Goal: Task Accomplishment & Management: Manage account settings

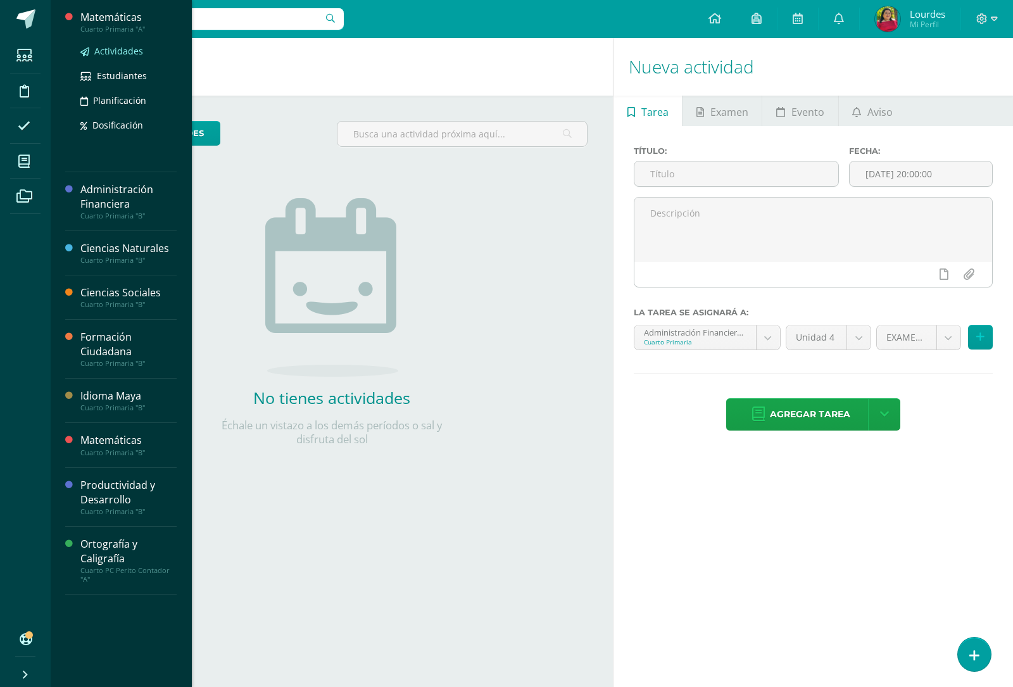
click at [124, 52] on span "Actividades" at bounding box center [118, 51] width 49 height 12
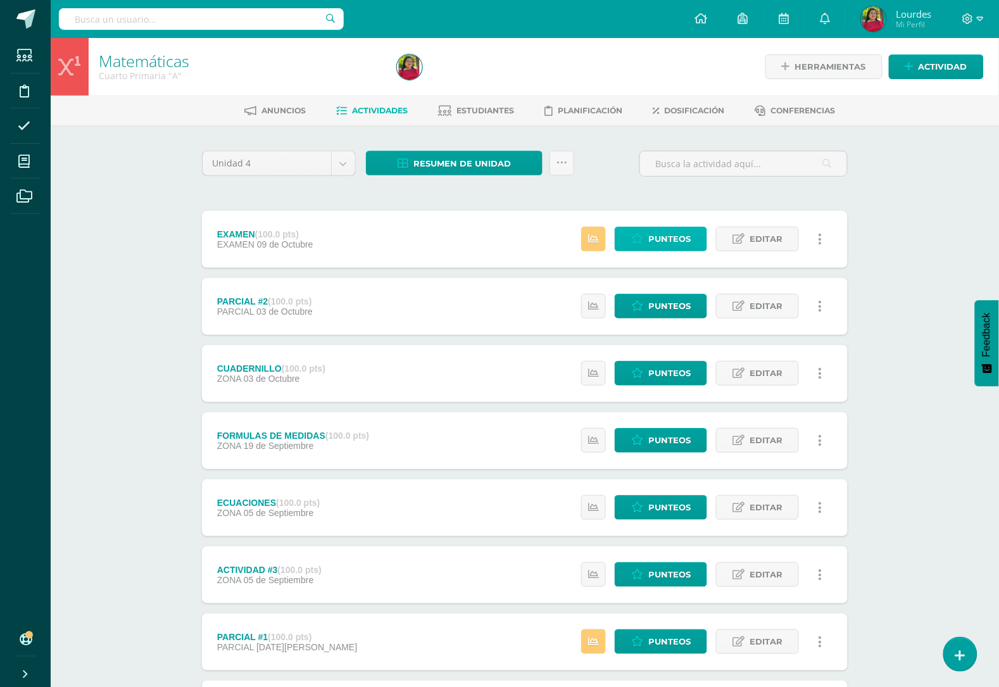
click at [669, 239] on span "Punteos" at bounding box center [669, 238] width 42 height 23
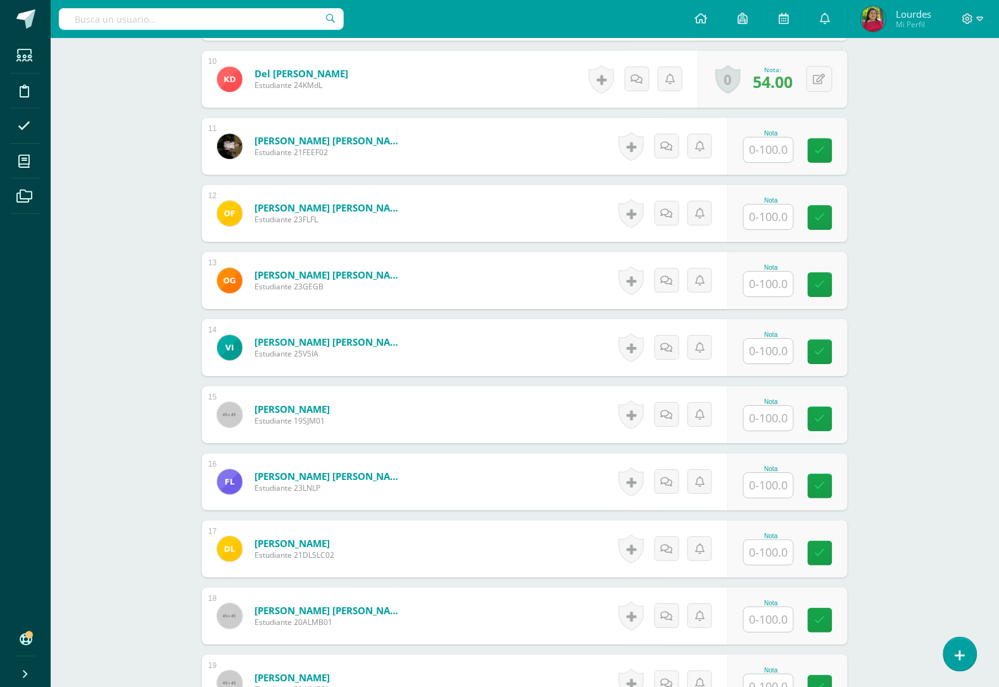
scroll to position [1032, 0]
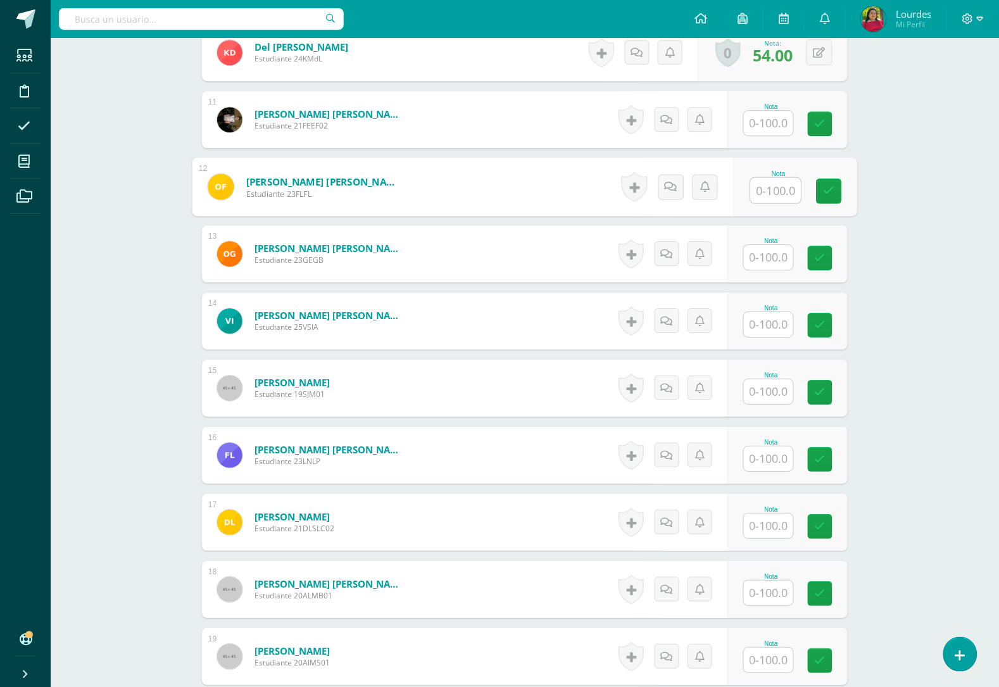
click at [782, 187] on input "text" at bounding box center [776, 190] width 51 height 25
type input "60"
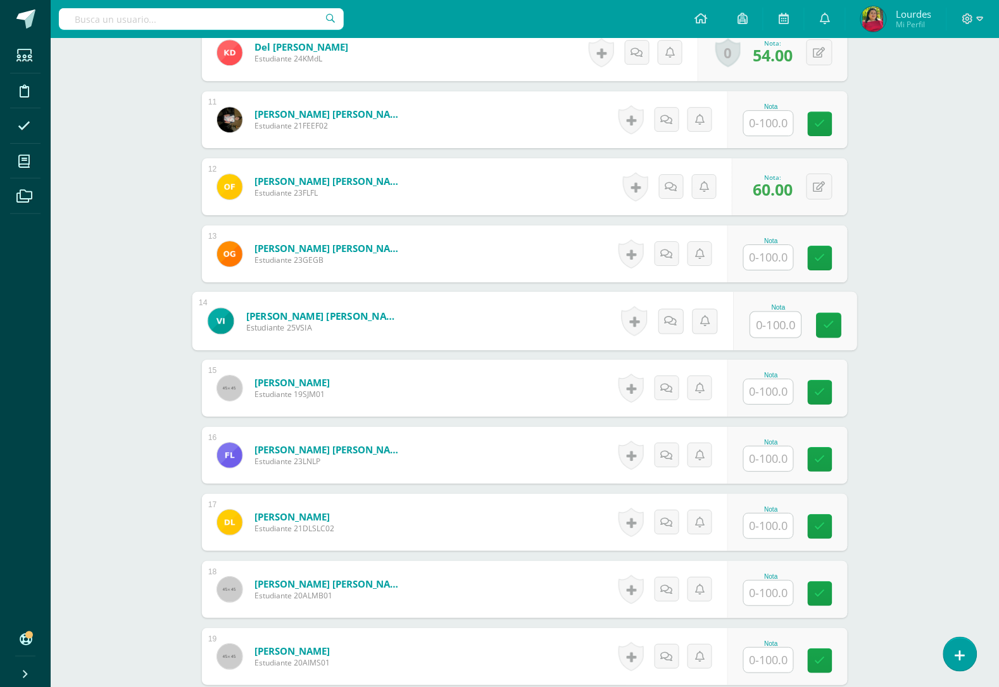
click at [782, 323] on input "text" at bounding box center [776, 324] width 51 height 25
type input "46"
type input "29"
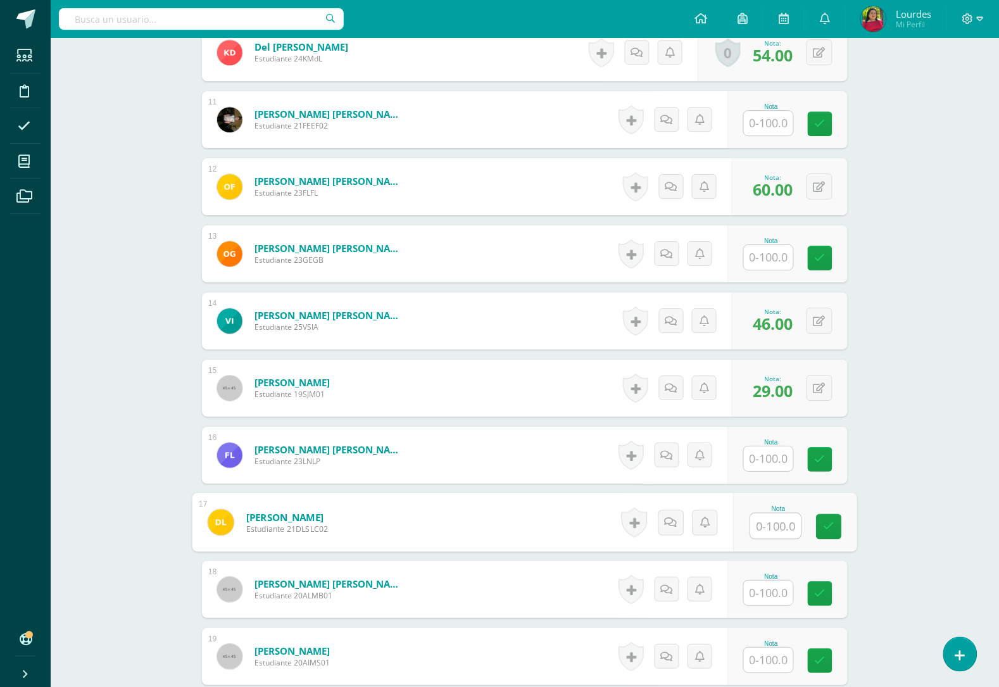
click at [782, 527] on input "text" at bounding box center [776, 525] width 51 height 25
type input "50"
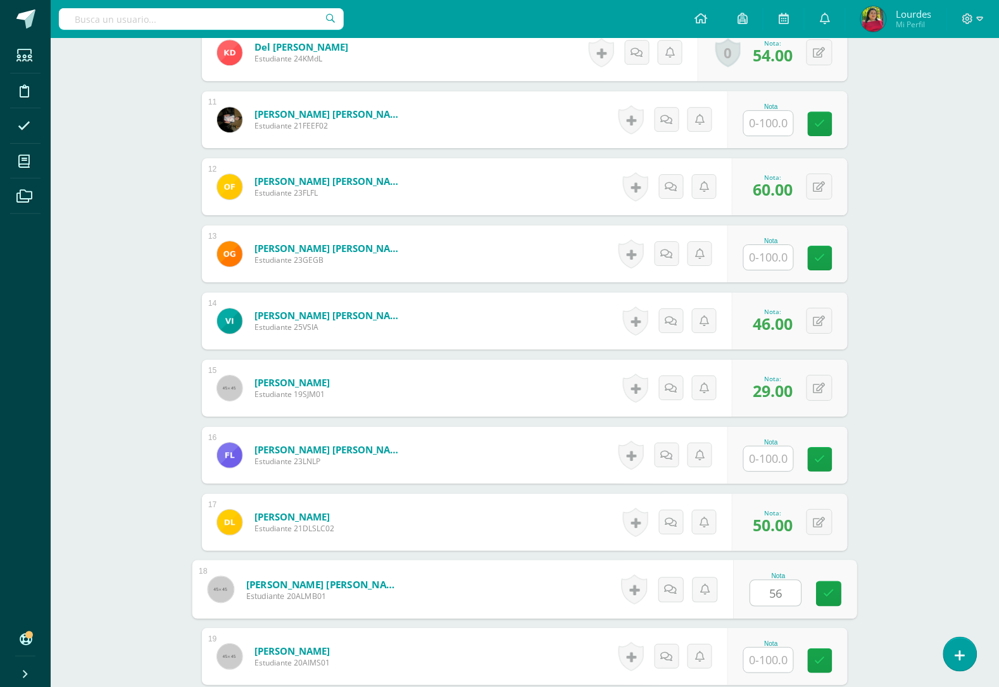
type input "56"
type input "41"
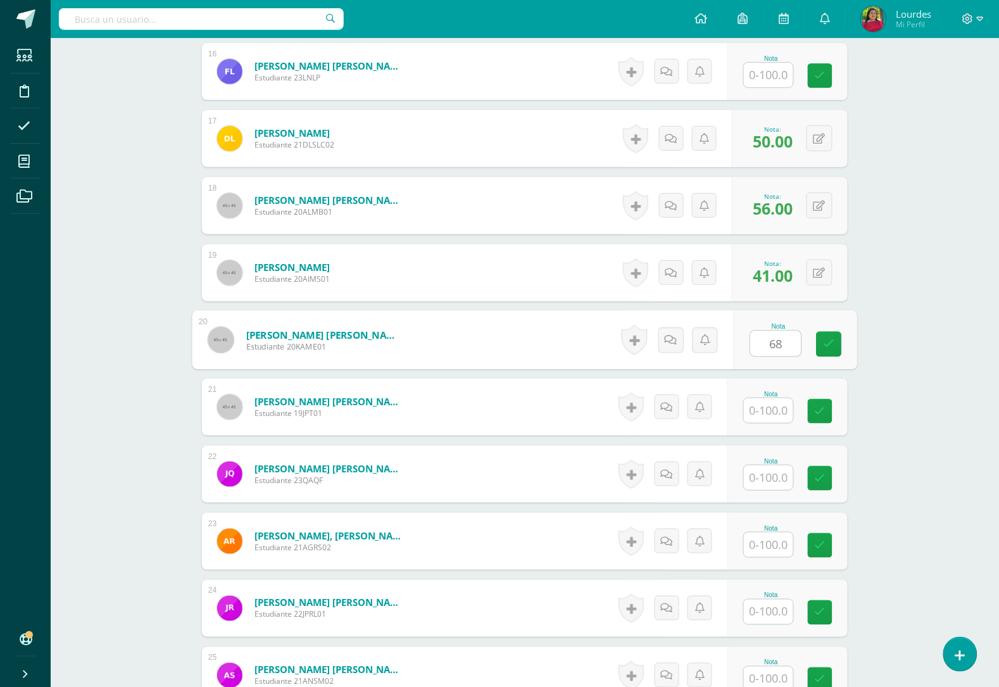
type input "68"
type input "1"
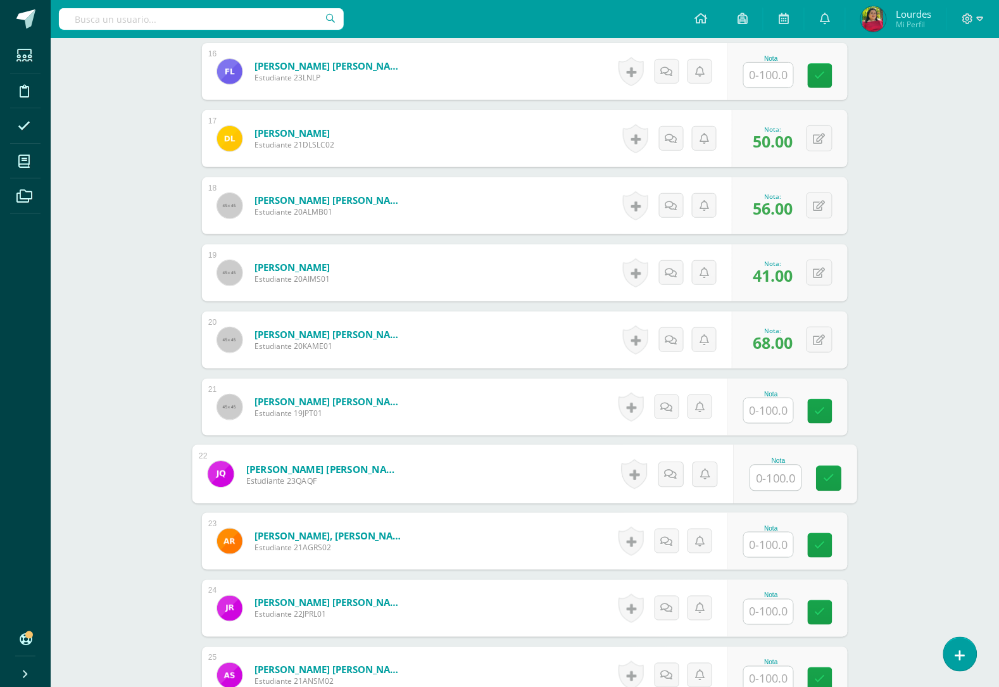
click at [774, 474] on input "text" at bounding box center [776, 477] width 51 height 25
type input "10"
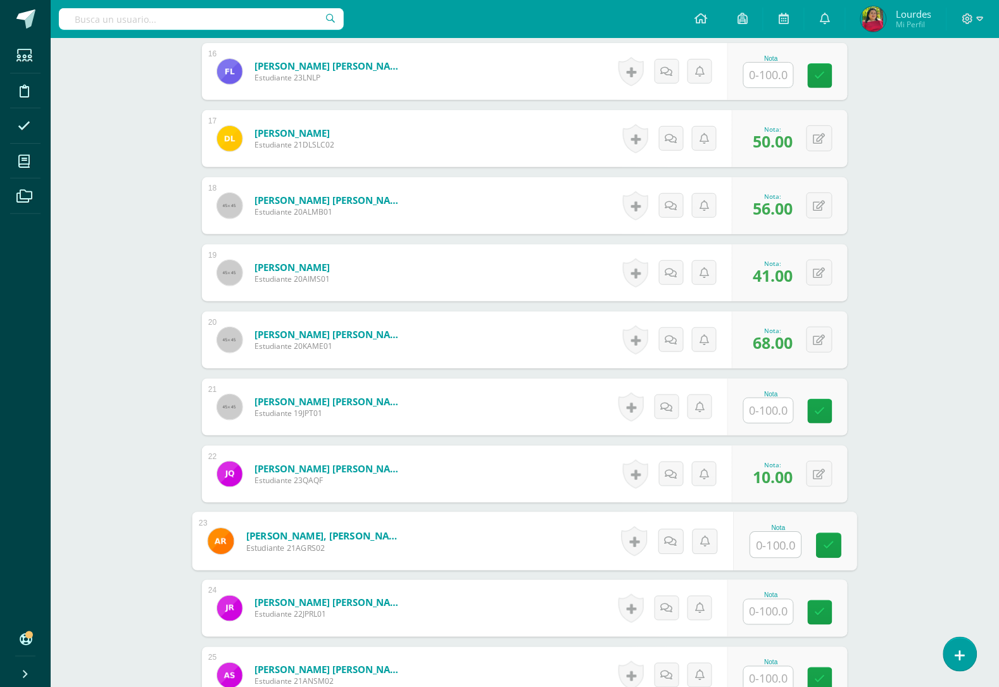
click at [782, 616] on input "text" at bounding box center [768, 612] width 49 height 25
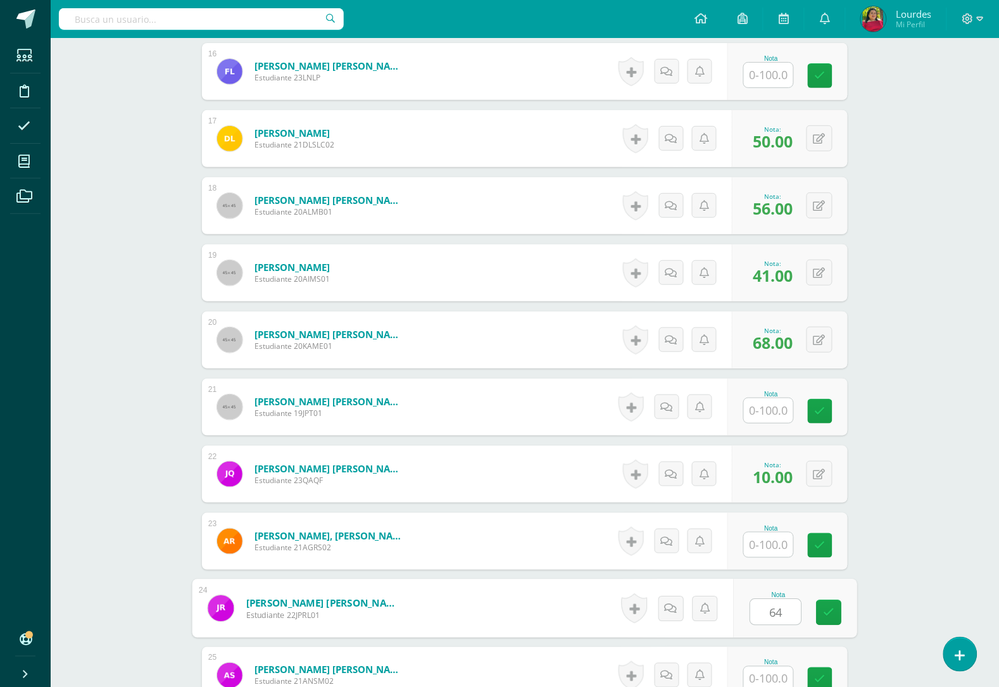
type input "64"
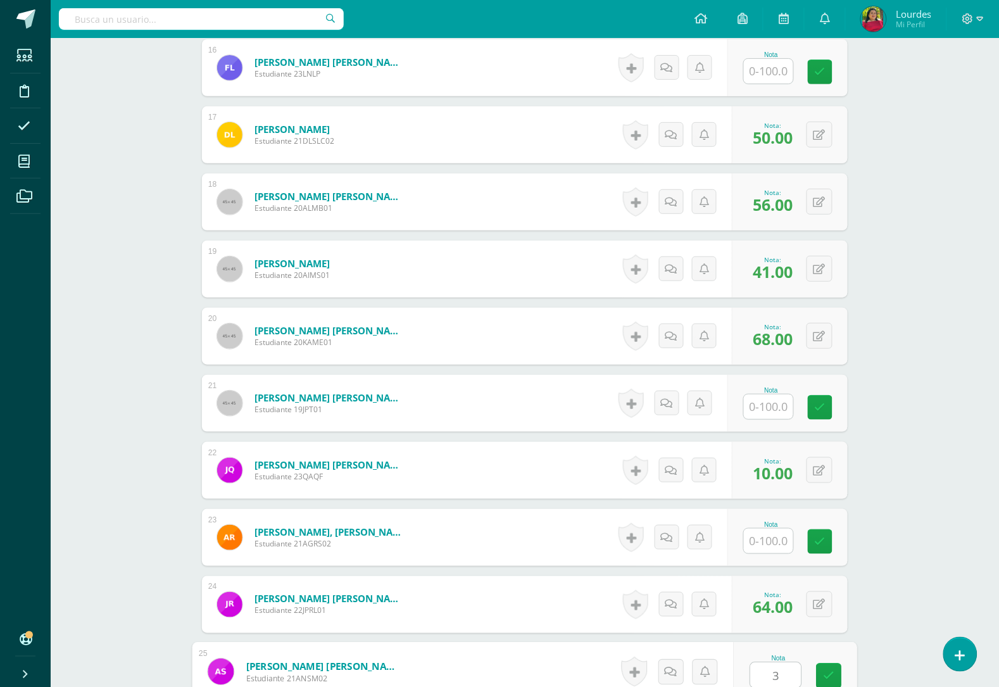
type input "36"
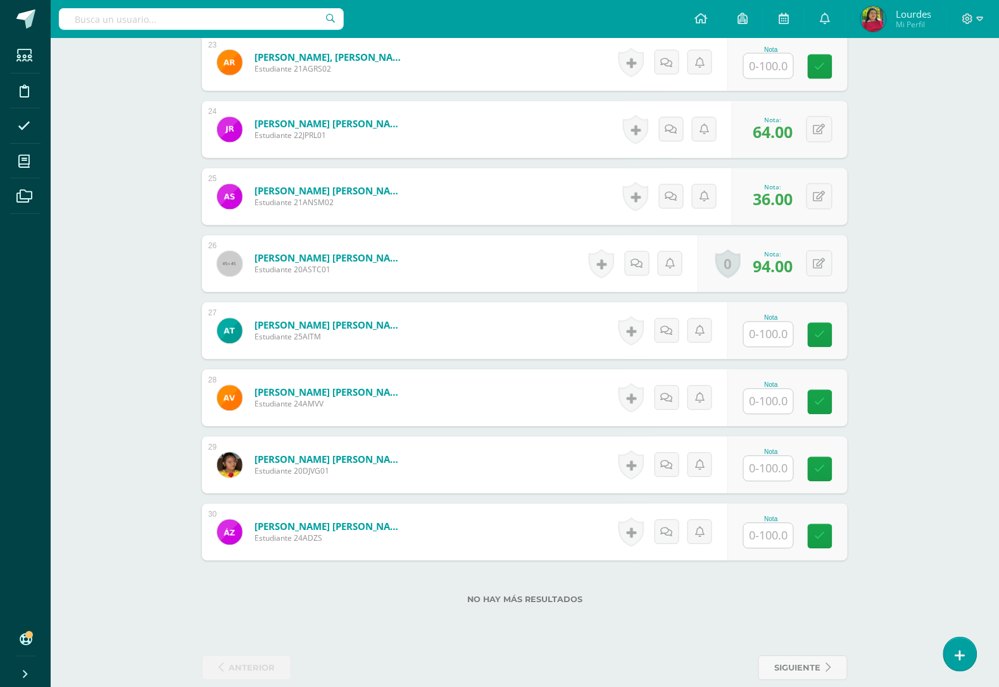
scroll to position [1913, 0]
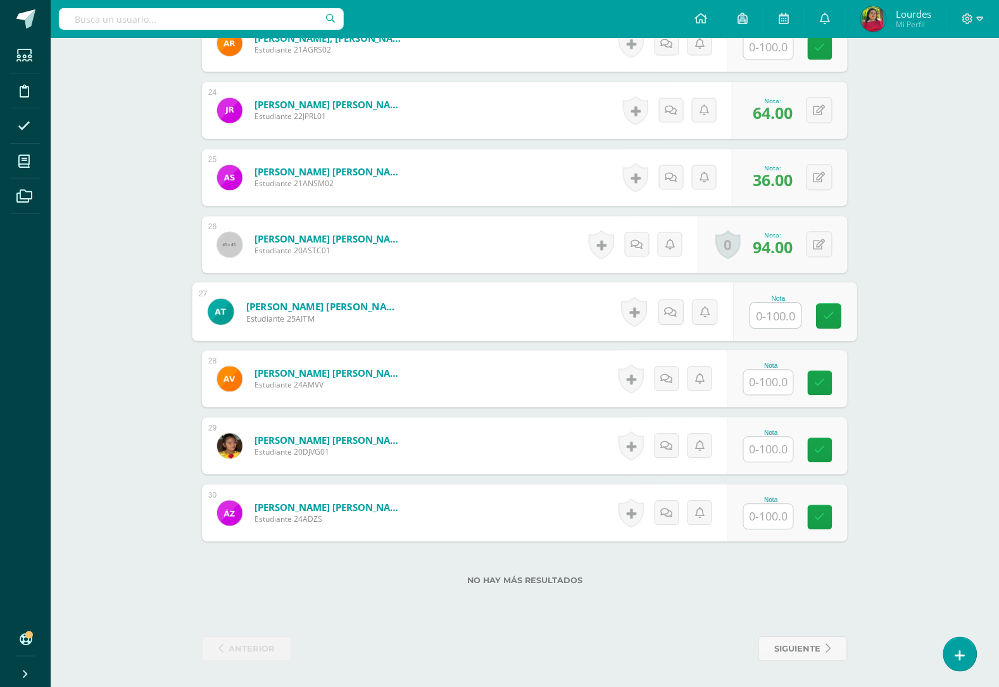
click at [774, 314] on input "text" at bounding box center [776, 315] width 51 height 25
type input "56"
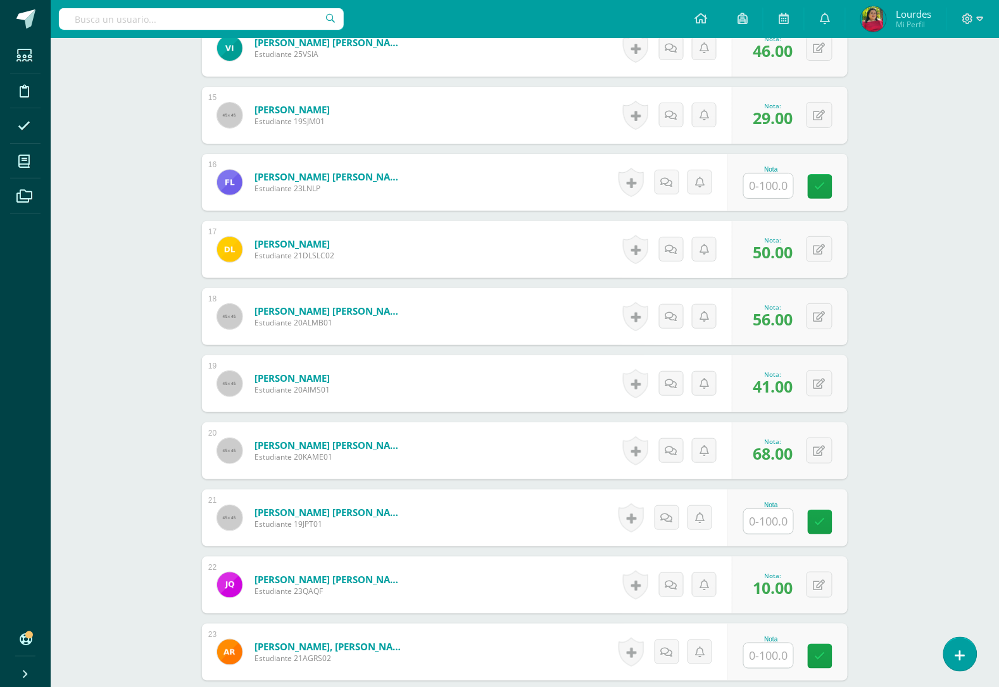
scroll to position [1280, 0]
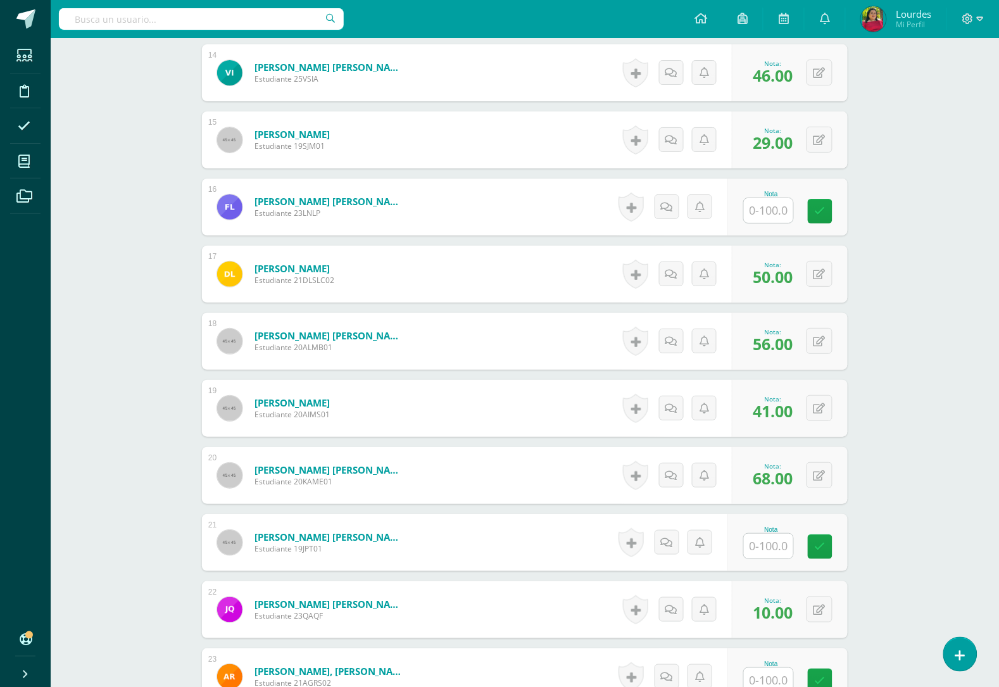
click at [774, 209] on input "text" at bounding box center [768, 210] width 49 height 25
type input "32"
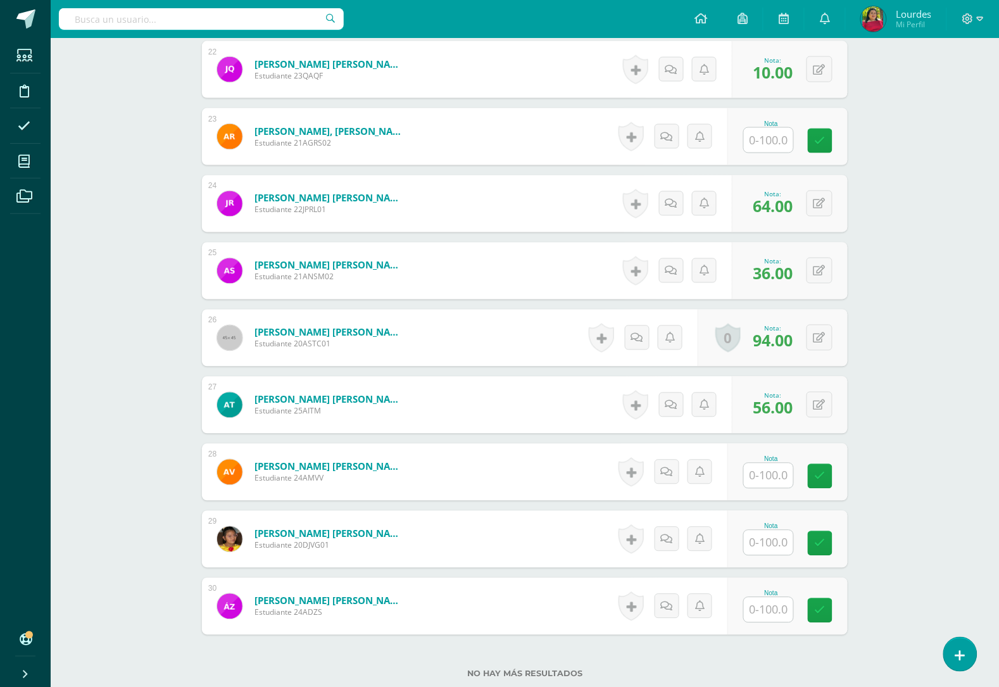
scroll to position [1913, 0]
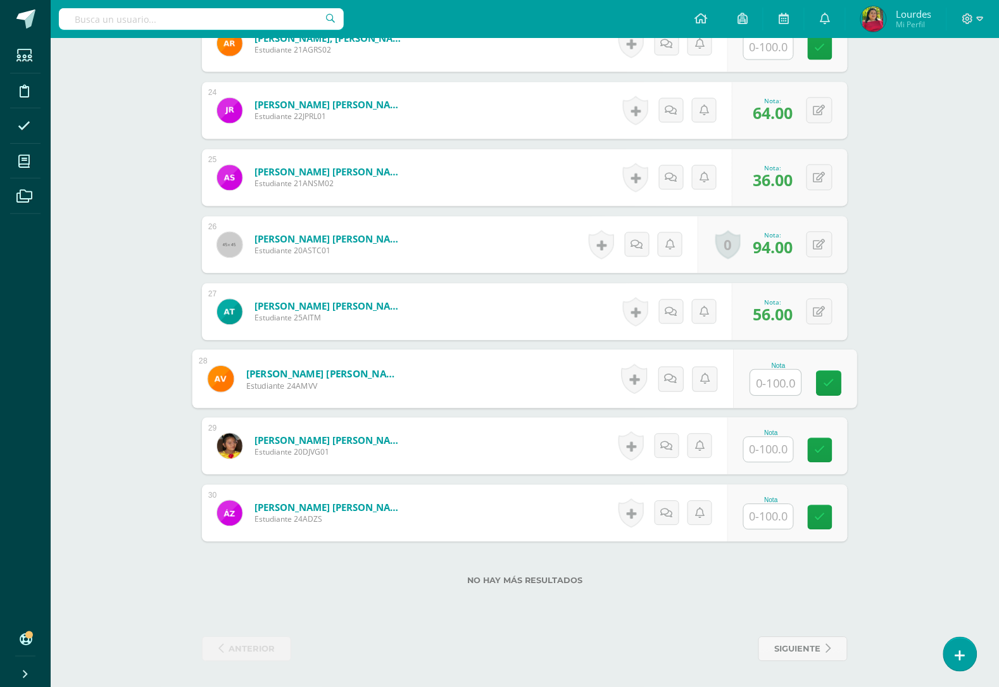
click at [781, 375] on input "text" at bounding box center [776, 382] width 51 height 25
type input "70"
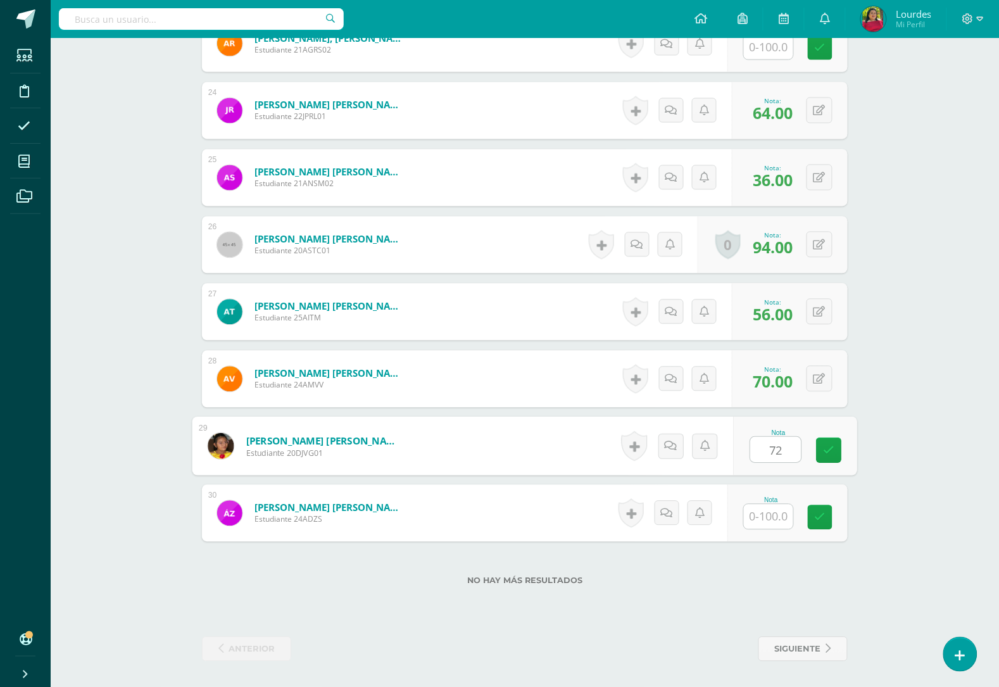
type input "72"
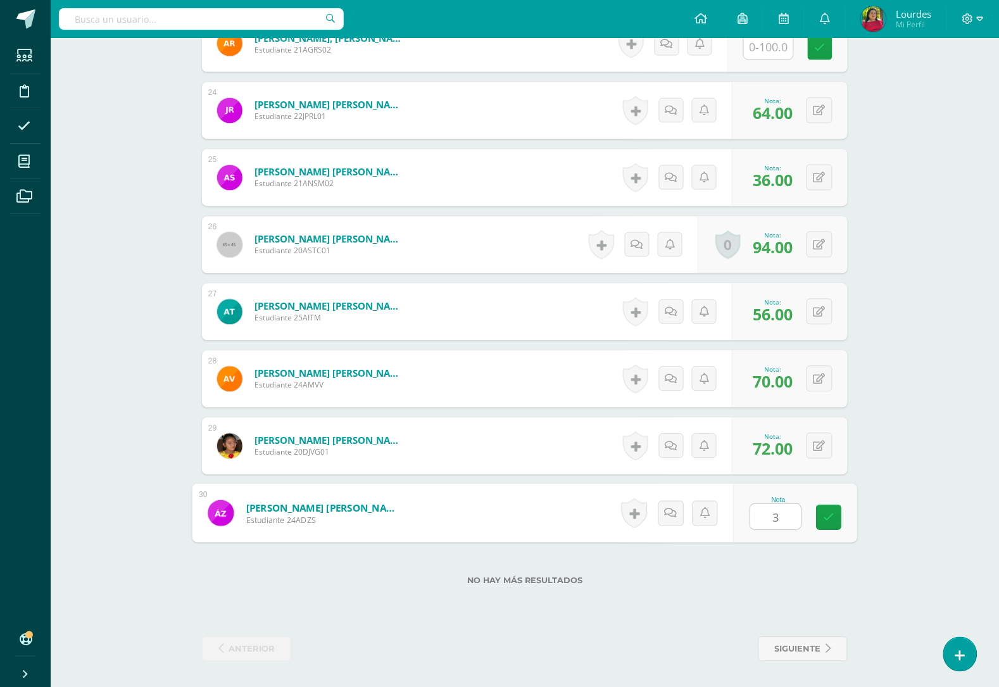
type input "30"
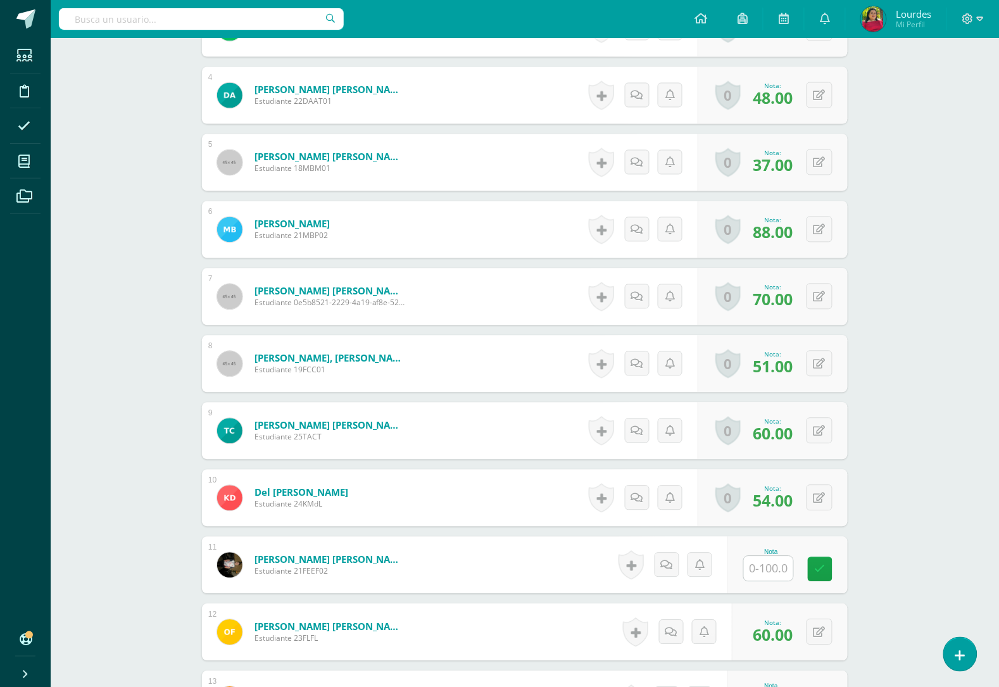
scroll to position [568, 0]
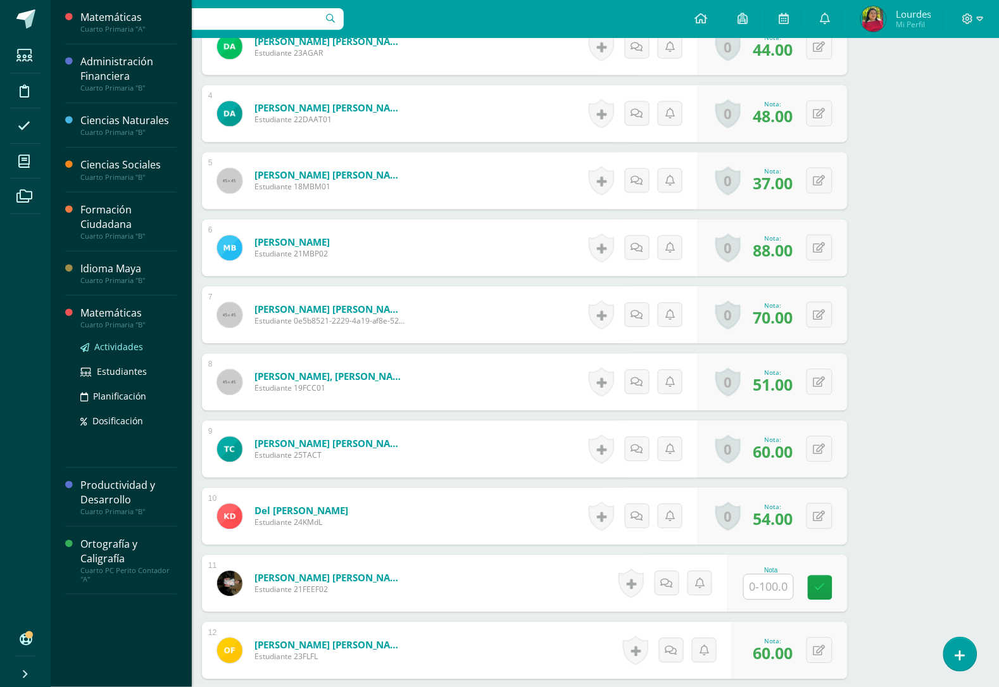
click at [119, 345] on span "Actividades" at bounding box center [118, 347] width 49 height 12
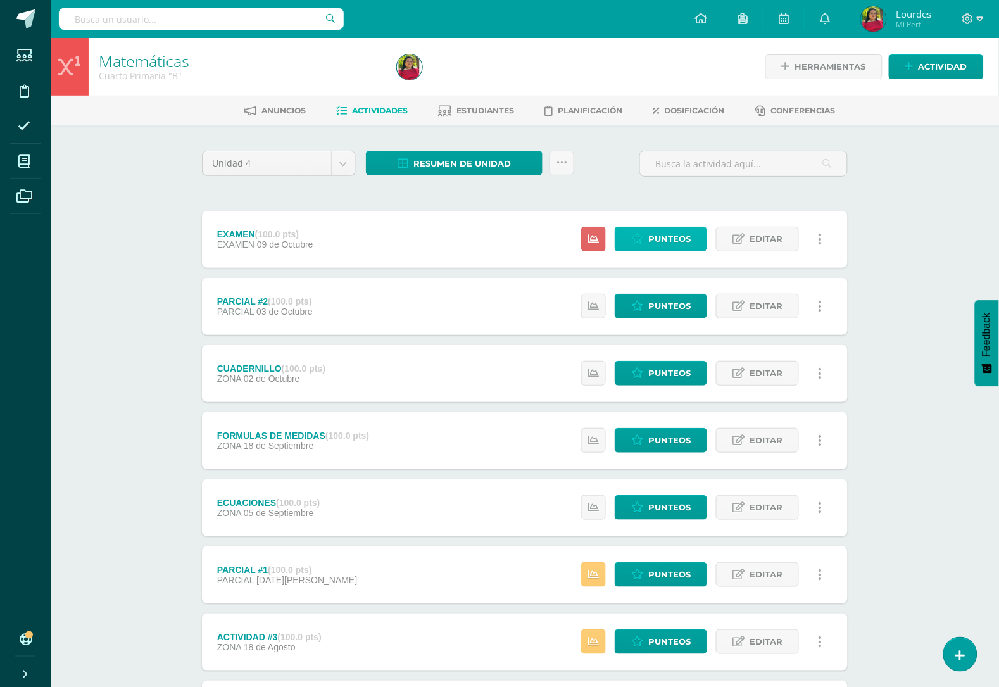
click at [686, 232] on span "Punteos" at bounding box center [669, 238] width 42 height 23
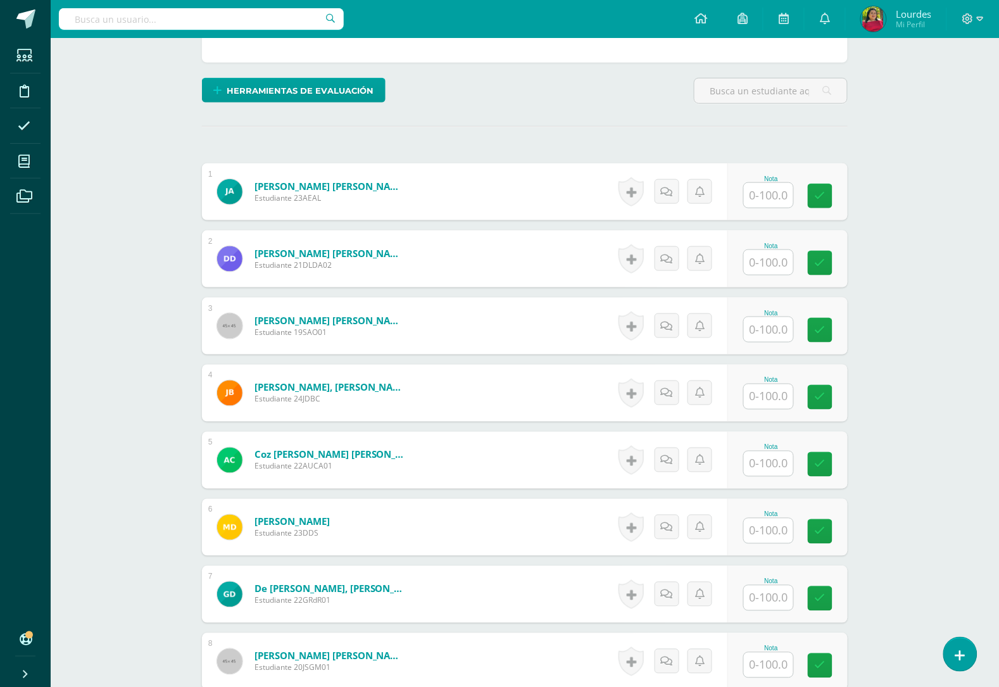
scroll to position [317, 0]
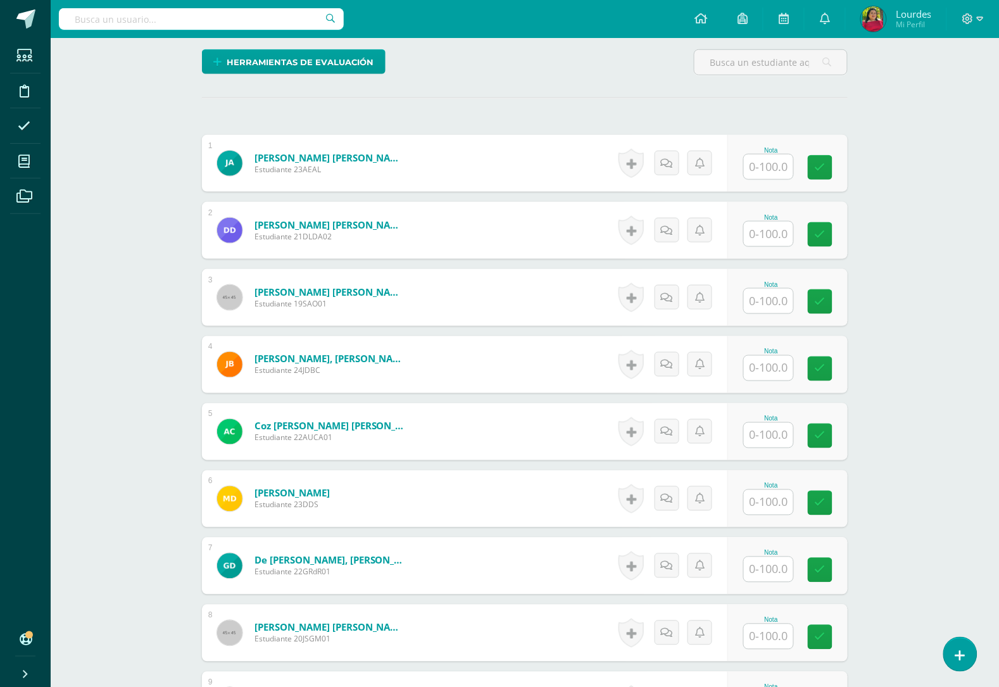
click at [774, 166] on input "text" at bounding box center [768, 166] width 49 height 25
type input "26"
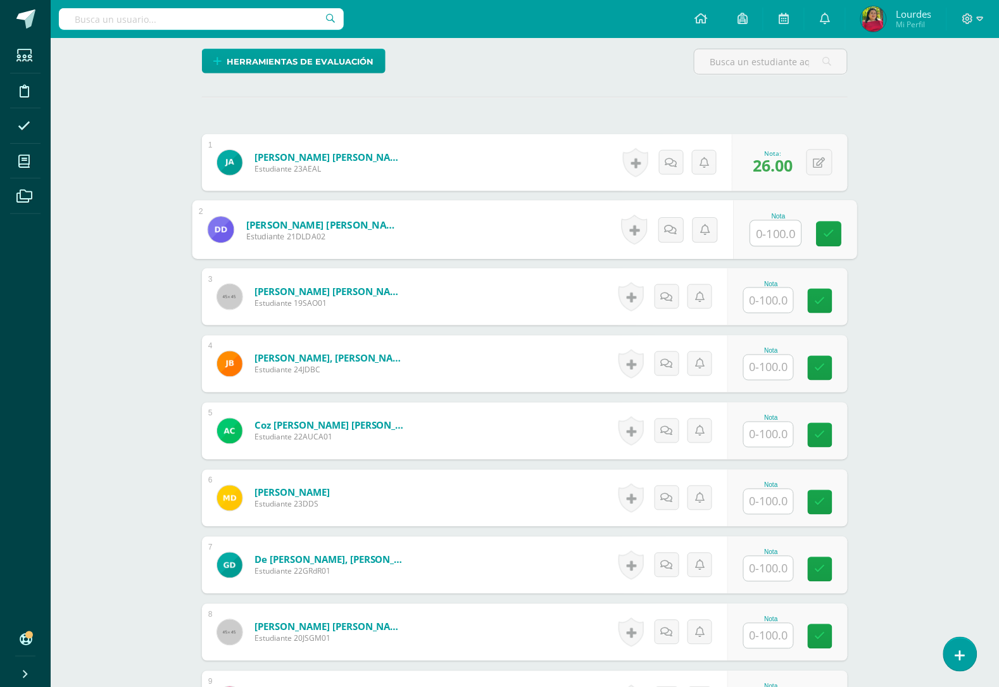
scroll to position [318, 0]
type input "36"
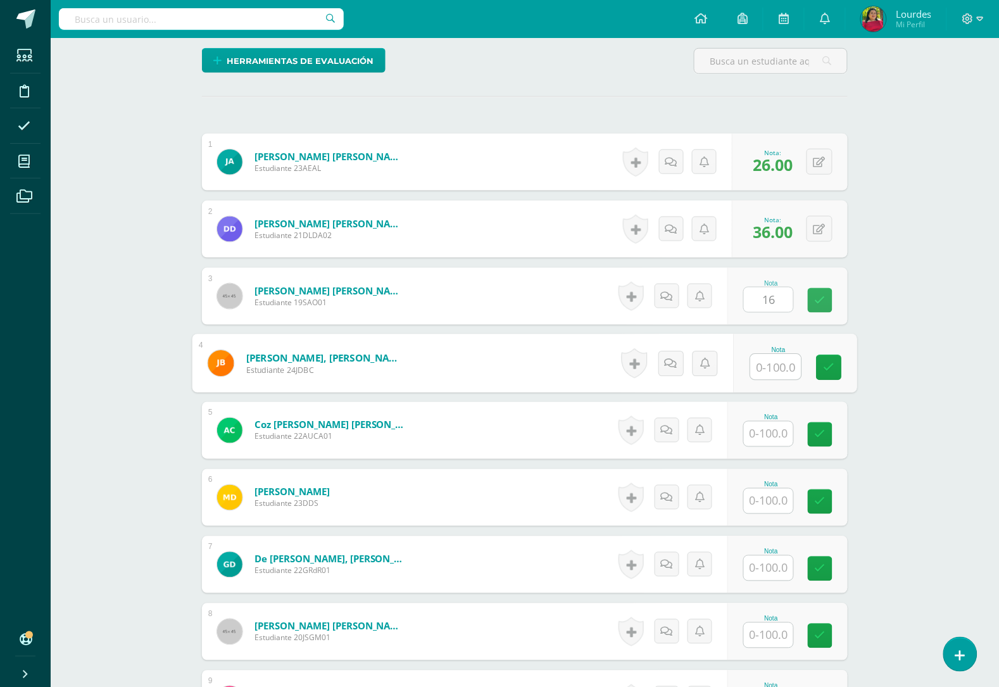
type input "16.00"
click at [826, 290] on button at bounding box center [820, 296] width 26 height 26
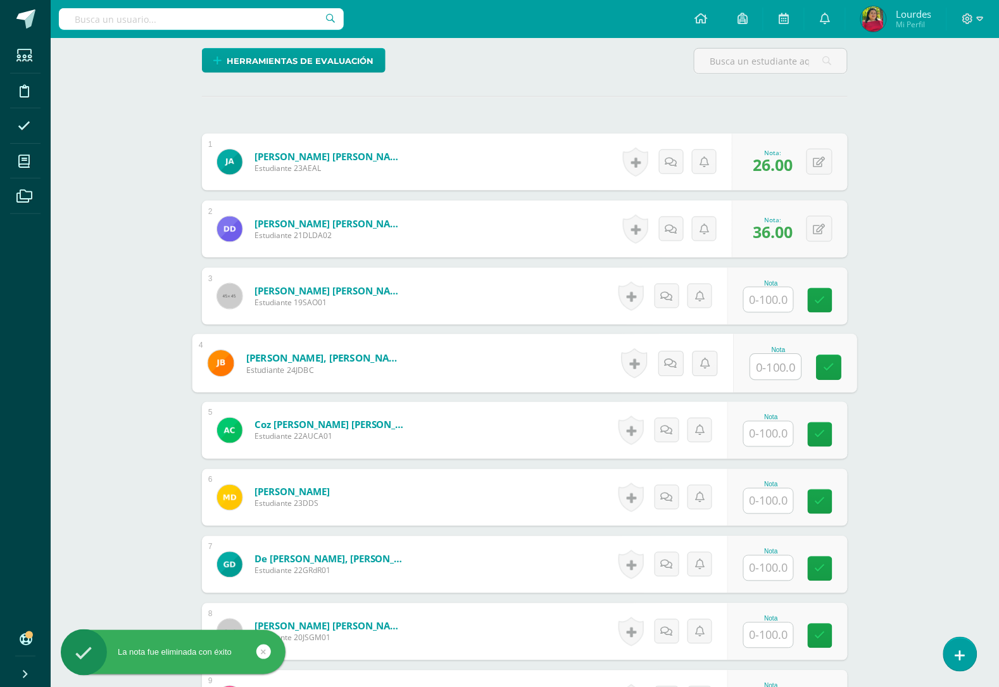
click at [776, 371] on input "text" at bounding box center [776, 367] width 51 height 25
type input "16"
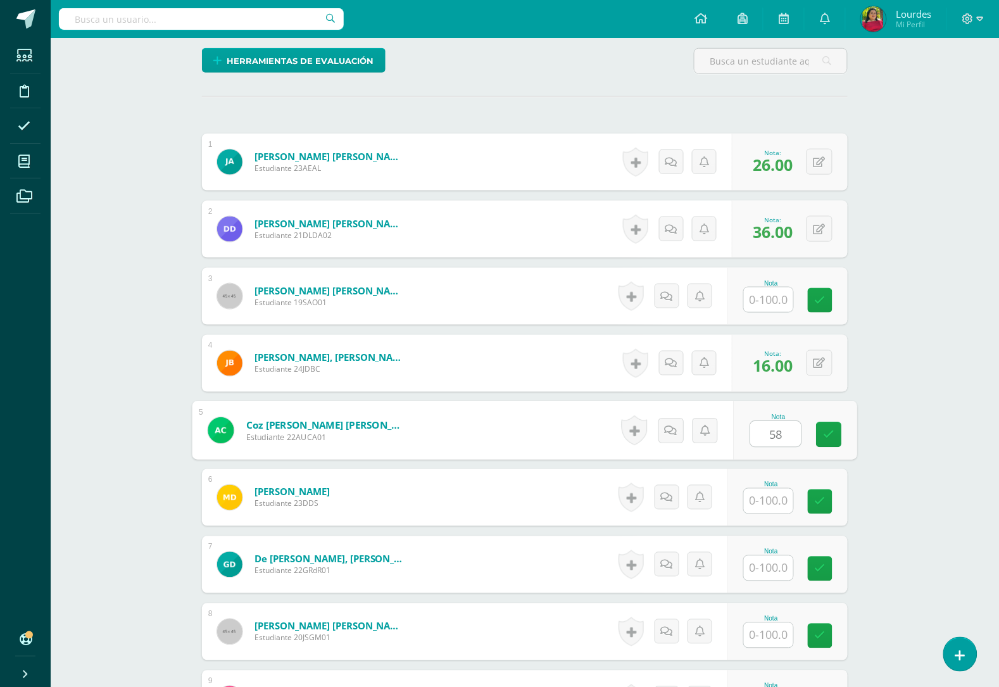
type input "58"
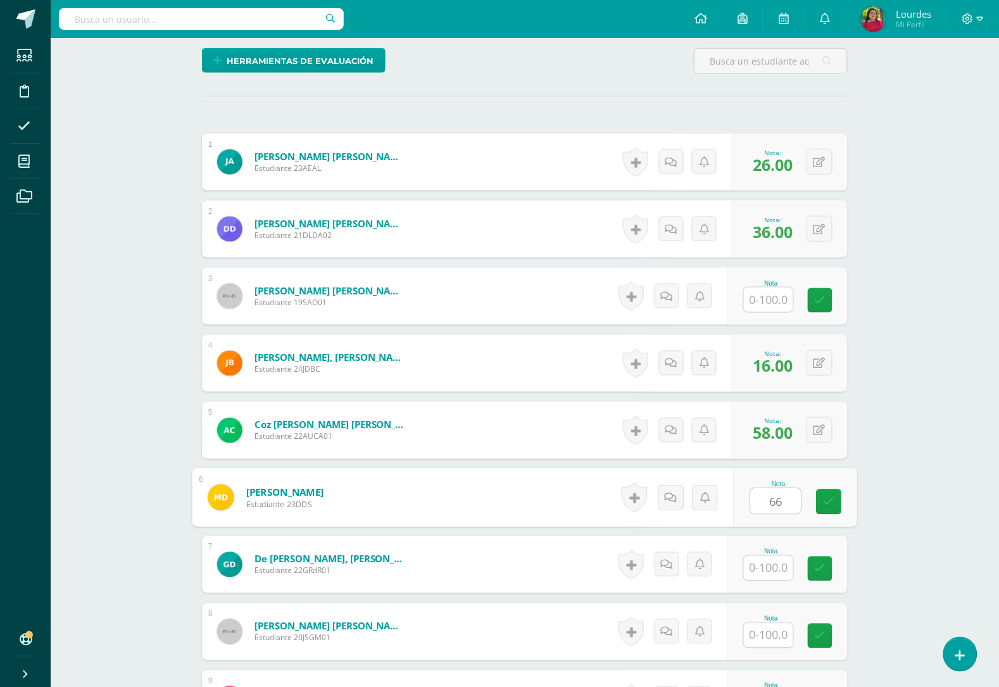
type input "66"
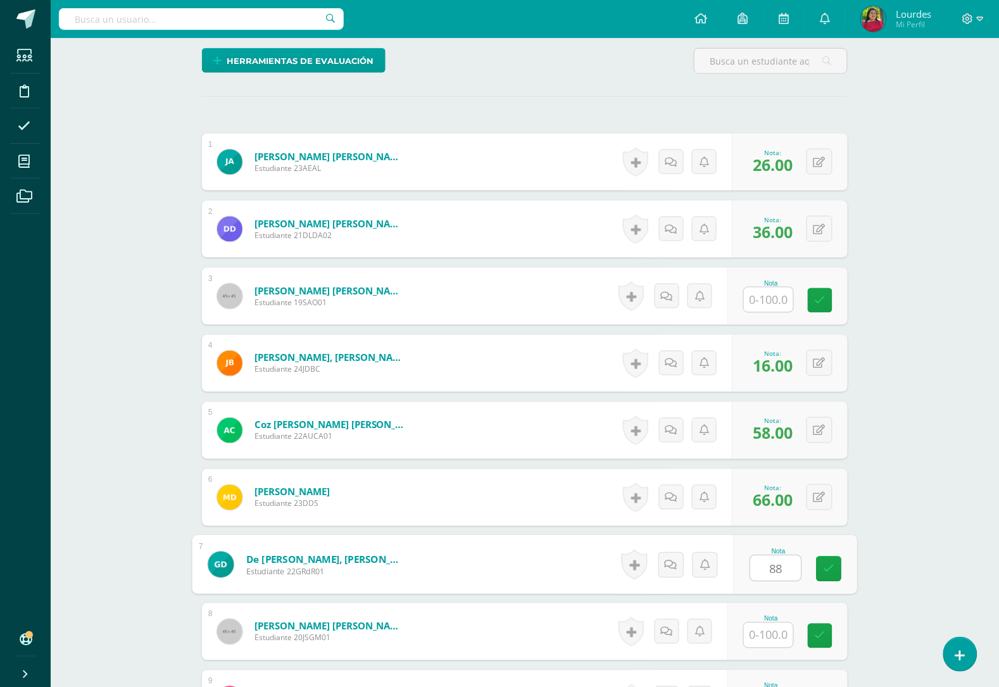
type input "88"
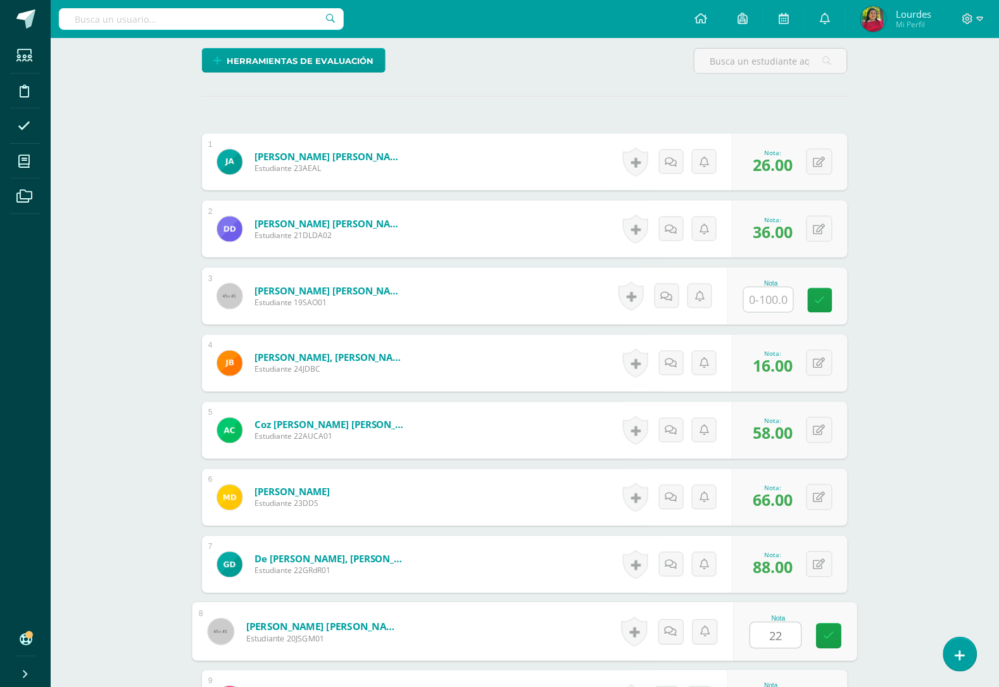
type input "22"
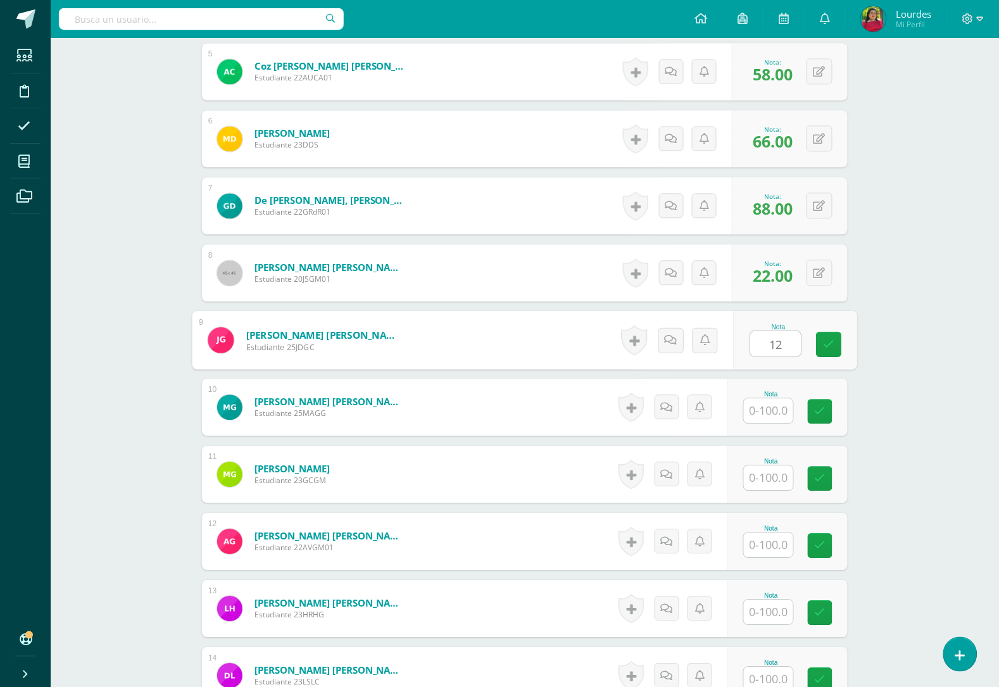
type input "12"
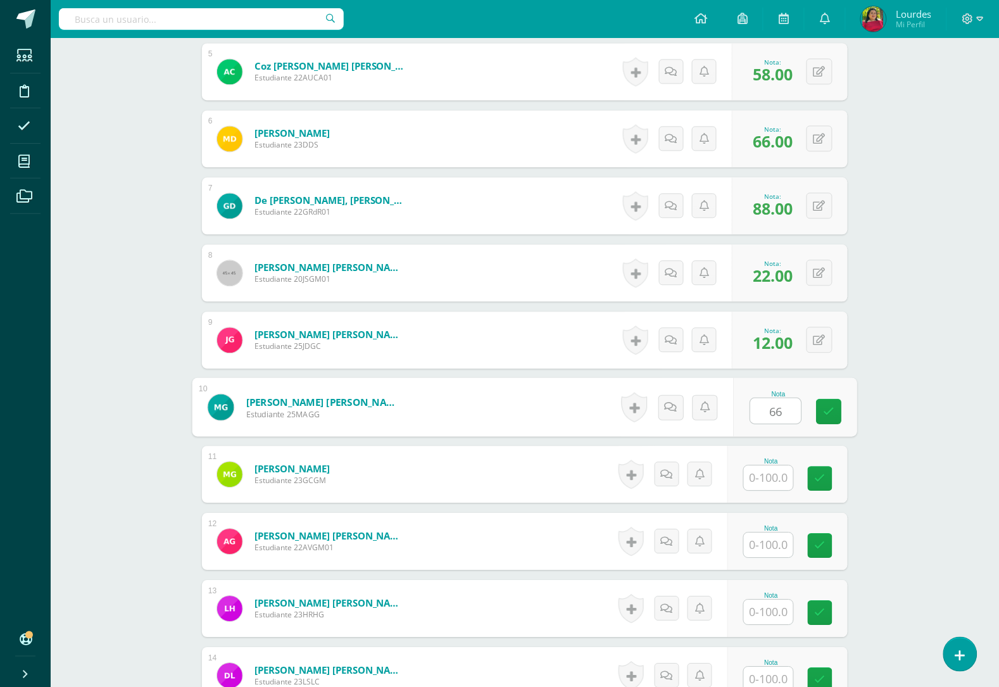
type input "66"
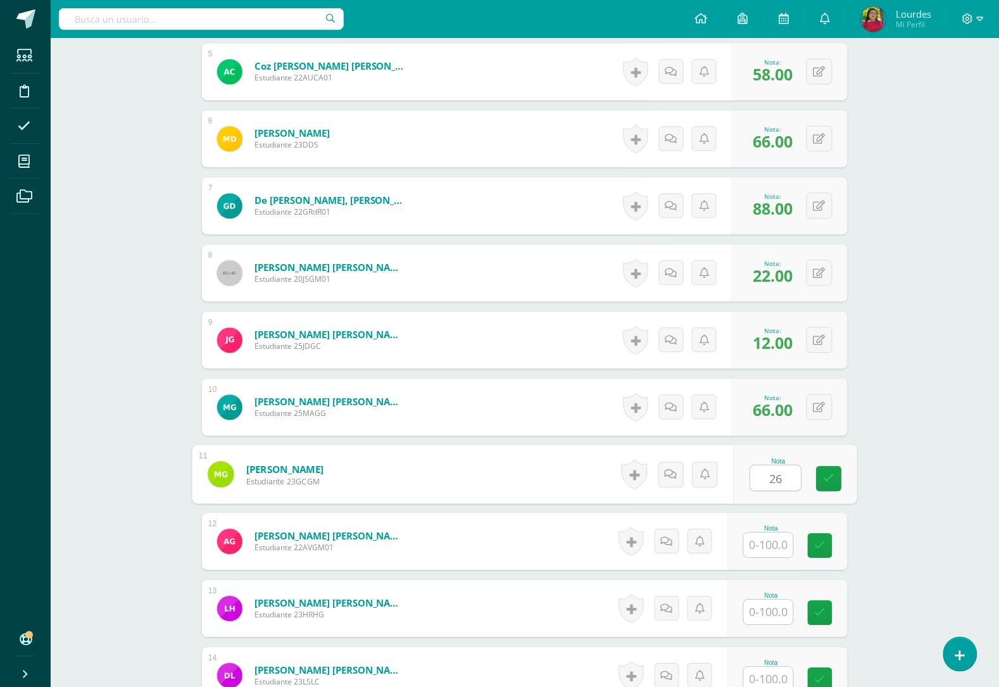
type input "26"
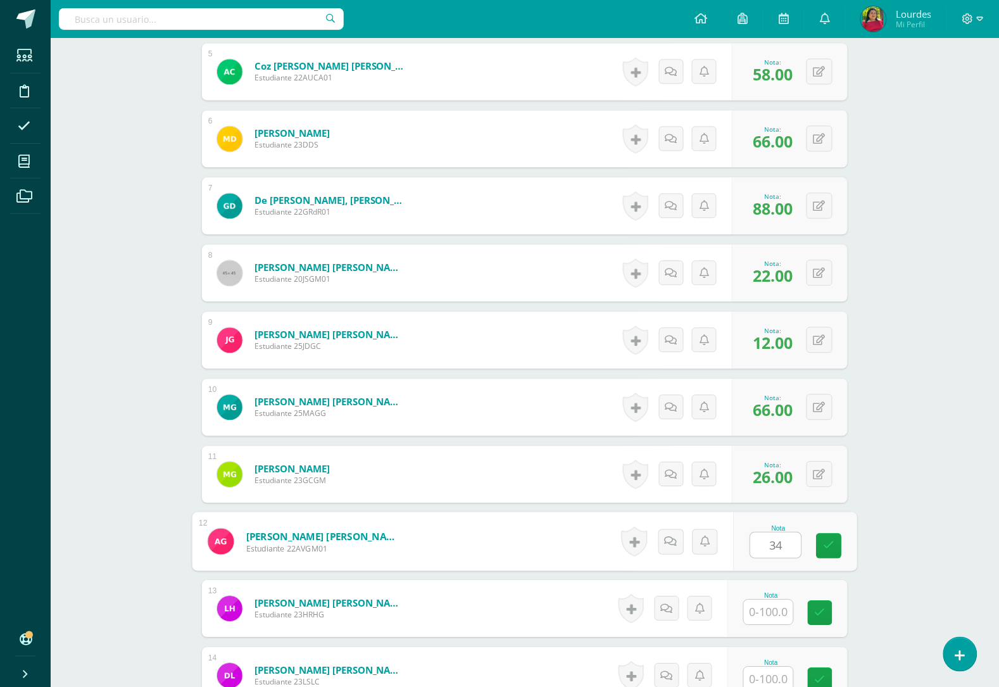
type input "34"
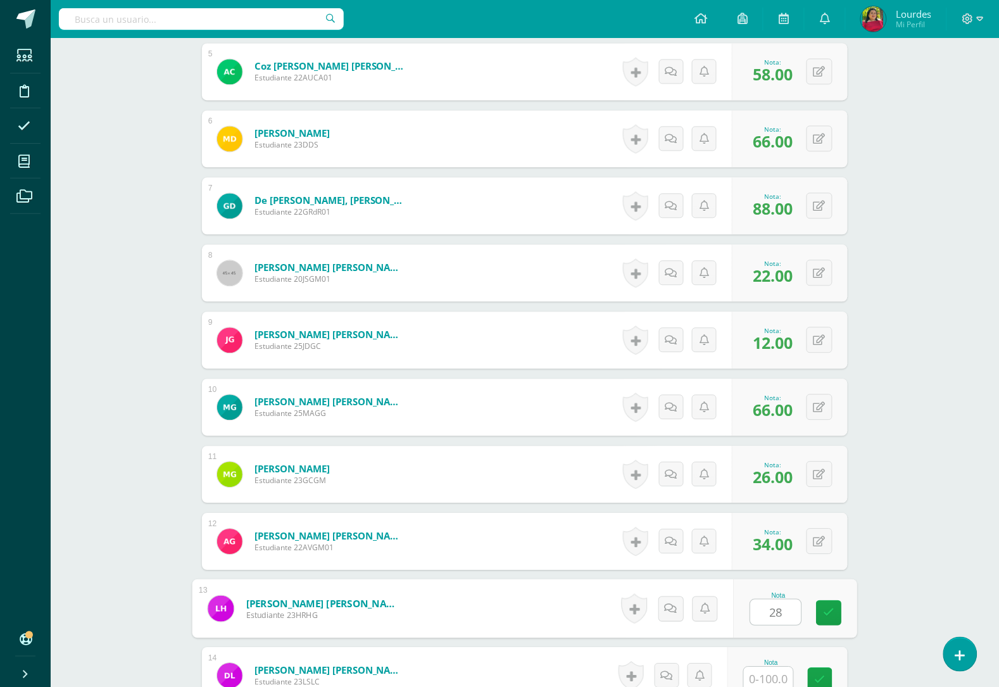
type input "28"
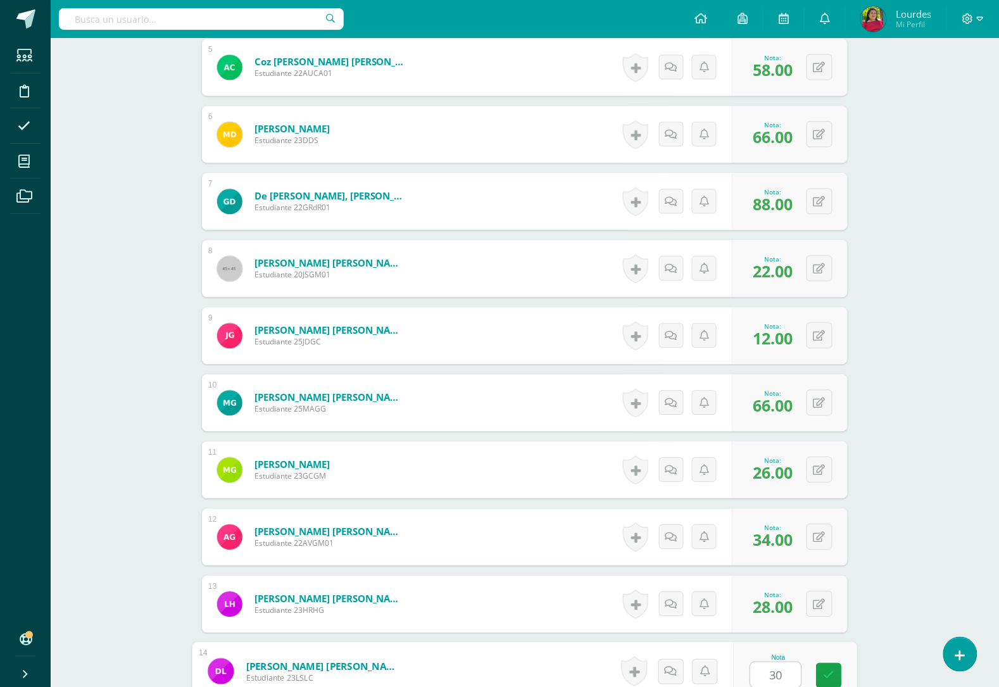
type input "30"
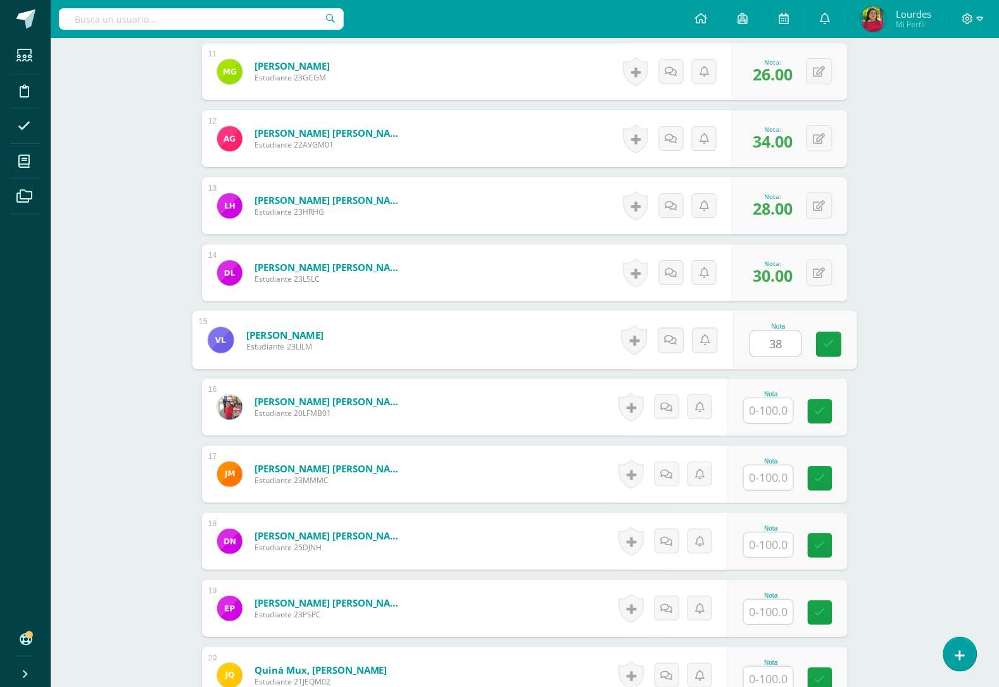
type input "38"
type input "56"
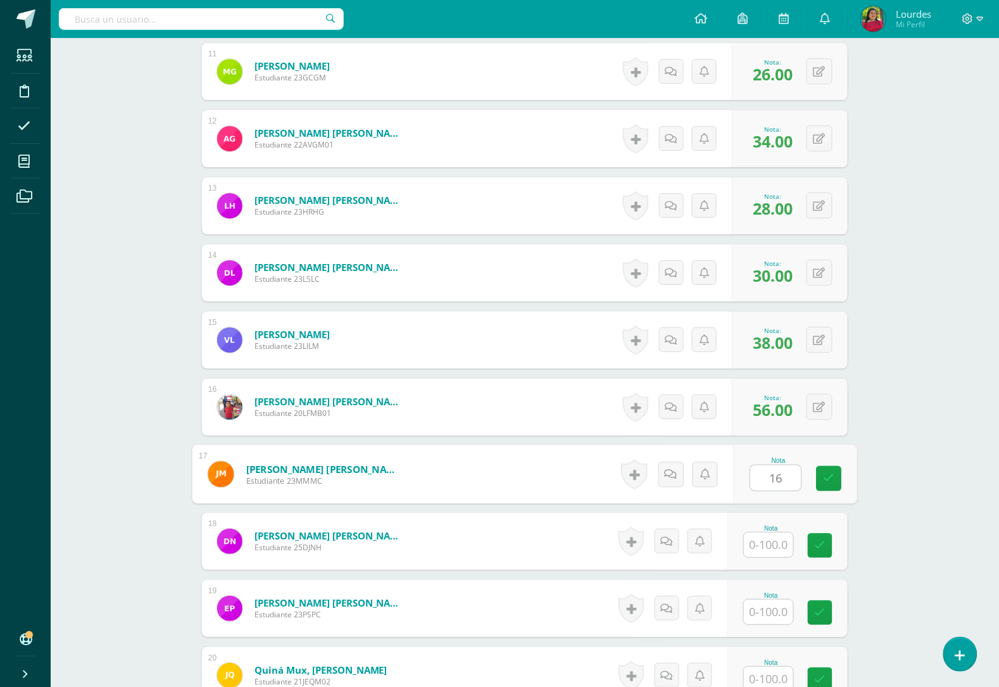
type input "16"
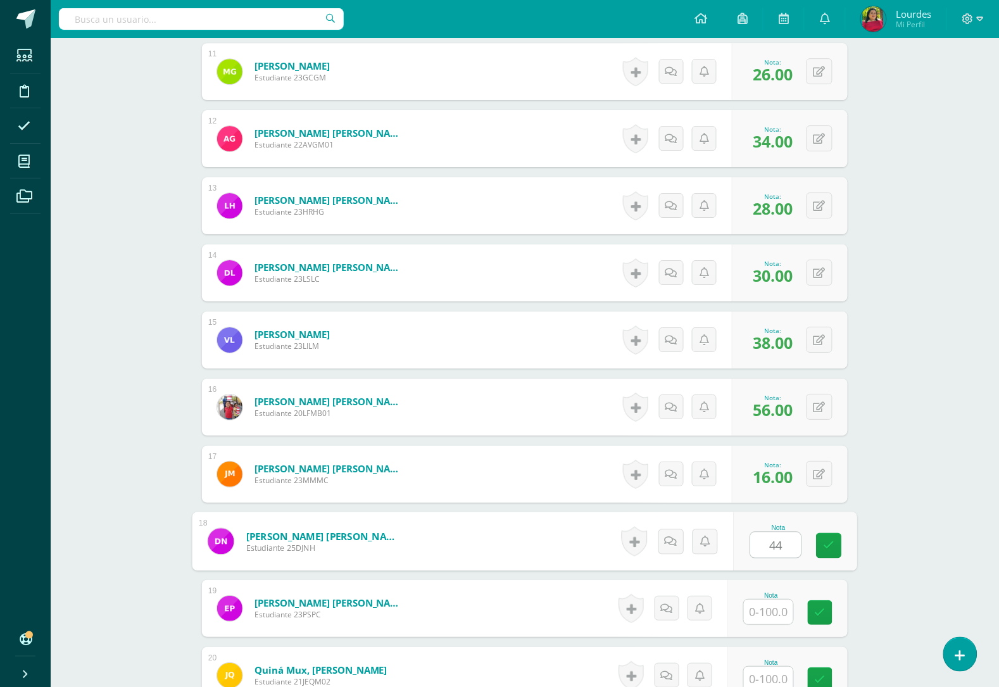
type input "44"
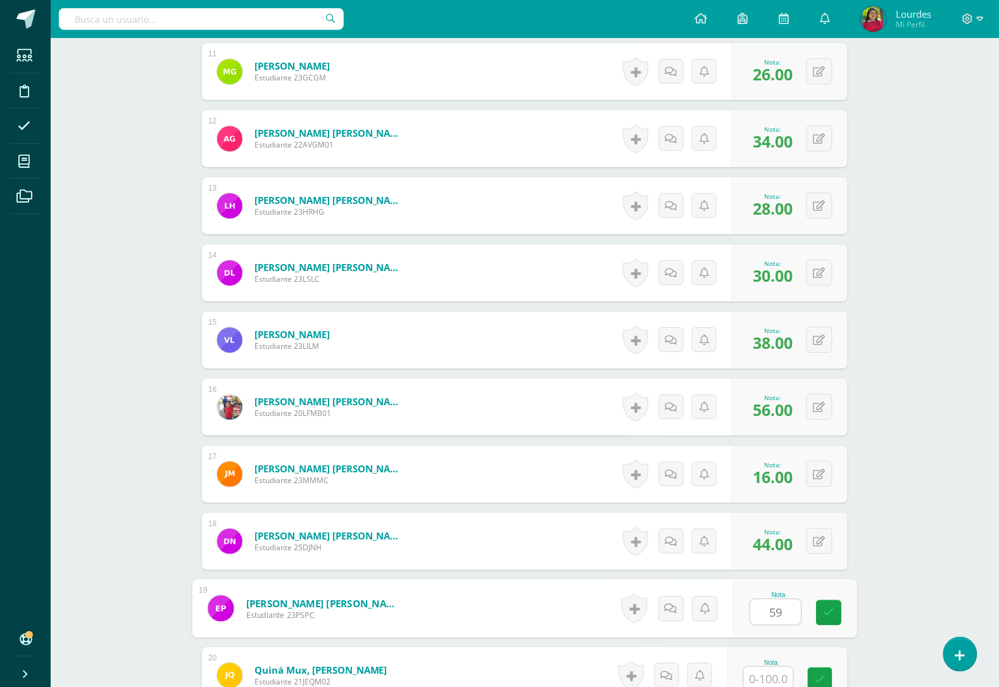
type input "59"
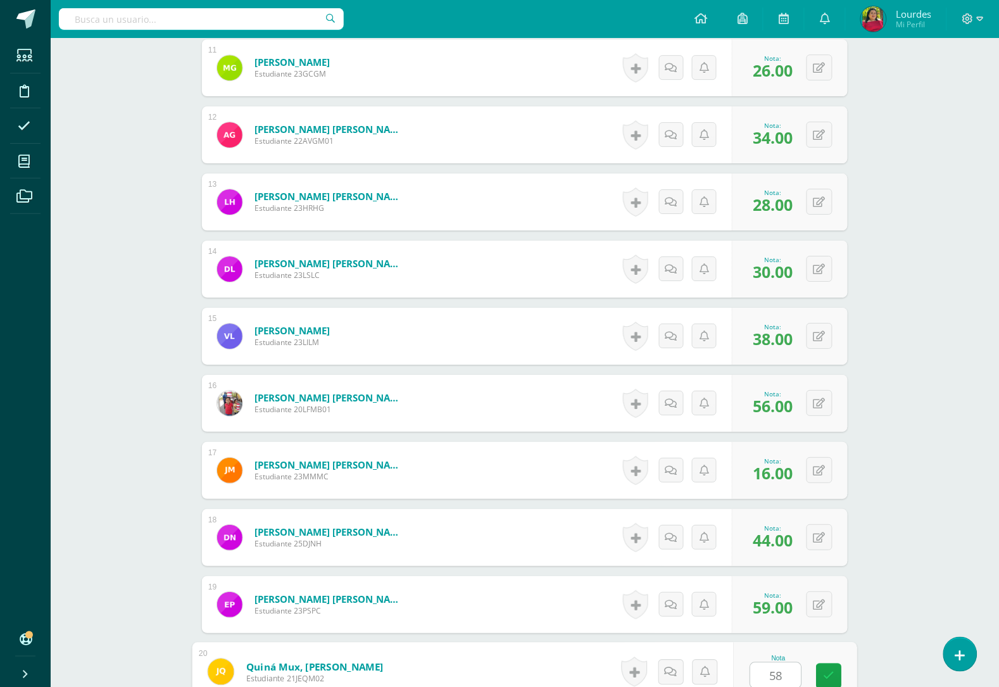
type input "58"
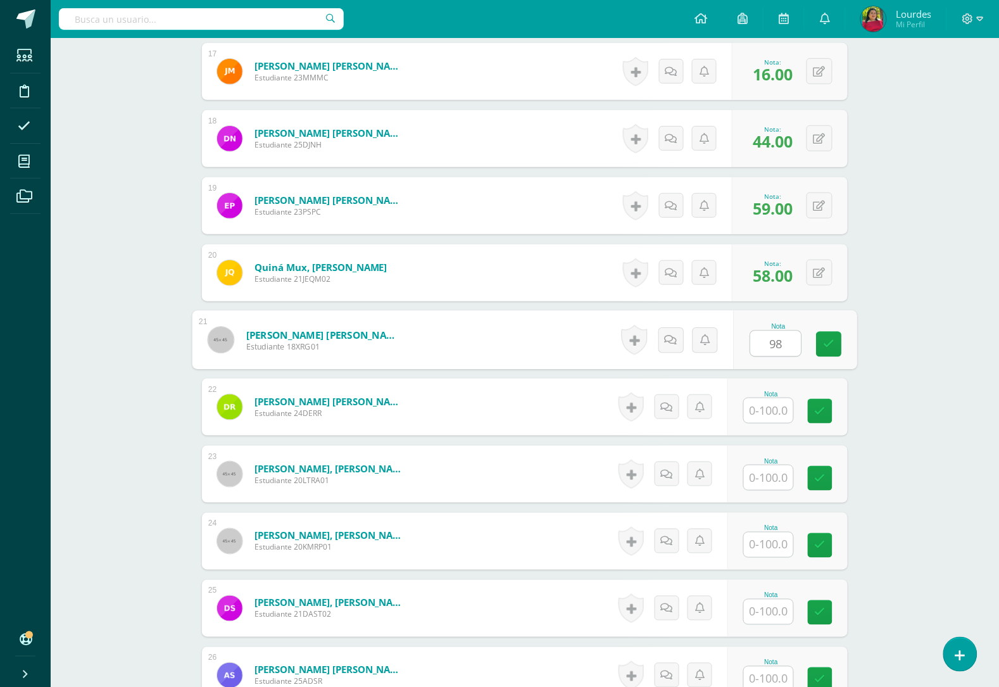
type input "98"
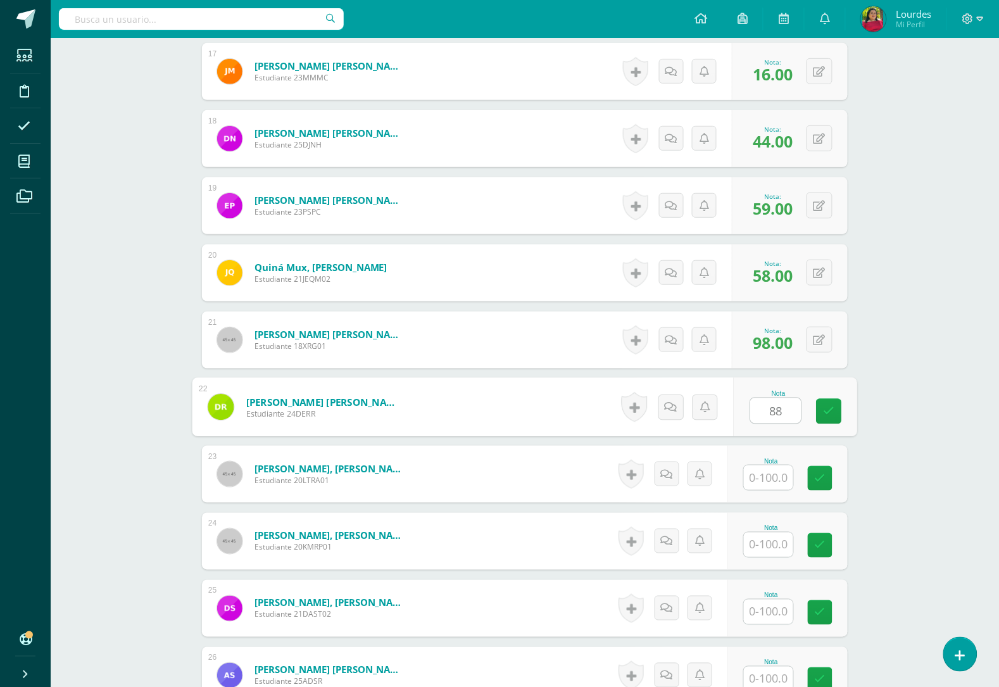
type input "88"
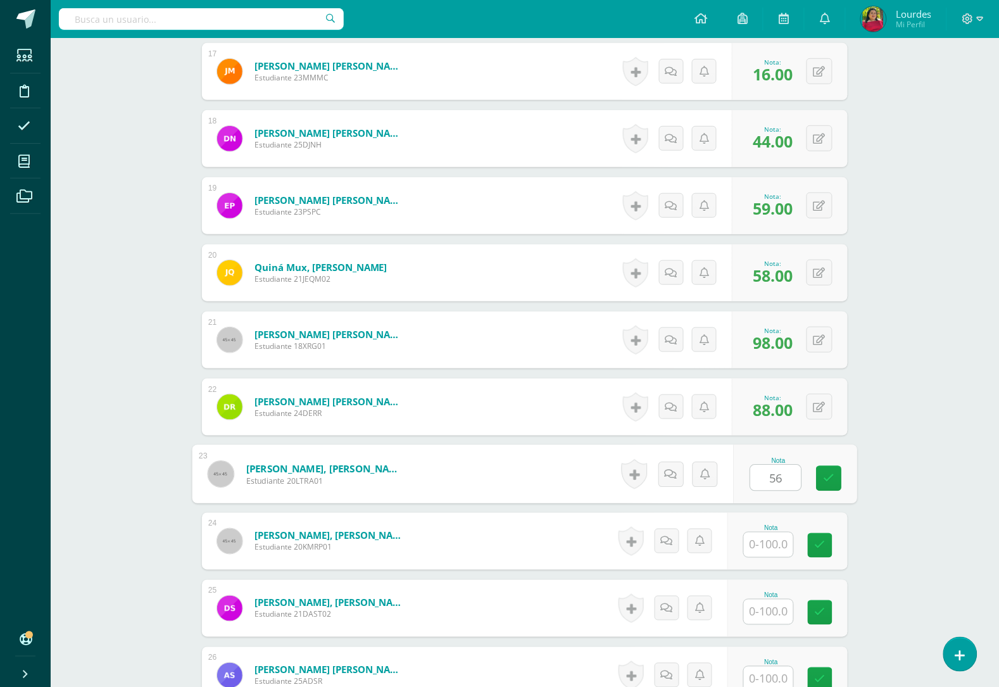
type input "56"
type input "70"
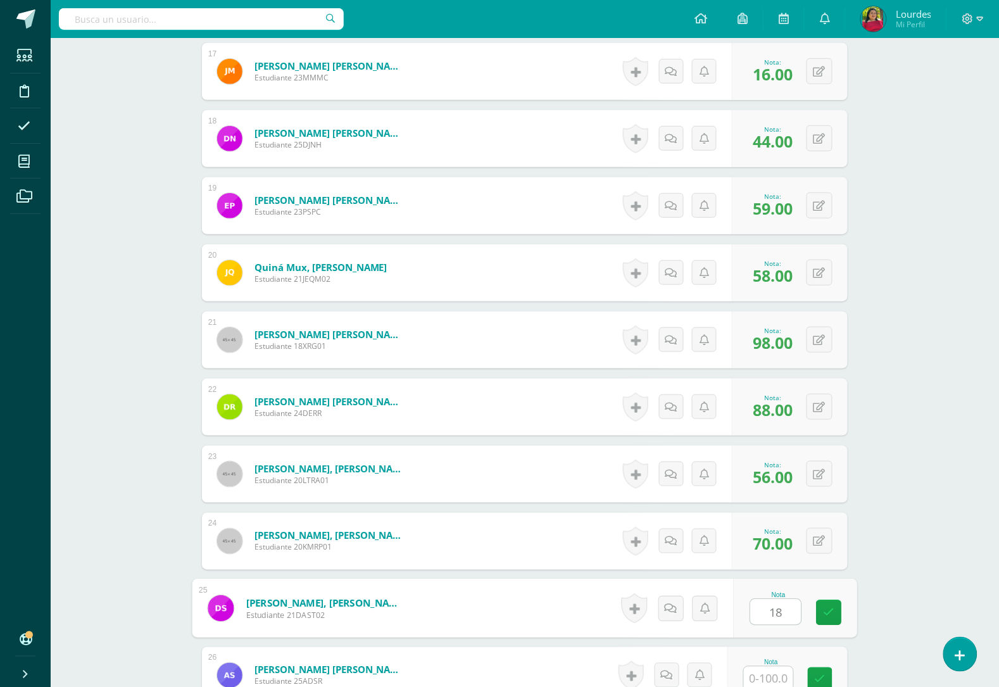
type input "18"
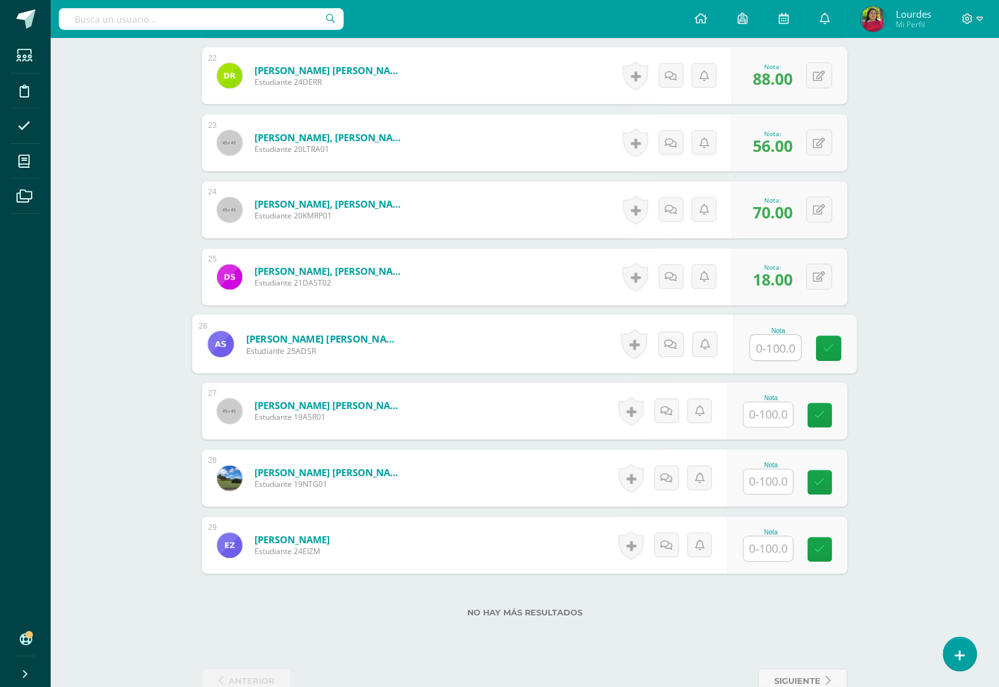
scroll to position [1846, 0]
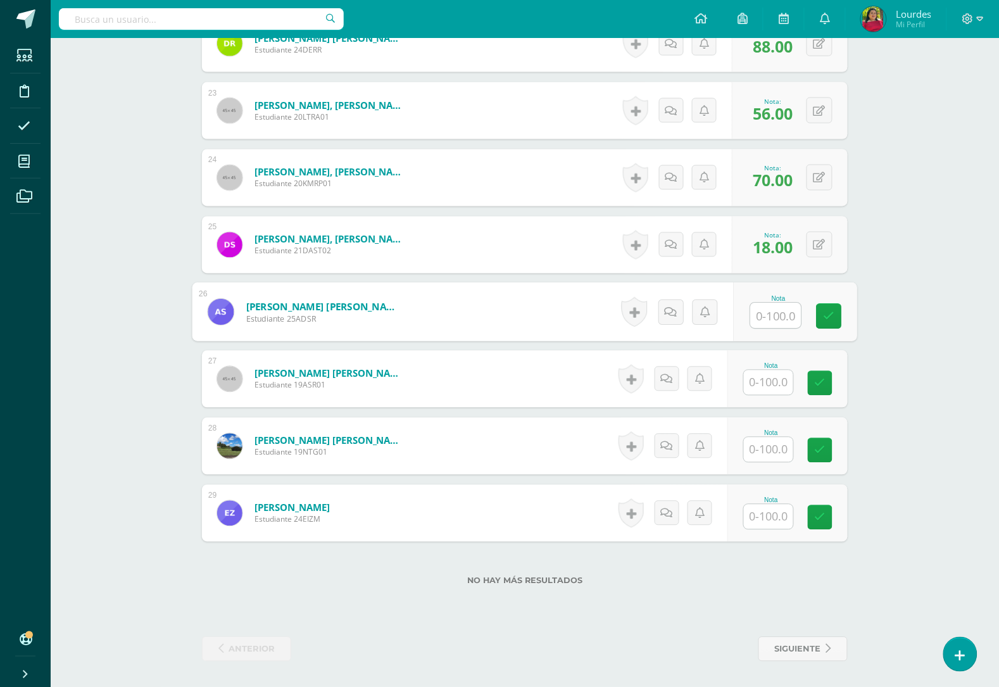
click at [774, 384] on input "text" at bounding box center [768, 382] width 49 height 25
type input "50"
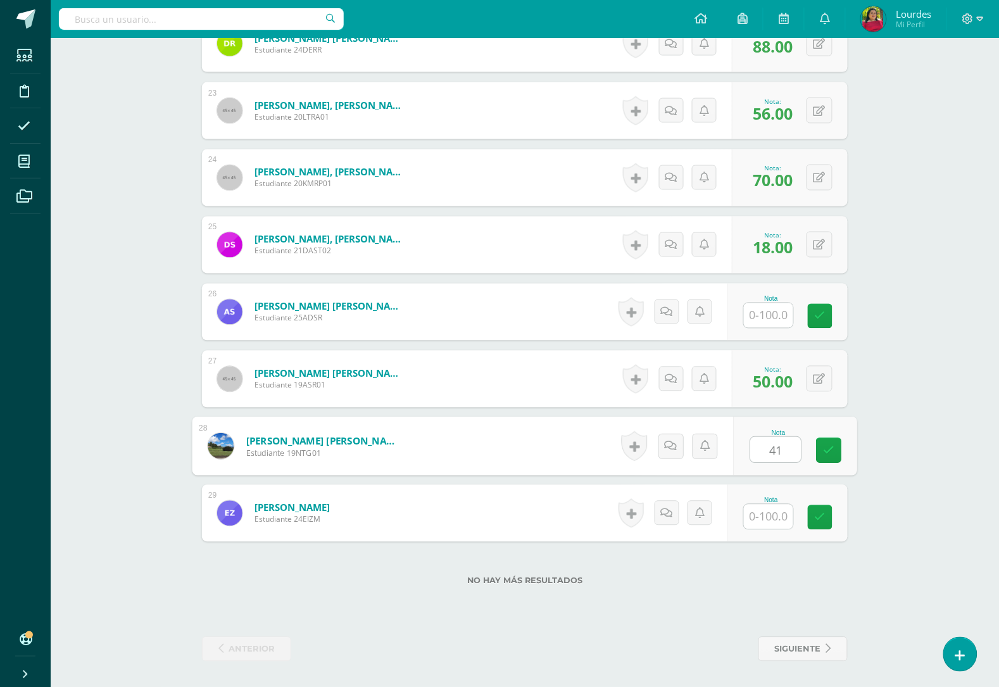
type input "41"
type input "44"
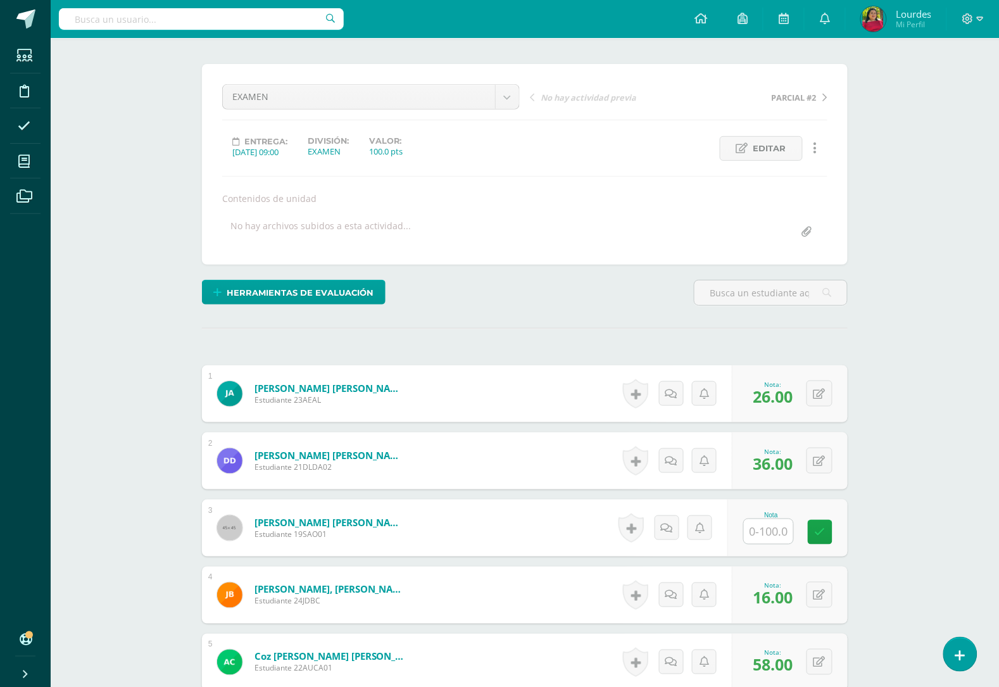
scroll to position [0, 0]
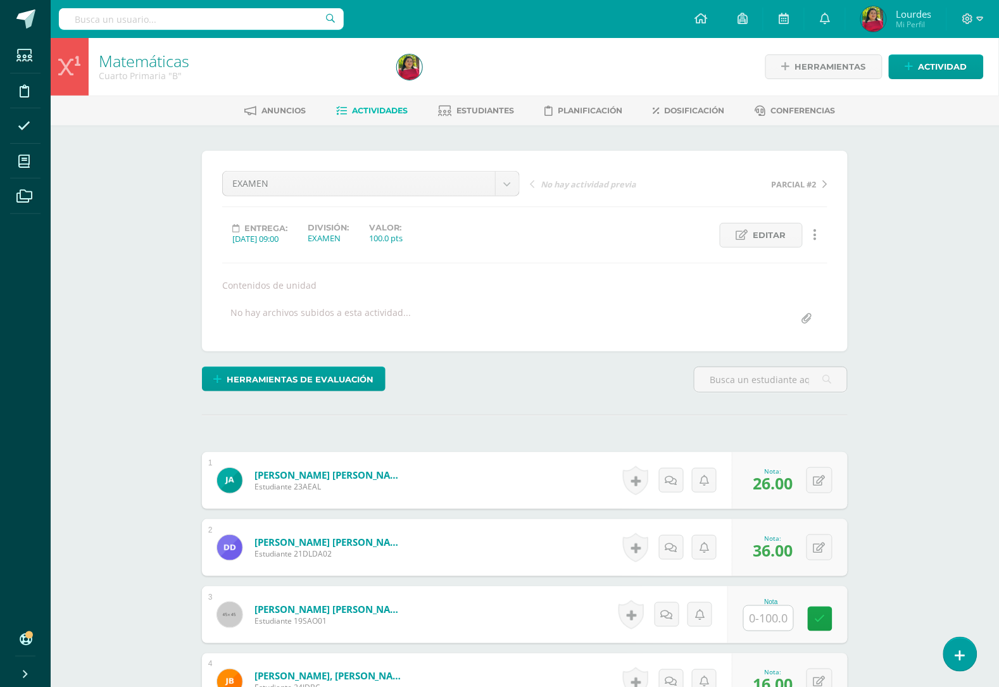
click at [380, 108] on span "Actividades" at bounding box center [381, 110] width 56 height 9
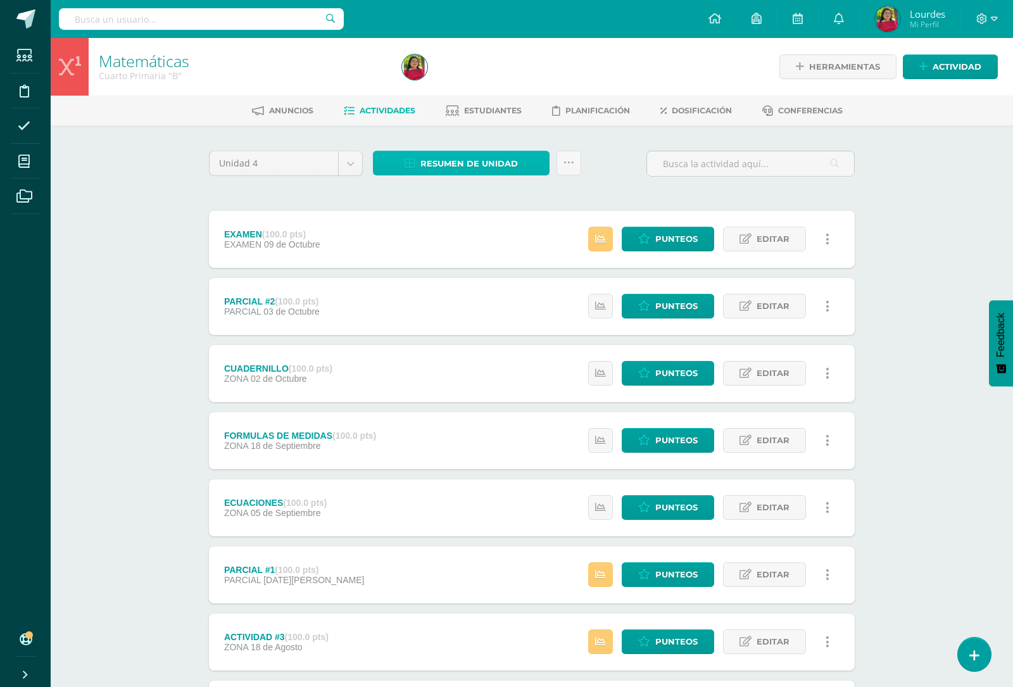
click at [441, 163] on span "Resumen de unidad" at bounding box center [468, 163] width 97 height 23
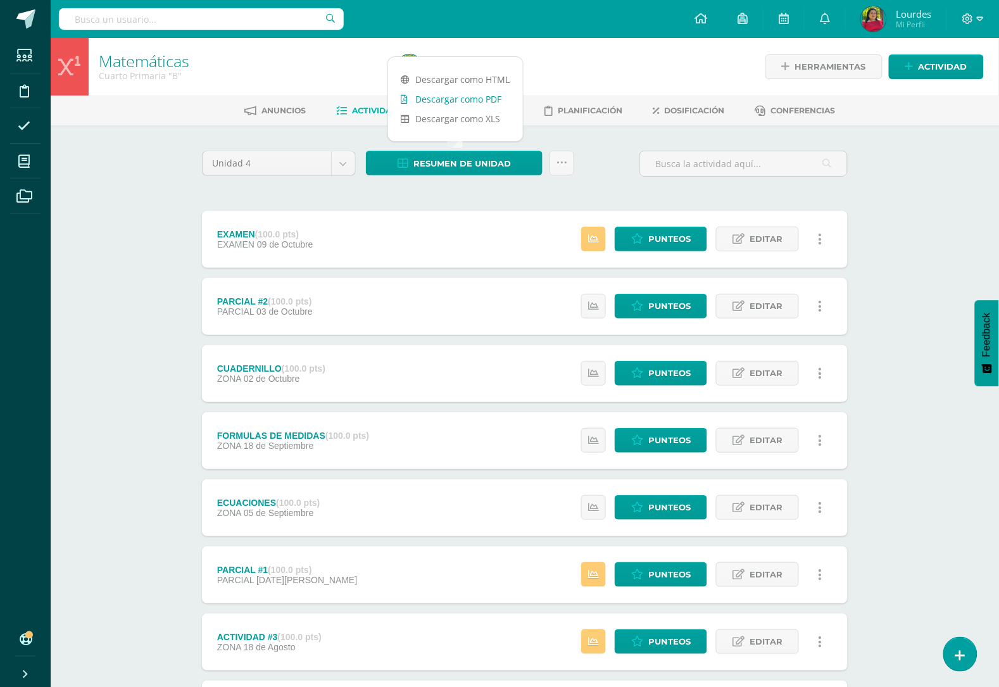
click at [475, 97] on link "Descargar como PDF" at bounding box center [455, 99] width 135 height 20
click at [457, 99] on link "Descargar como PDF" at bounding box center [455, 99] width 135 height 20
click at [597, 563] on link at bounding box center [593, 574] width 25 height 25
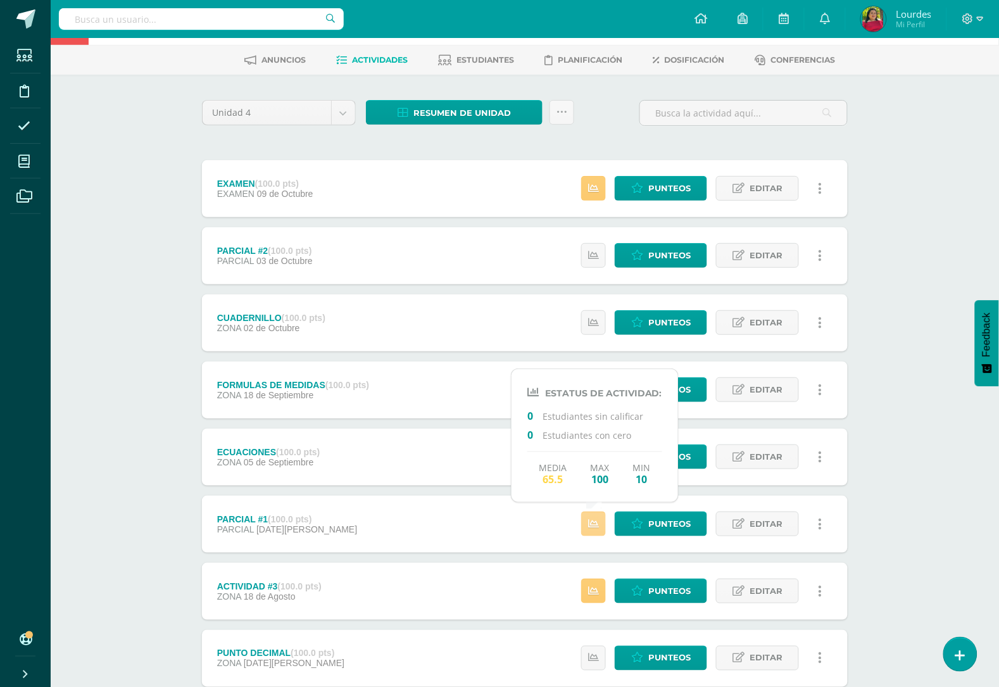
scroll to position [79, 0]
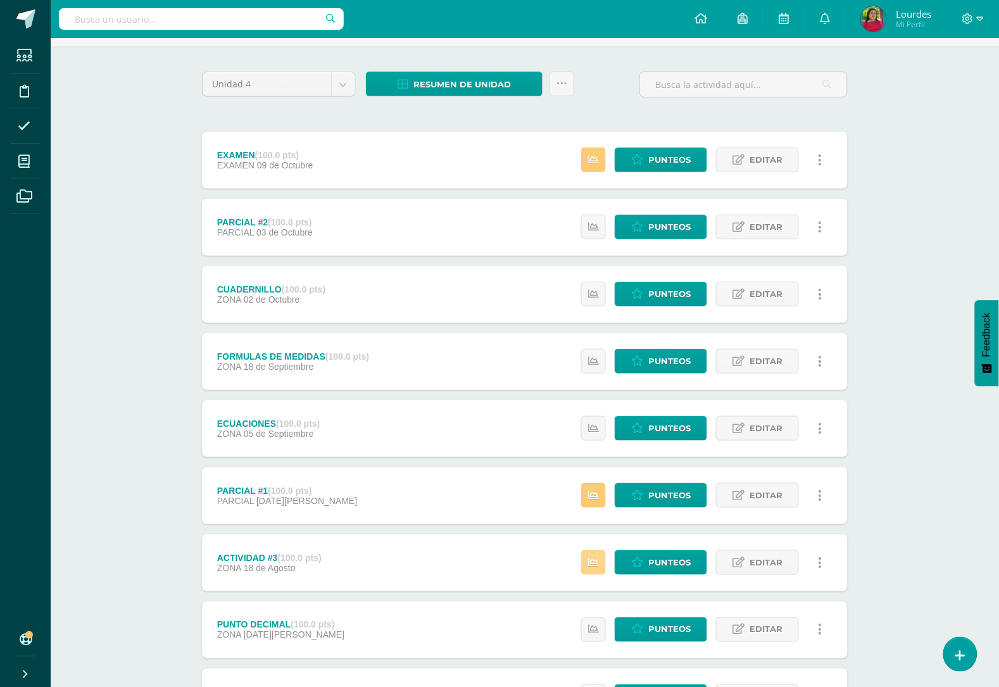
click at [595, 563] on icon at bounding box center [593, 562] width 11 height 11
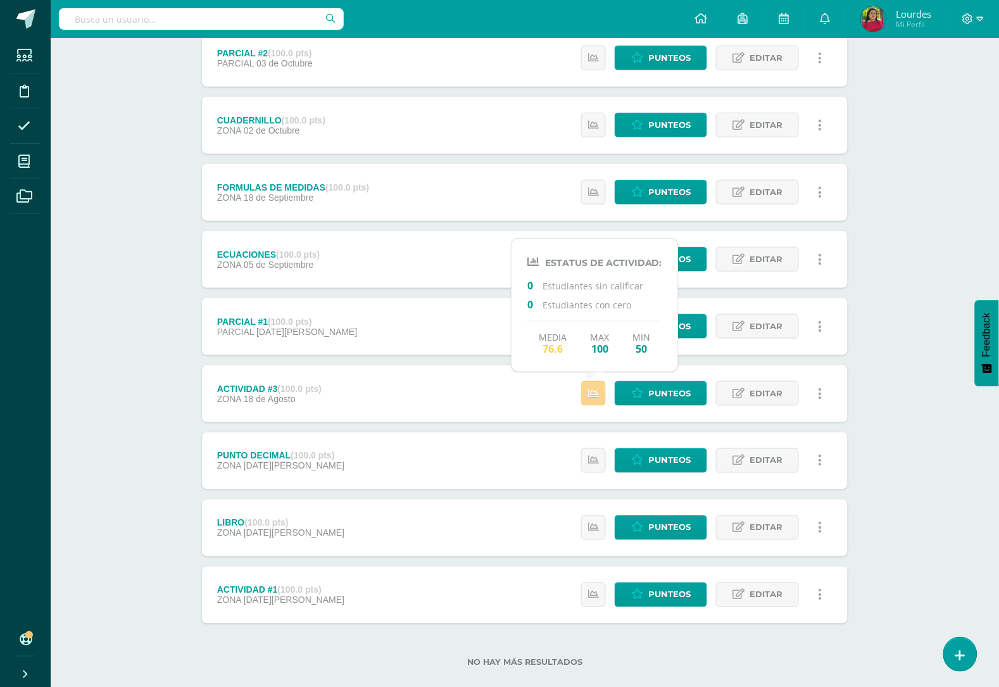
scroll to position [269, 0]
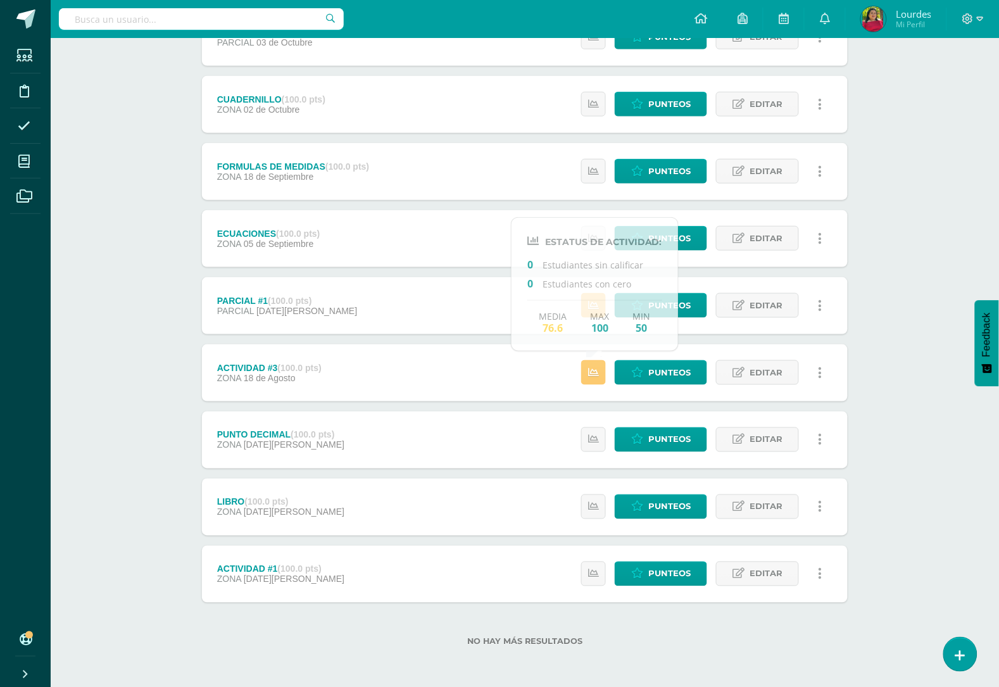
click at [450, 213] on div "ECUACIONES (100.0 pts) ZONA 05 de Septiembre Estatus de Actividad: 0 Estudiante…" at bounding box center [525, 238] width 646 height 57
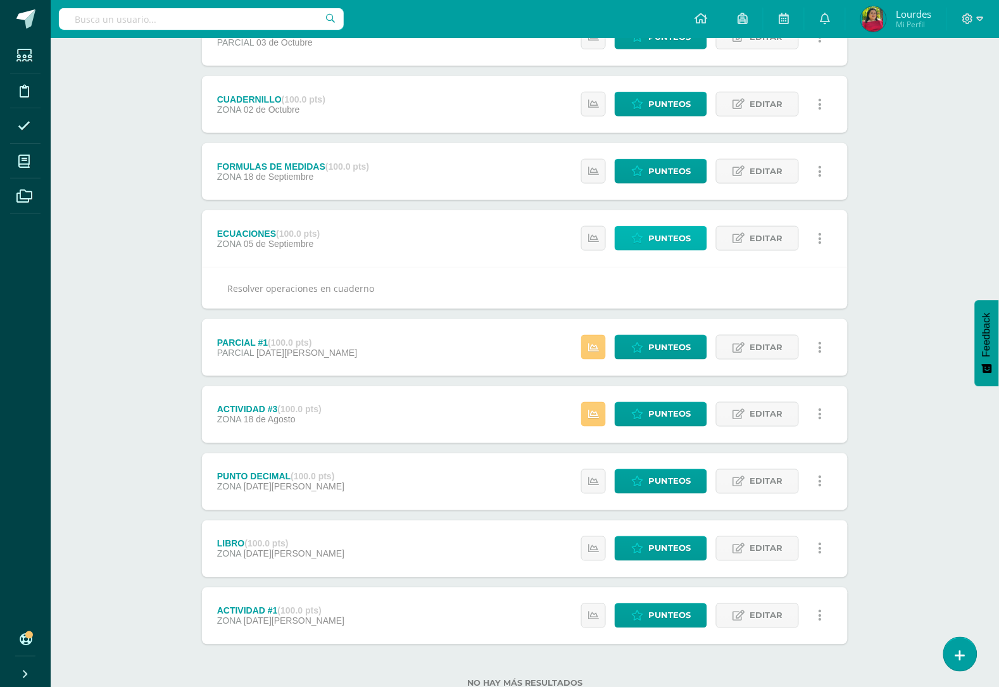
click at [681, 229] on span "Punteos" at bounding box center [669, 238] width 42 height 23
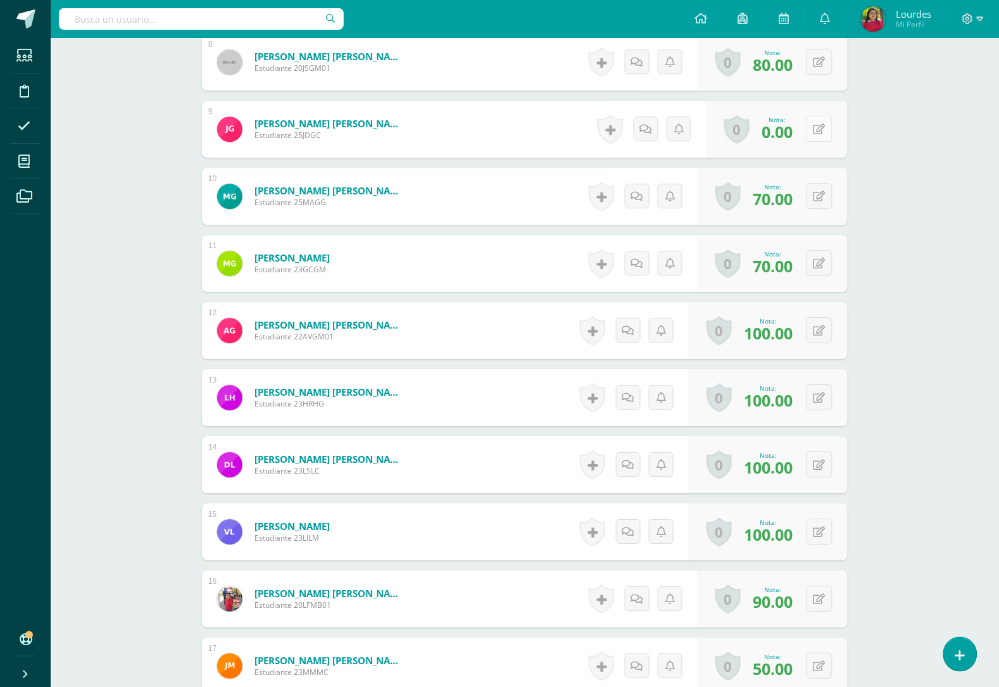
scroll to position [804, 0]
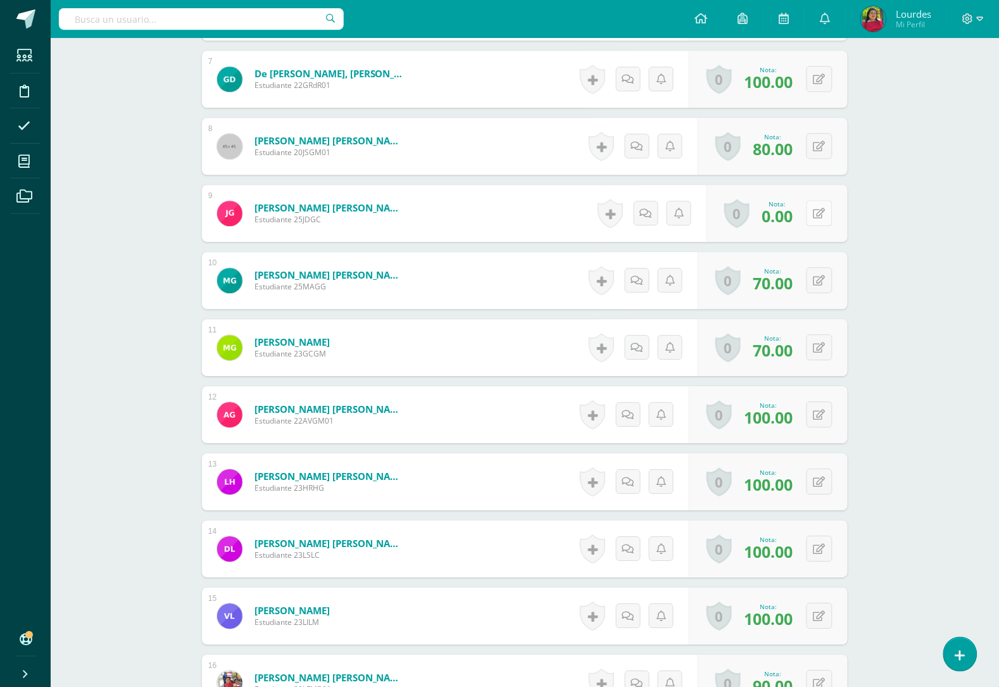
click at [818, 212] on button at bounding box center [820, 213] width 26 height 26
type input "60"
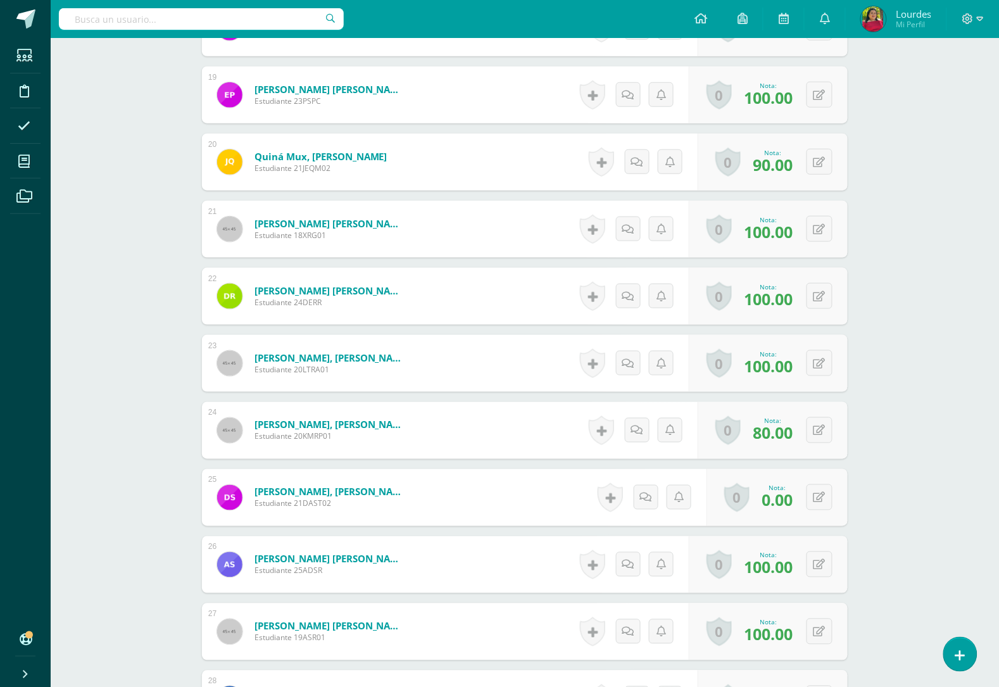
scroll to position [1595, 0]
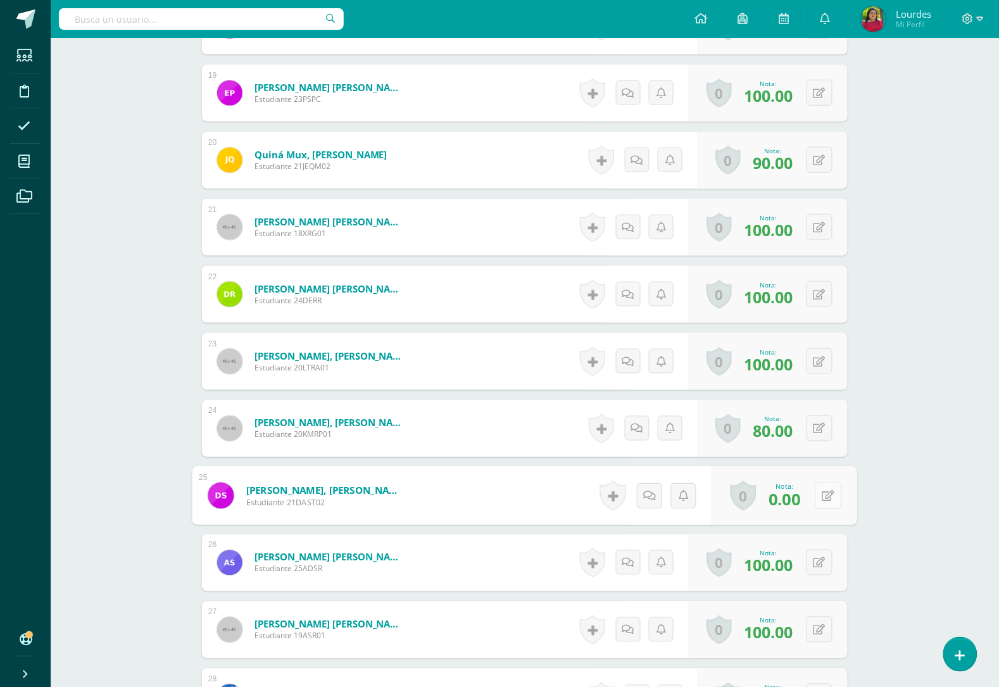
click at [820, 500] on button at bounding box center [828, 495] width 27 height 27
type input "90"
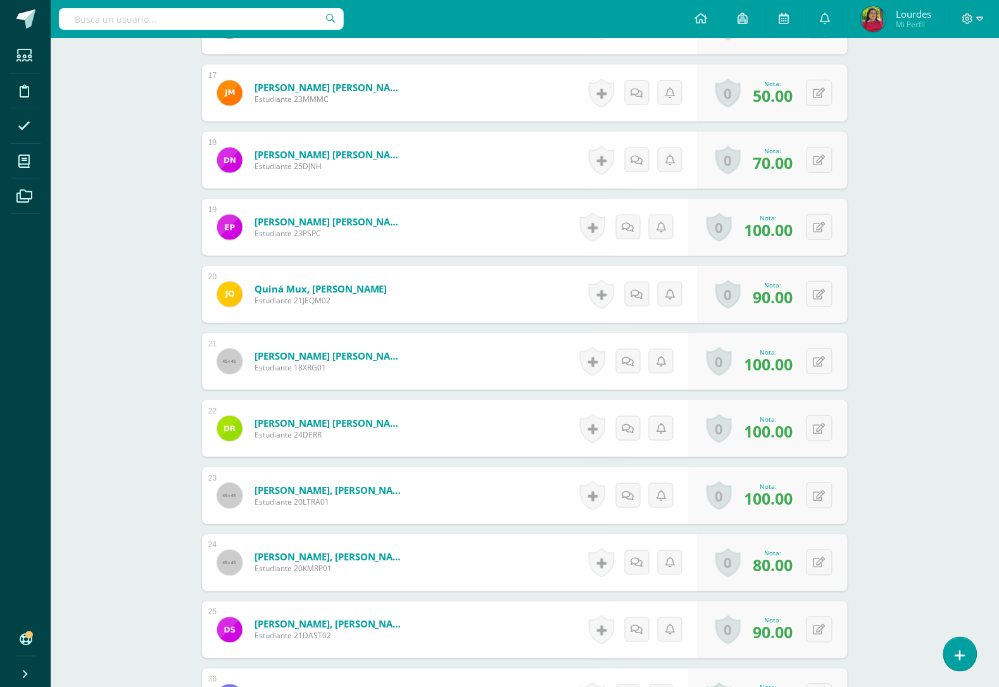
scroll to position [1846, 0]
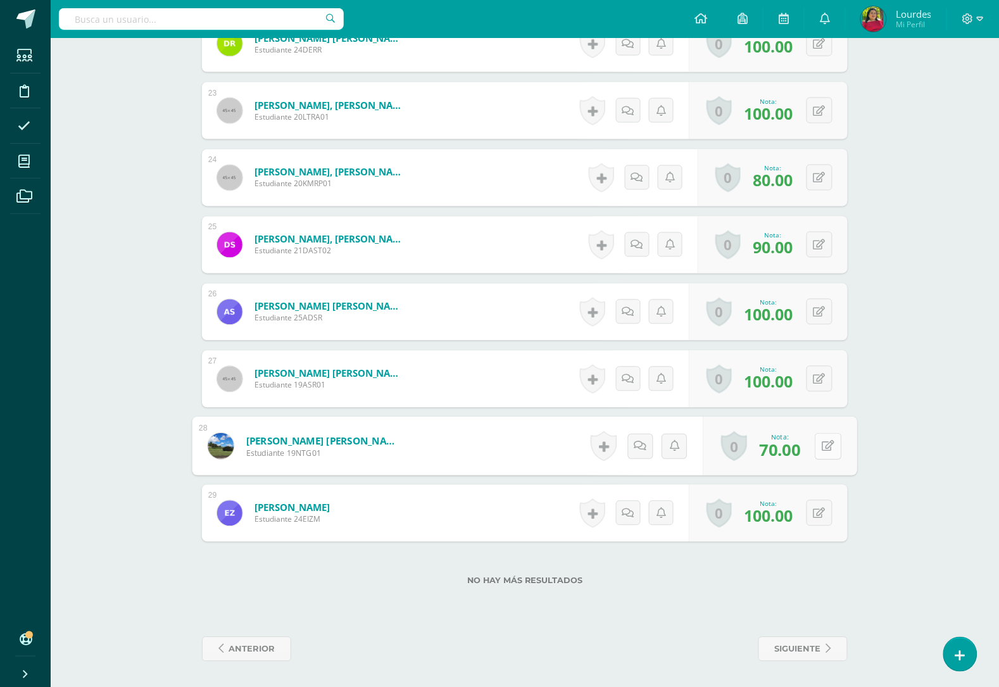
click at [818, 445] on button at bounding box center [828, 446] width 27 height 27
type input "90"
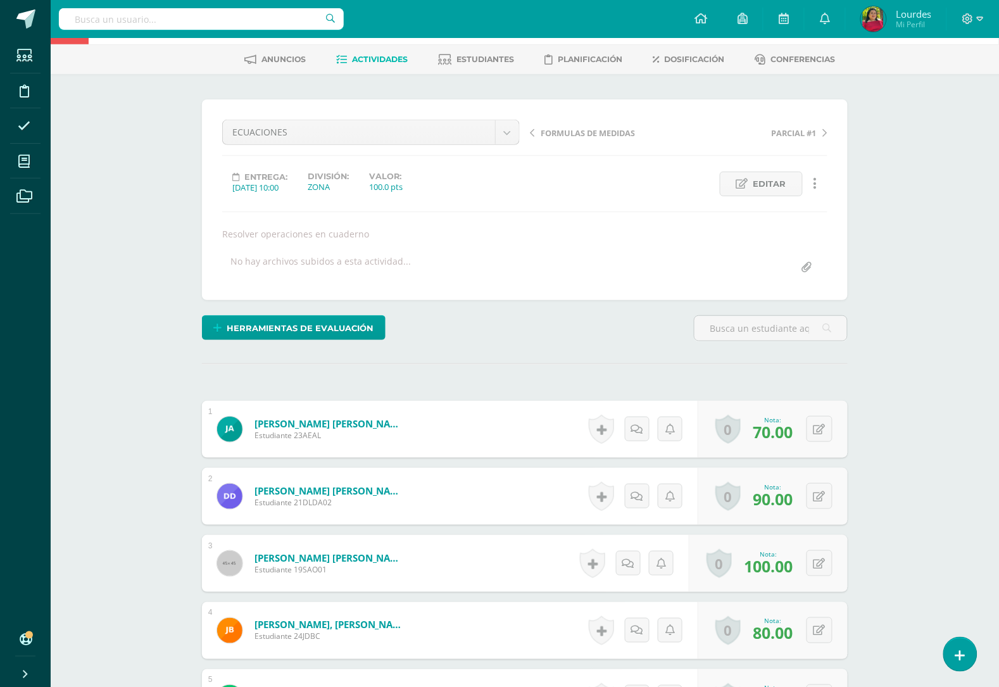
scroll to position [0, 0]
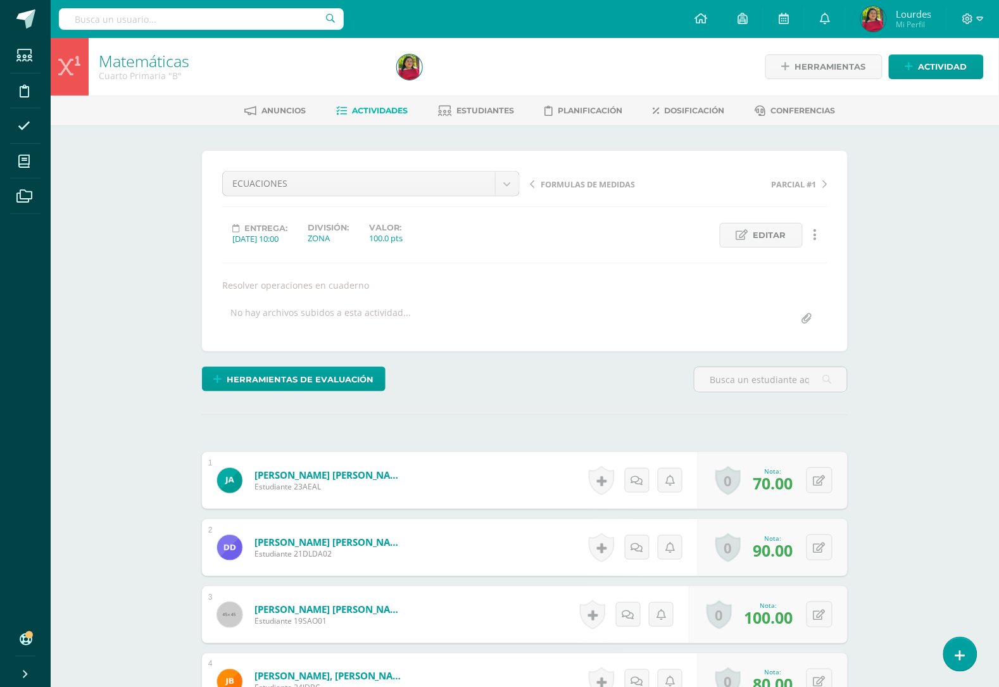
click at [369, 111] on span "Actividades" at bounding box center [381, 110] width 56 height 9
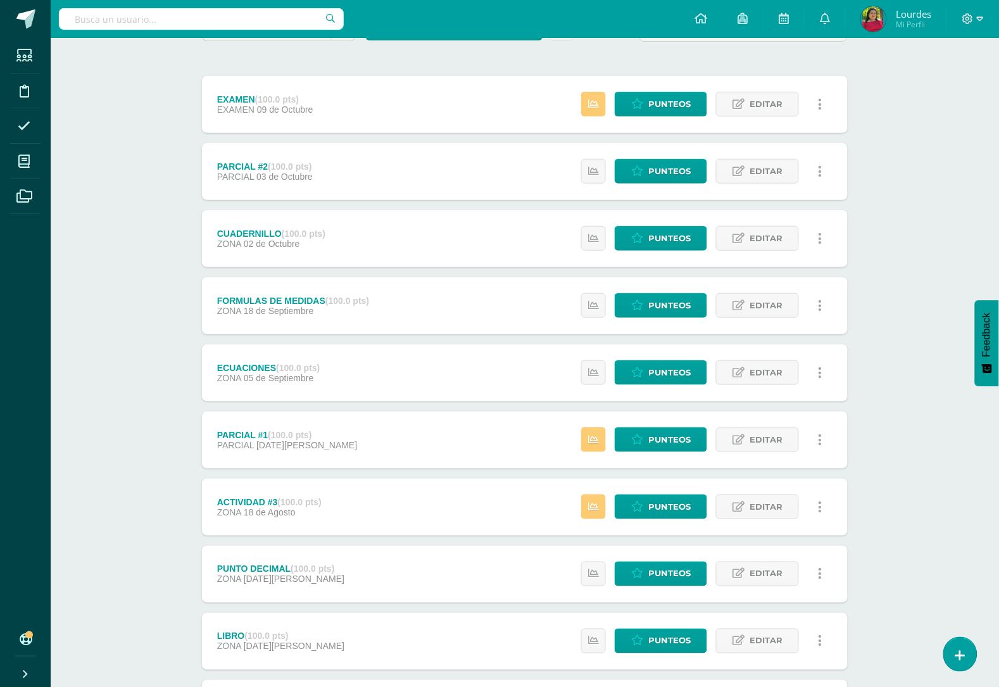
scroll to position [158, 0]
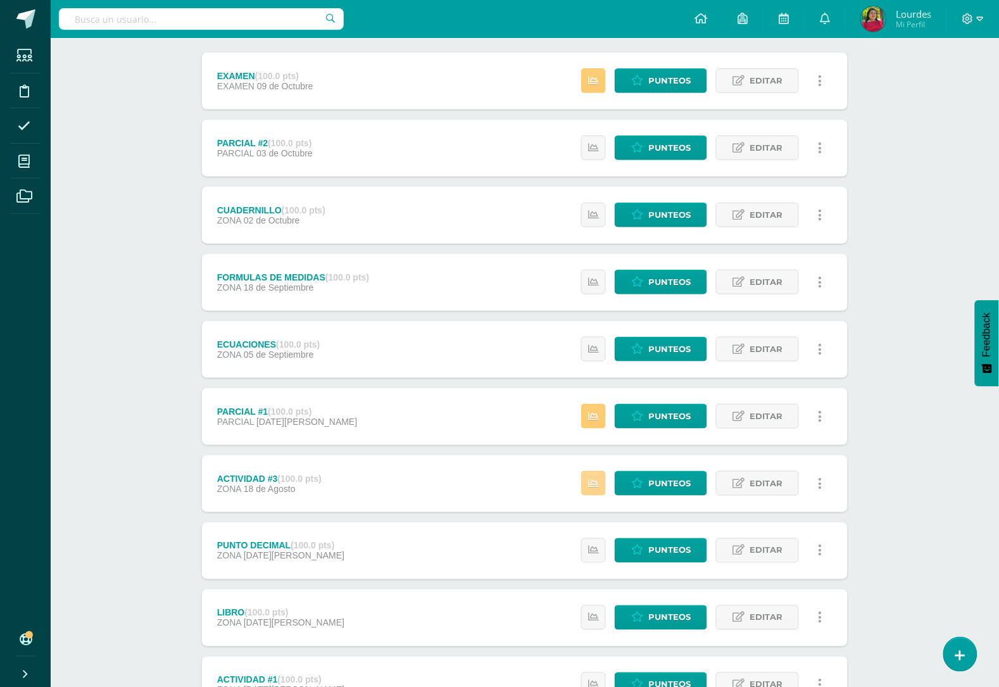
click at [595, 475] on link at bounding box center [593, 483] width 25 height 25
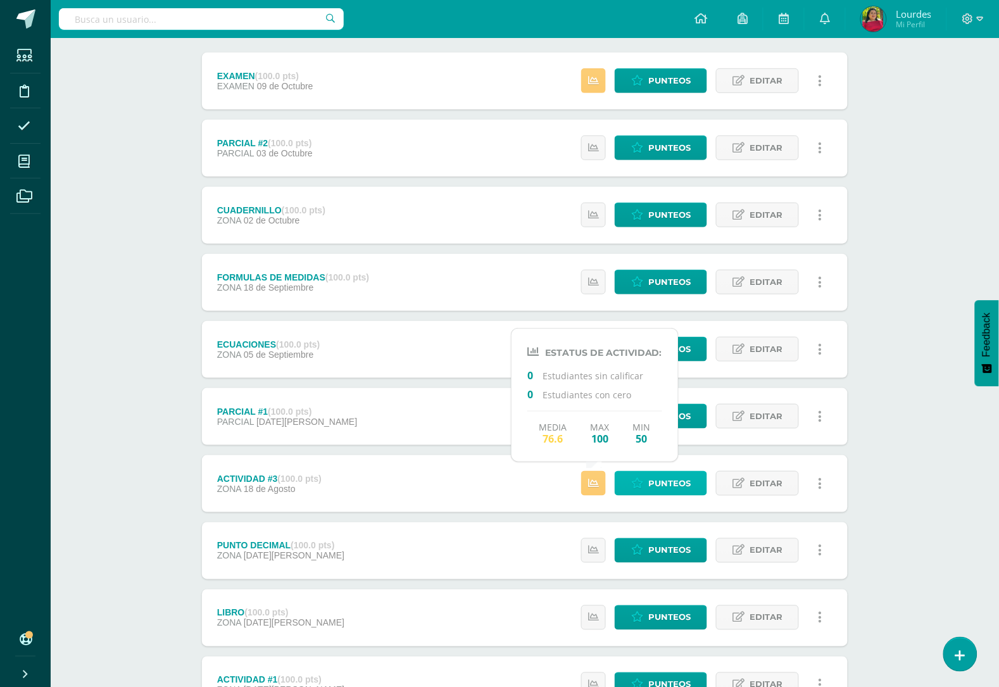
click at [678, 477] on span "Punteos" at bounding box center [669, 483] width 42 height 23
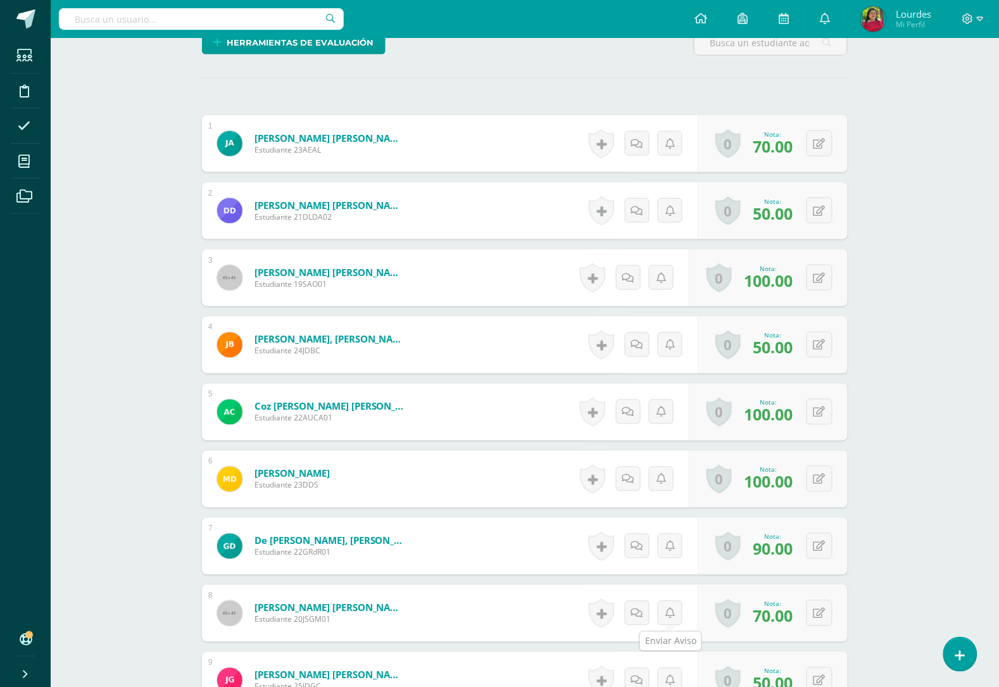
scroll to position [317, 0]
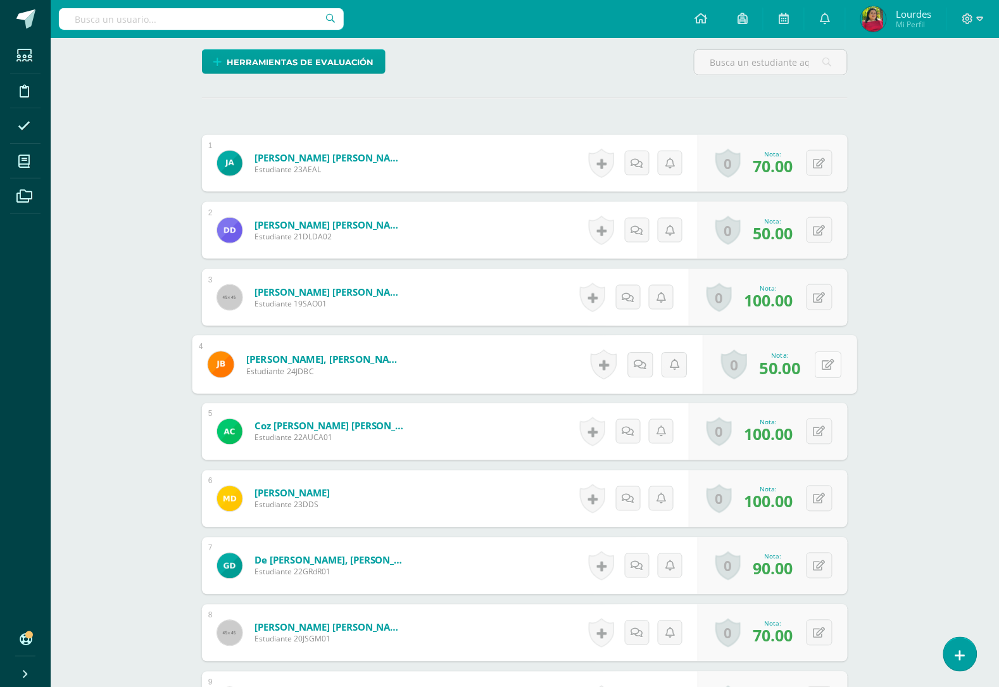
click at [818, 362] on button at bounding box center [828, 364] width 27 height 27
type input "70"
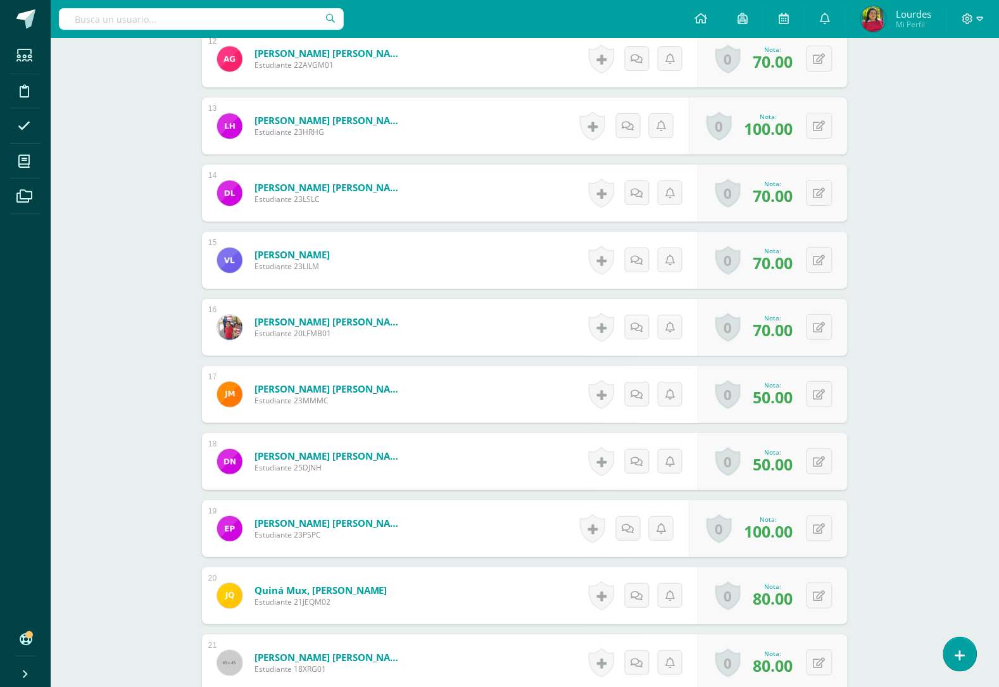
scroll to position [1188, 0]
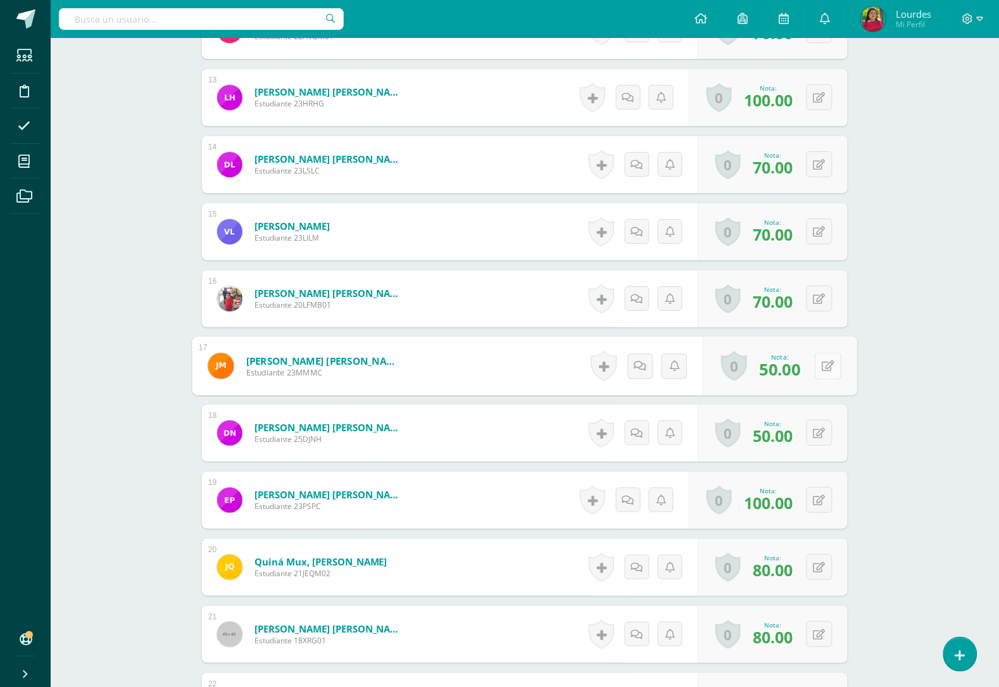
click at [817, 363] on button at bounding box center [828, 366] width 27 height 27
type input "70"
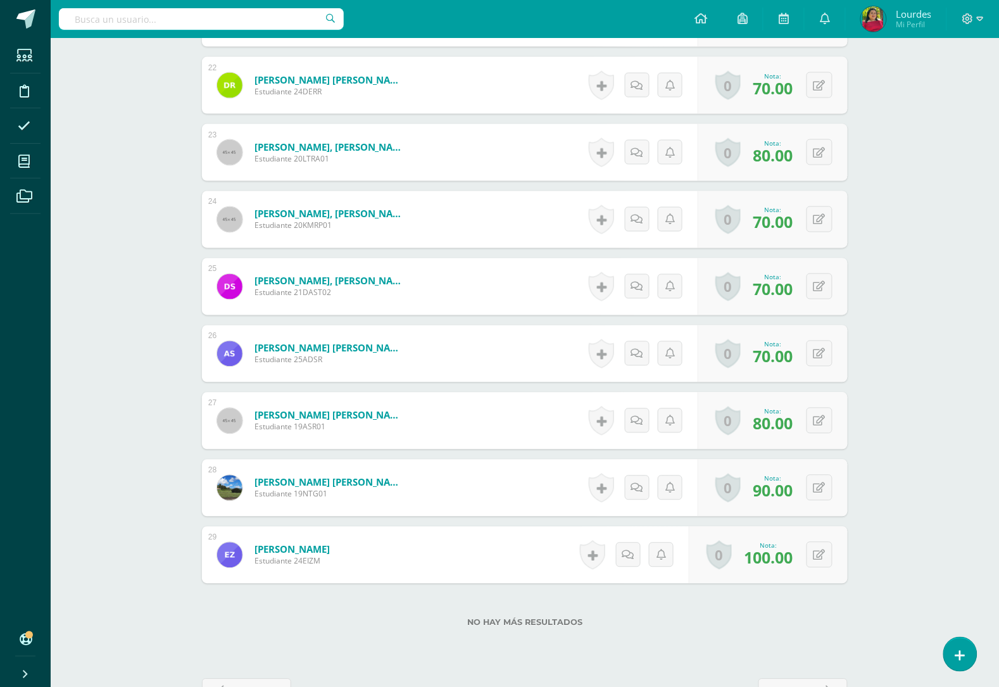
scroll to position [1821, 0]
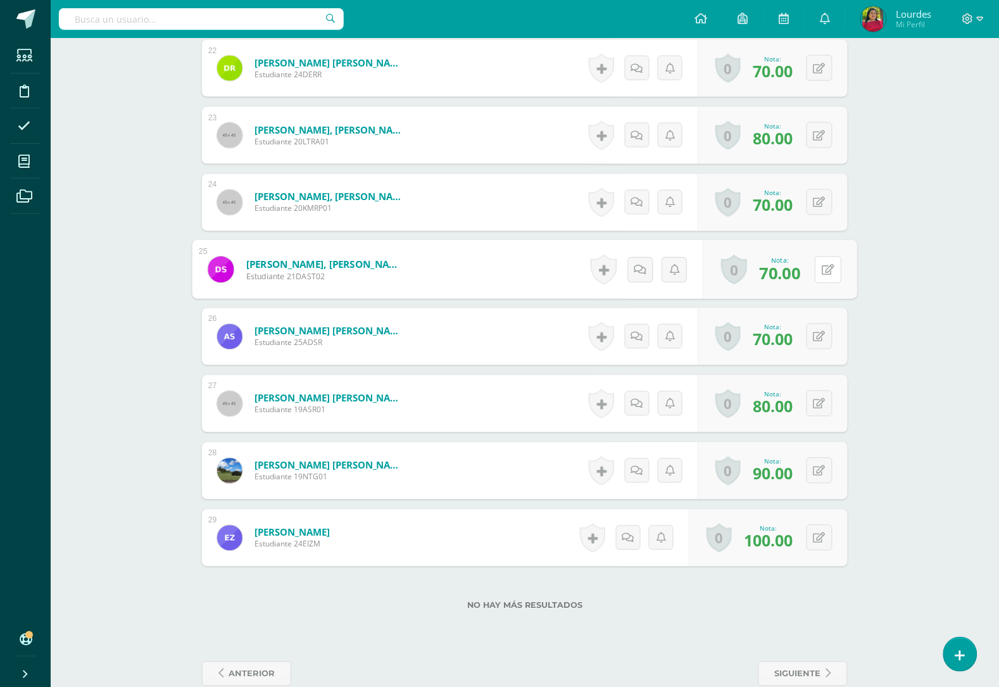
click at [819, 272] on button at bounding box center [828, 269] width 27 height 27
type input "90"
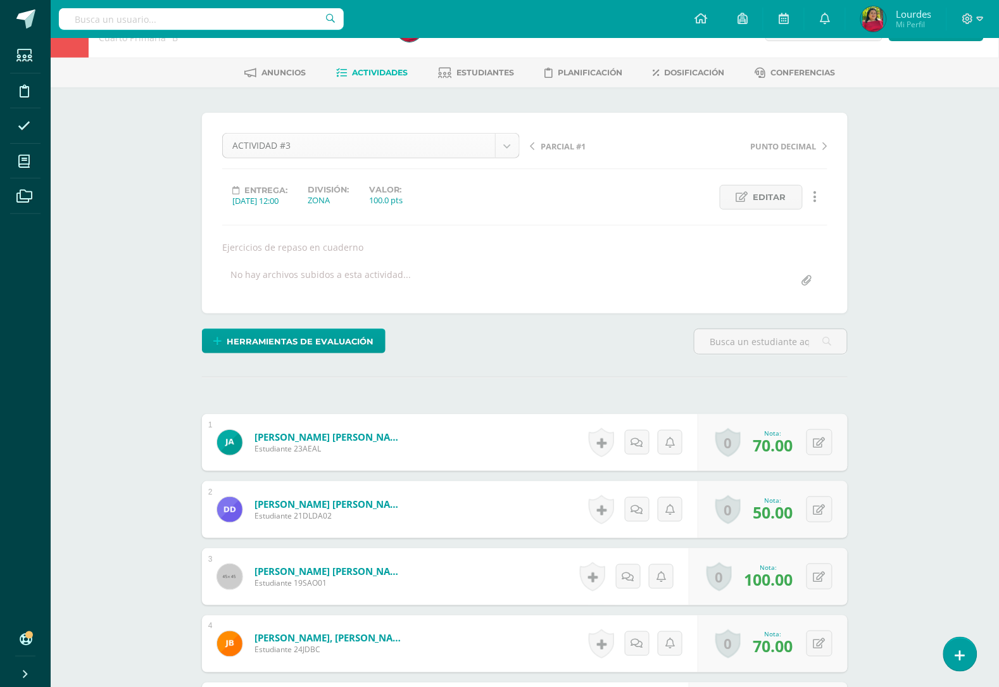
scroll to position [0, 0]
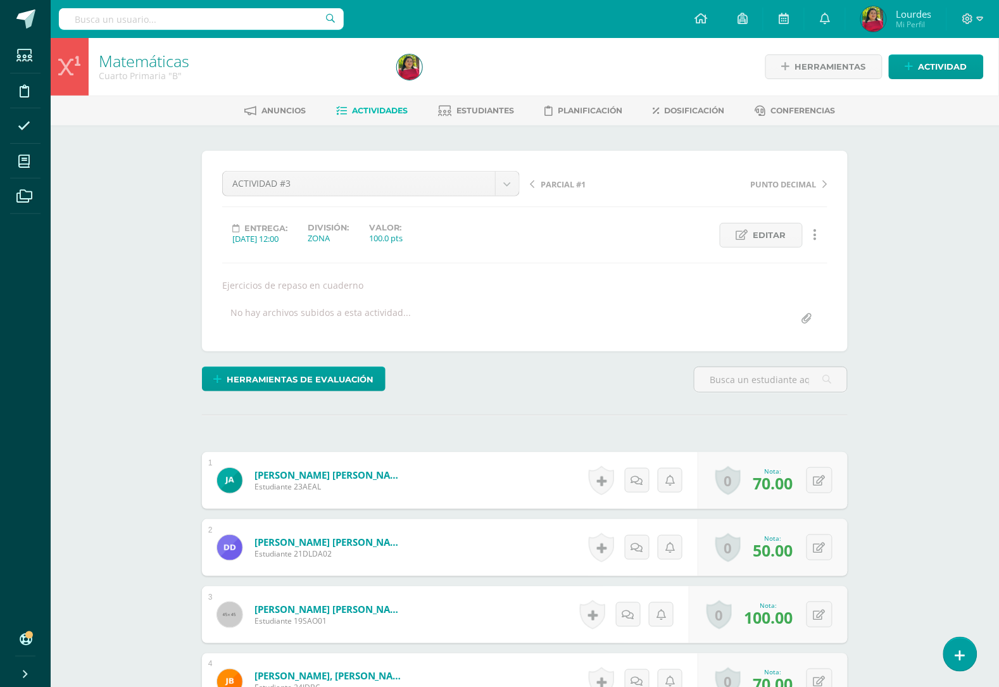
click at [504, 169] on div "ACTIVIDAD #3 EXAMEN PARCIAL #2 CUADERNILLO FORMULAS DE MEDIDAS ECUACIONES PARCI…" at bounding box center [525, 251] width 646 height 201
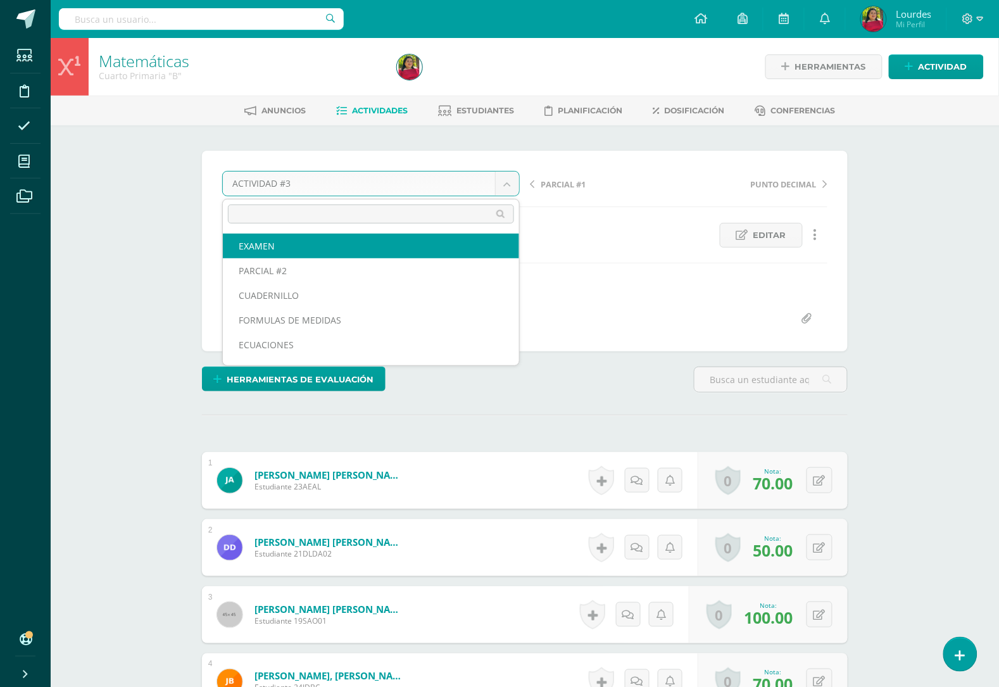
select select "/dashboard/teacher/grade-activity/193787/"
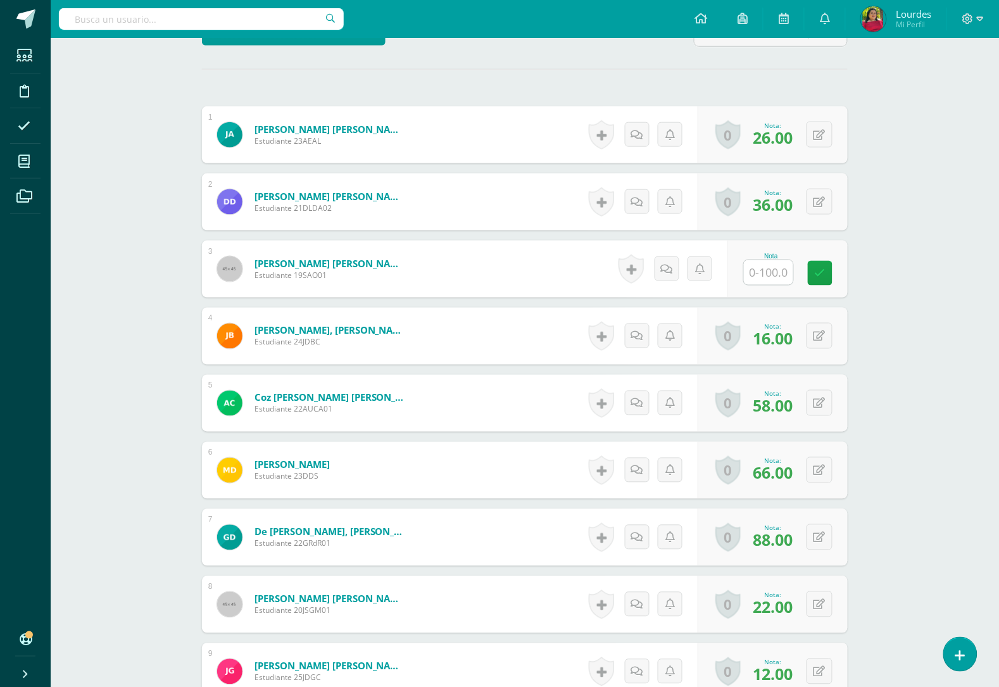
scroll to position [238, 0]
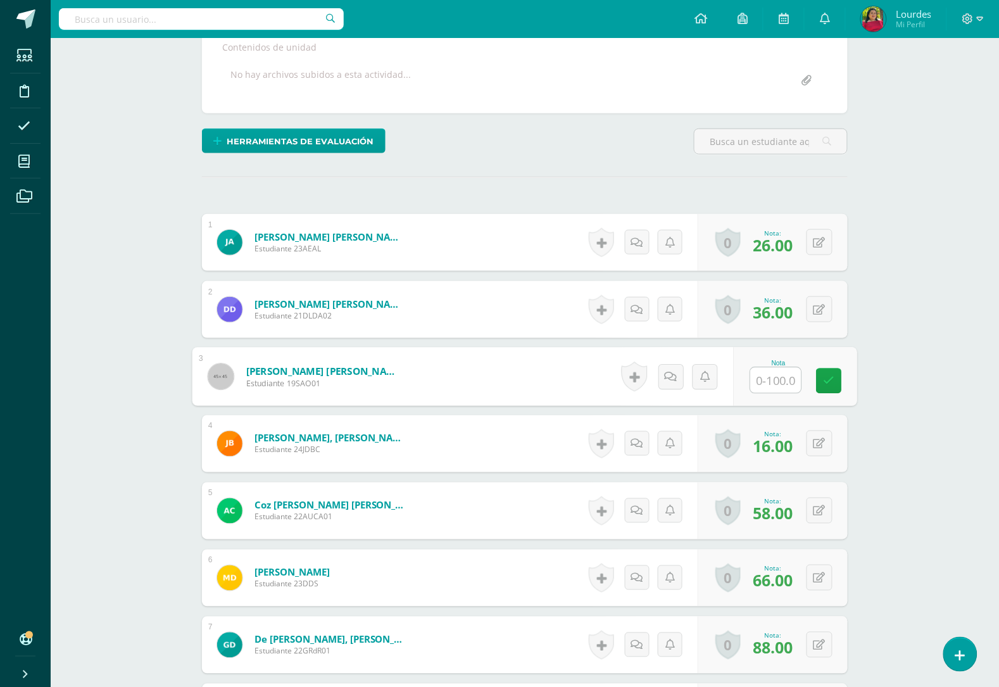
click at [776, 384] on input "text" at bounding box center [776, 380] width 51 height 25
type input "90"
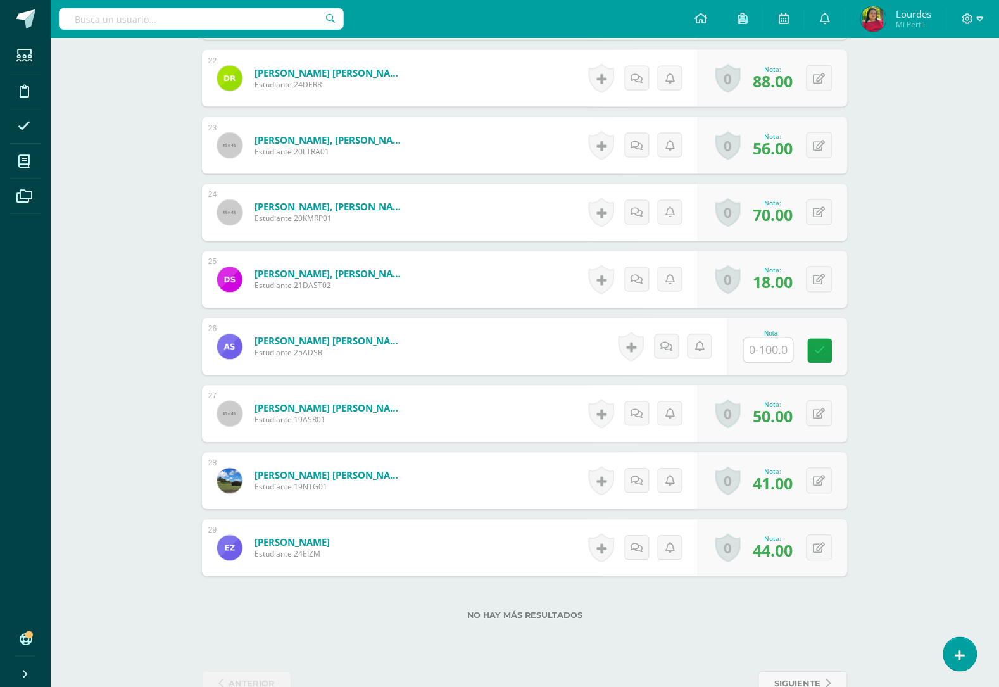
scroll to position [1846, 0]
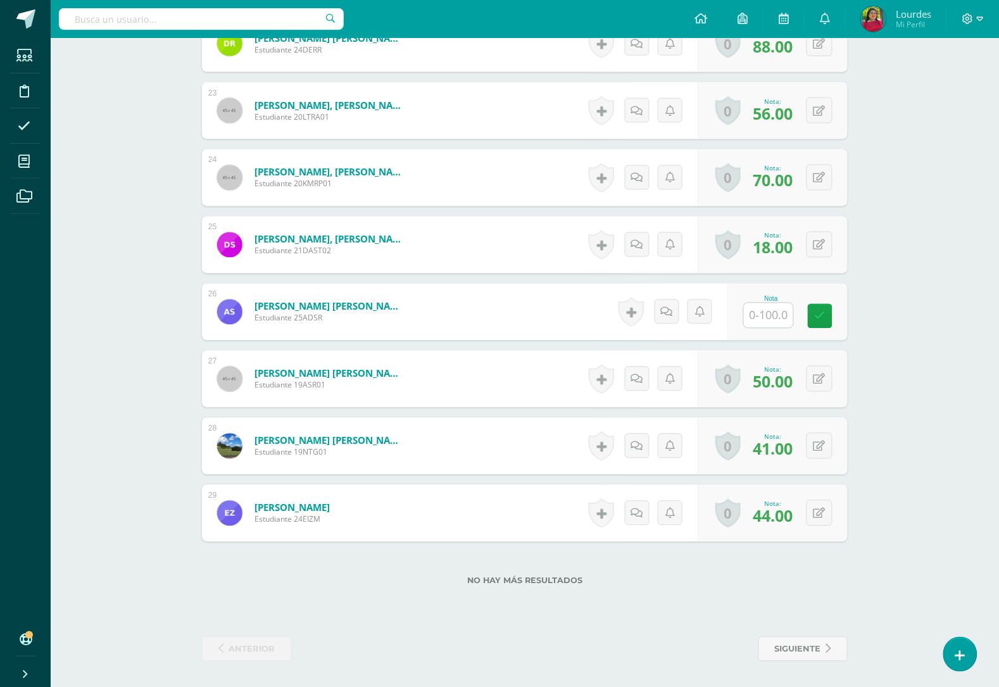
click at [773, 326] on input "text" at bounding box center [768, 315] width 49 height 25
type input "90"
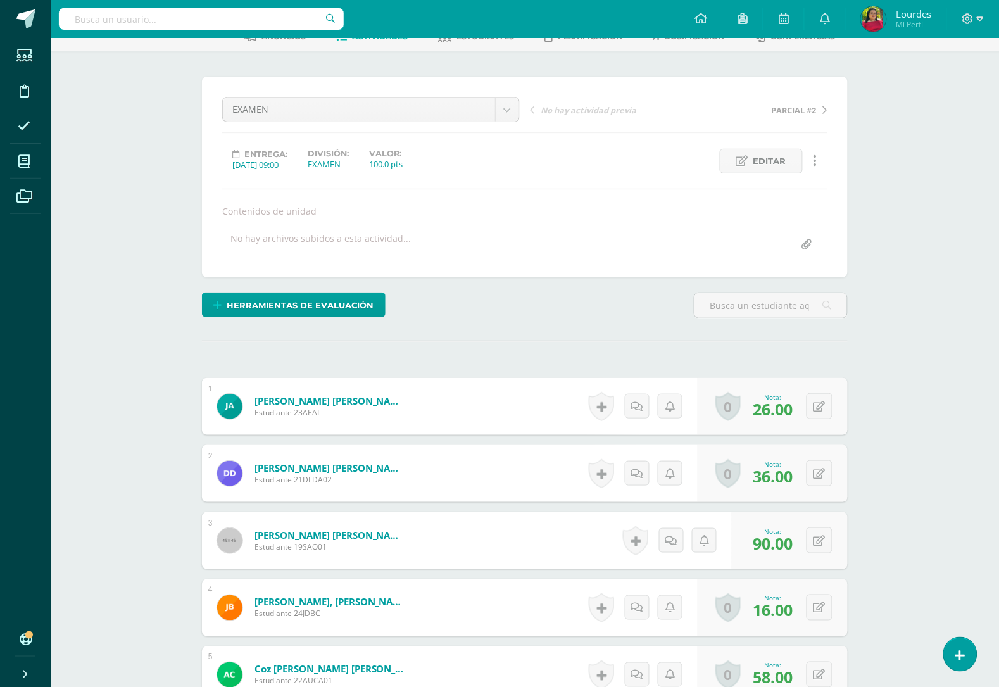
scroll to position [0, 0]
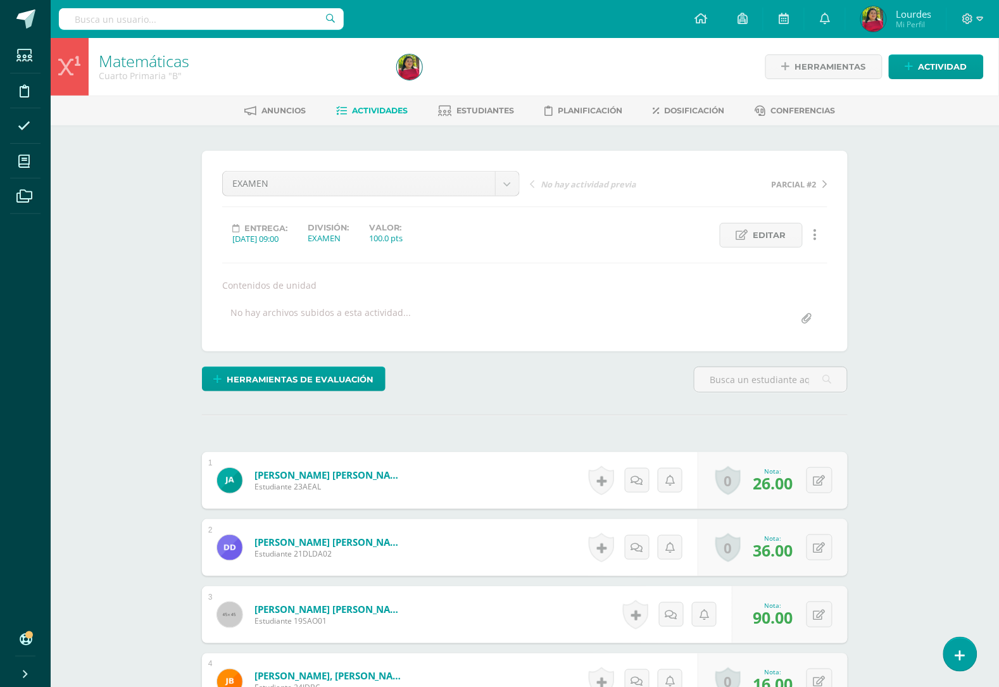
click at [374, 106] on span "Actividades" at bounding box center [381, 110] width 56 height 9
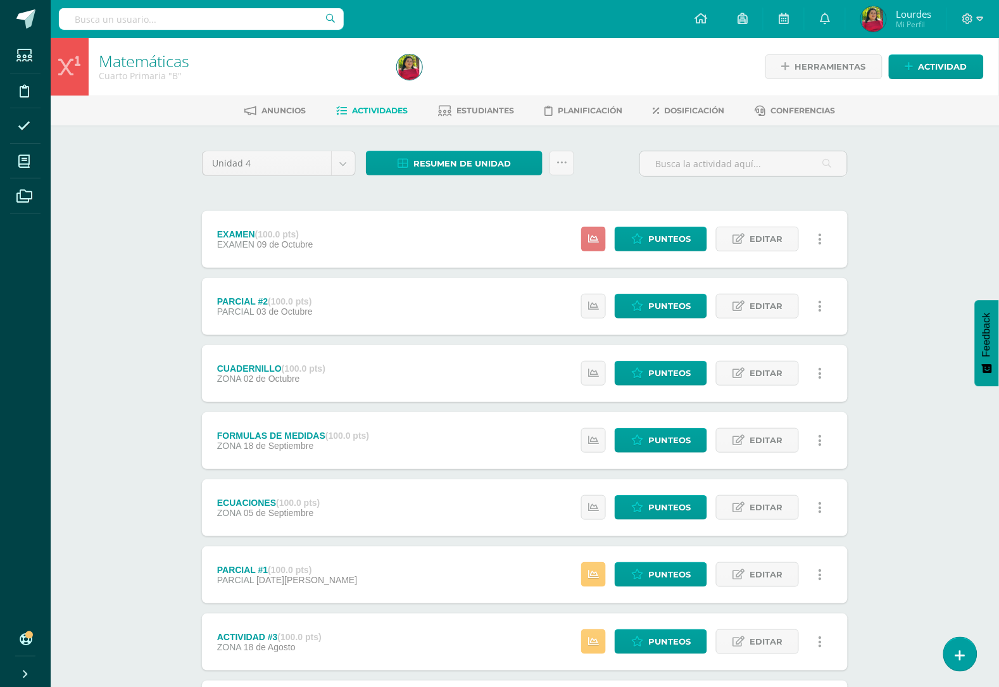
click at [586, 234] on link at bounding box center [593, 239] width 25 height 25
click at [447, 163] on span "Resumen de unidad" at bounding box center [461, 163] width 97 height 23
click at [476, 101] on link "Descargar como PDF" at bounding box center [455, 99] width 135 height 20
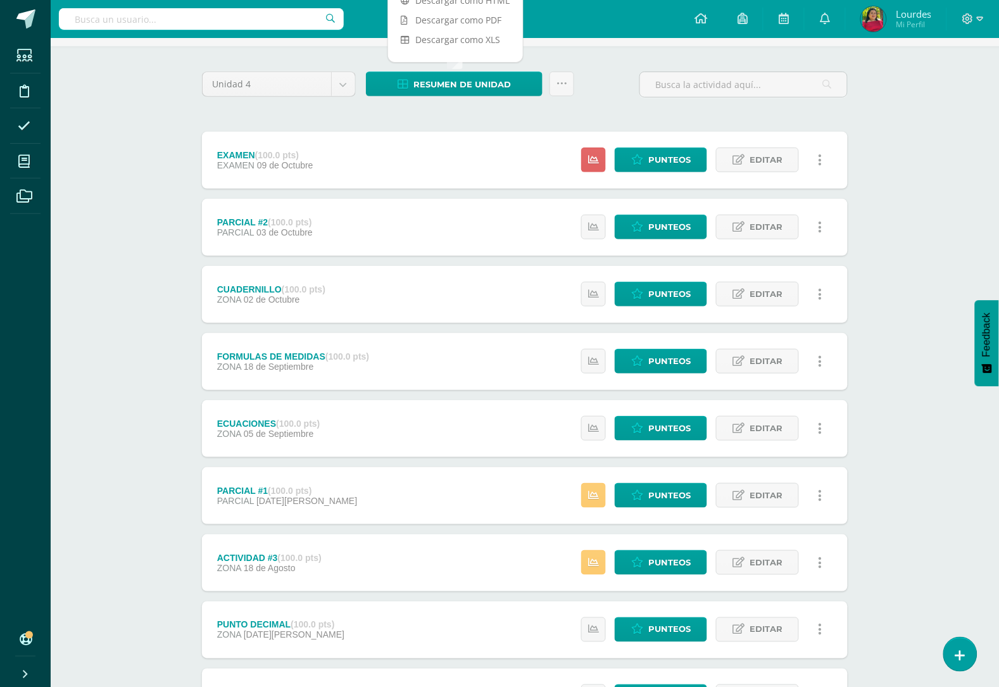
scroll to position [158, 0]
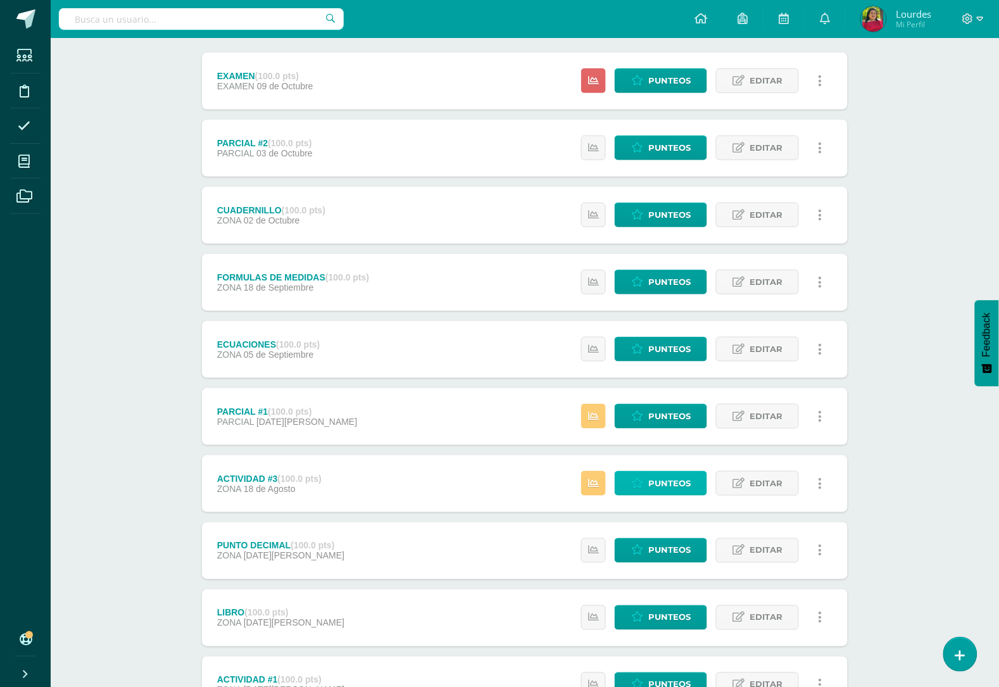
click at [656, 475] on span "Punteos" at bounding box center [669, 483] width 42 height 23
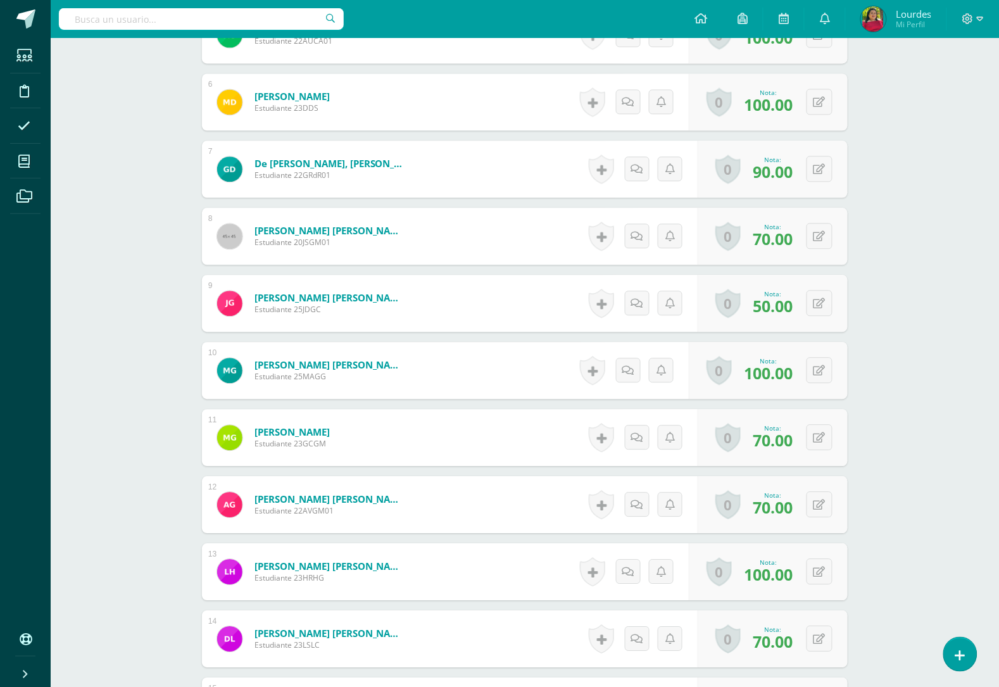
scroll to position [793, 0]
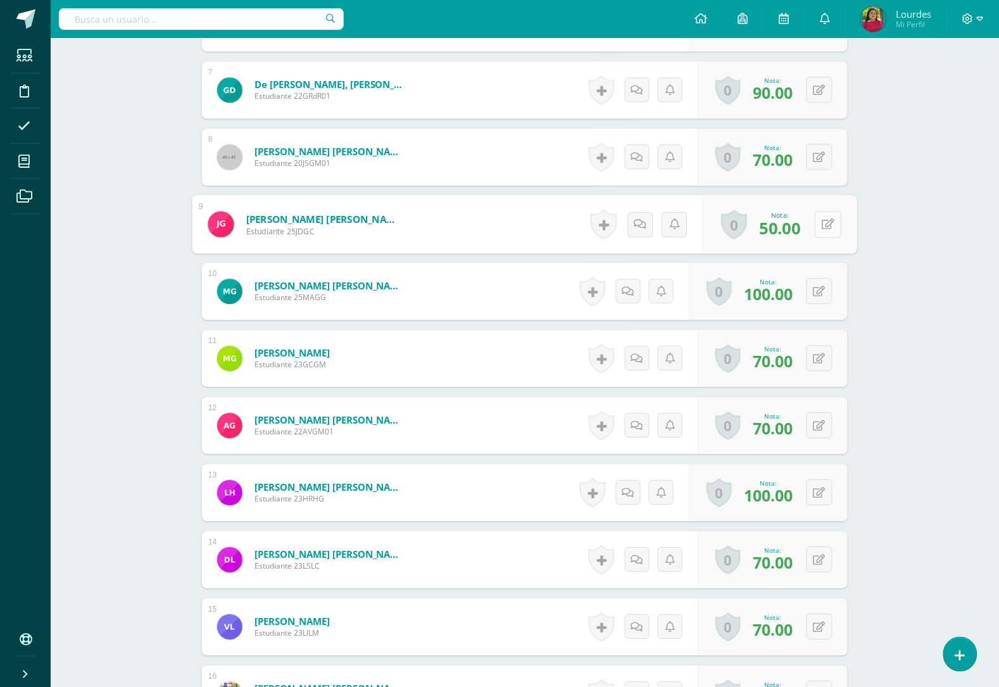
click at [820, 222] on button at bounding box center [828, 224] width 27 height 27
type input "70"
click at [827, 155] on button at bounding box center [820, 157] width 26 height 26
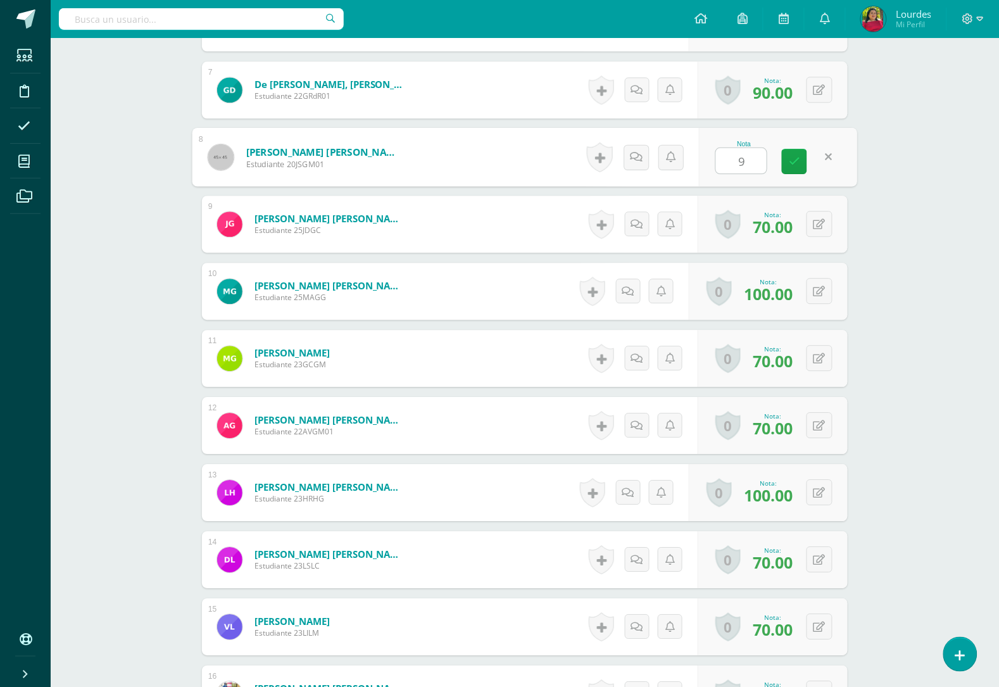
type input "90"
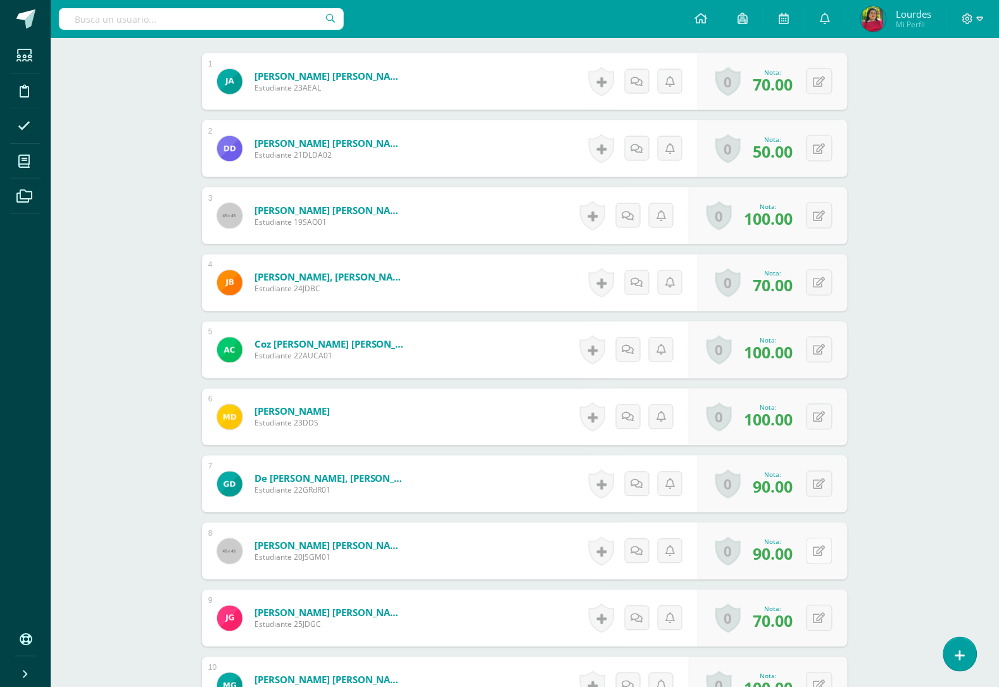
scroll to position [239, 0]
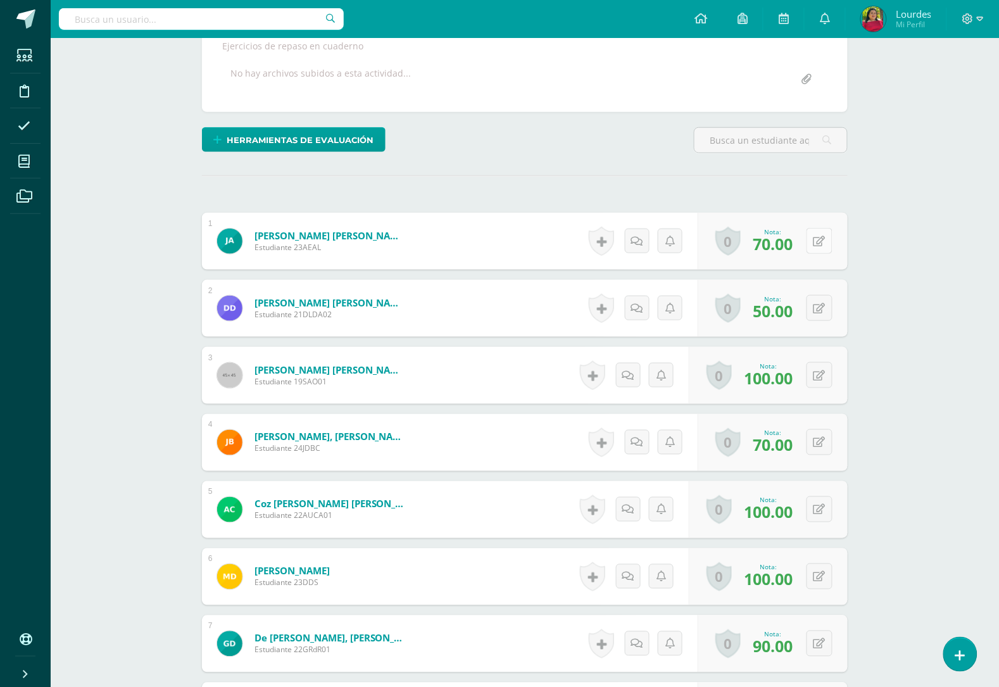
click at [825, 239] on button at bounding box center [820, 241] width 26 height 26
type input "90"
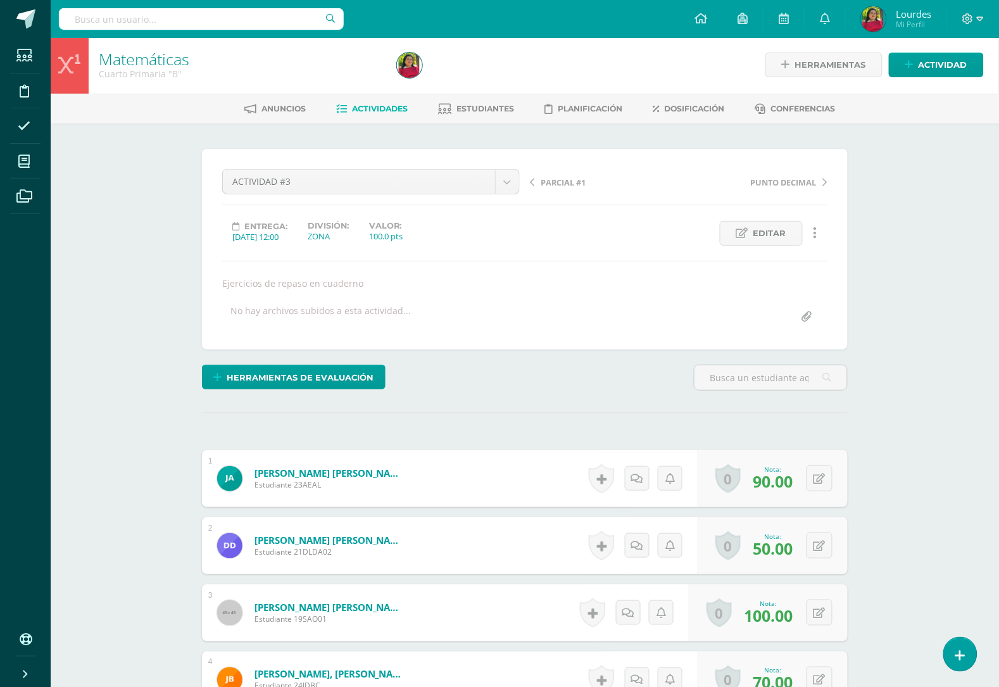
scroll to position [0, 0]
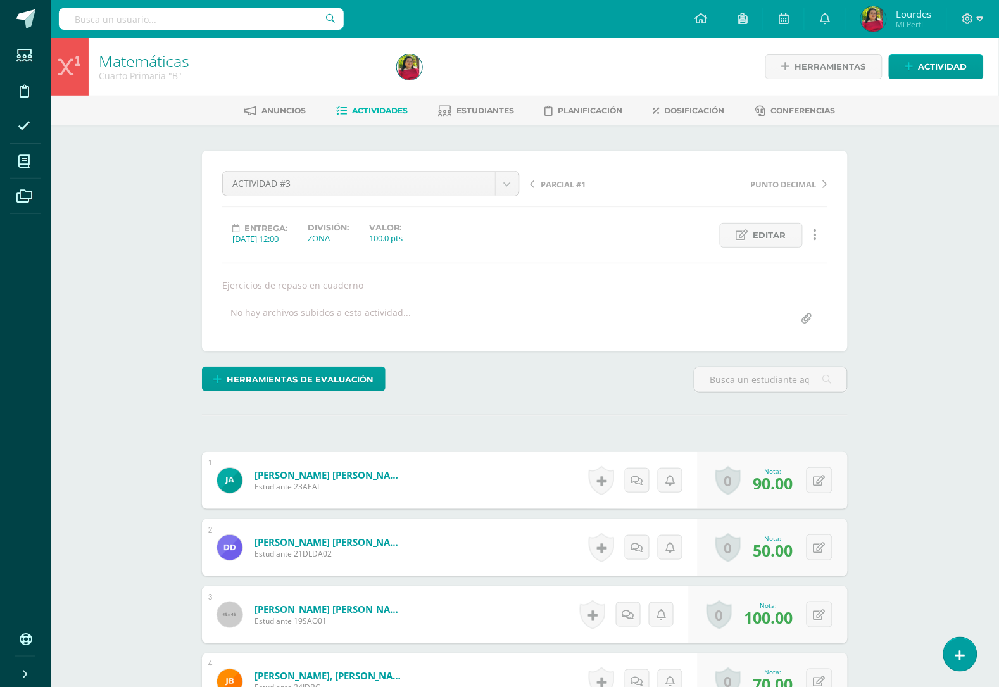
click at [384, 111] on span "Actividades" at bounding box center [381, 110] width 56 height 9
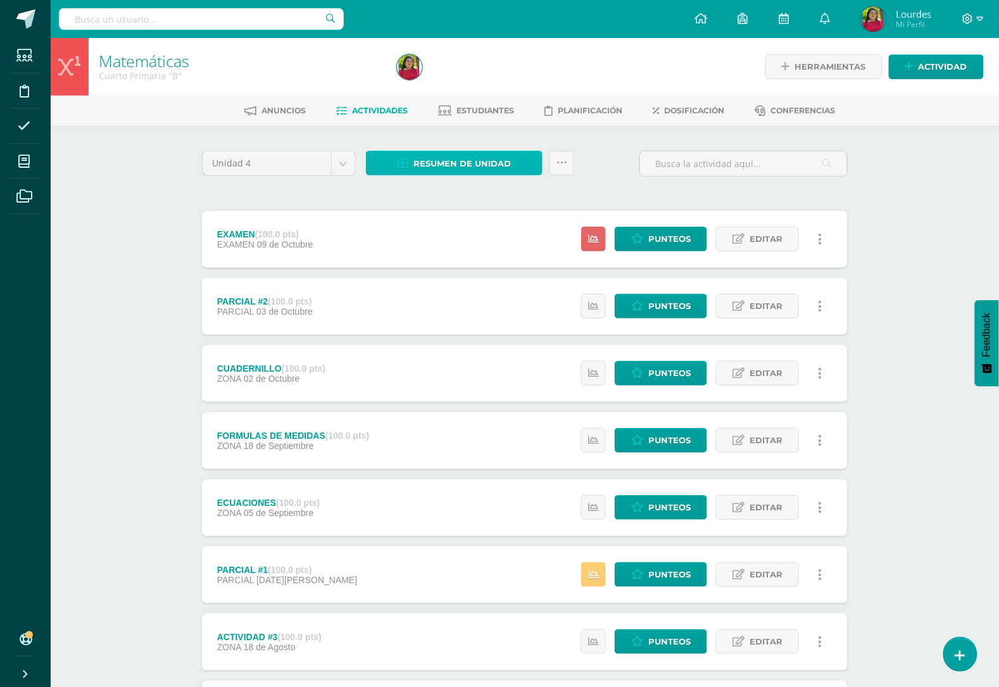
click at [456, 169] on span "Resumen de unidad" at bounding box center [461, 163] width 97 height 23
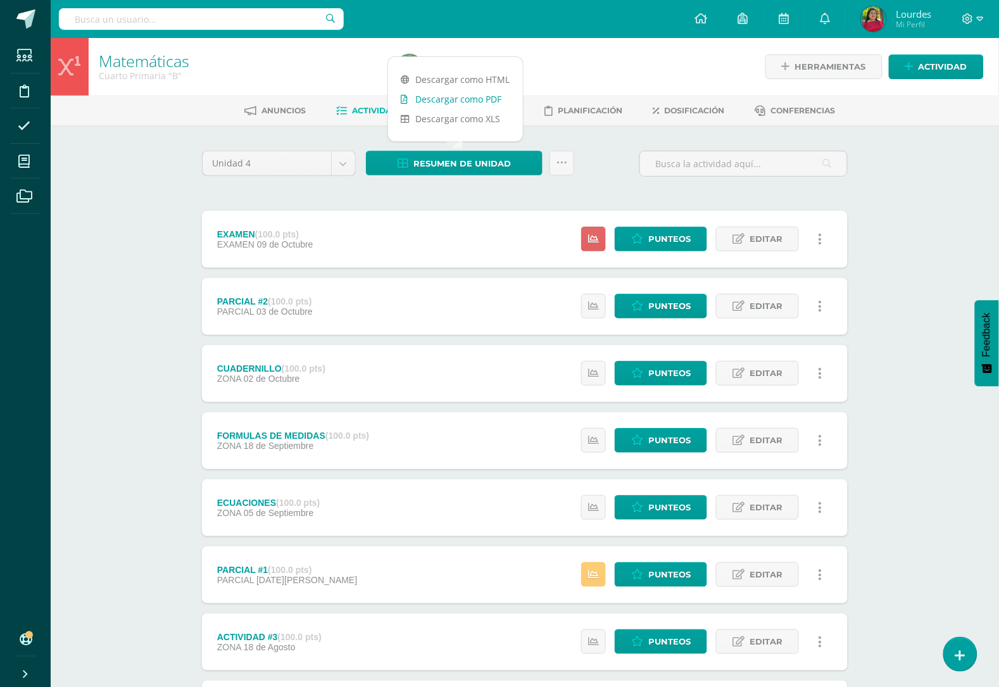
click at [464, 98] on link "Descargar como PDF" at bounding box center [455, 99] width 135 height 20
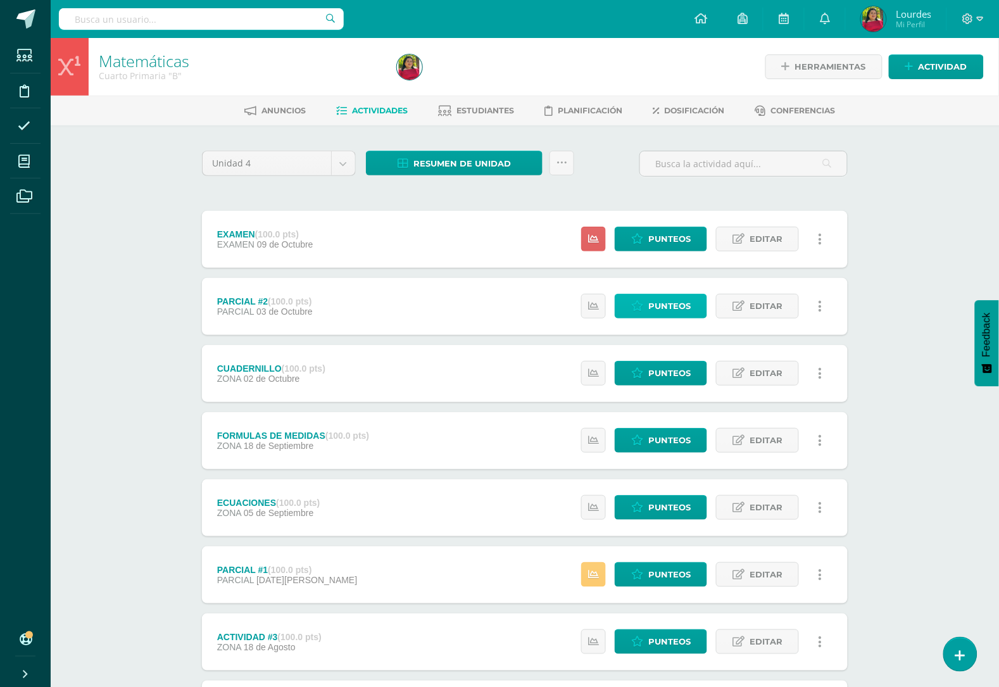
click at [647, 302] on link "Punteos" at bounding box center [661, 306] width 92 height 25
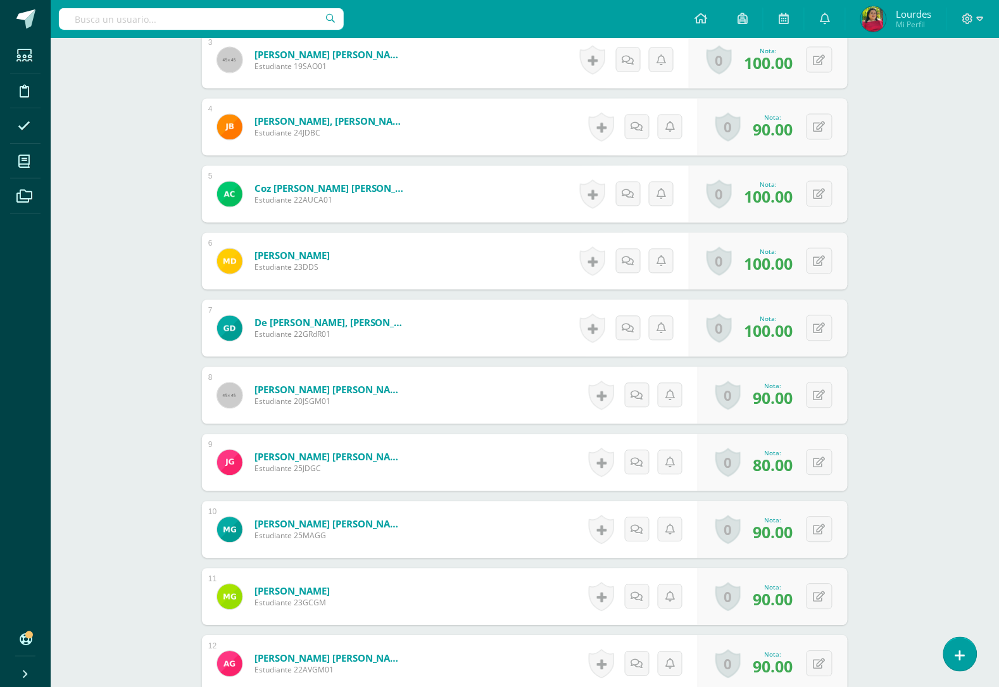
scroll to position [555, 0]
click at [821, 391] on icon at bounding box center [819, 395] width 12 height 11
type input "100"
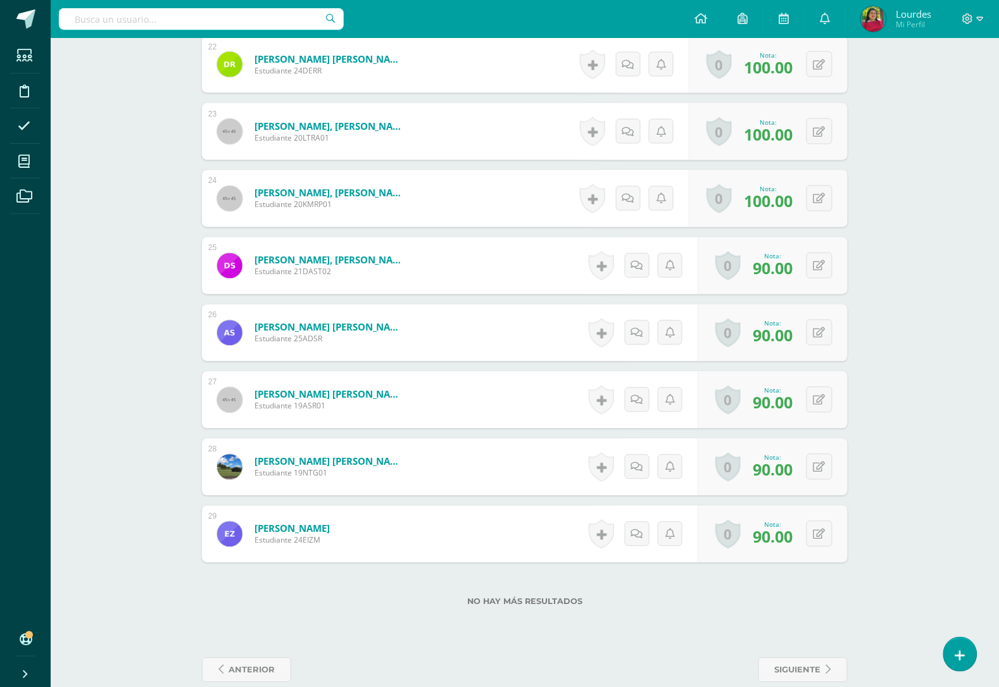
scroll to position [1846, 0]
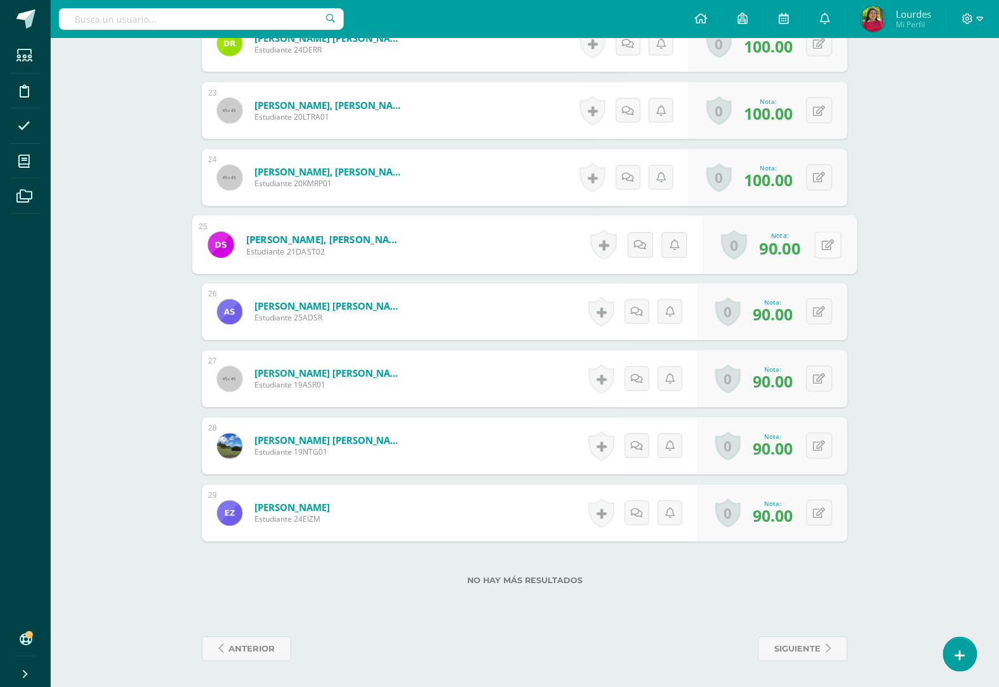
click at [815, 247] on button at bounding box center [828, 245] width 27 height 27
type input "100"
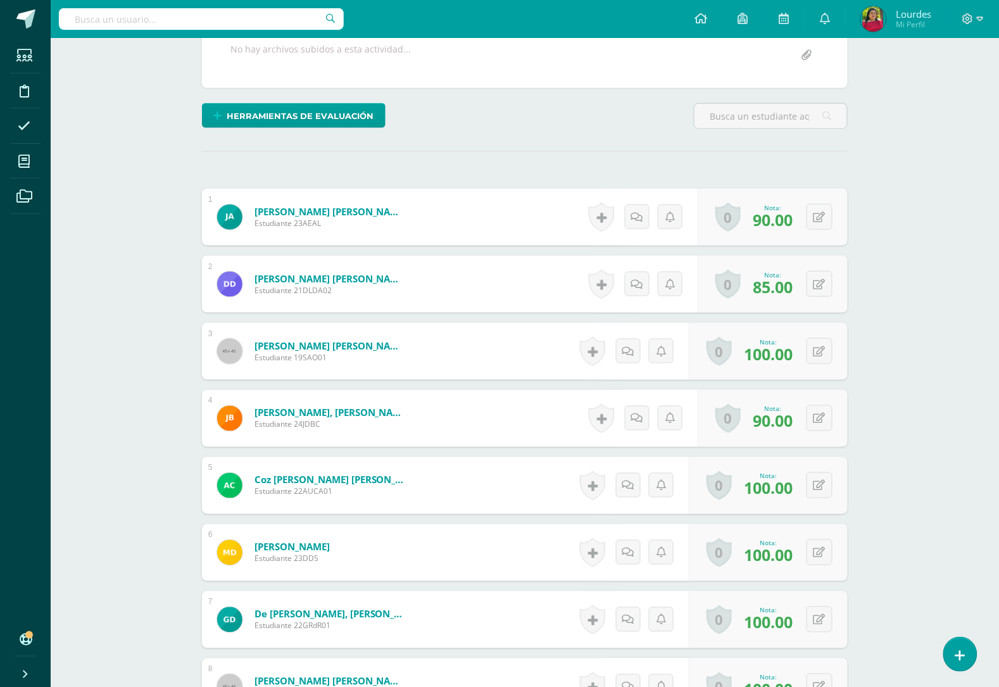
scroll to position [0, 0]
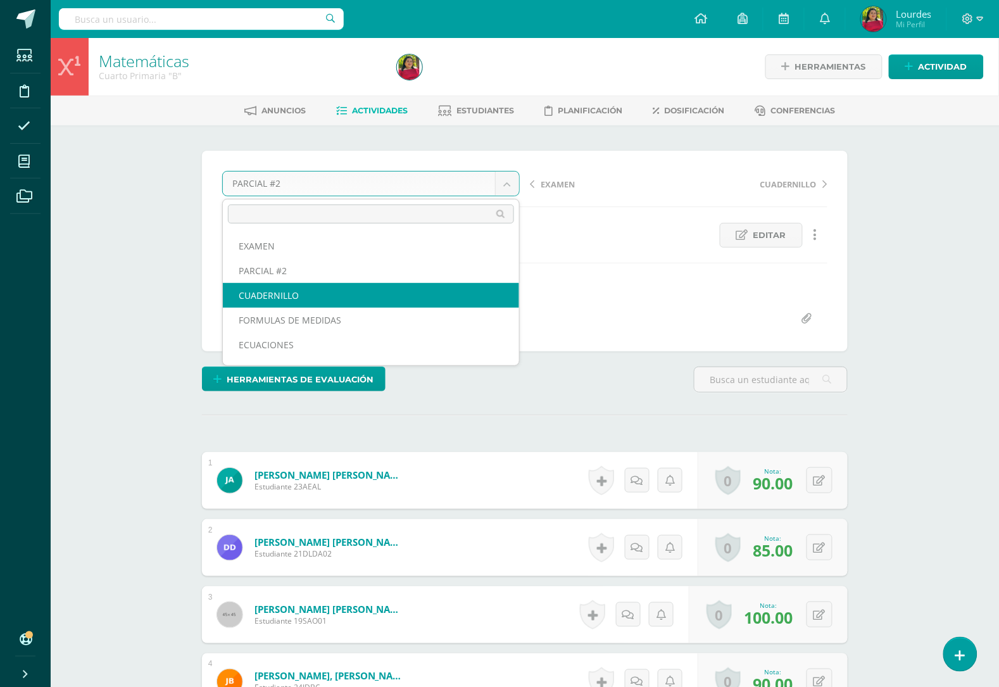
scroll to position [119, 0]
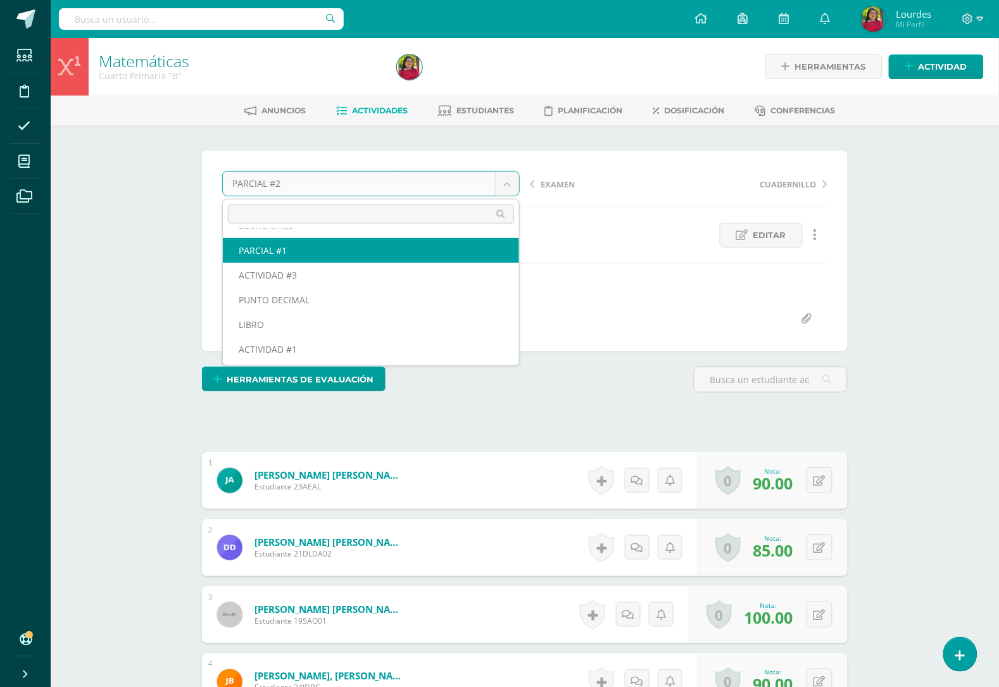
select select "/dashboard/teacher/grade-activity/193494/"
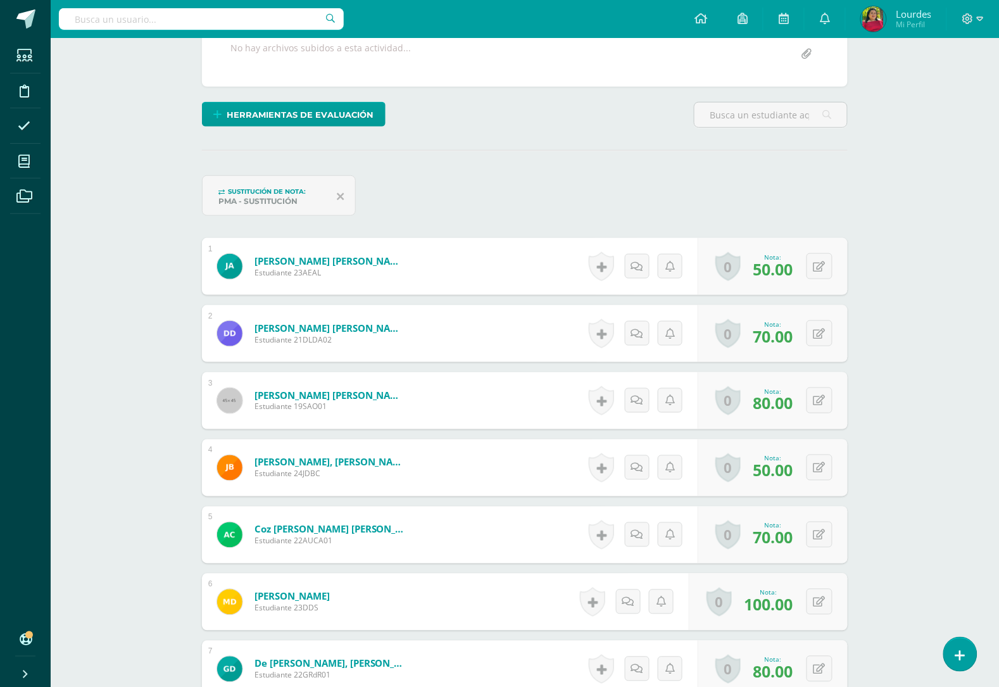
scroll to position [239, 0]
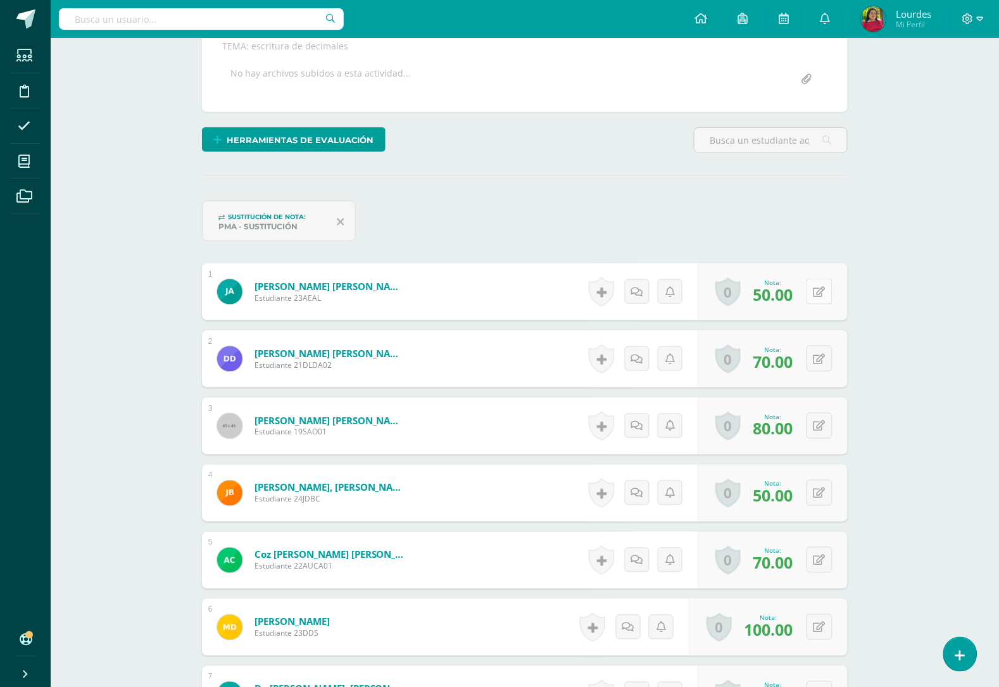
click at [820, 289] on button at bounding box center [820, 292] width 26 height 26
type input "70"
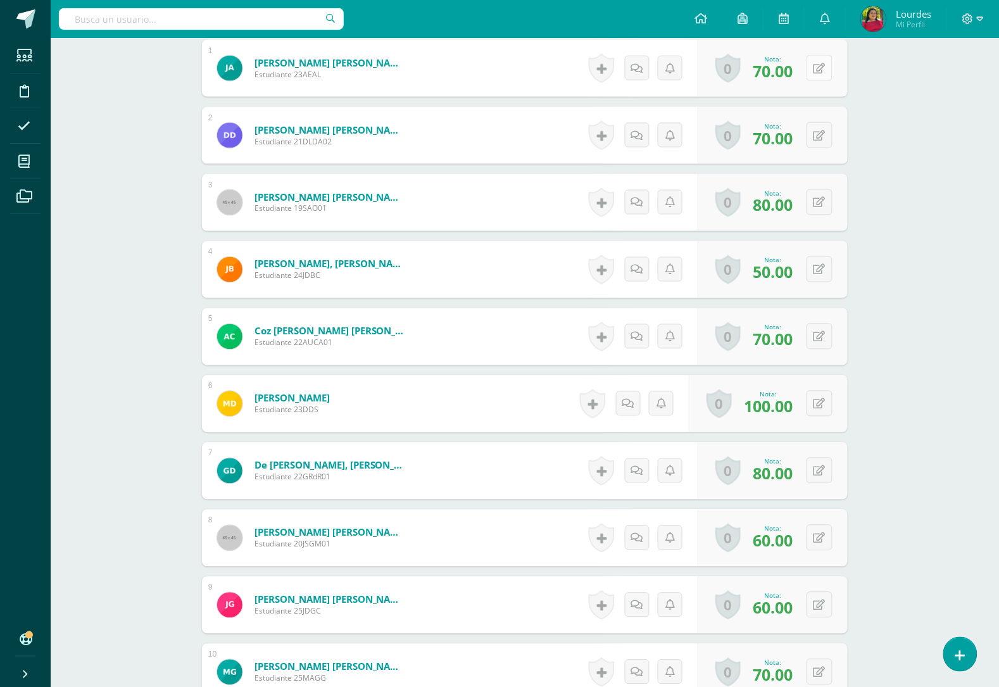
scroll to position [477, 0]
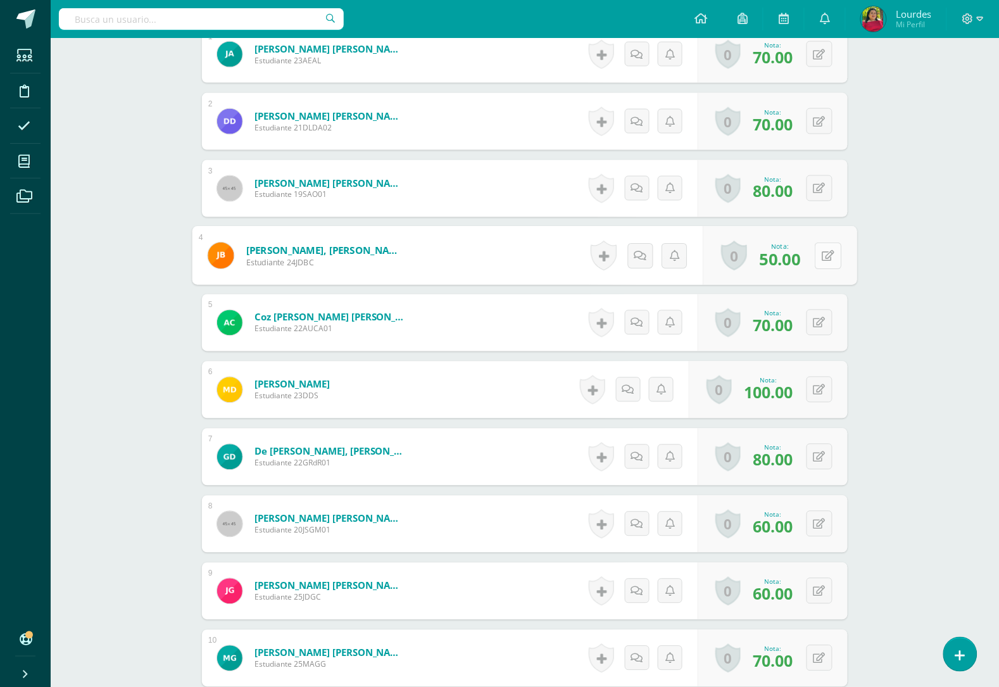
click at [825, 256] on button at bounding box center [828, 255] width 27 height 27
type input "70"
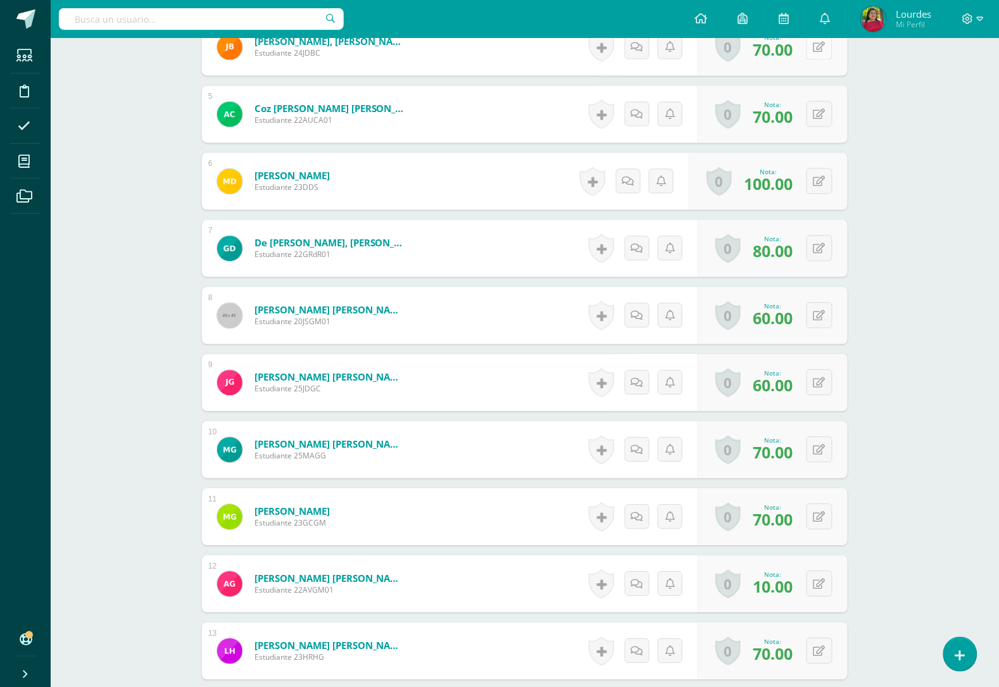
scroll to position [714, 0]
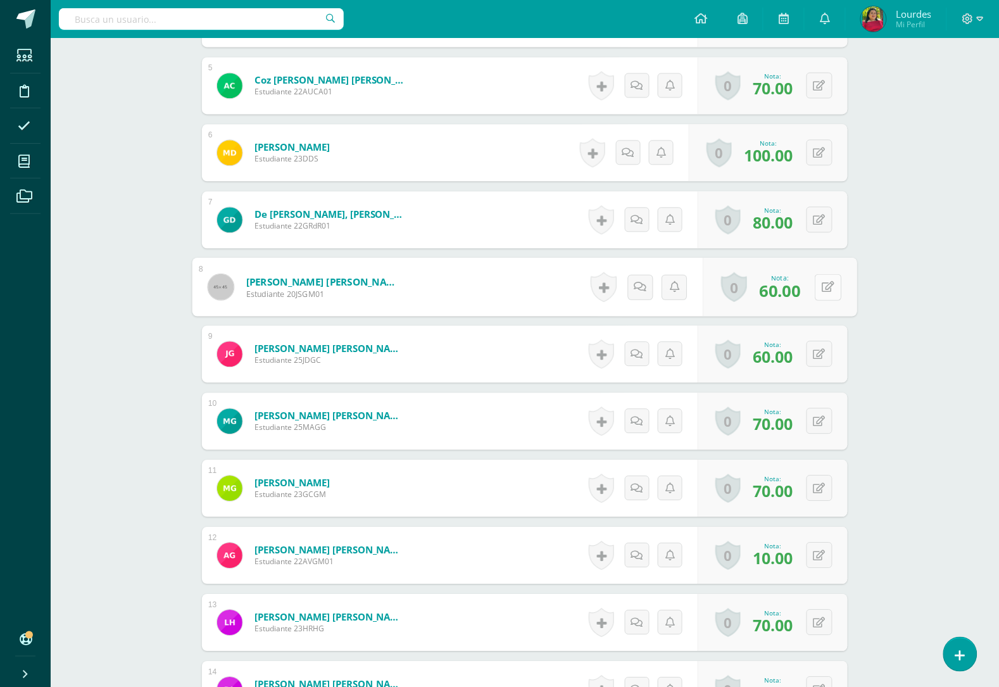
click at [815, 285] on button at bounding box center [828, 286] width 27 height 27
type input "70"
click at [819, 344] on button at bounding box center [828, 354] width 27 height 27
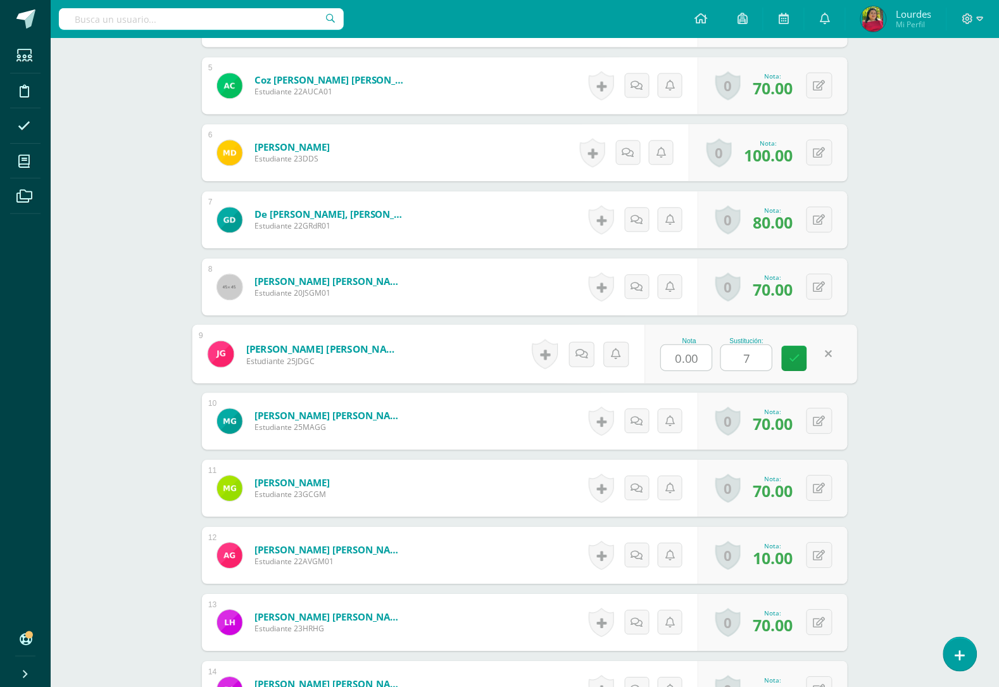
type input "70"
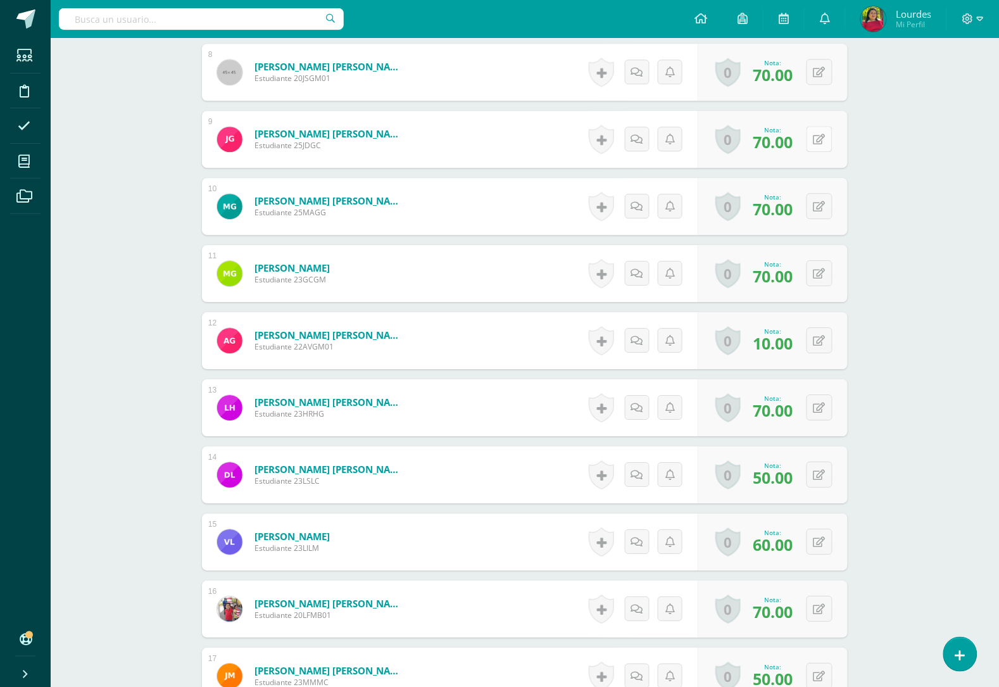
scroll to position [951, 0]
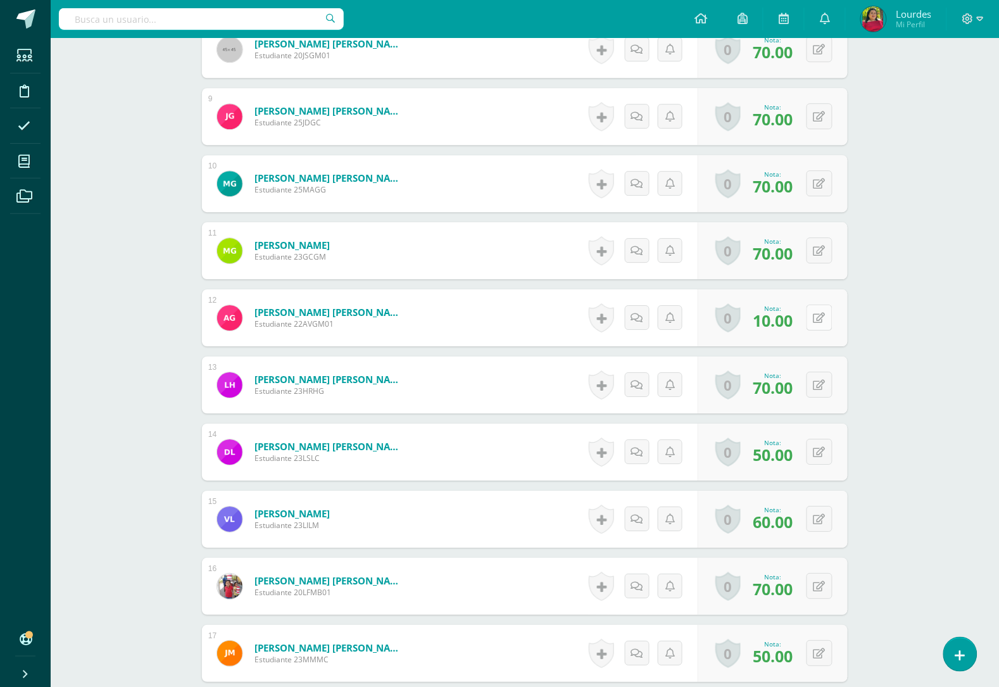
click at [818, 317] on button at bounding box center [820, 318] width 26 height 26
type input "70"
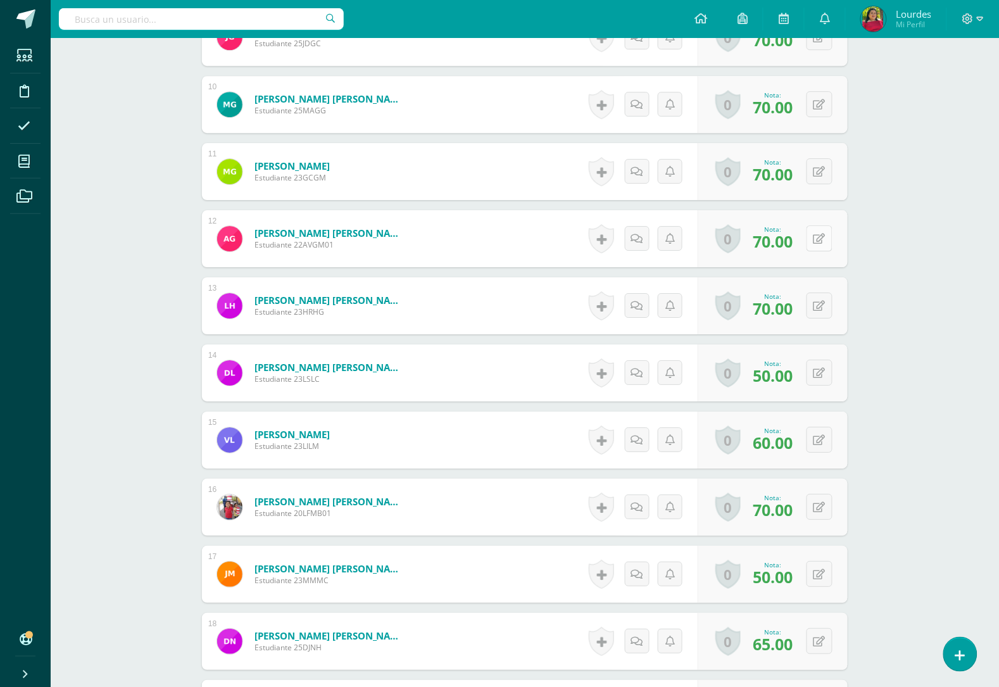
scroll to position [1110, 0]
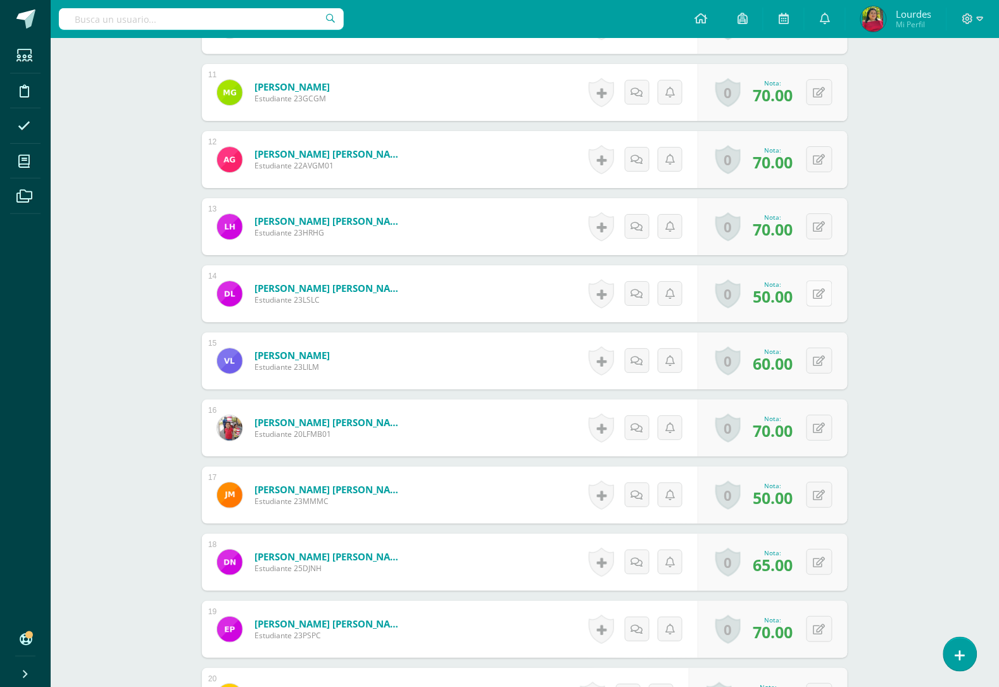
click at [818, 294] on button at bounding box center [820, 293] width 26 height 26
type input "70"
click at [820, 359] on button at bounding box center [820, 361] width 26 height 26
type input "70"
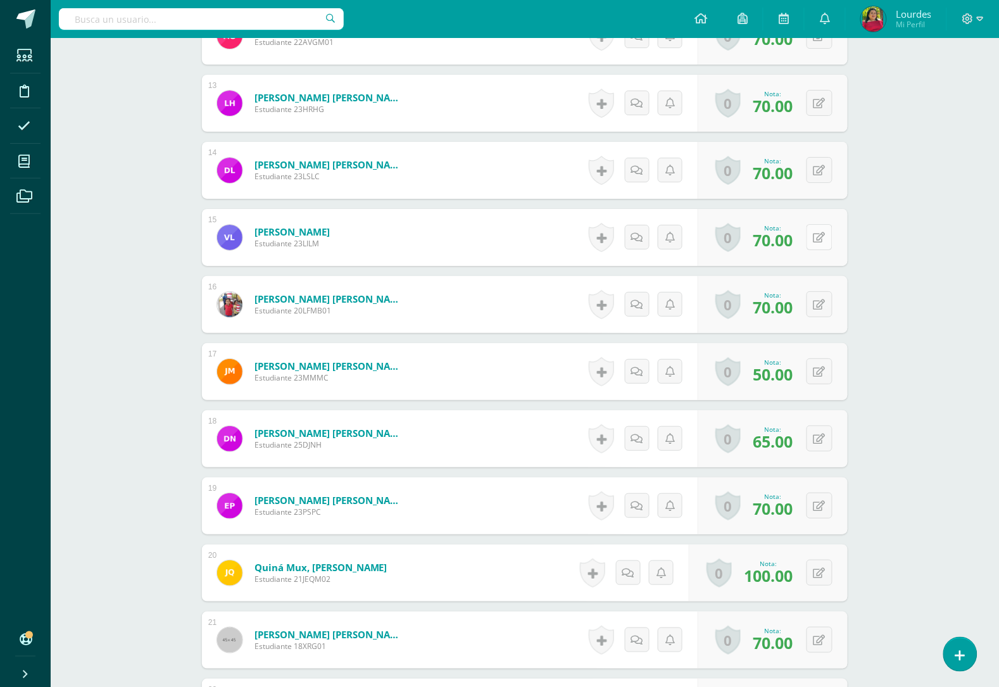
scroll to position [1268, 0]
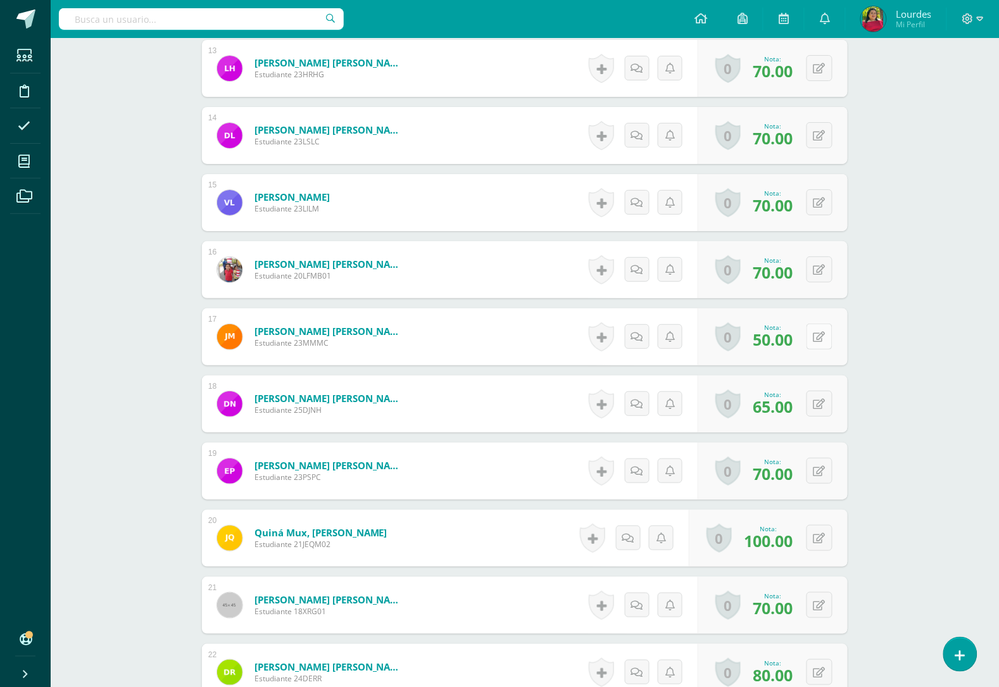
click at [819, 336] on button at bounding box center [820, 336] width 26 height 26
type input "70"
click at [815, 397] on button at bounding box center [828, 404] width 27 height 27
type input "70"
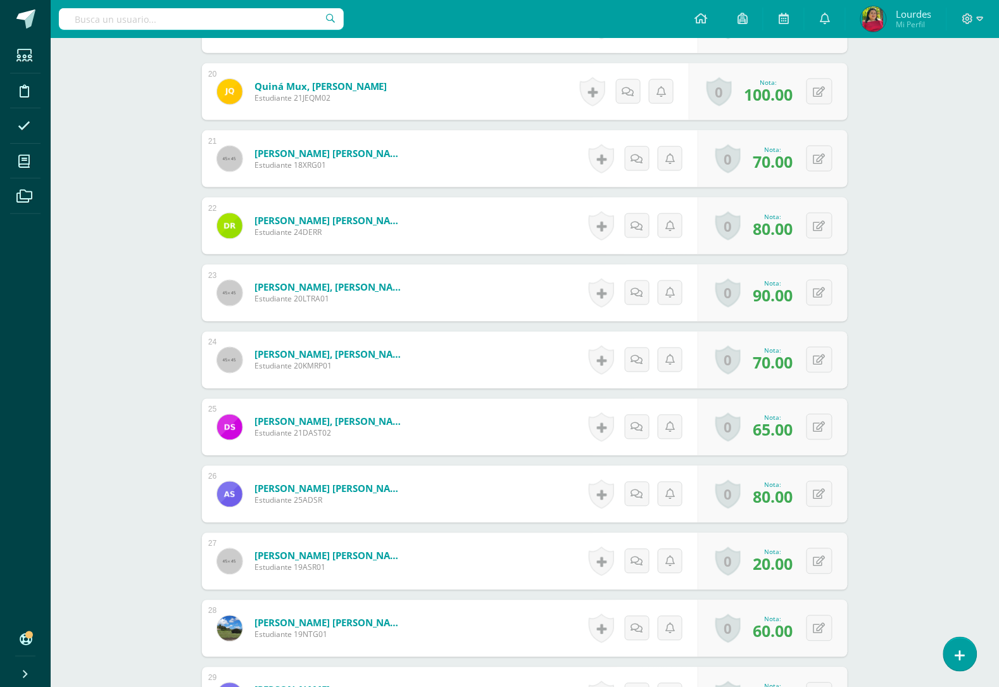
scroll to position [1743, 0]
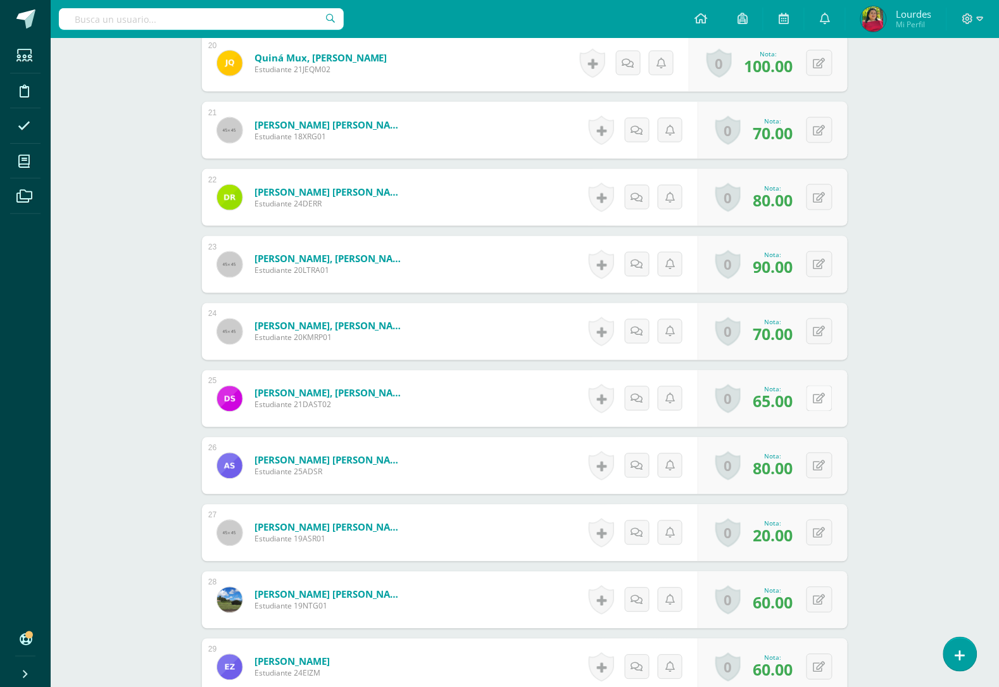
click at [815, 394] on button at bounding box center [820, 399] width 26 height 26
type input "70"
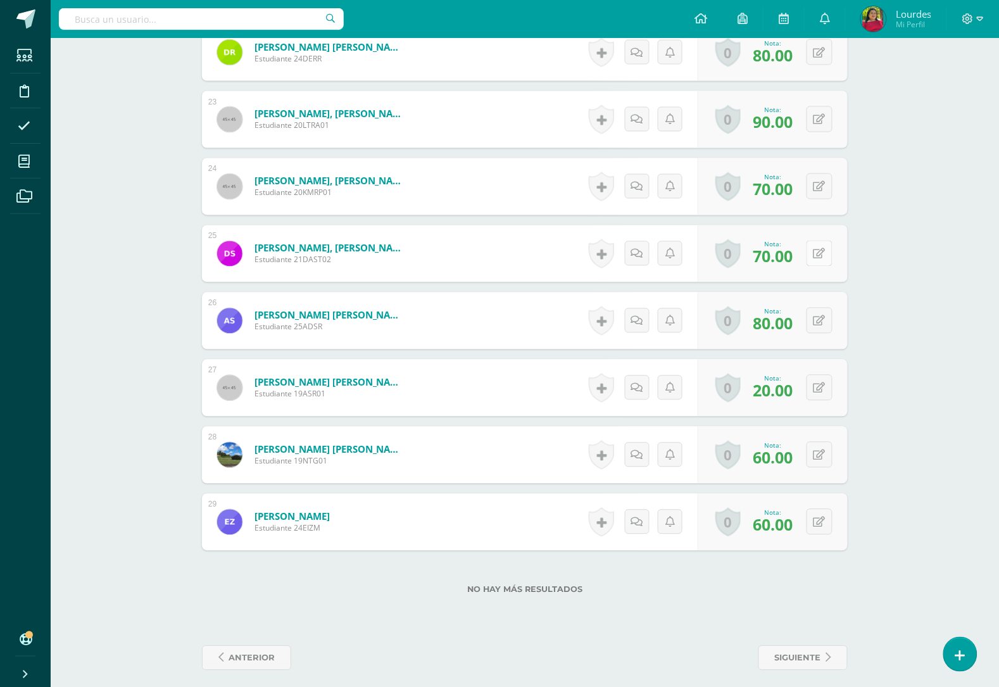
scroll to position [1897, 0]
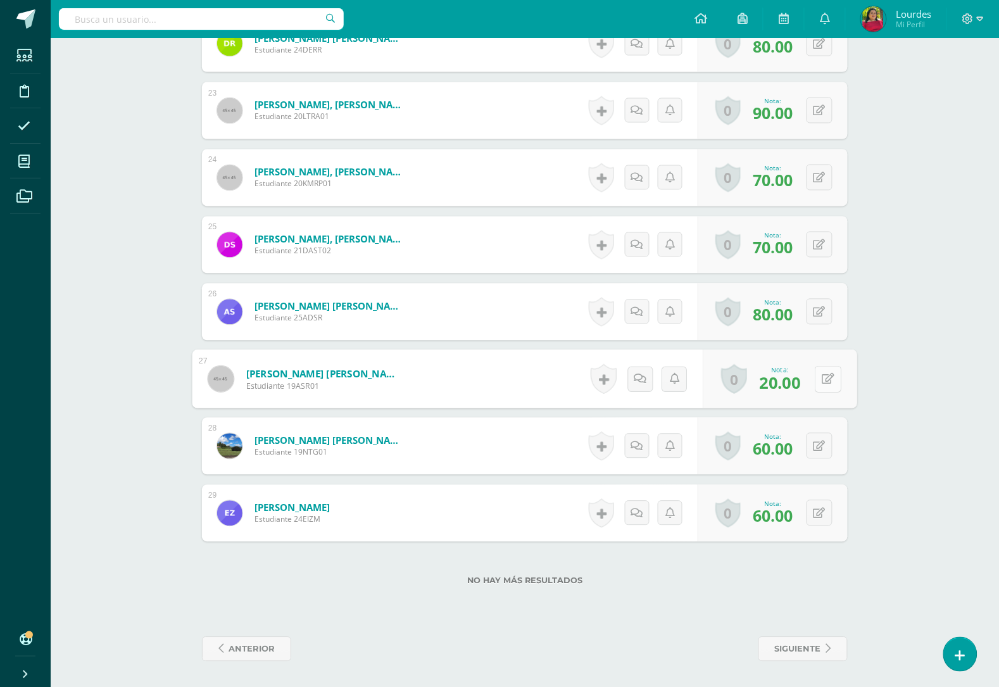
click at [815, 378] on button at bounding box center [828, 379] width 27 height 27
type input "70"
click at [818, 439] on button at bounding box center [828, 446] width 27 height 27
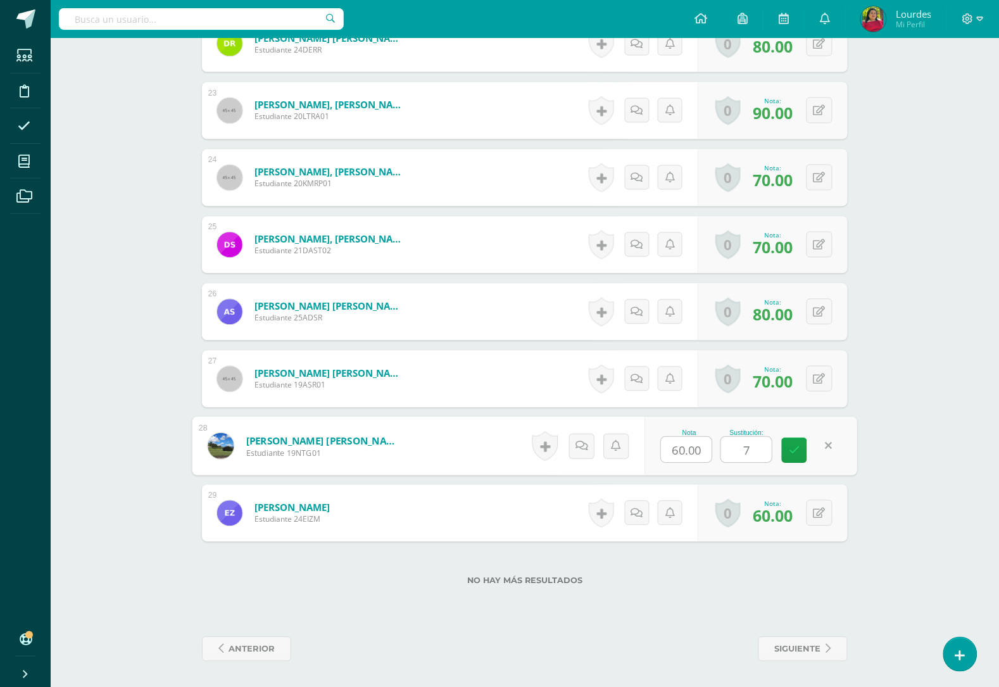
type input "70"
click at [817, 508] on button at bounding box center [820, 513] width 26 height 26
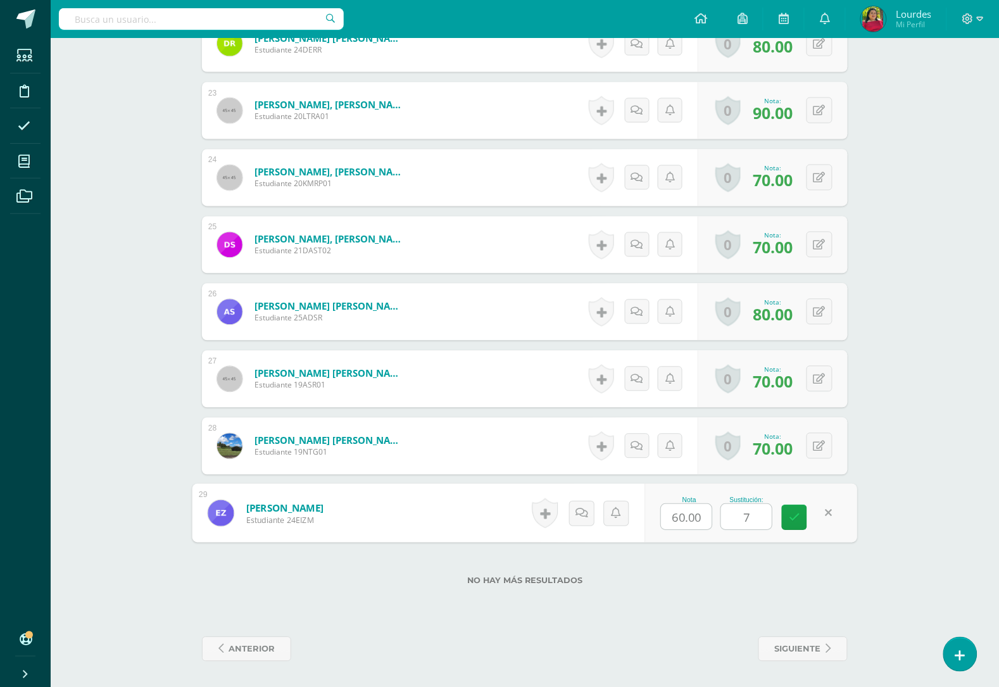
type input "70"
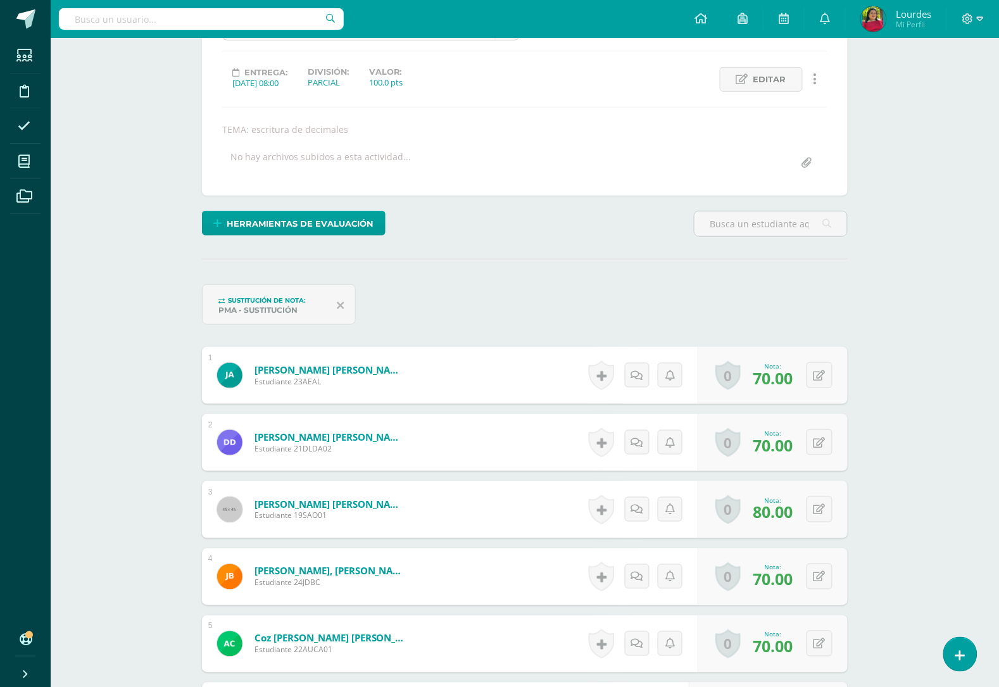
scroll to position [0, 0]
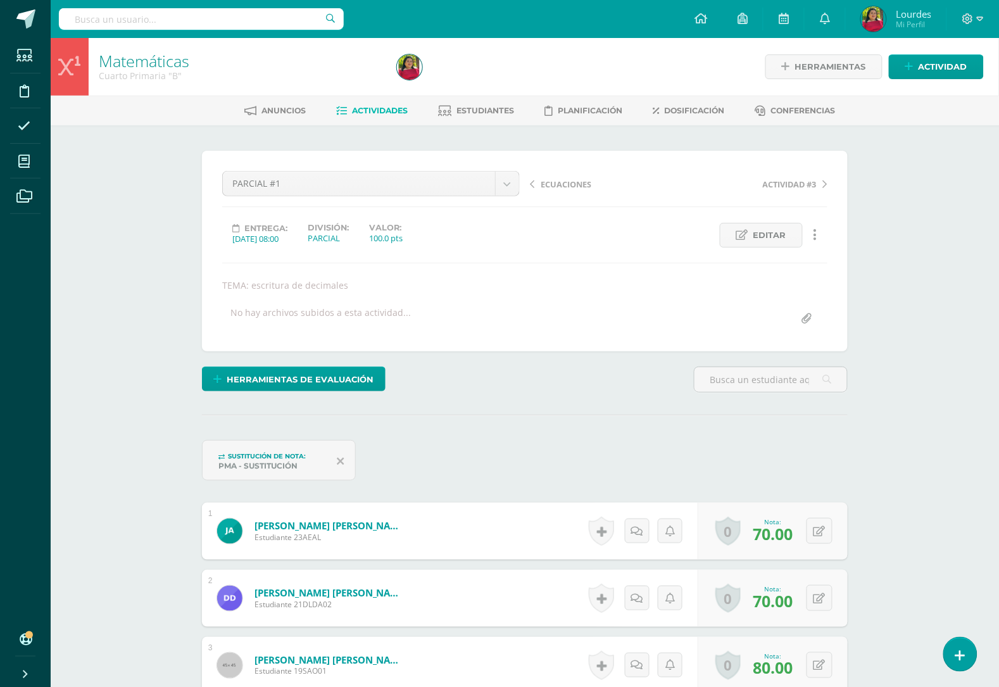
click at [382, 113] on span "Actividades" at bounding box center [381, 110] width 56 height 9
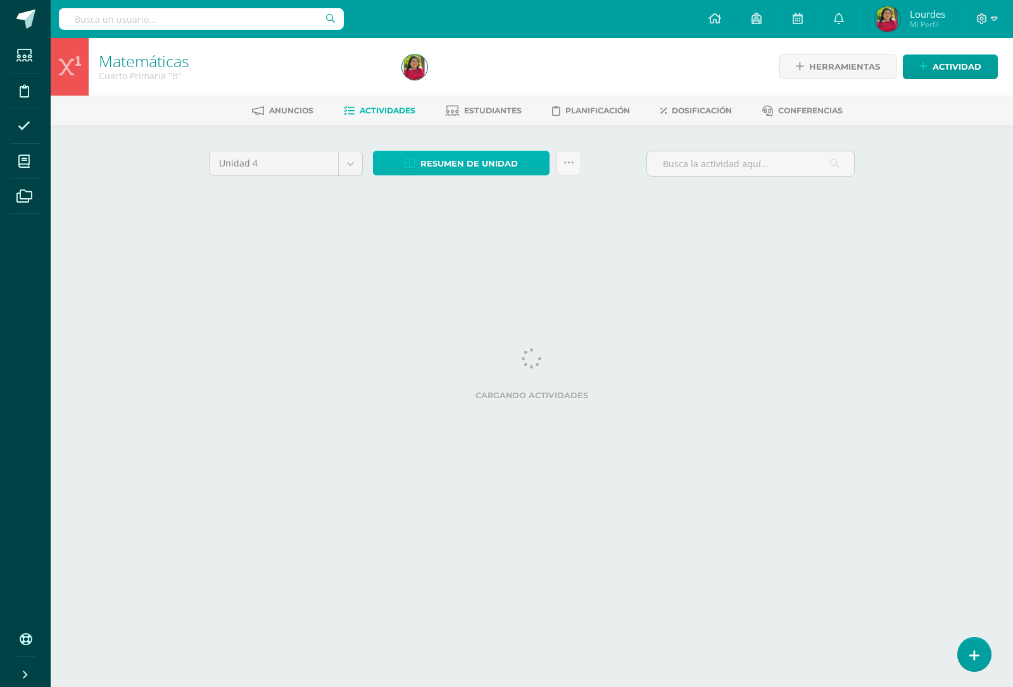
click at [446, 156] on span "Resumen de unidad" at bounding box center [468, 163] width 97 height 23
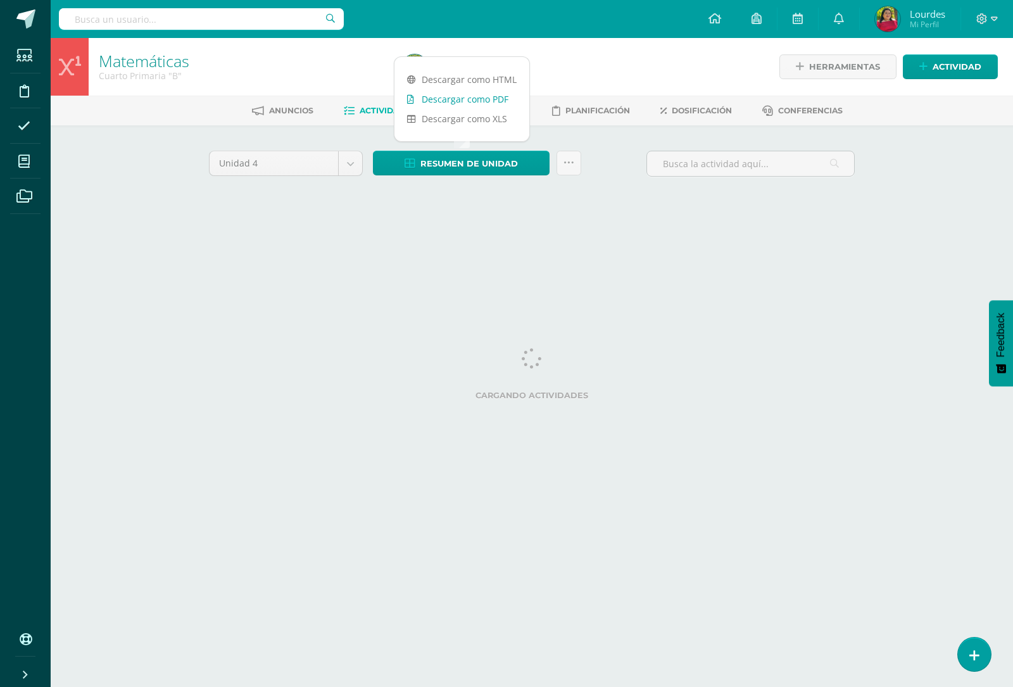
click at [468, 99] on link "Descargar como PDF" at bounding box center [461, 99] width 135 height 20
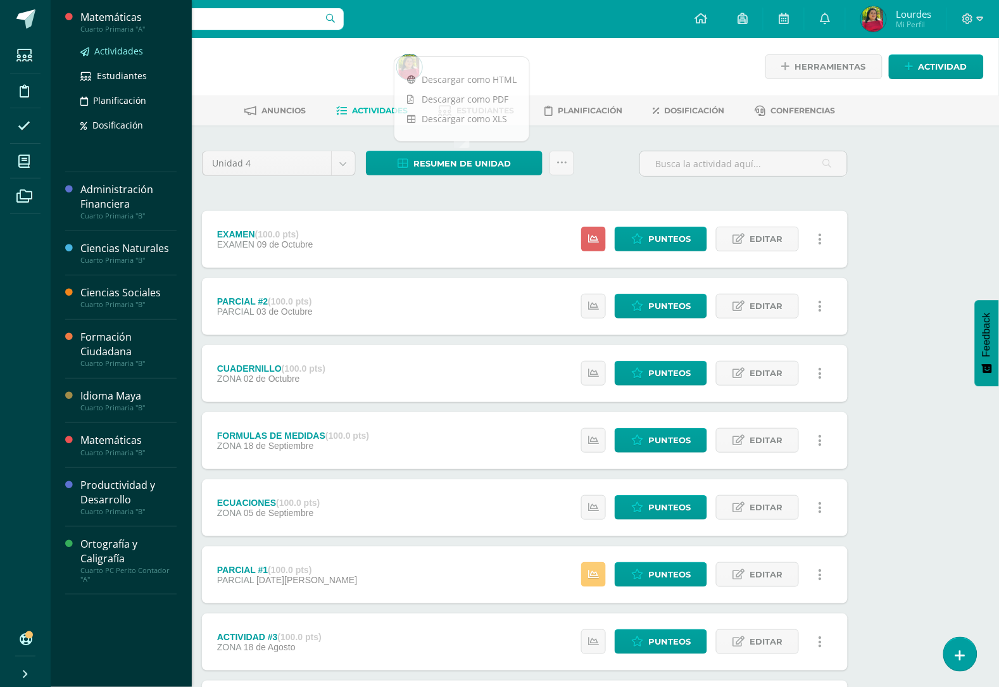
click at [118, 55] on span "Actividades" at bounding box center [118, 51] width 49 height 12
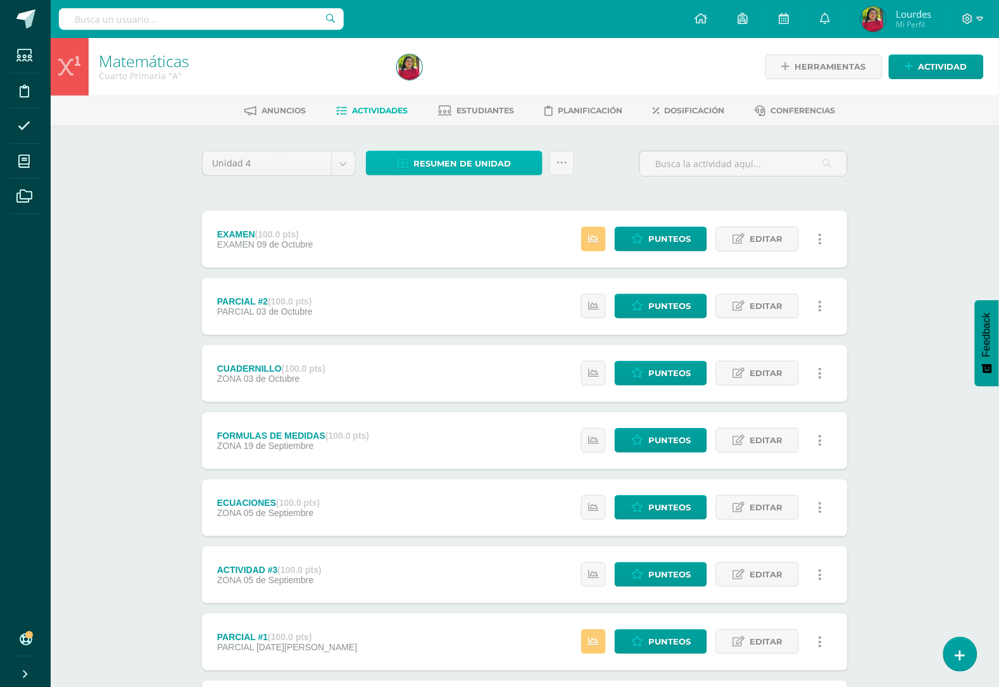
click at [485, 162] on span "Resumen de unidad" at bounding box center [461, 163] width 97 height 23
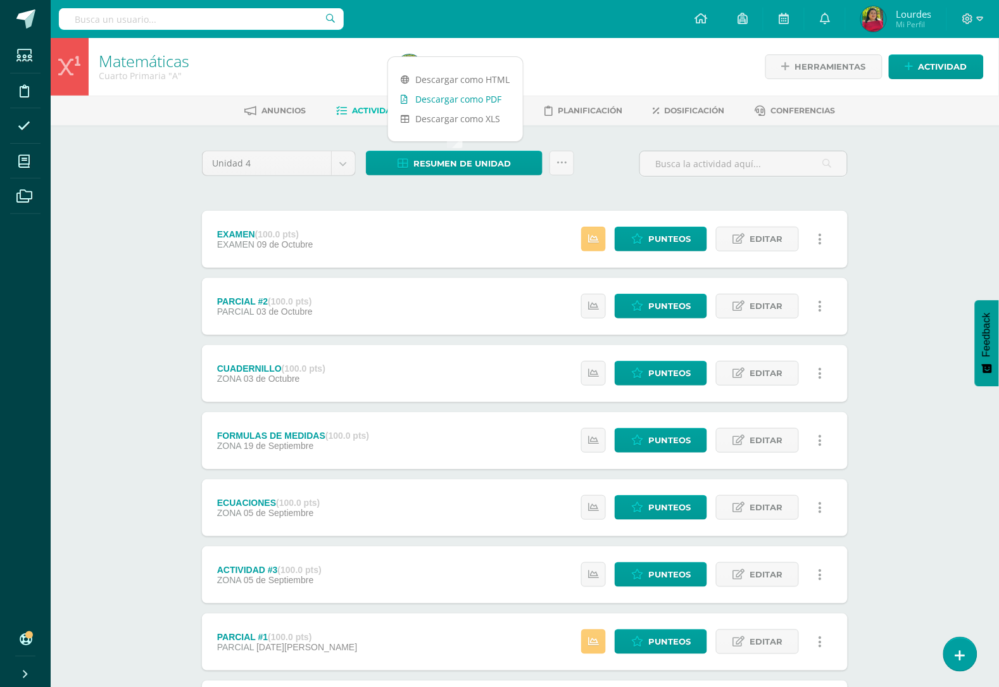
click at [482, 92] on link "Descargar como PDF" at bounding box center [455, 99] width 135 height 20
click at [660, 245] on span "Punteos" at bounding box center [669, 238] width 42 height 23
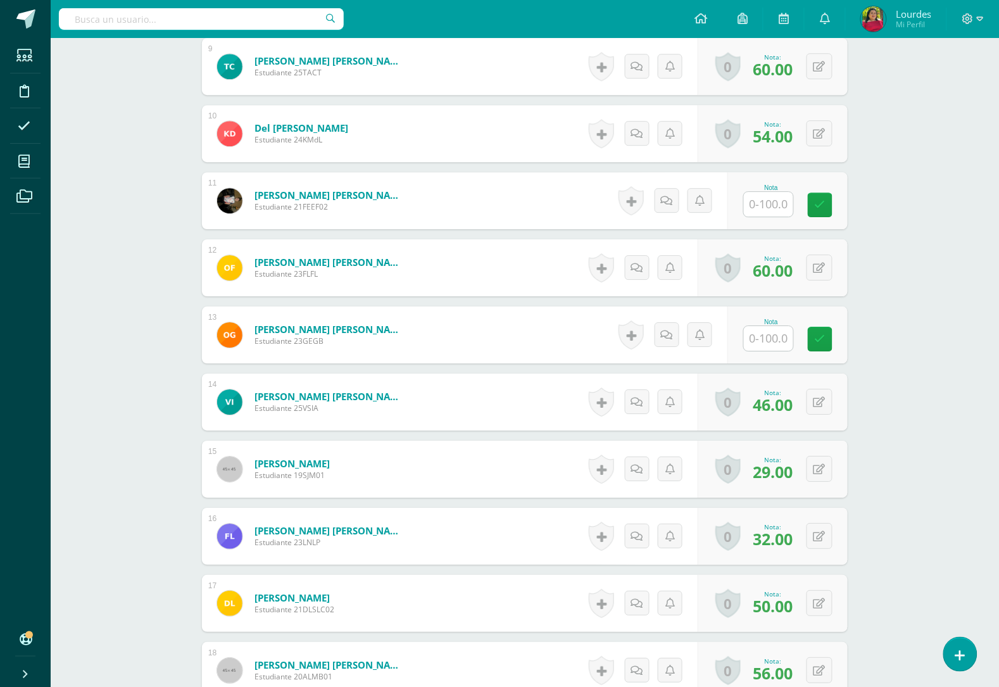
scroll to position [951, 0]
click at [788, 198] on input "text" at bounding box center [768, 203] width 49 height 25
type input "75"
click at [781, 333] on input "text" at bounding box center [768, 337] width 49 height 25
type input "80"
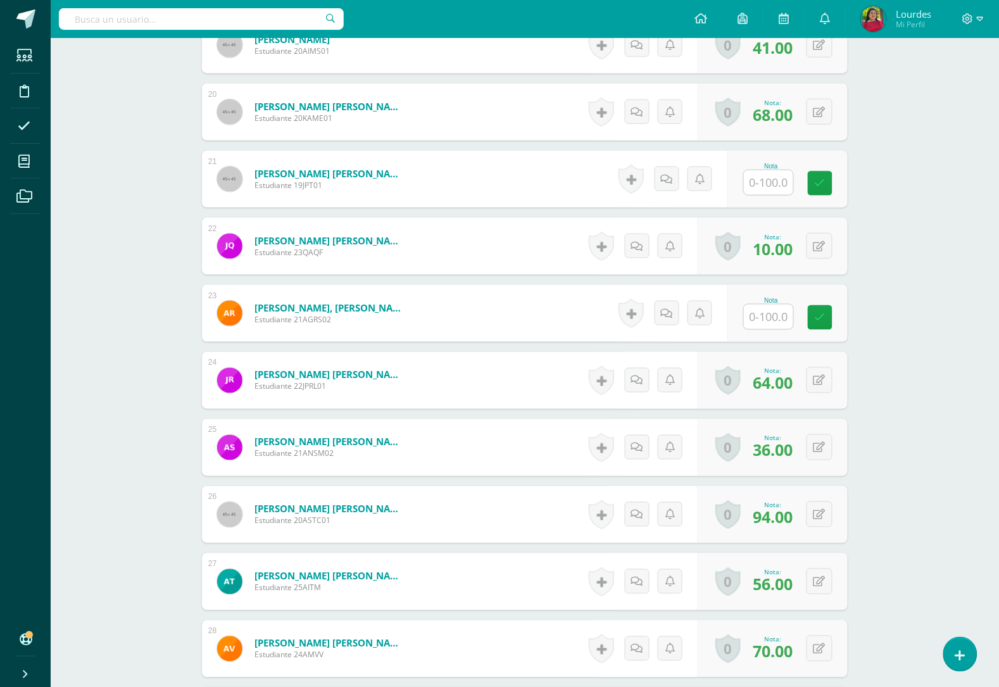
scroll to position [1664, 0]
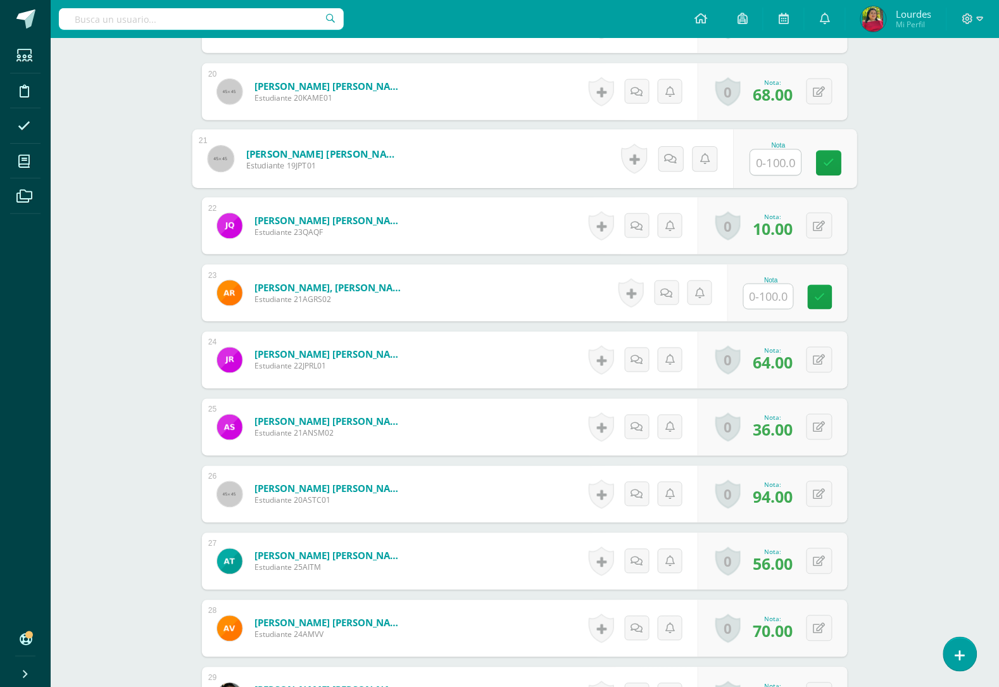
click at [767, 160] on input "text" at bounding box center [776, 162] width 51 height 25
type input "75"
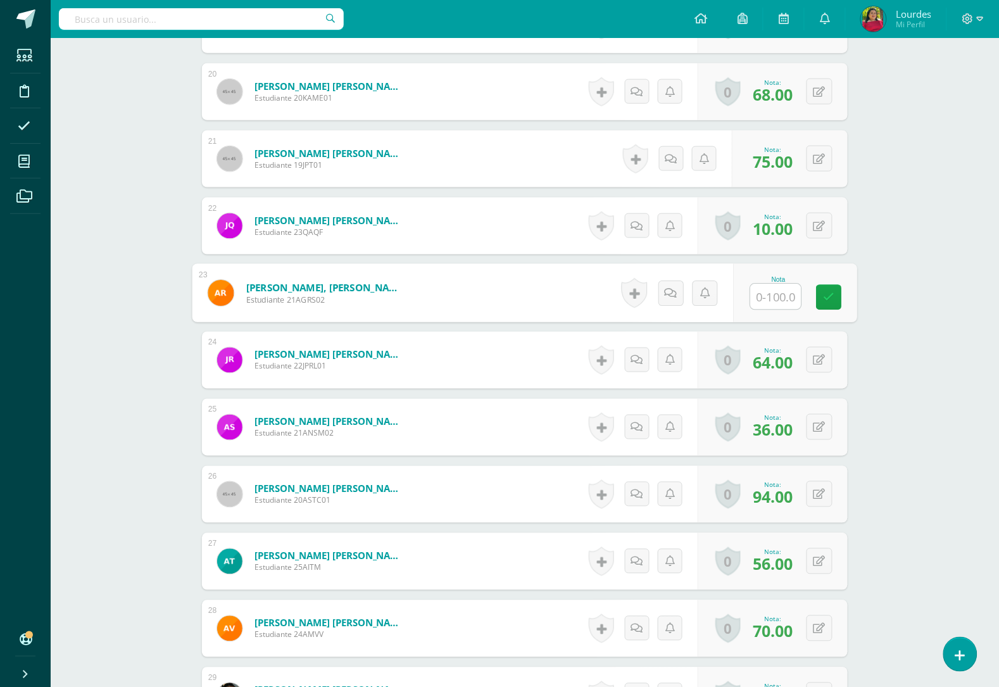
click at [781, 295] on input "text" at bounding box center [776, 296] width 51 height 25
type input "70"
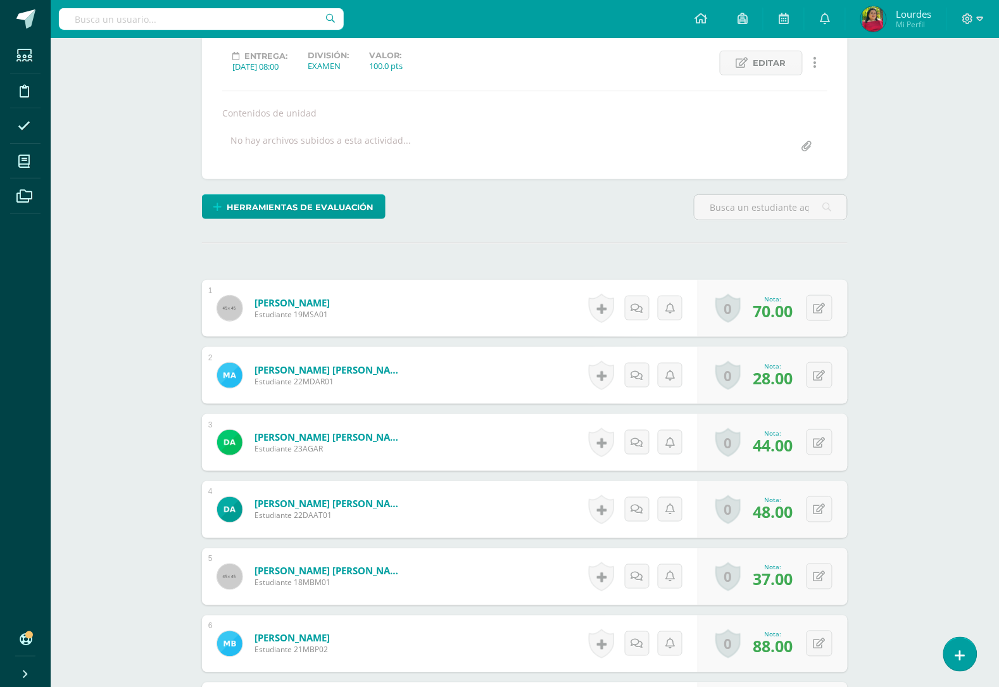
scroll to position [0, 0]
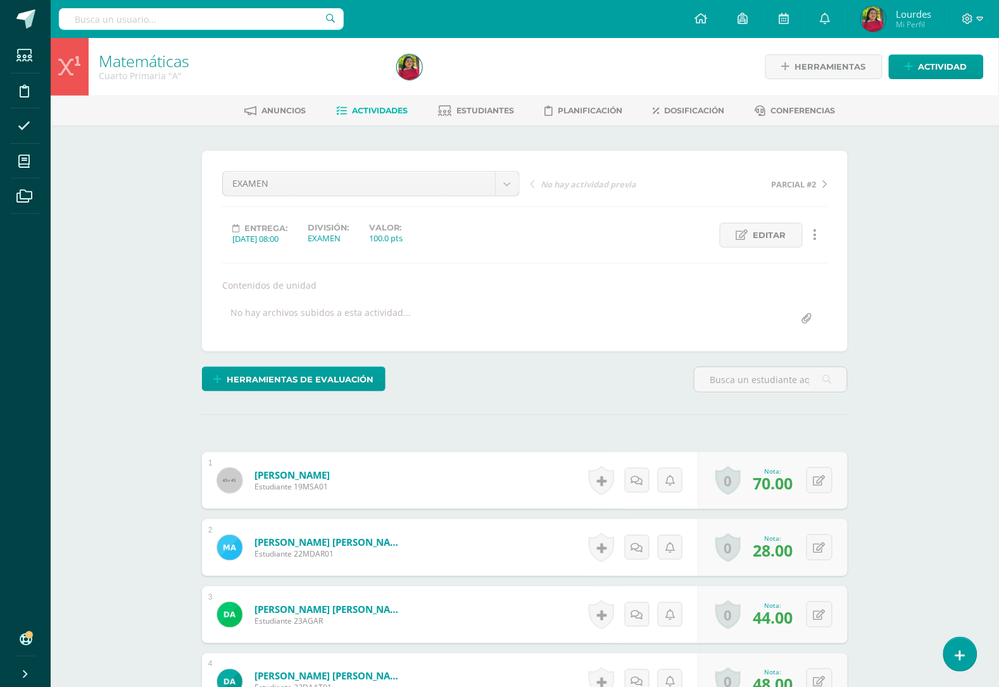
click at [375, 106] on span "Actividades" at bounding box center [381, 110] width 56 height 9
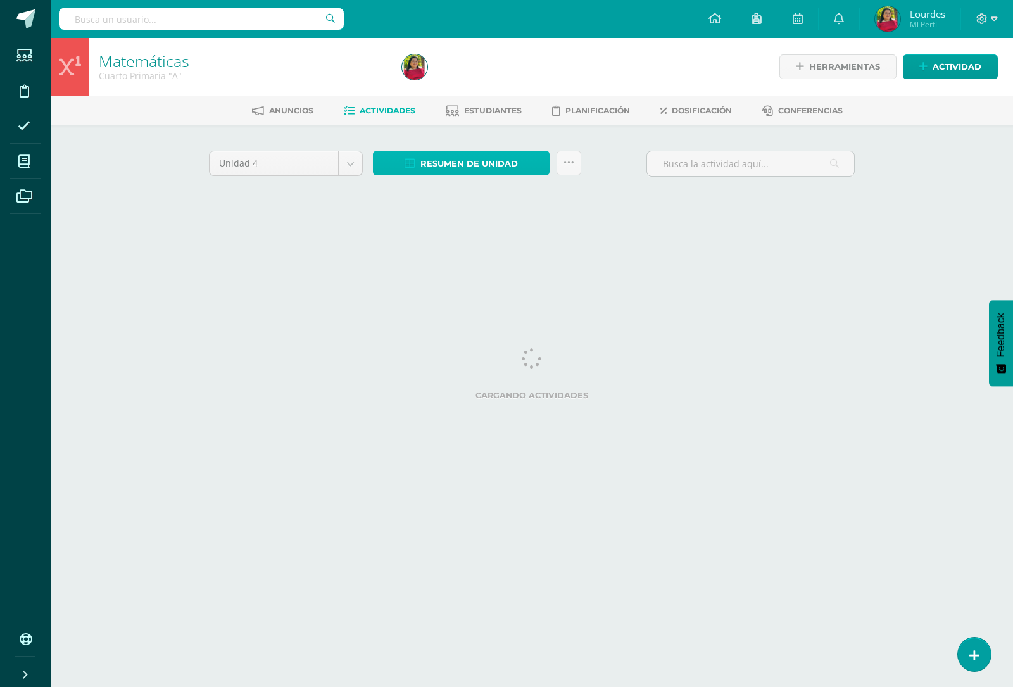
click at [514, 159] on span "Resumen de unidad" at bounding box center [468, 163] width 97 height 23
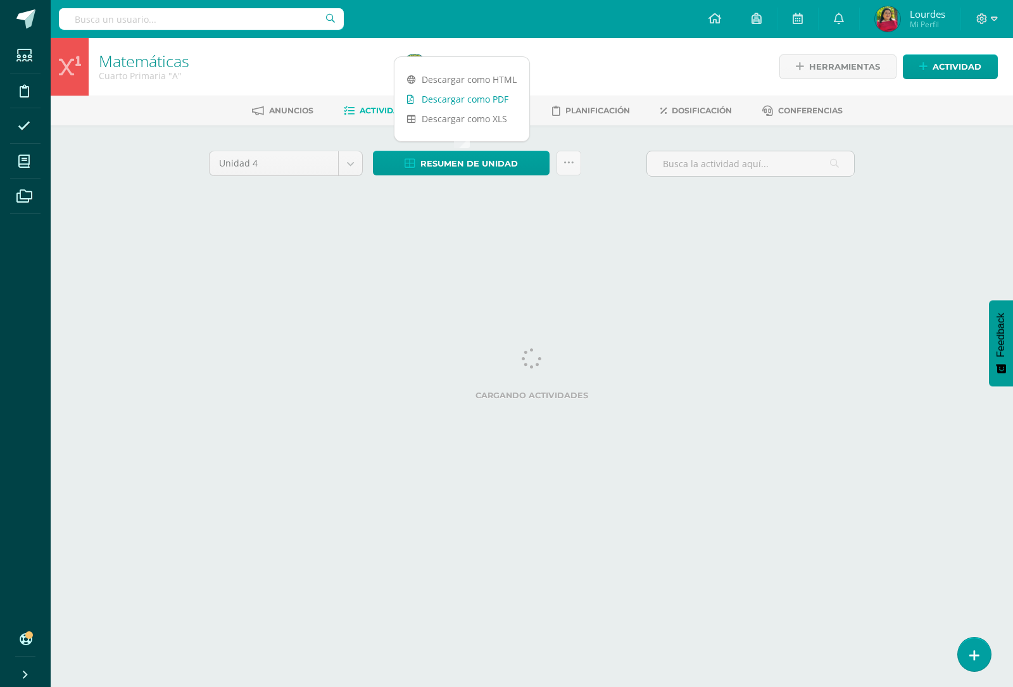
click at [491, 96] on link "Descargar como PDF" at bounding box center [461, 99] width 135 height 20
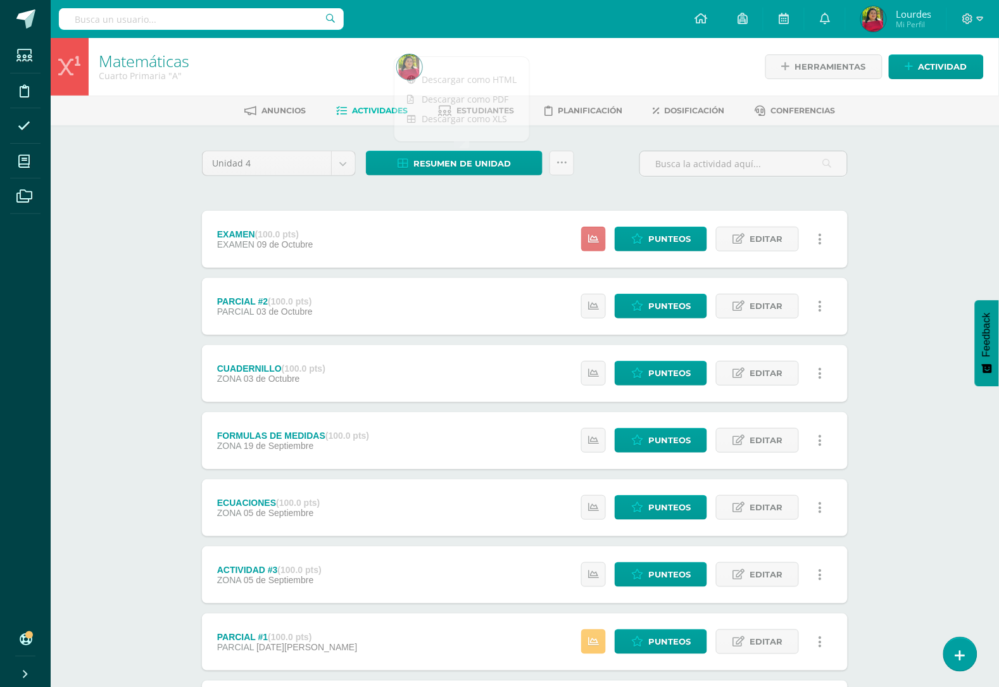
click at [584, 231] on link at bounding box center [593, 239] width 25 height 25
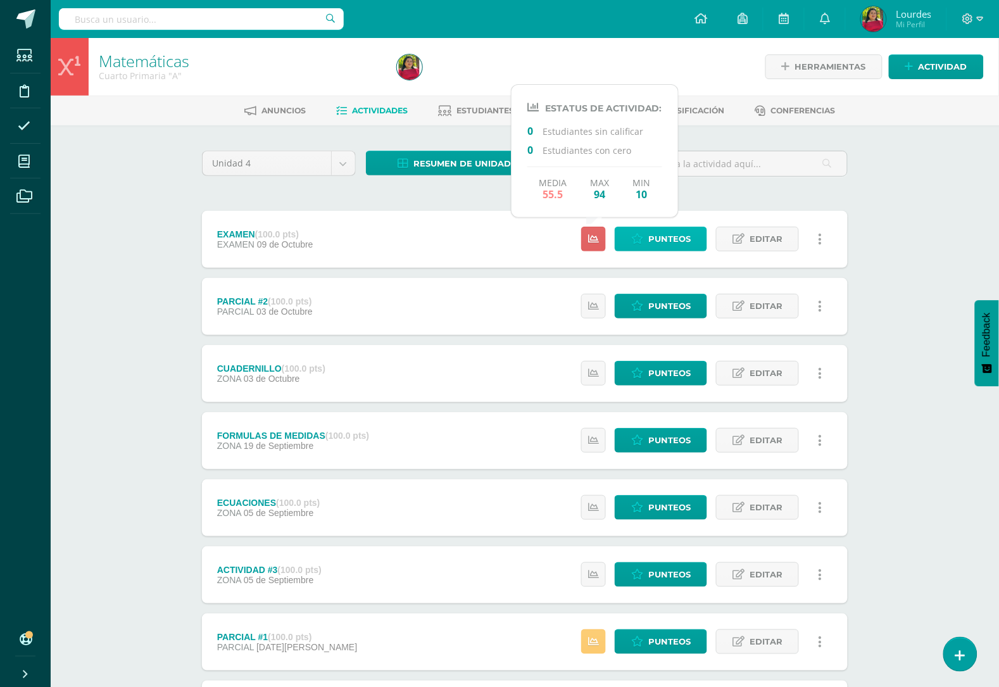
click at [679, 237] on span "Punteos" at bounding box center [669, 238] width 42 height 23
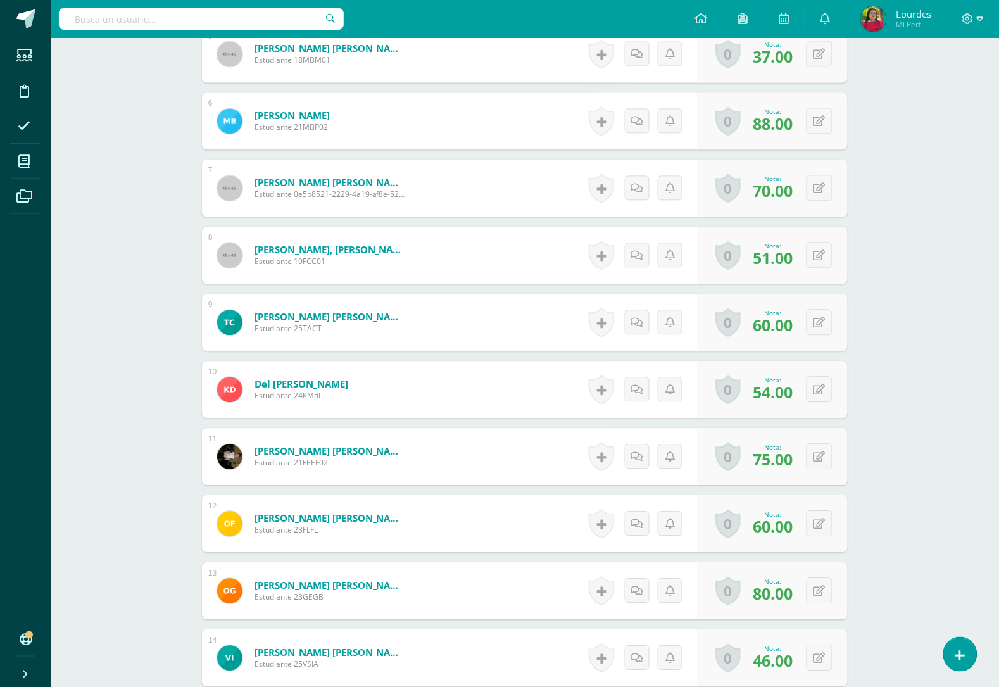
scroll to position [713, 0]
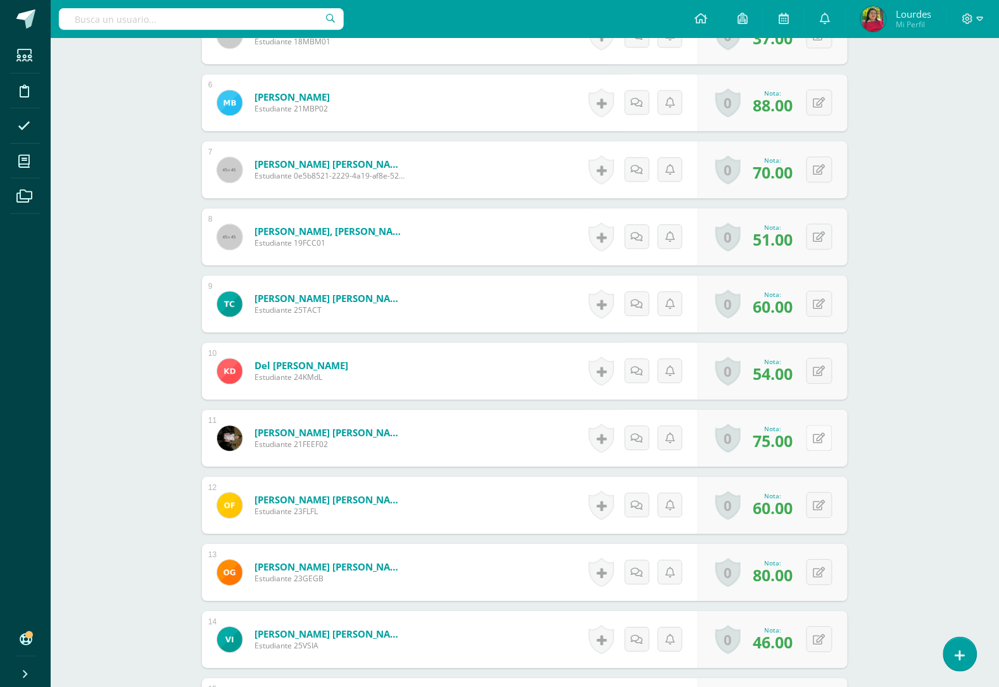
click at [819, 434] on icon at bounding box center [819, 438] width 12 height 11
type input "70"
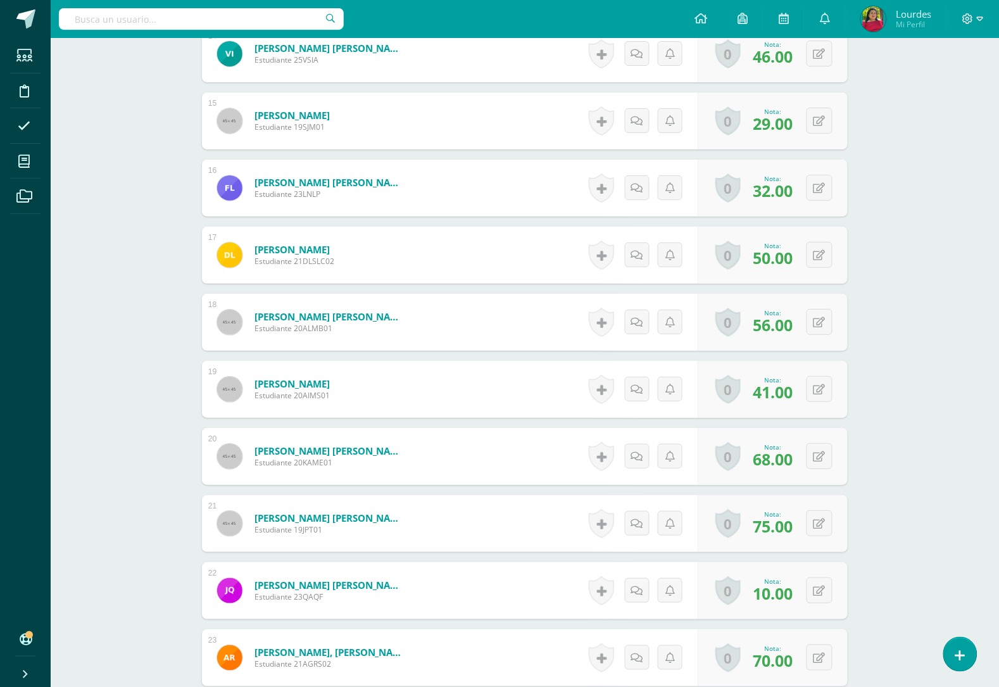
scroll to position [1328, 0]
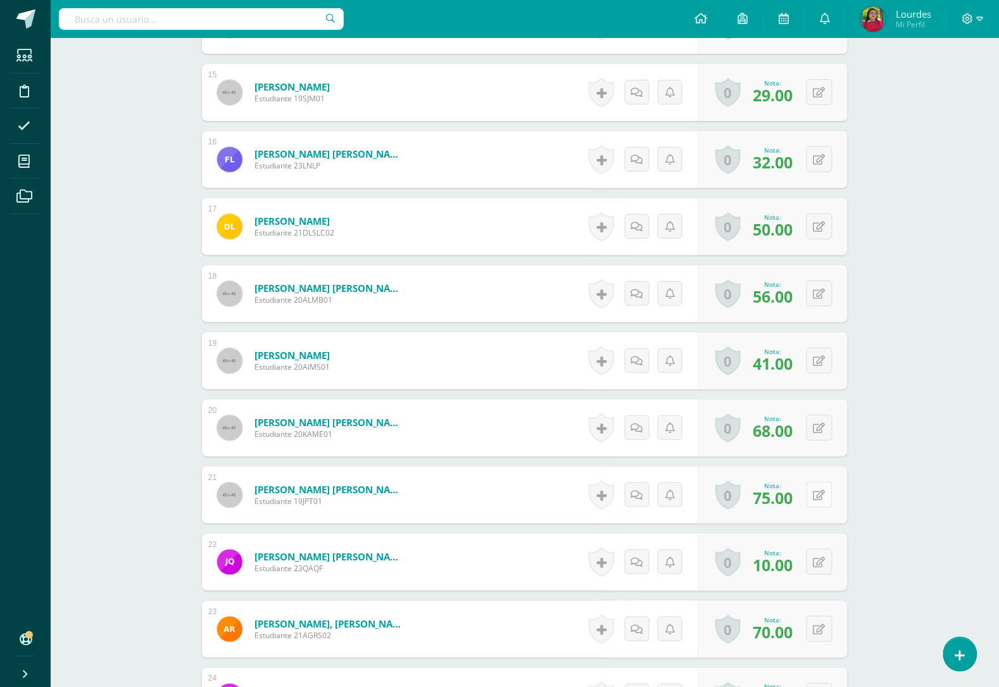
click at [813, 489] on button at bounding box center [820, 495] width 26 height 26
type input "70"
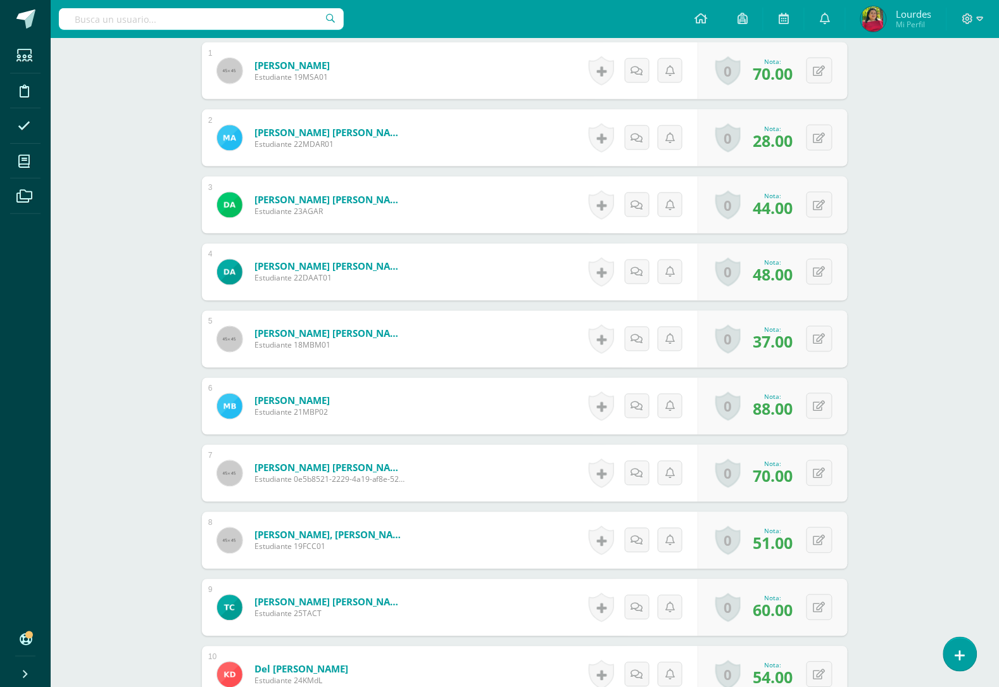
scroll to position [0, 0]
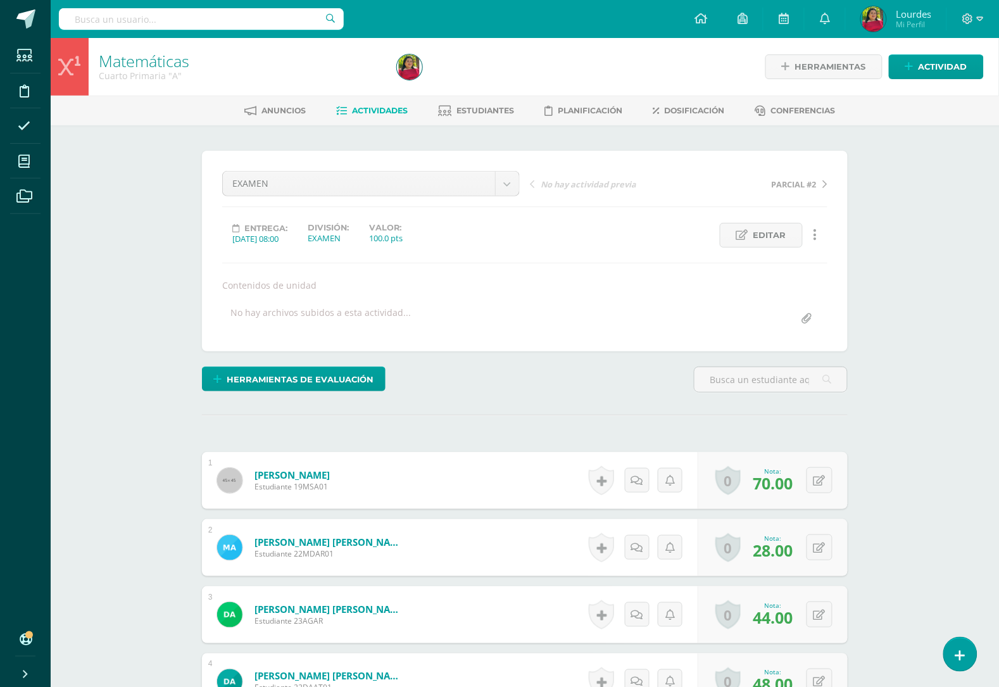
click at [394, 106] on span "Actividades" at bounding box center [381, 110] width 56 height 9
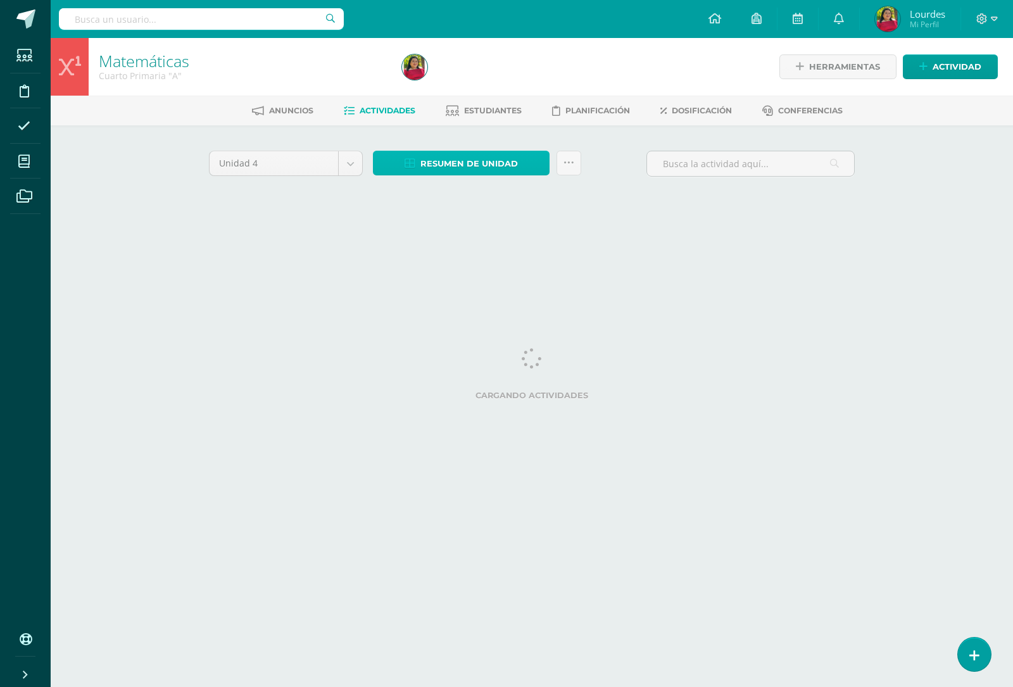
click at [472, 157] on span "Resumen de unidad" at bounding box center [468, 163] width 97 height 23
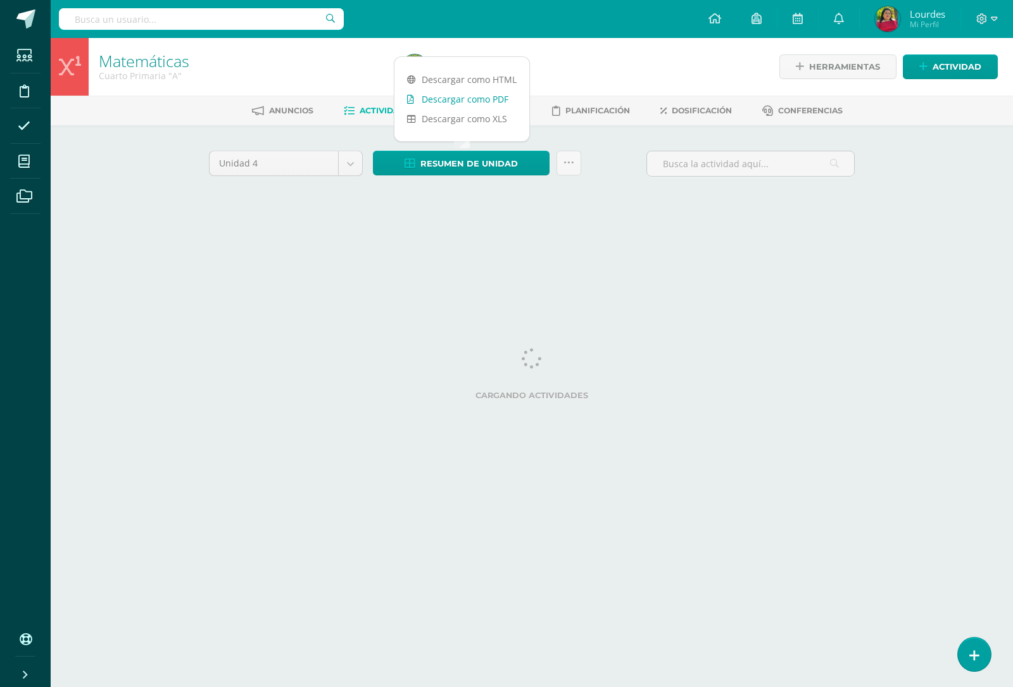
click at [480, 96] on div "Anuncios Actividades Estudiantes Planificación Dosificación Conferencias" at bounding box center [547, 111] width 993 height 30
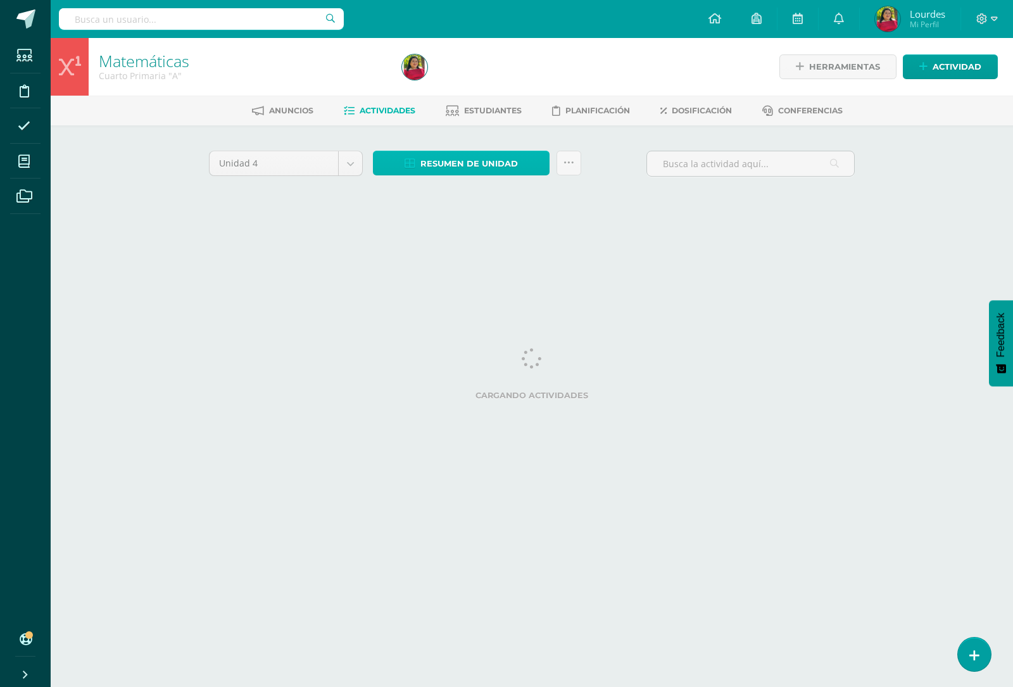
click at [513, 161] on span "Resumen de unidad" at bounding box center [468, 163] width 97 height 23
click at [420, 159] on span "Resumen de unidad" at bounding box center [468, 163] width 97 height 23
click at [486, 161] on span "Resumen de unidad" at bounding box center [468, 163] width 97 height 23
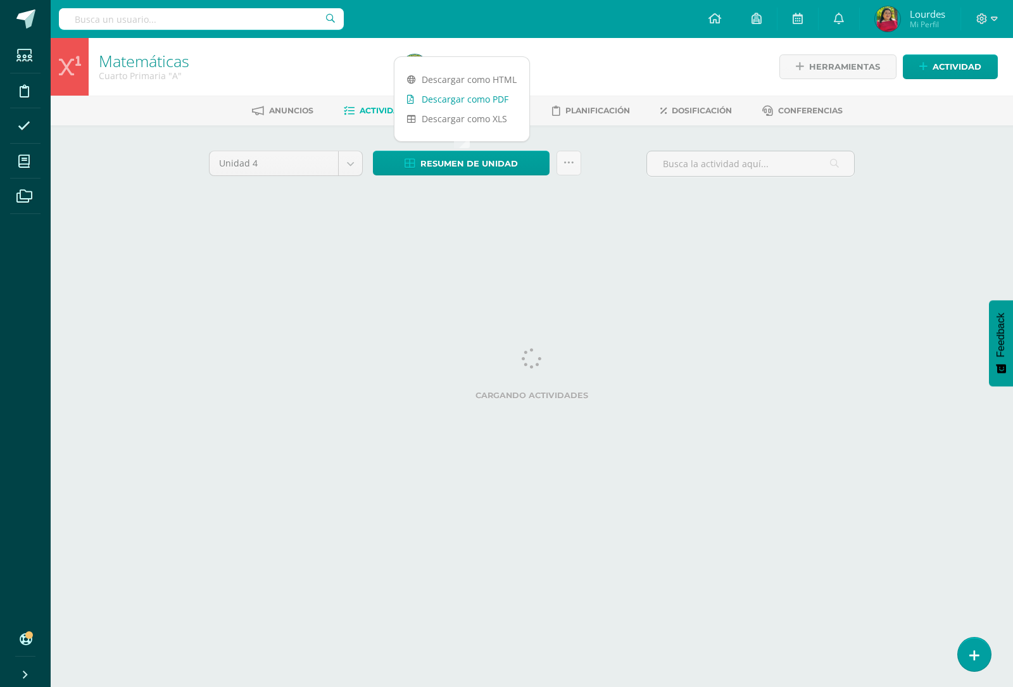
click at [468, 99] on link "Descargar como PDF" at bounding box center [461, 99] width 135 height 20
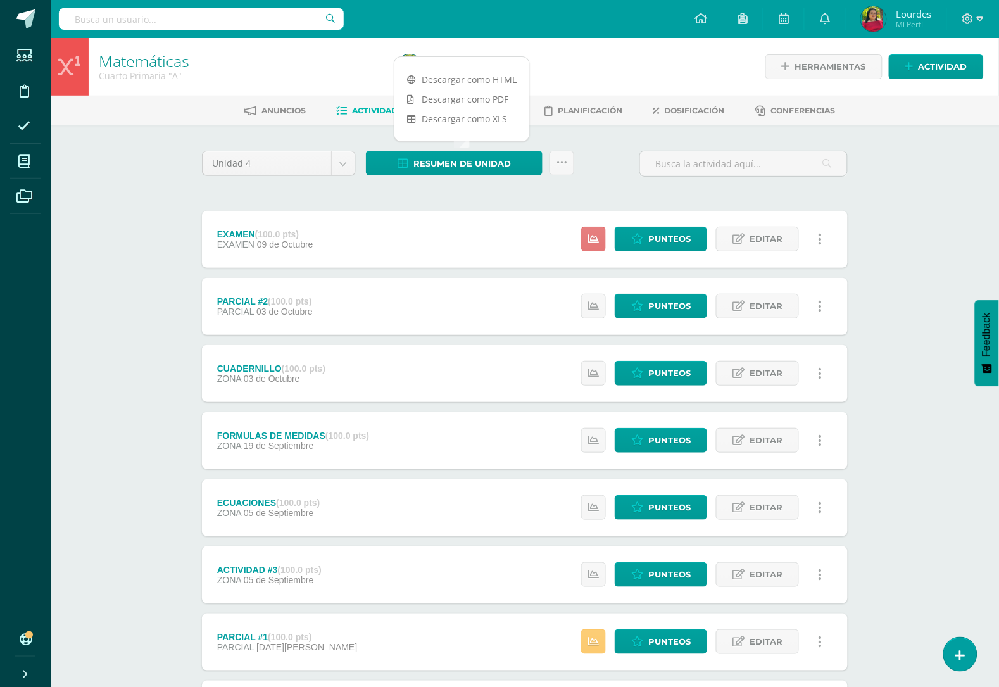
click at [589, 232] on link at bounding box center [593, 239] width 25 height 25
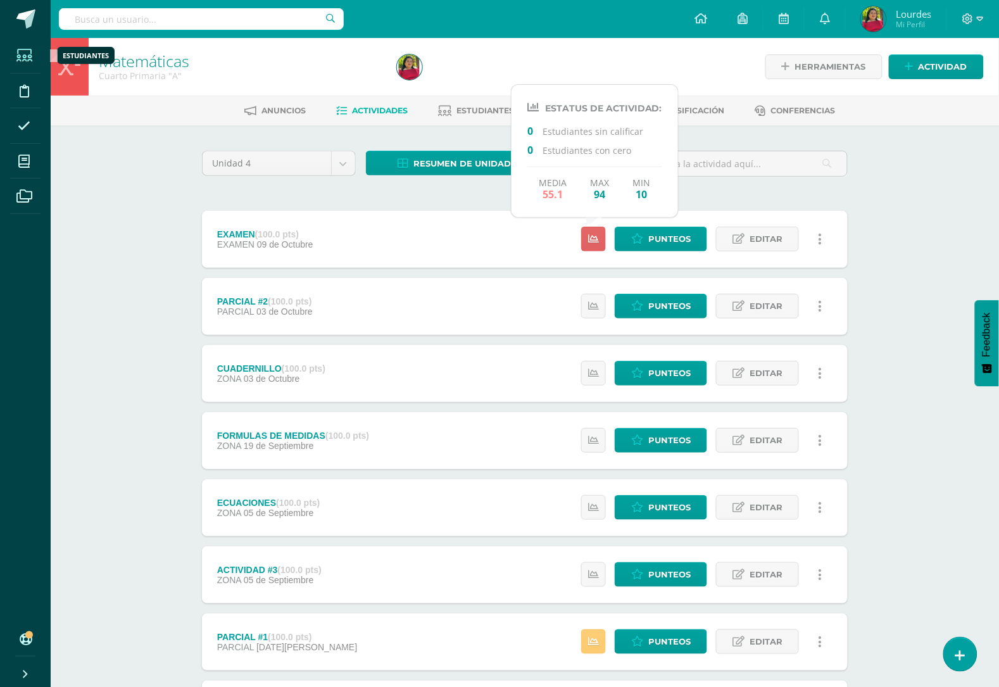
click at [29, 59] on icon at bounding box center [24, 55] width 16 height 13
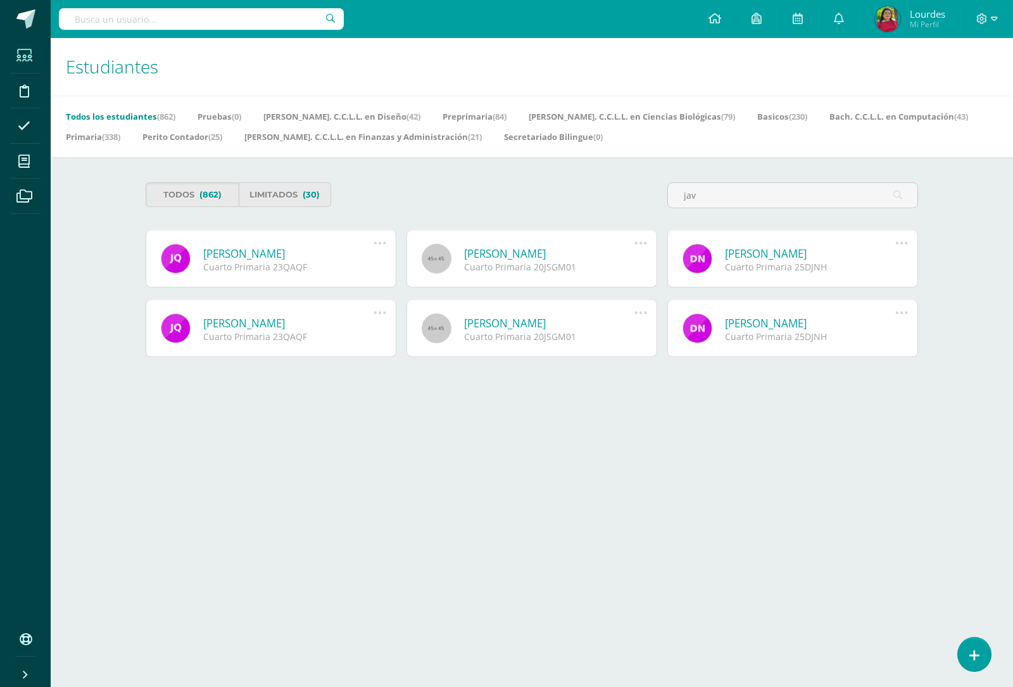
type input "jav"
click at [437, 260] on link at bounding box center [437, 259] width 30 height 30
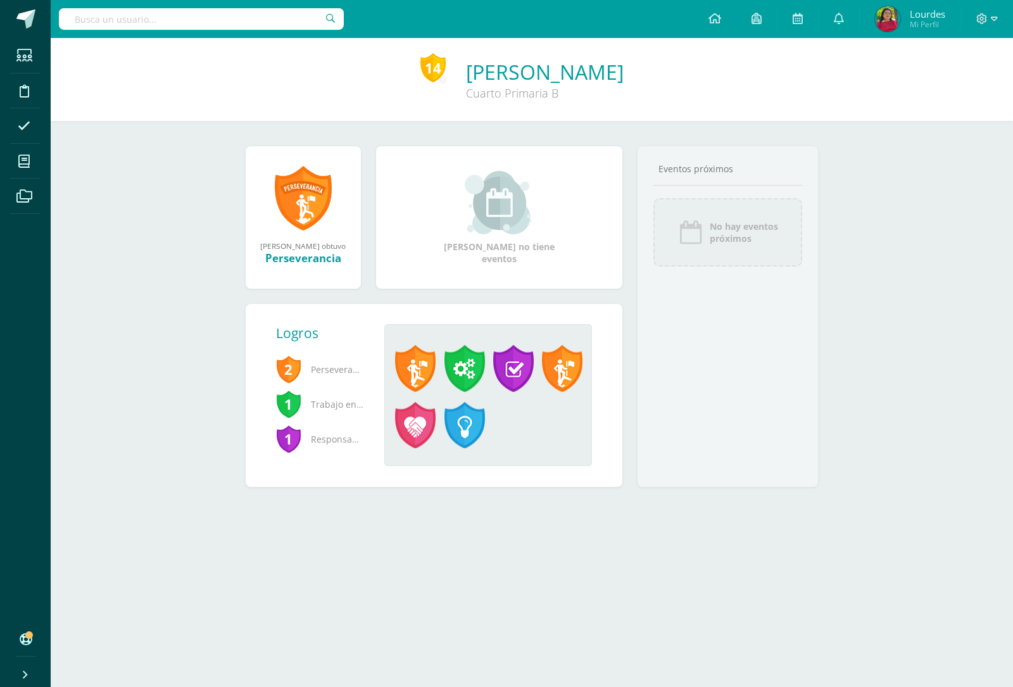
click at [496, 208] on img at bounding box center [499, 202] width 69 height 63
click at [714, 175] on div "Eventos próximos" at bounding box center [727, 169] width 149 height 12
click at [453, 289] on div "Javier Sebastian no tiene eventos" at bounding box center [499, 217] width 256 height 142
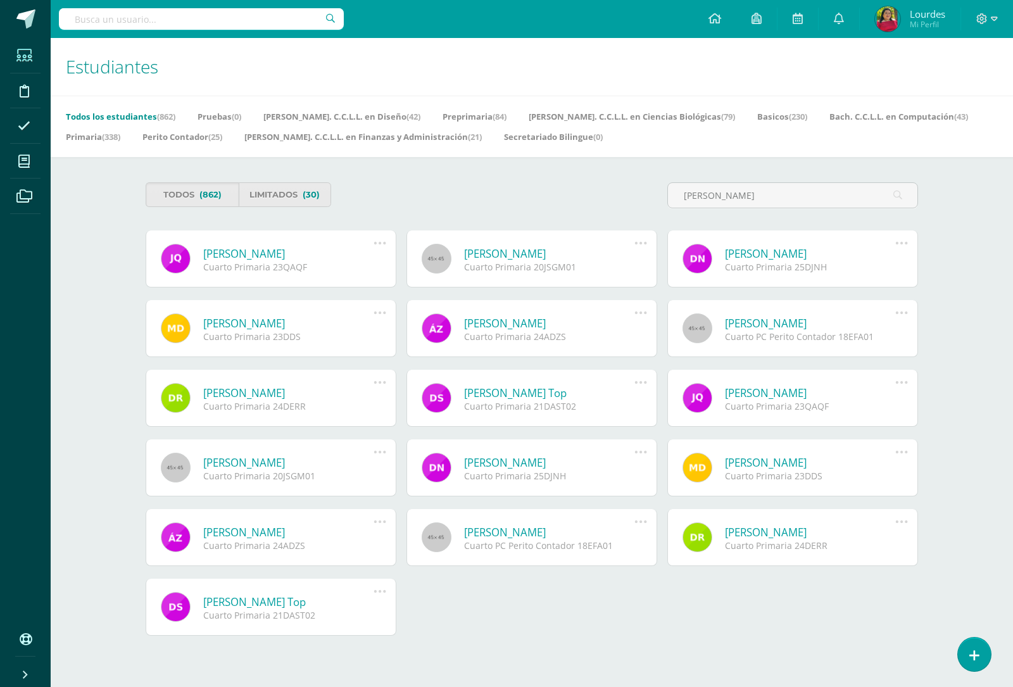
type input "[PERSON_NAME]"
click at [510, 252] on link "[PERSON_NAME]" at bounding box center [549, 253] width 170 height 15
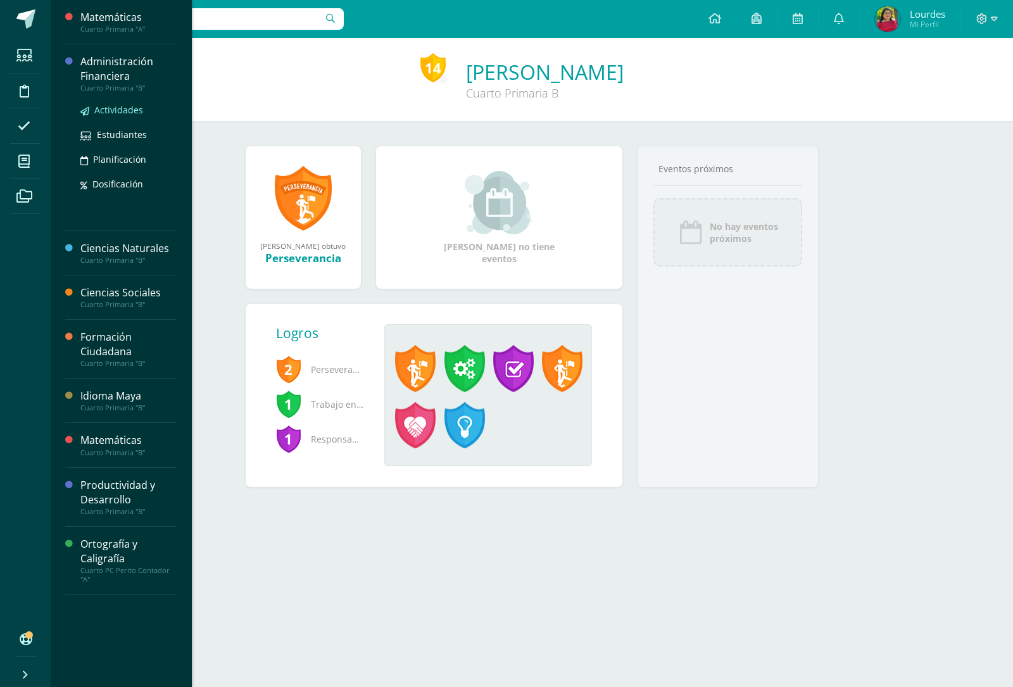
click at [113, 117] on link "Actividades" at bounding box center [128, 110] width 96 height 15
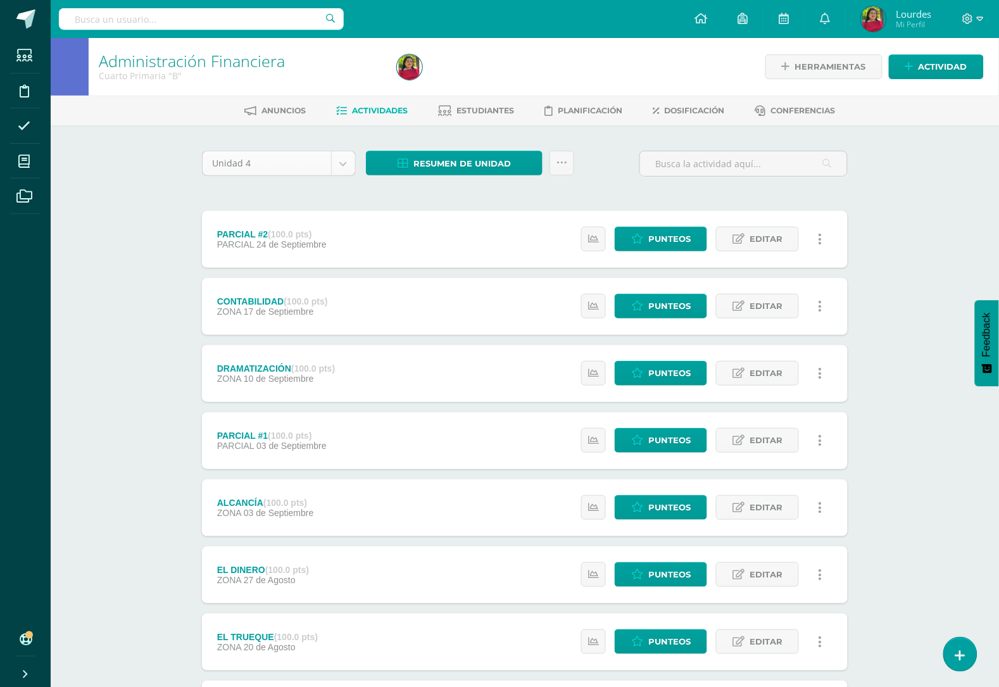
click at [303, 165] on body "Estudiantes Disciplina Asistencia Mis cursos Archivos Soporte Ayuda Reportar un…" at bounding box center [499, 444] width 999 height 889
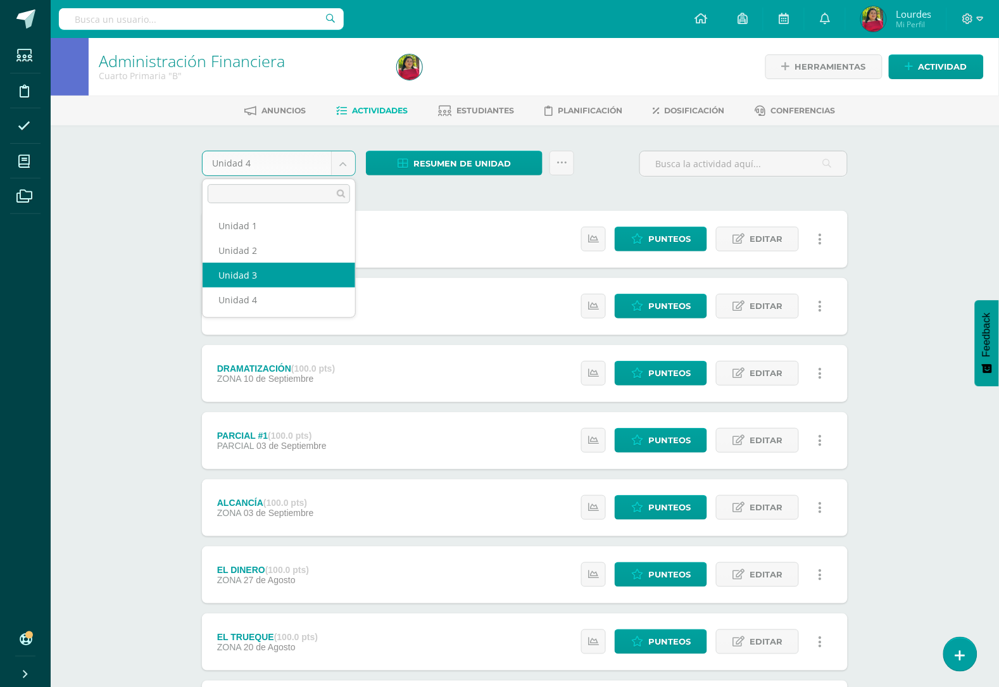
select select "Unidad 3"
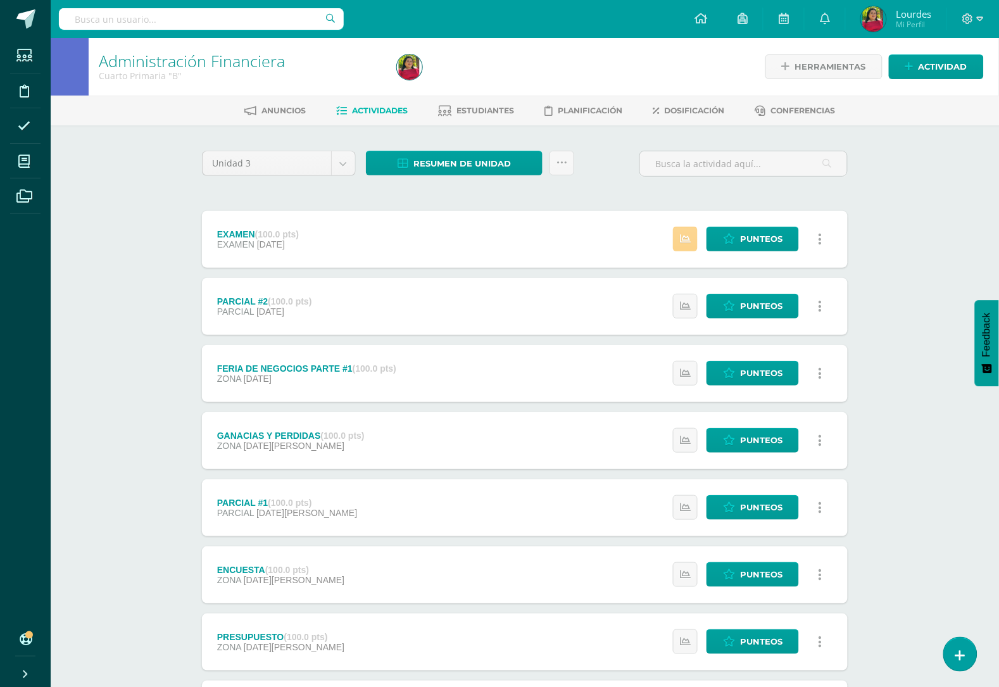
click at [681, 239] on icon at bounding box center [685, 239] width 11 height 11
click at [767, 237] on span "Punteos" at bounding box center [761, 238] width 42 height 23
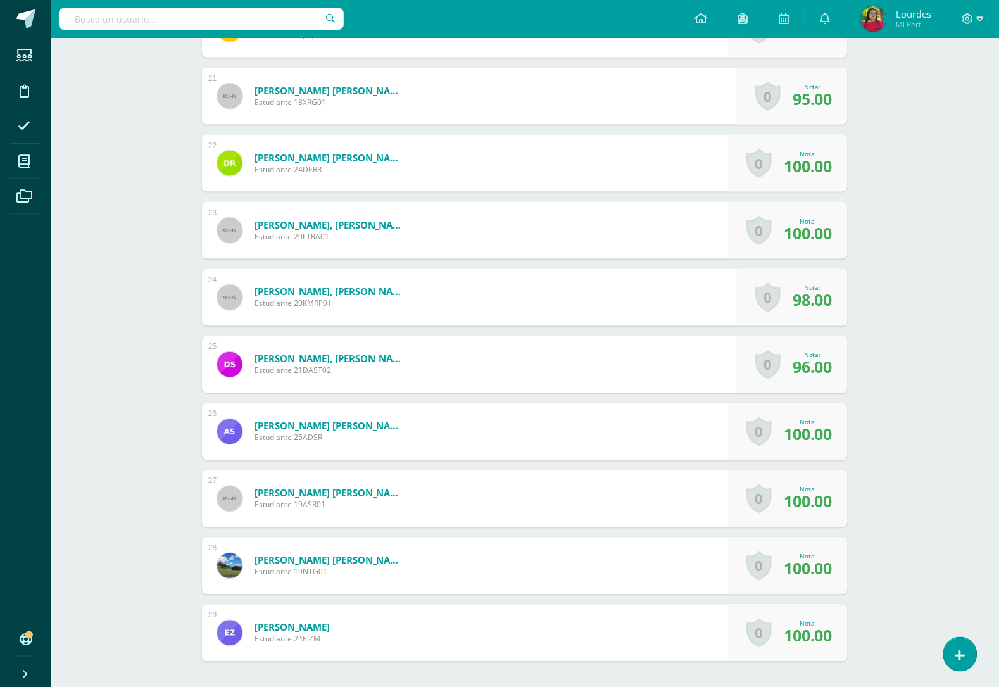
scroll to position [1833, 0]
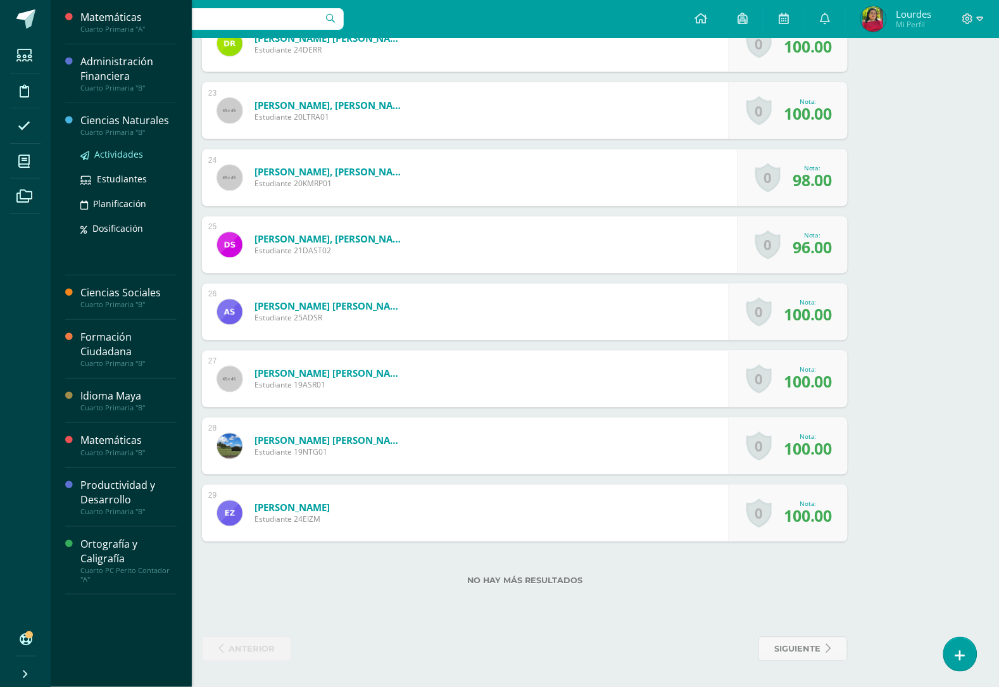
click at [135, 150] on span "Actividades" at bounding box center [118, 154] width 49 height 12
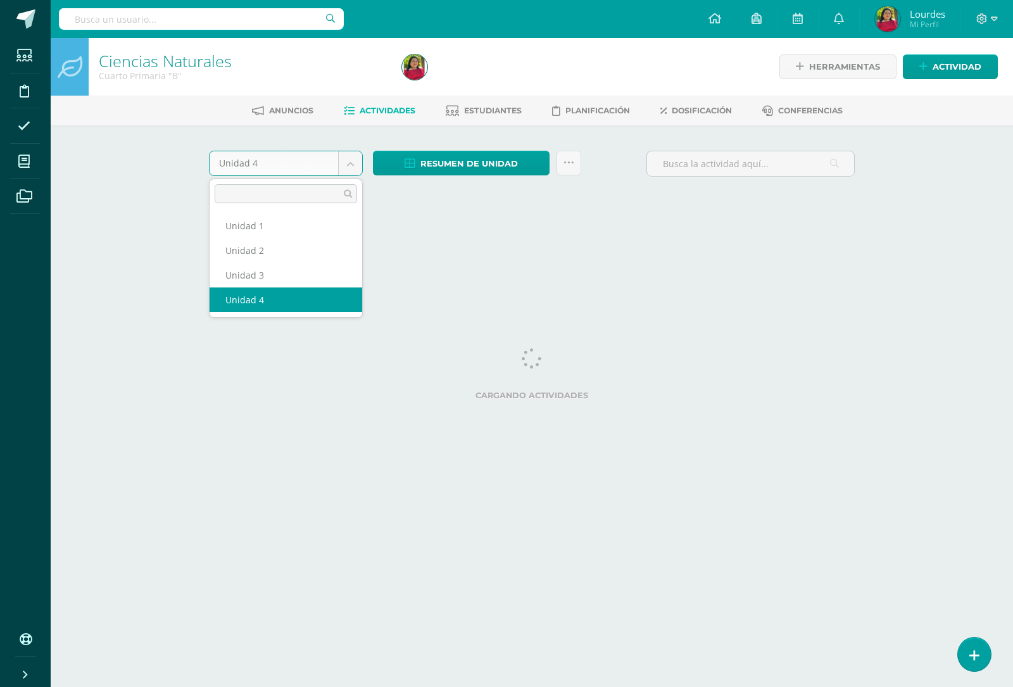
click at [275, 169] on body "Estudiantes Disciplina Asistencia Mis cursos Archivos Soporte Ayuda Reportar un…" at bounding box center [506, 118] width 1013 height 236
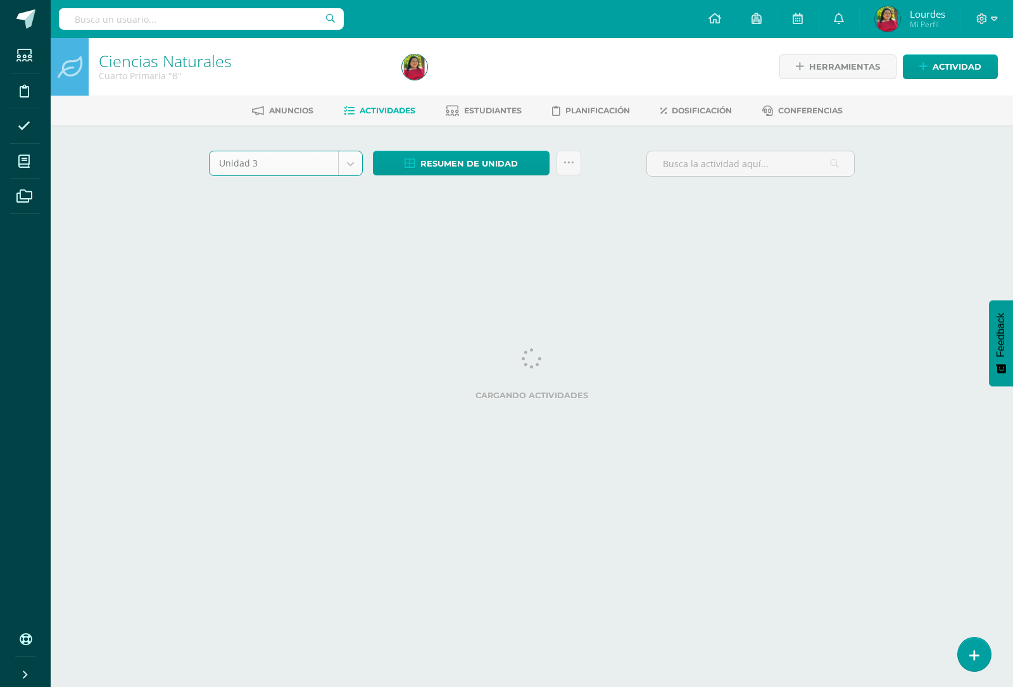
select select "Unidad 3"
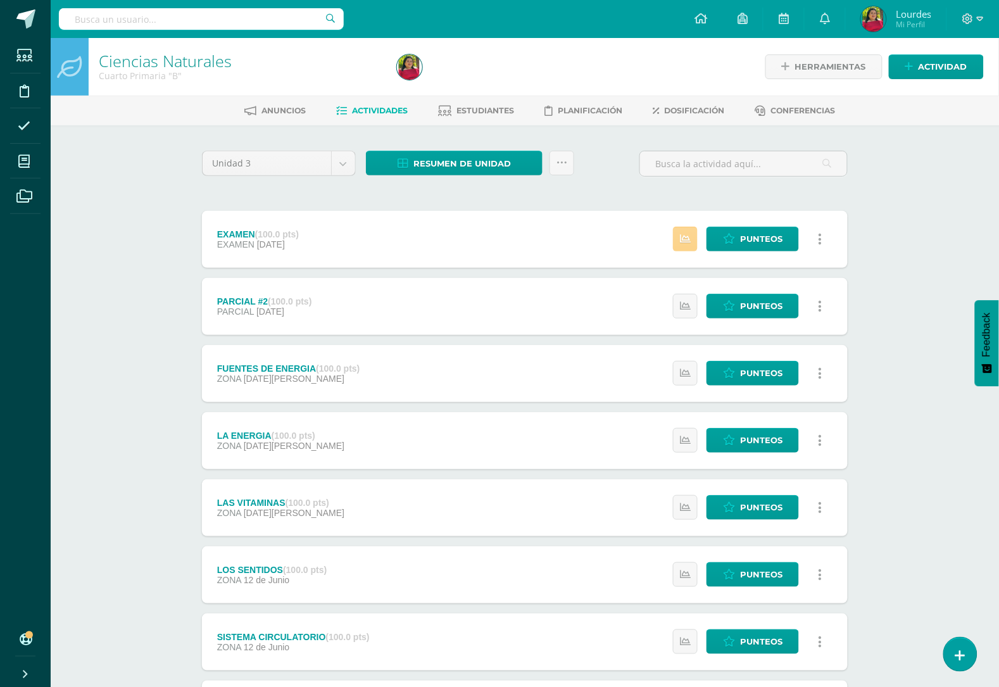
click at [681, 236] on icon at bounding box center [685, 239] width 11 height 11
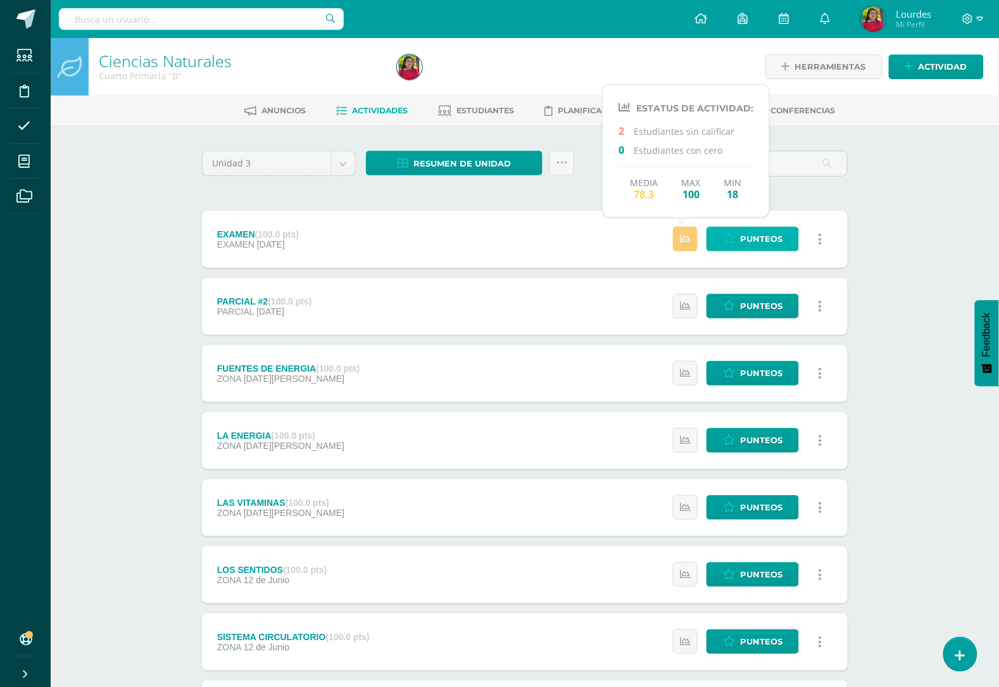
click at [758, 234] on span "Punteos" at bounding box center [761, 238] width 42 height 23
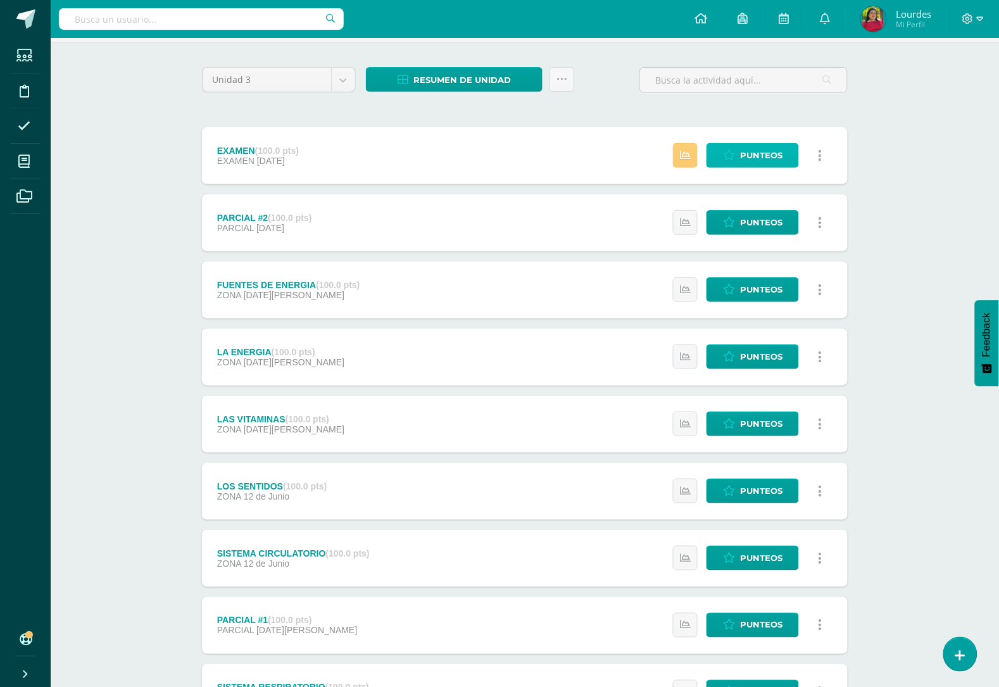
scroll to position [201, 0]
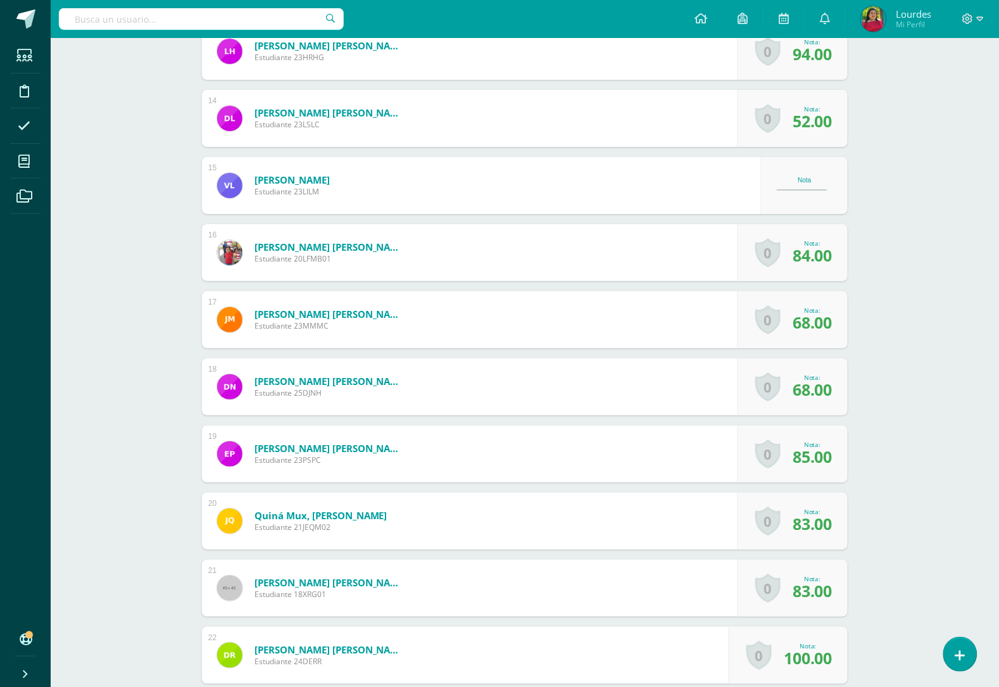
scroll to position [1267, 0]
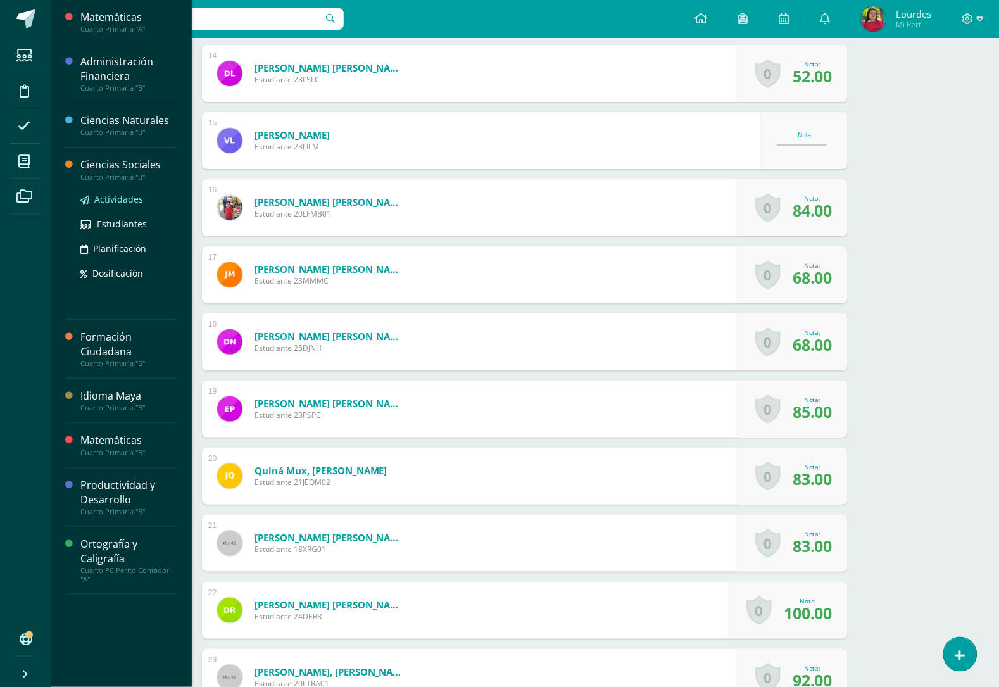
click at [119, 201] on span "Actividades" at bounding box center [118, 199] width 49 height 12
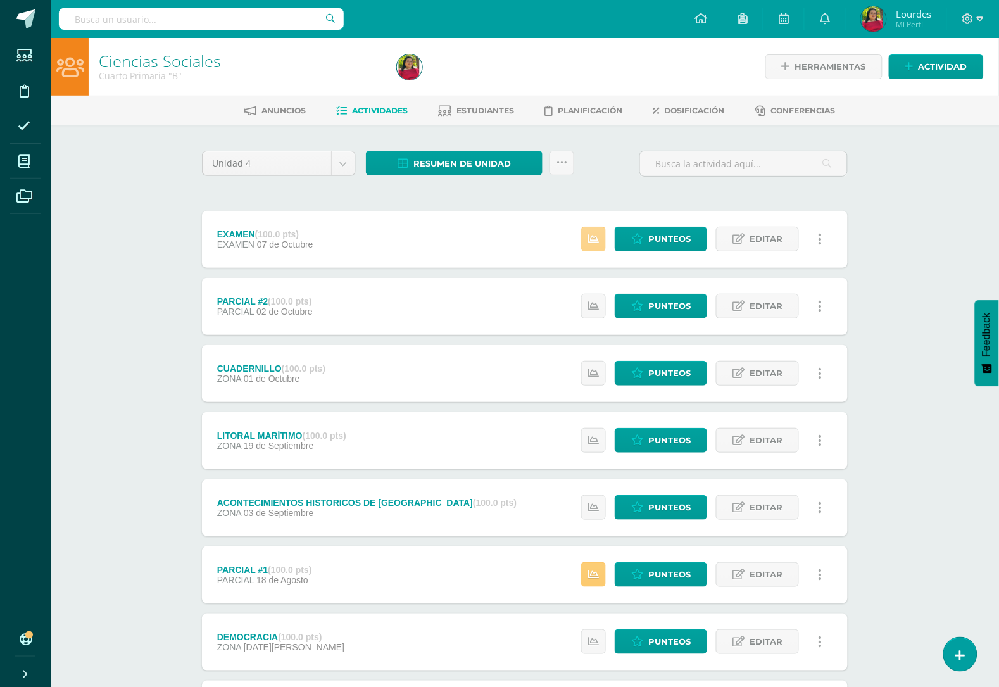
click at [593, 234] on icon at bounding box center [593, 239] width 11 height 11
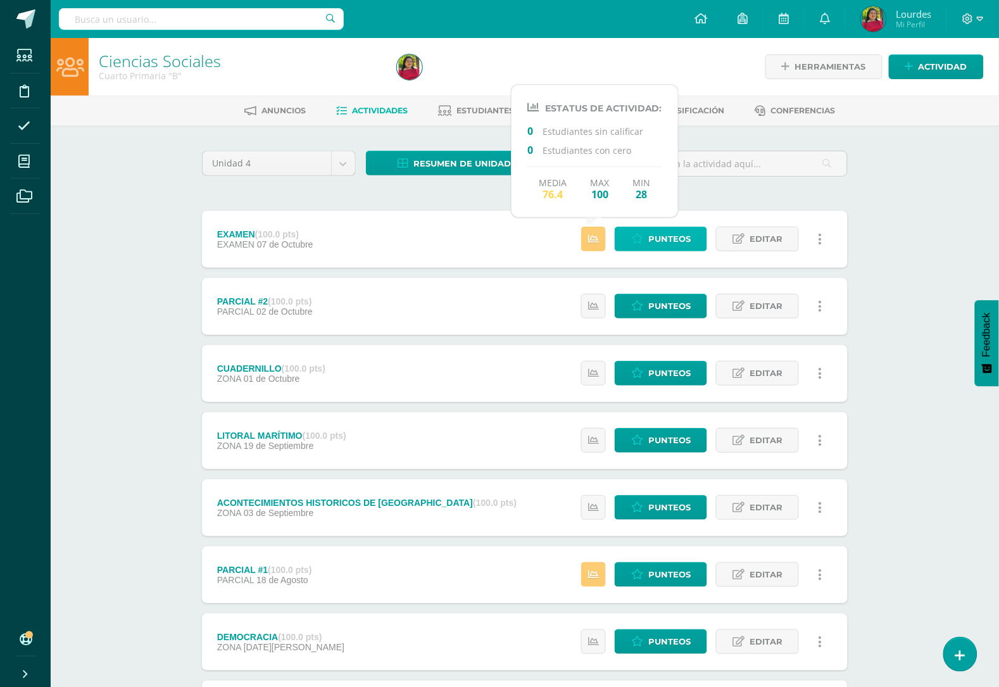
click at [673, 238] on span "Punteos" at bounding box center [669, 238] width 42 height 23
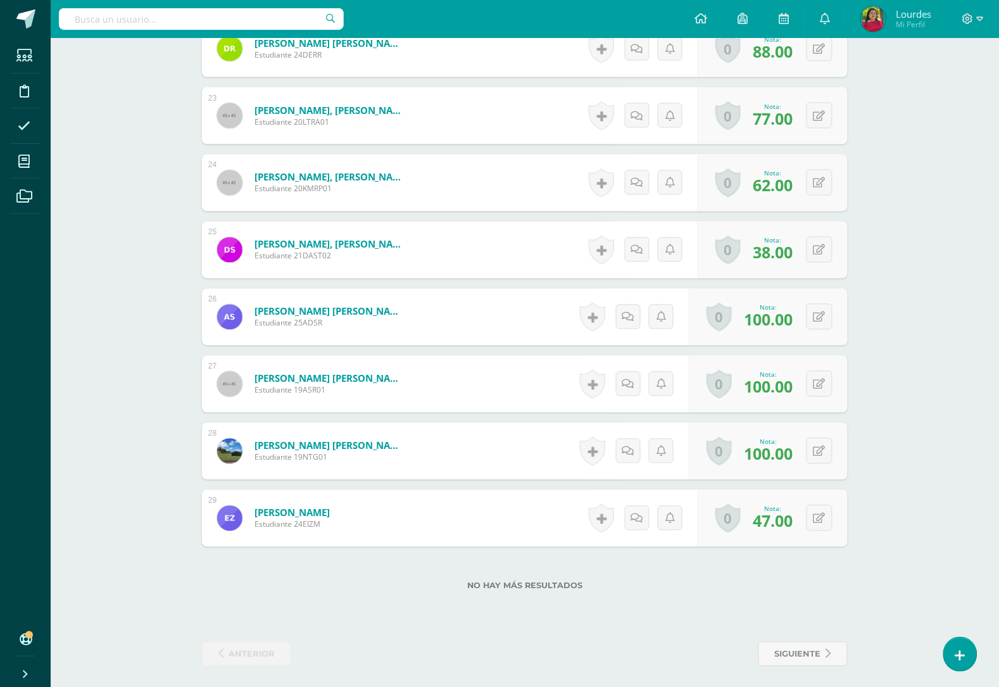
scroll to position [1846, 0]
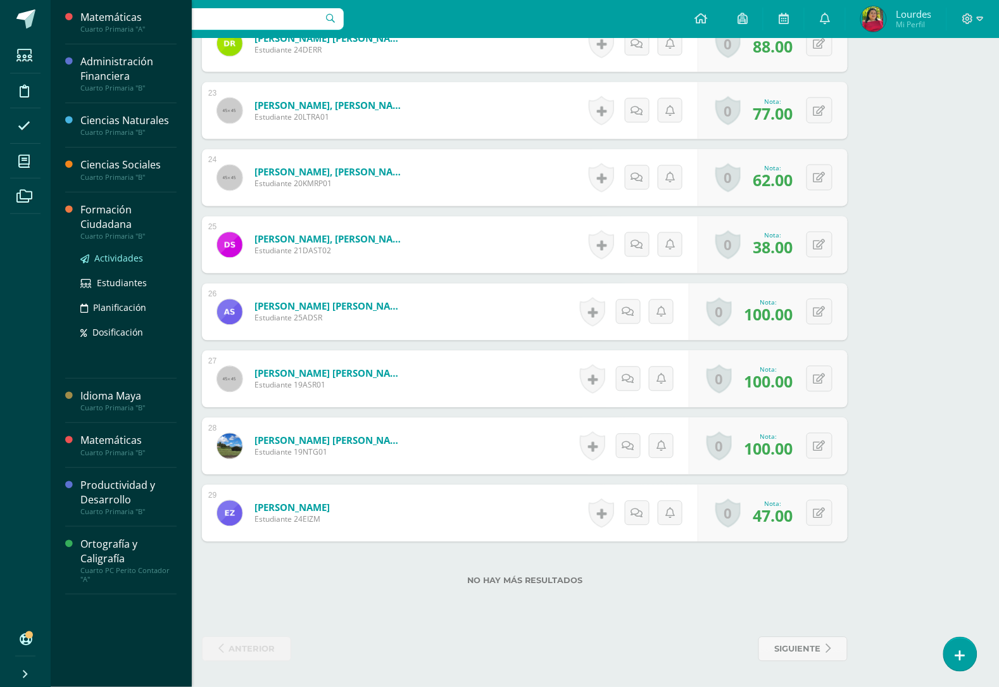
click at [115, 254] on span "Actividades" at bounding box center [118, 258] width 49 height 12
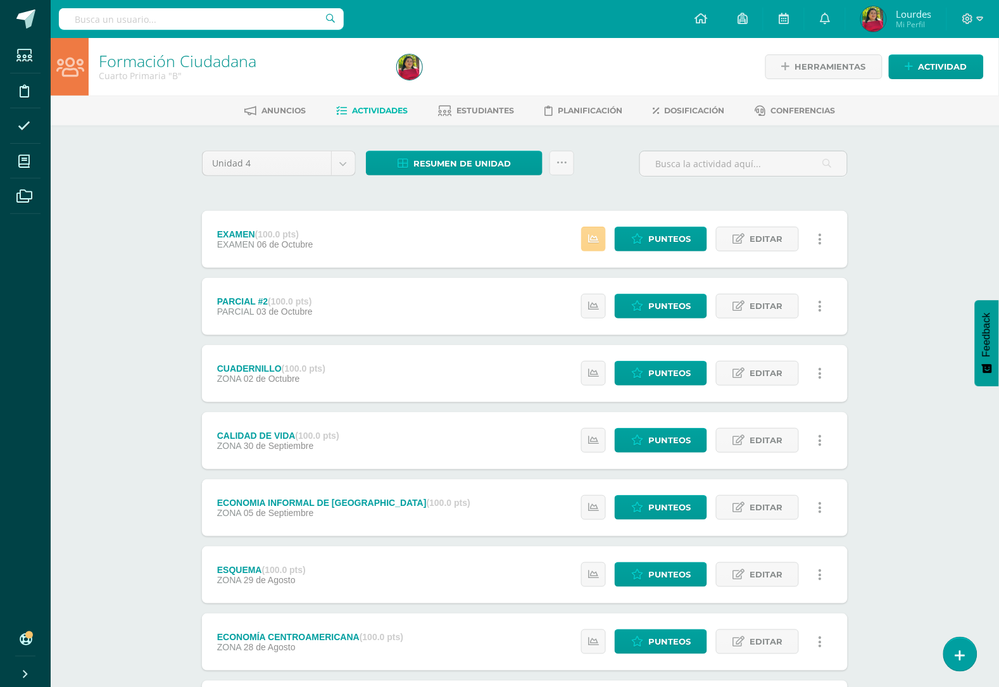
click at [600, 242] on link at bounding box center [593, 239] width 25 height 25
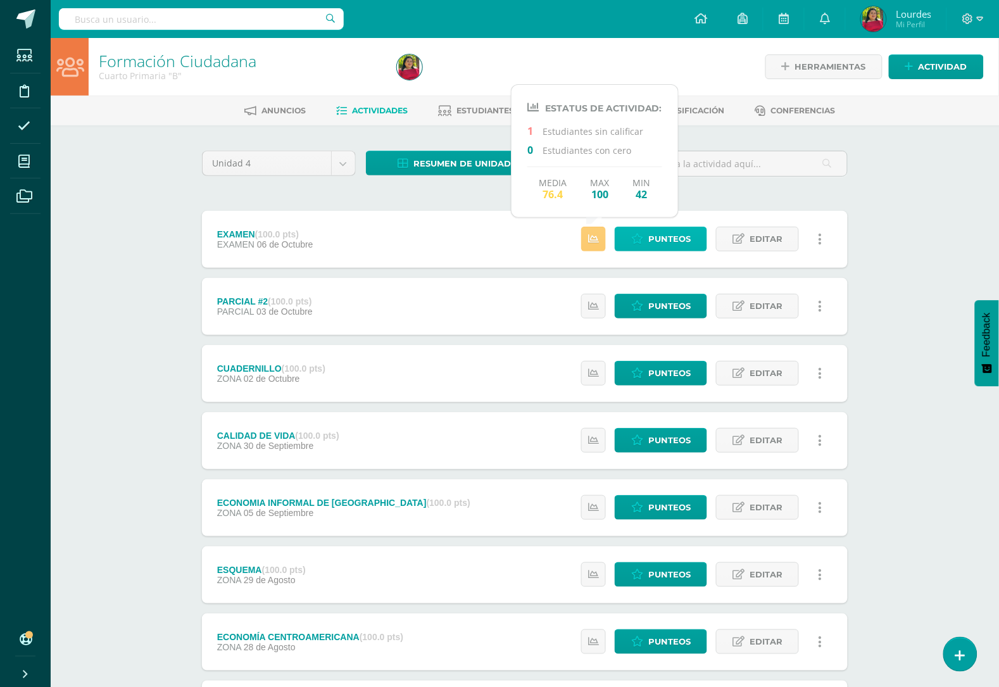
click at [673, 238] on span "Punteos" at bounding box center [669, 238] width 42 height 23
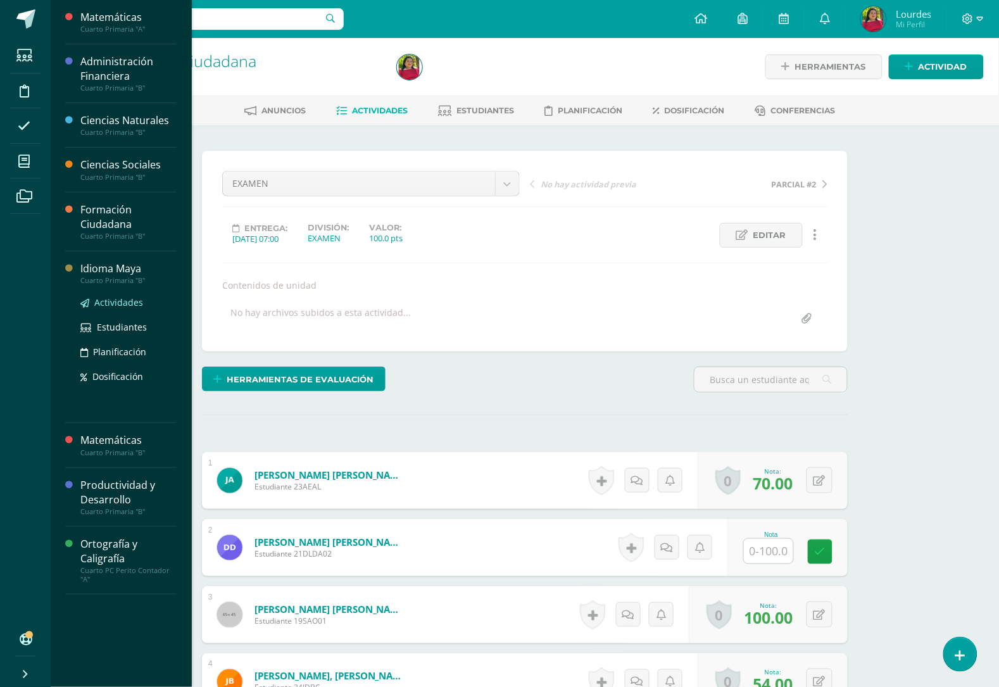
click at [128, 305] on span "Actividades" at bounding box center [118, 302] width 49 height 12
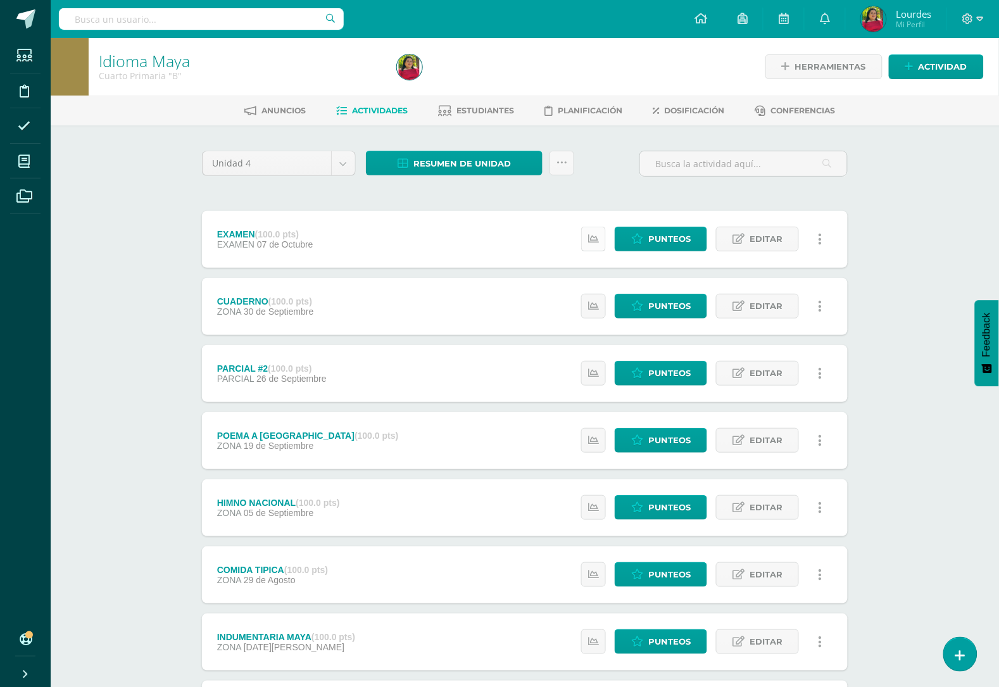
click at [595, 235] on icon at bounding box center [593, 239] width 11 height 11
click at [468, 254] on div "EXAMEN (100.0 pts) EXAMEN 07 de Octubre Punteos Editar Historial de actividad E…" at bounding box center [525, 239] width 646 height 57
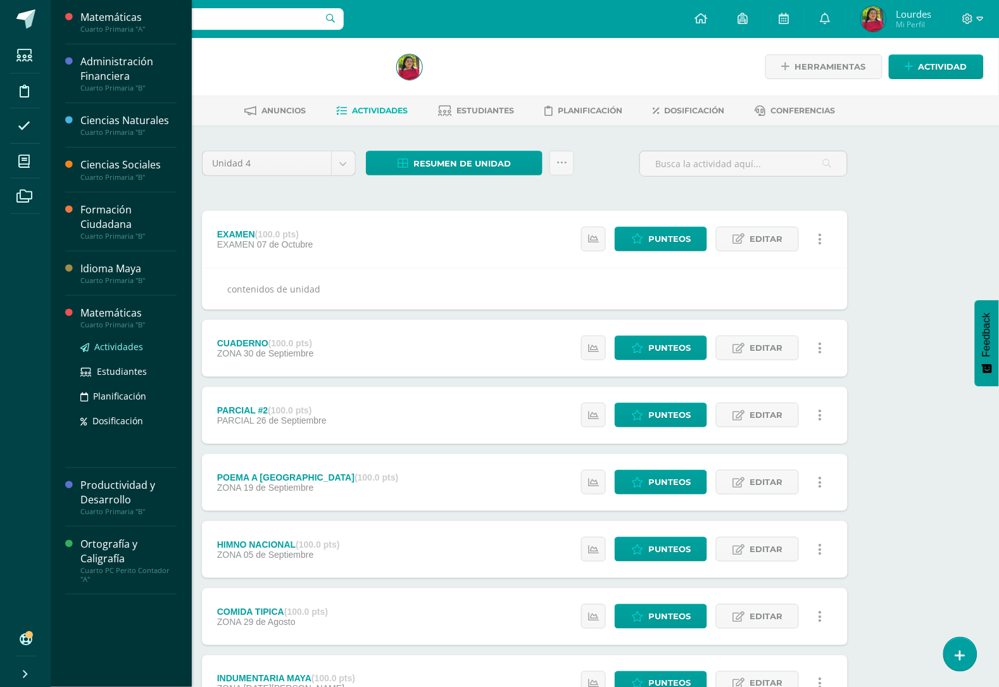
click at [129, 344] on span "Actividades" at bounding box center [118, 347] width 49 height 12
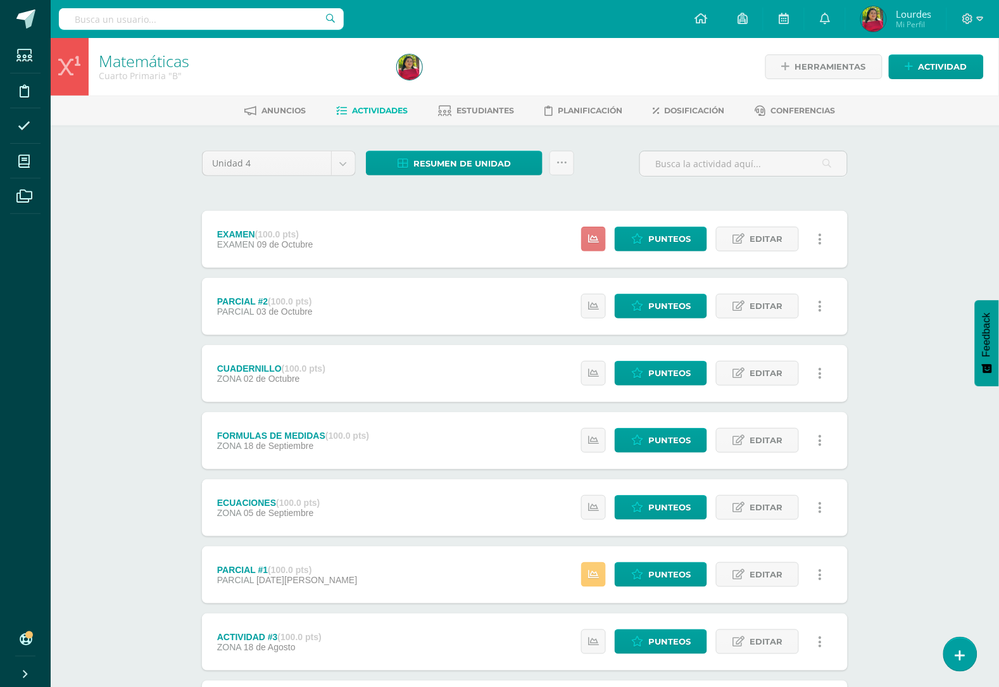
click at [586, 228] on link at bounding box center [593, 239] width 25 height 25
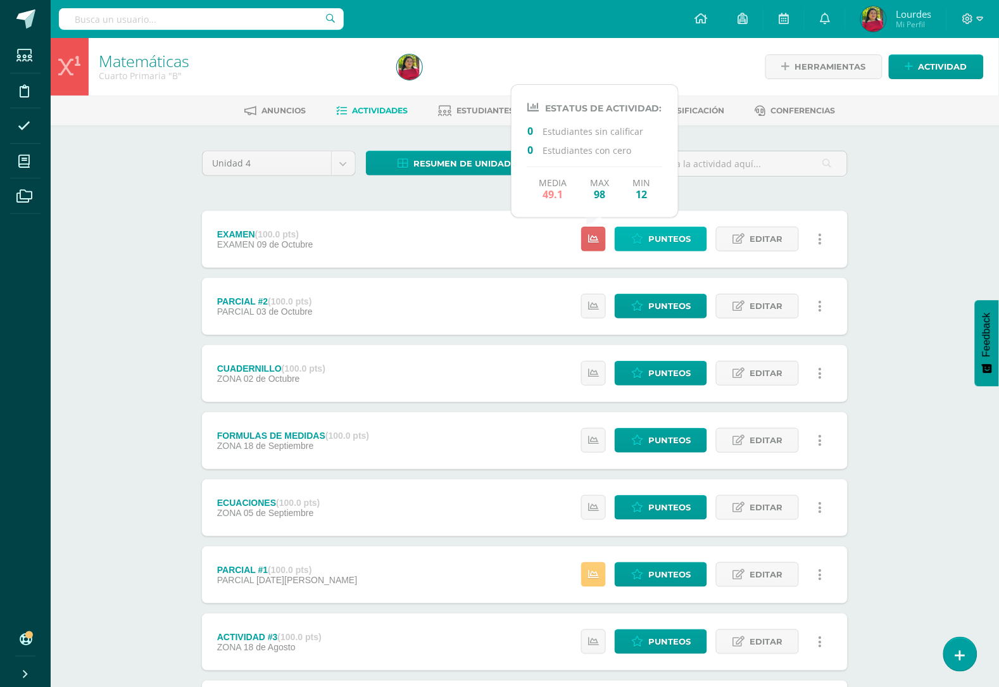
click at [675, 242] on span "Punteos" at bounding box center [669, 238] width 42 height 23
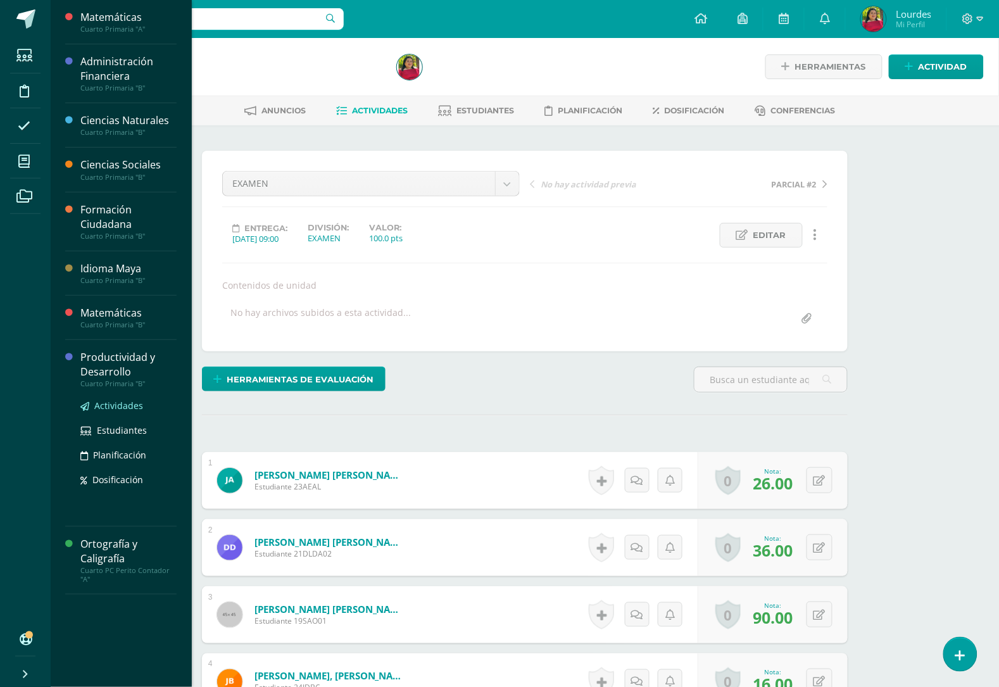
click at [106, 410] on span "Actividades" at bounding box center [118, 405] width 49 height 12
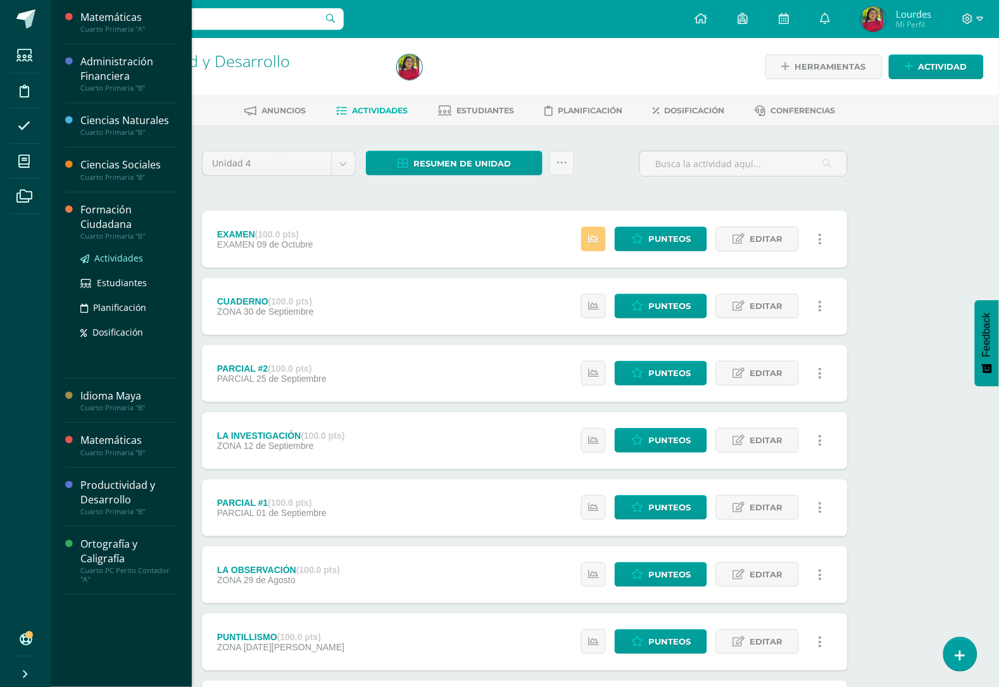
click at [121, 256] on span "Actividades" at bounding box center [118, 258] width 49 height 12
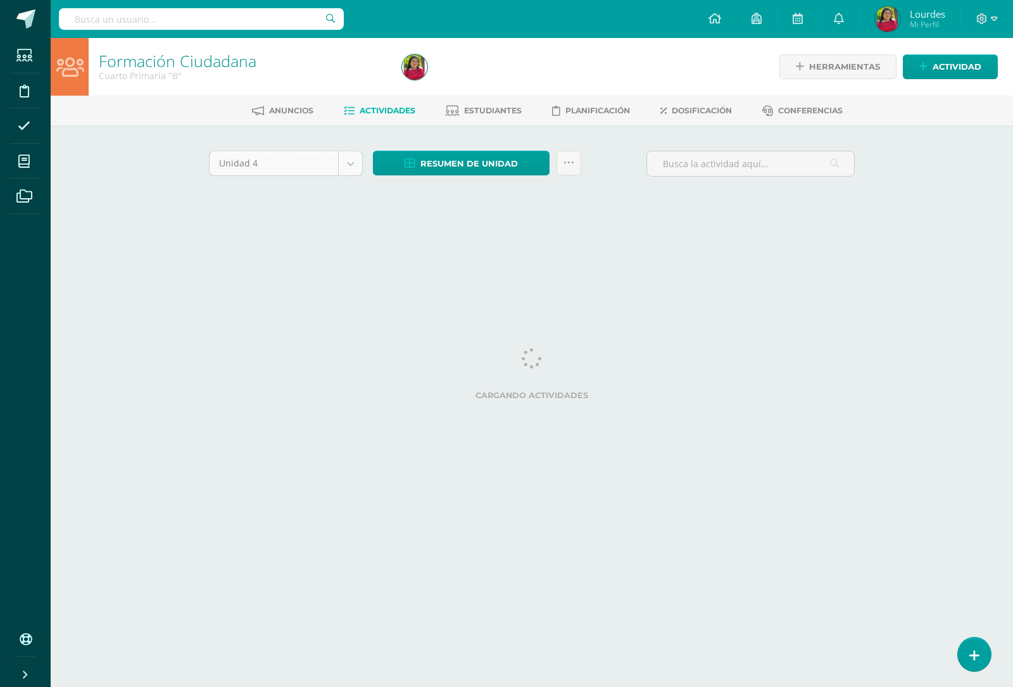
click at [344, 156] on body "Estudiantes Disciplina Asistencia Mis cursos Archivos Soporte Ayuda Reportar un…" at bounding box center [506, 118] width 1013 height 236
select select "Unidad 3"
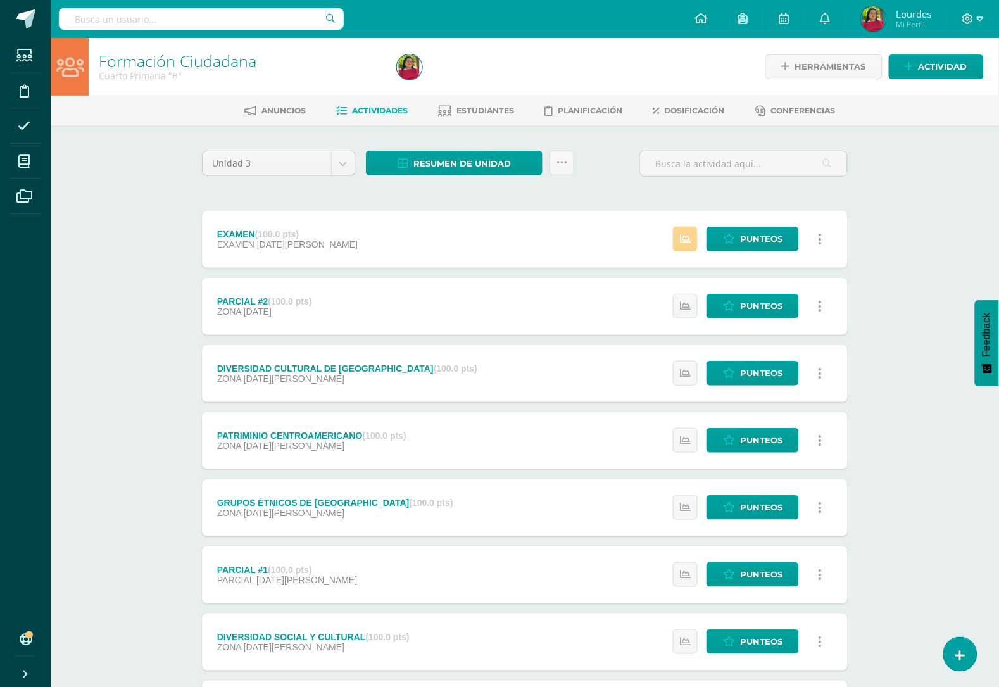
click at [696, 239] on link at bounding box center [685, 239] width 25 height 25
click at [762, 238] on span "Punteos" at bounding box center [761, 238] width 42 height 23
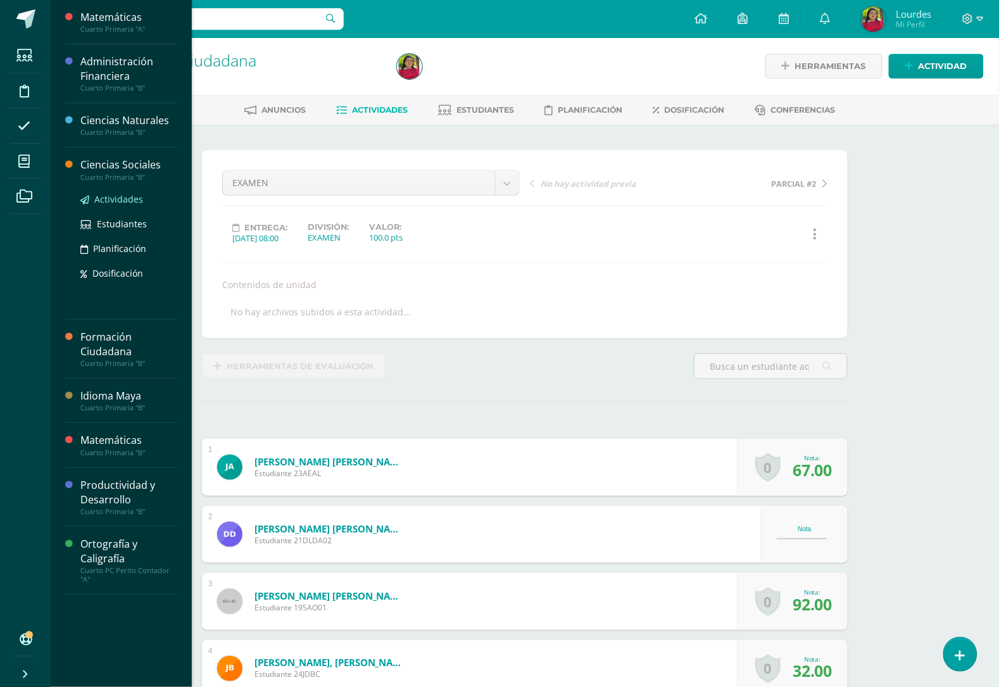
scroll to position [1, 0]
click at [122, 198] on span "Actividades" at bounding box center [118, 199] width 49 height 12
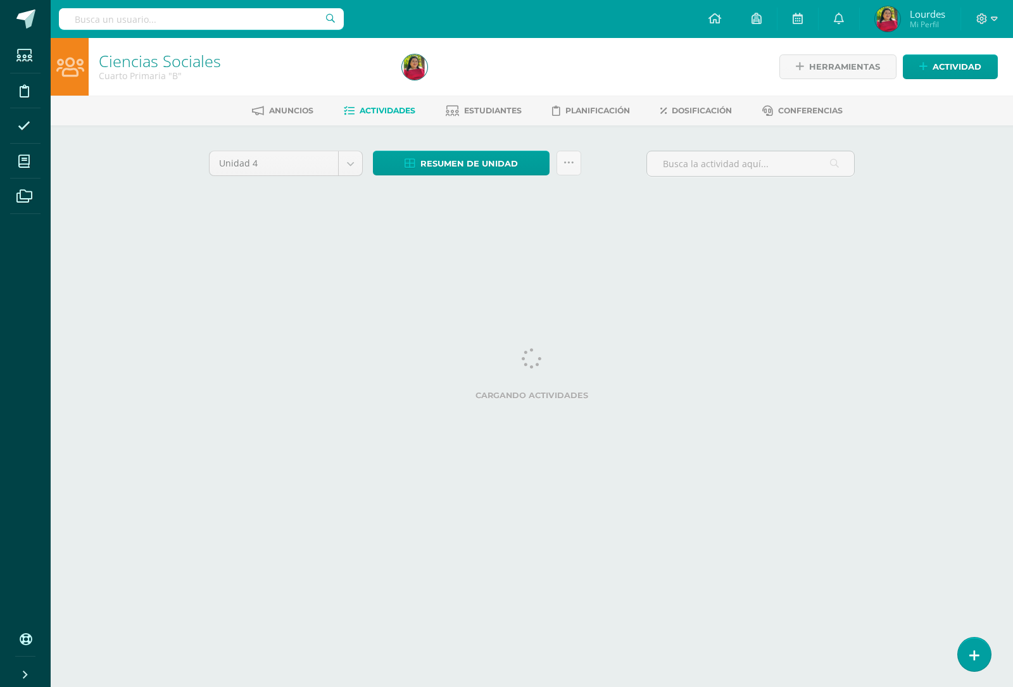
click at [282, 166] on body "Estudiantes Disciplina Asistencia Mis cursos Archivos Soporte Ayuda Reportar un…" at bounding box center [506, 118] width 1013 height 236
select select "Unidad 3"
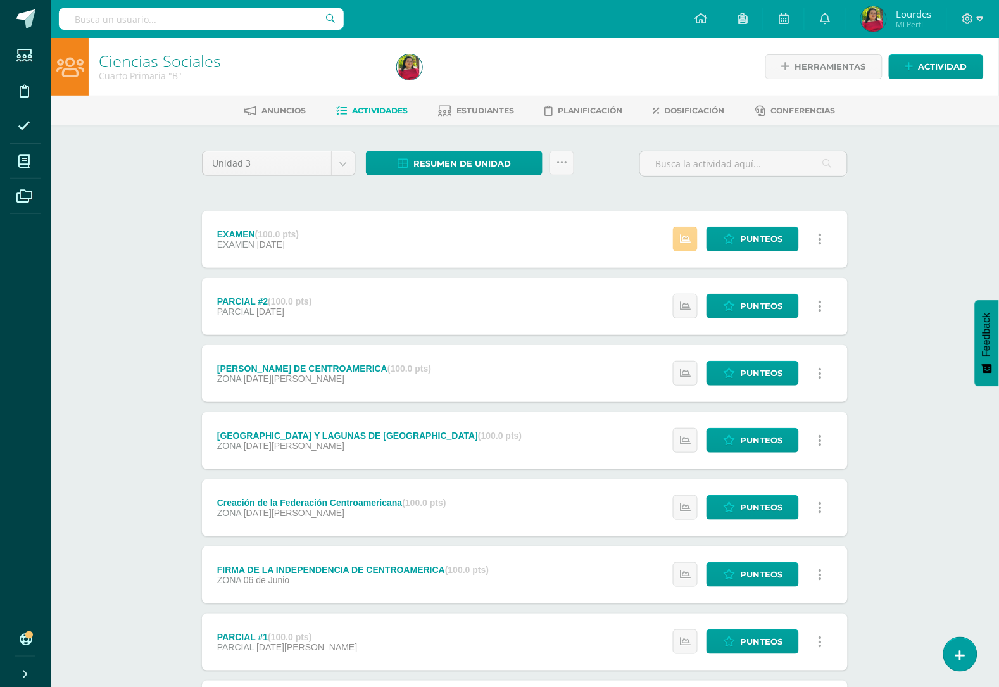
drag, startPoint x: 274, startPoint y: 249, endPoint x: 686, endPoint y: 241, distance: 411.6
click at [686, 241] on icon at bounding box center [685, 239] width 11 height 11
click at [757, 235] on span "Punteos" at bounding box center [761, 238] width 42 height 23
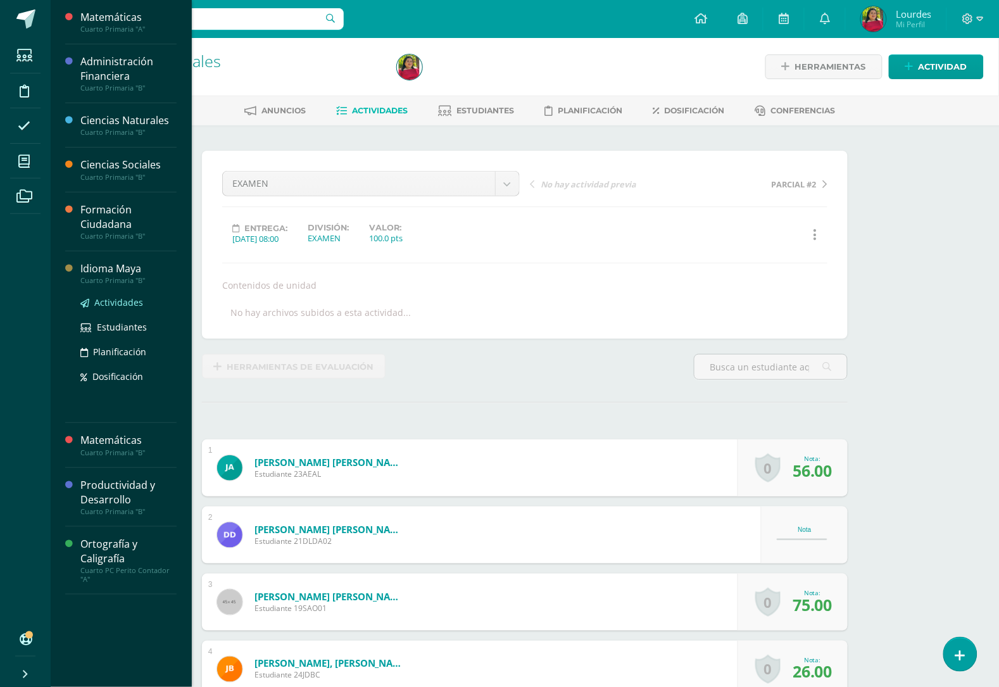
click at [115, 304] on span "Actividades" at bounding box center [118, 302] width 49 height 12
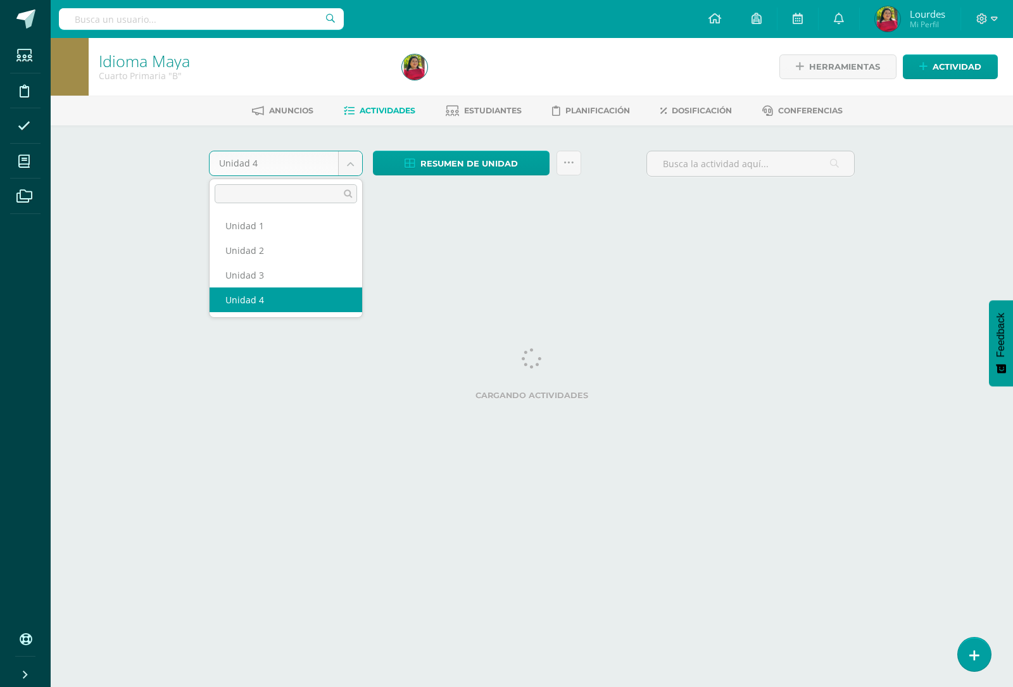
click at [349, 170] on body "Estudiantes Disciplina Asistencia Mis cursos Archivos Soporte Ayuda Reportar un…" at bounding box center [506, 118] width 1013 height 236
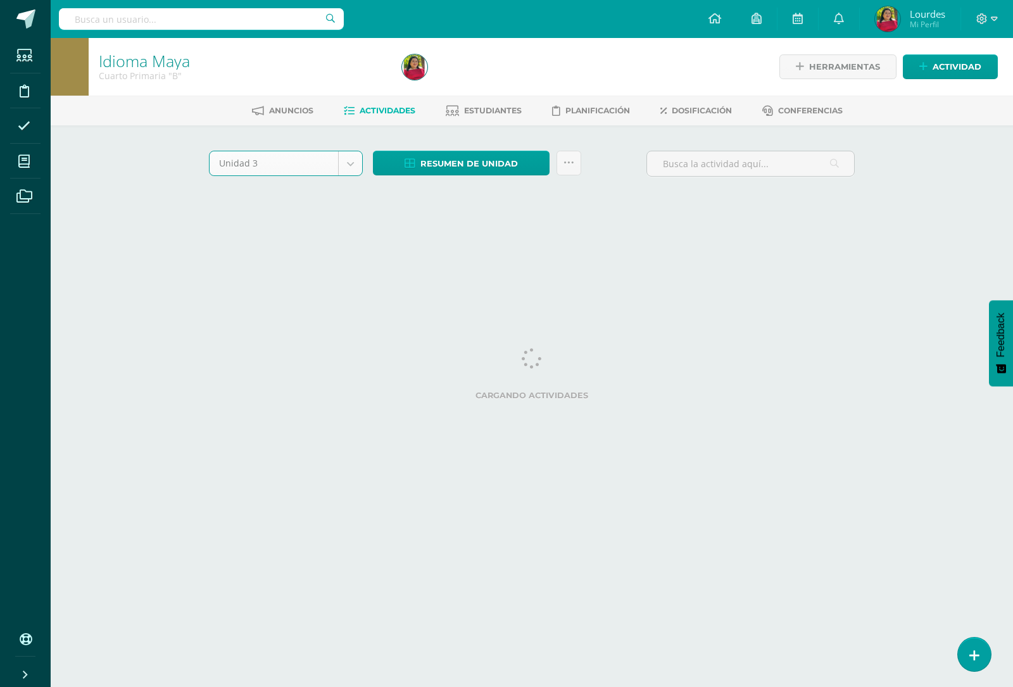
select select "Unidad 3"
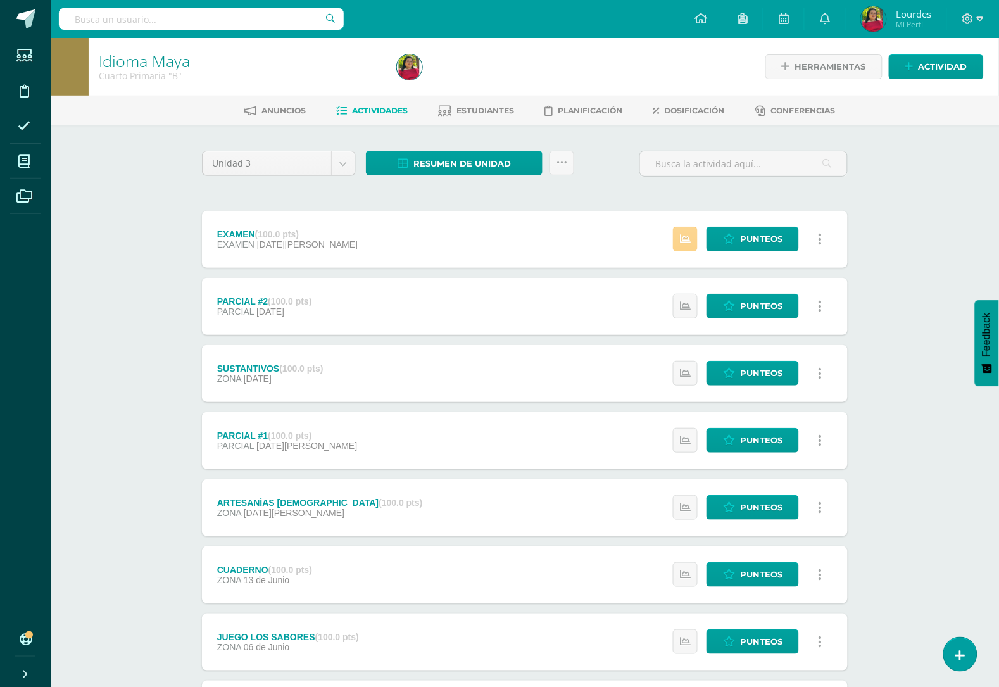
click at [688, 234] on icon at bounding box center [685, 239] width 11 height 11
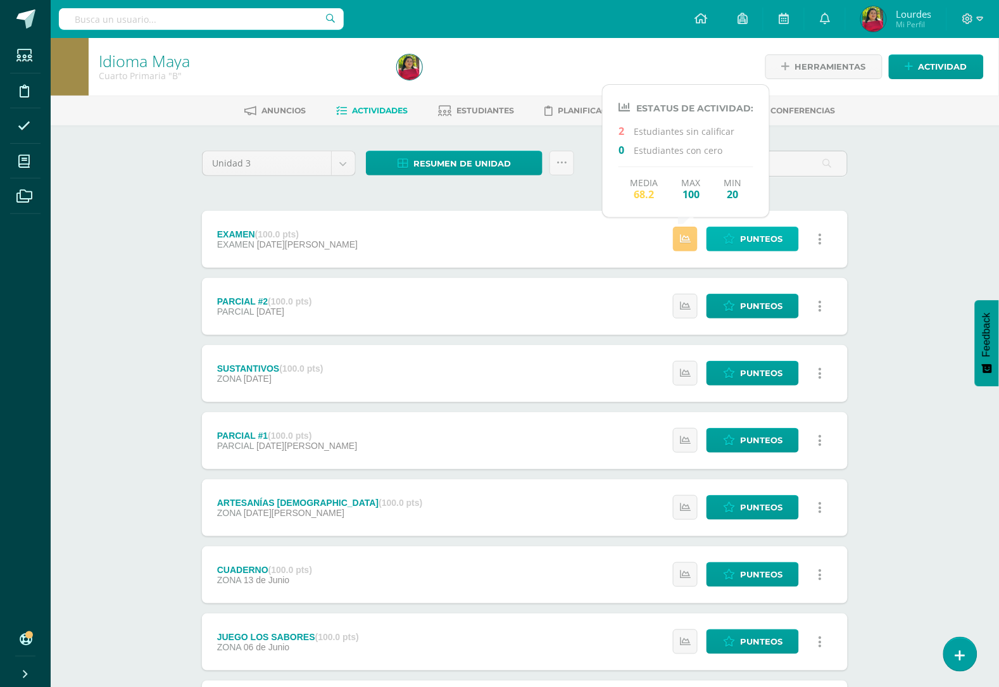
click at [735, 234] on icon at bounding box center [729, 239] width 12 height 11
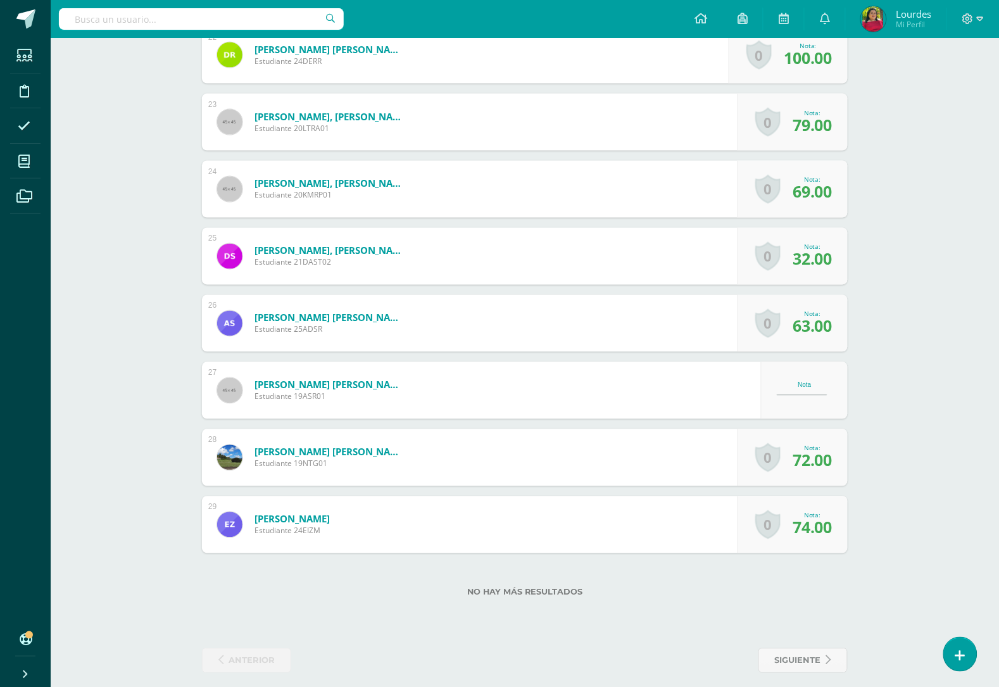
scroll to position [1833, 0]
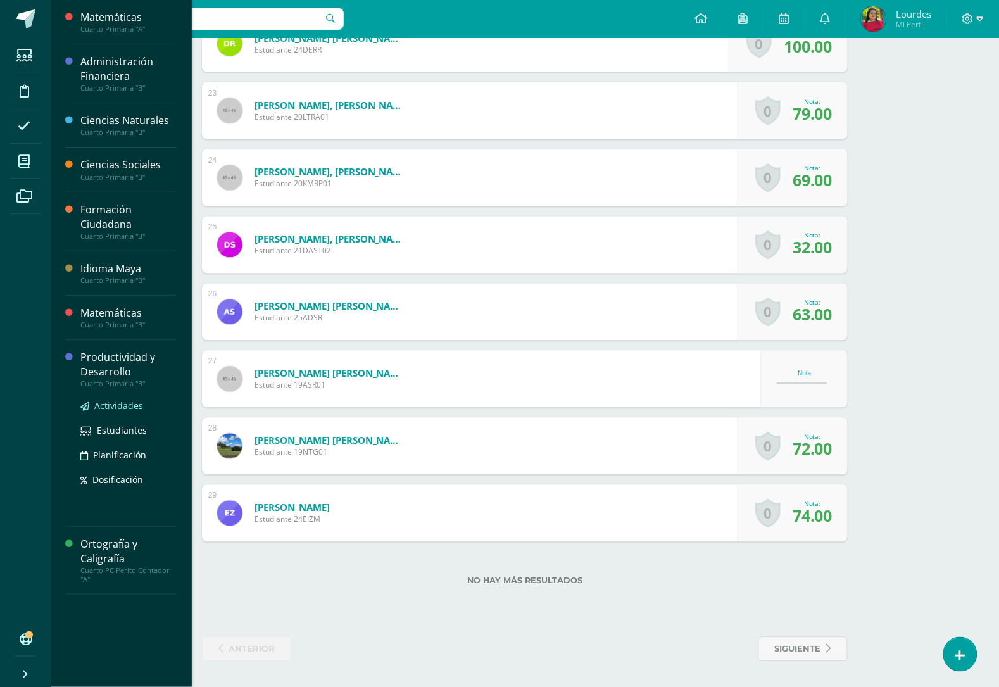
click at [100, 406] on span "Actividades" at bounding box center [118, 405] width 49 height 12
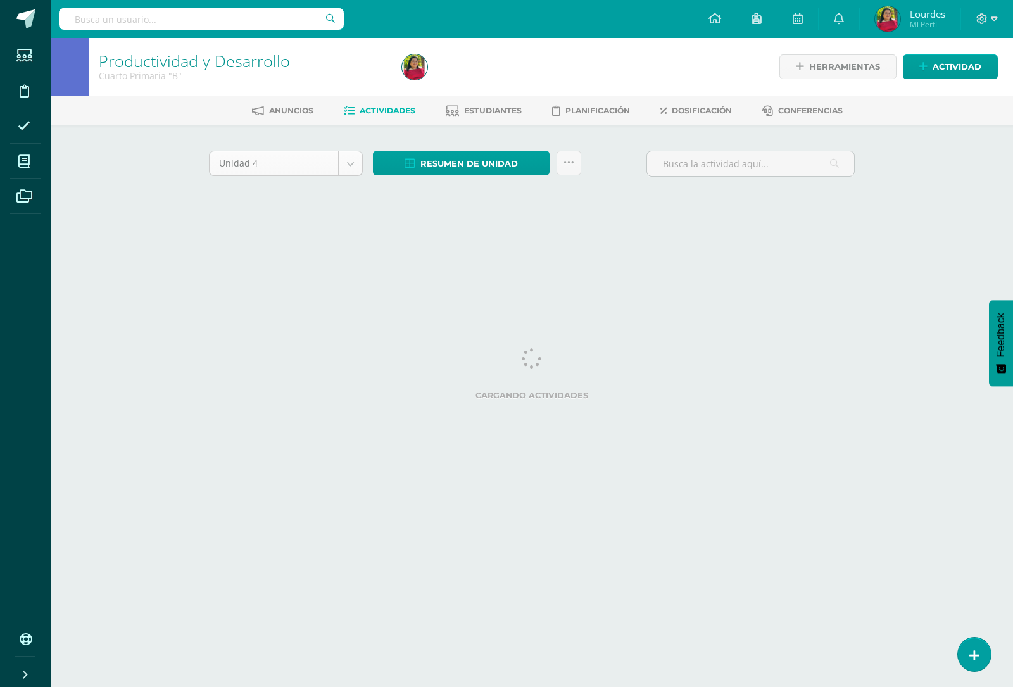
click at [344, 157] on body "Estudiantes Disciplina Asistencia Mis cursos Archivos Soporte Ayuda Reportar un…" at bounding box center [506, 118] width 1013 height 236
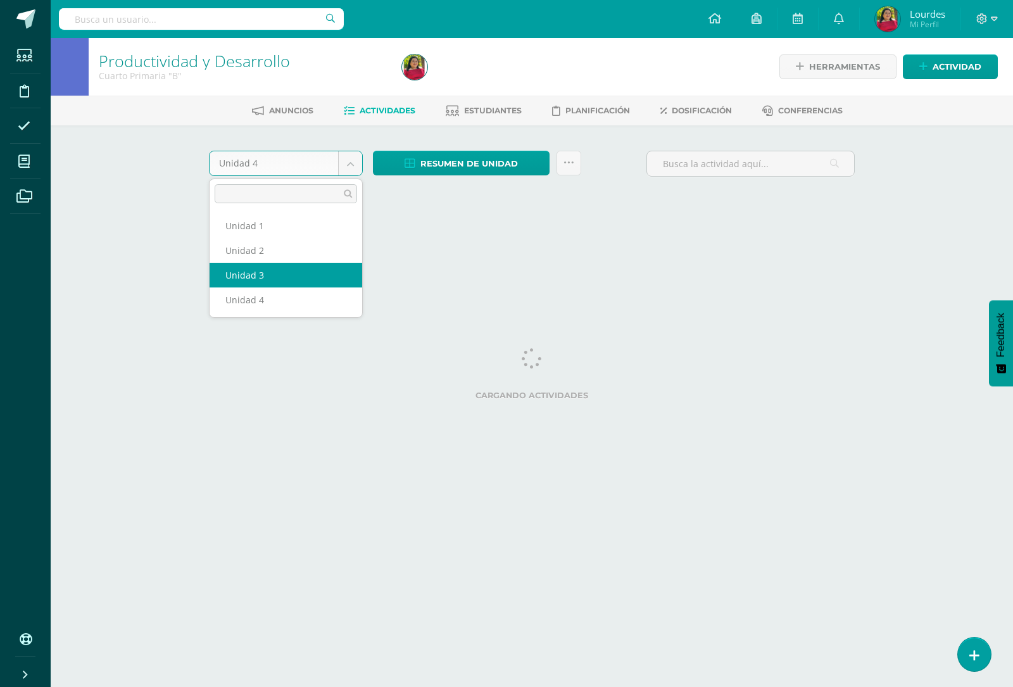
select select "Unidad 3"
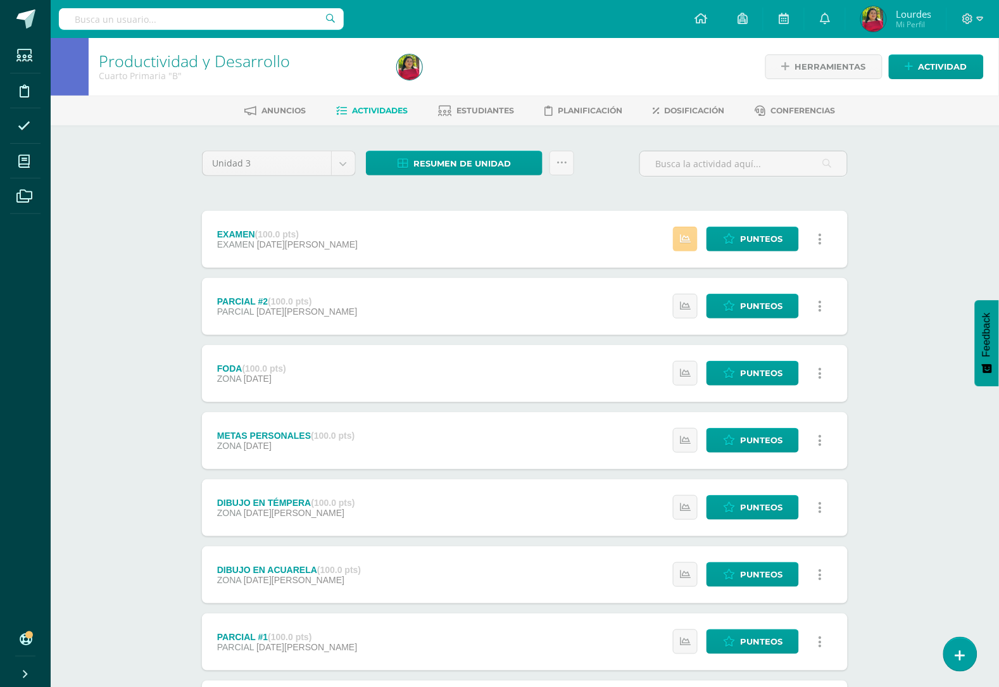
click at [695, 239] on link at bounding box center [685, 239] width 25 height 25
click at [738, 242] on link "Punteos" at bounding box center [752, 239] width 92 height 25
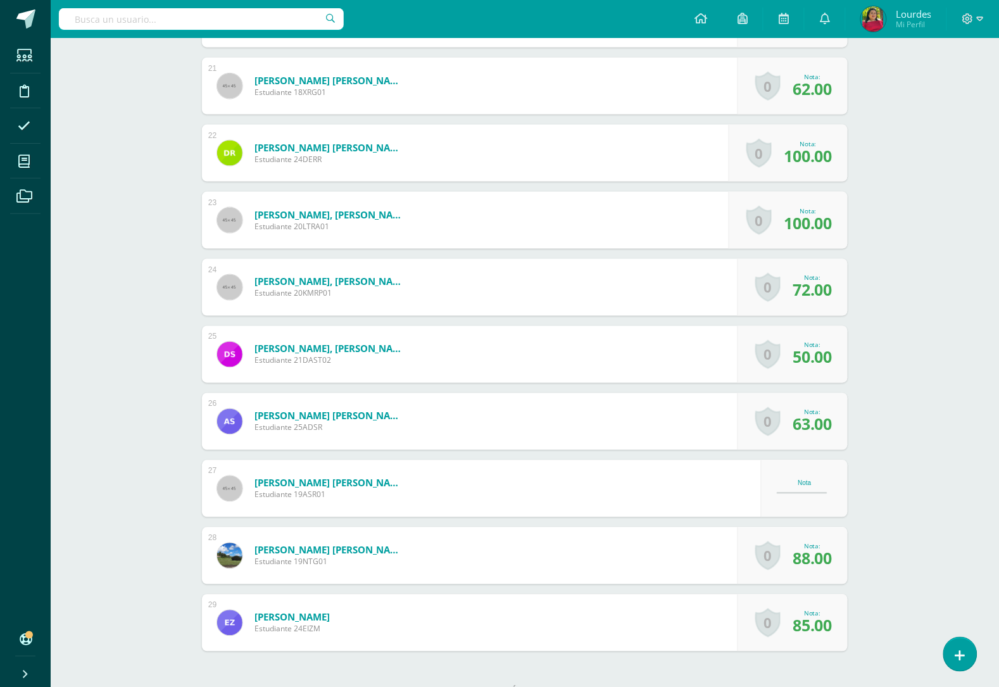
scroll to position [1833, 0]
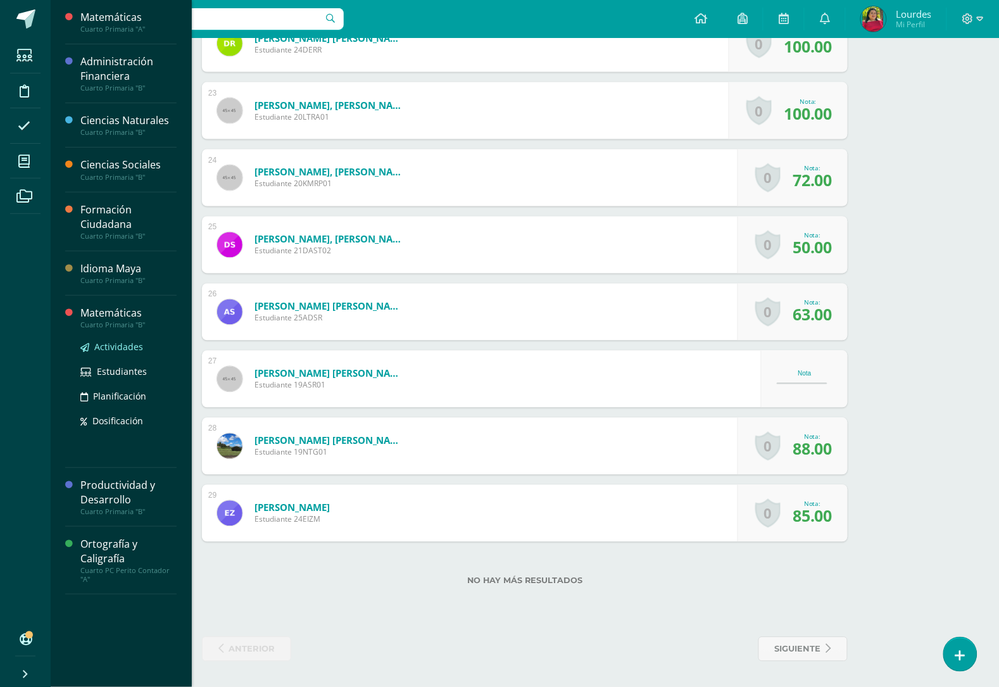
click at [104, 347] on span "Actividades" at bounding box center [118, 347] width 49 height 12
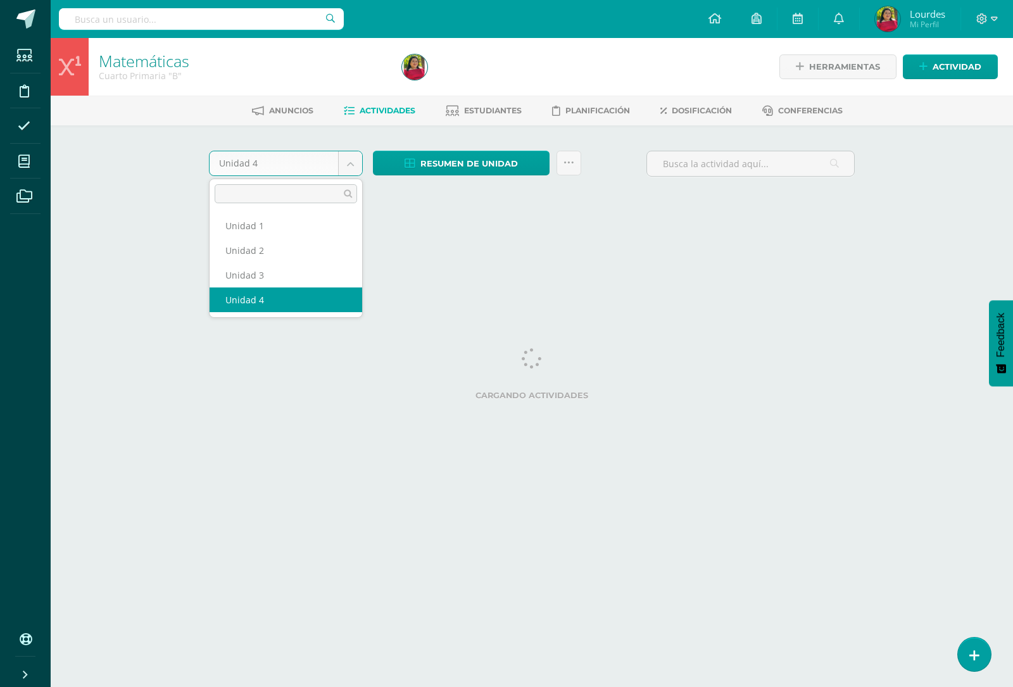
click at [353, 159] on body "Estudiantes Disciplina Asistencia Mis cursos Archivos Soporte Ayuda Reportar un…" at bounding box center [506, 118] width 1013 height 236
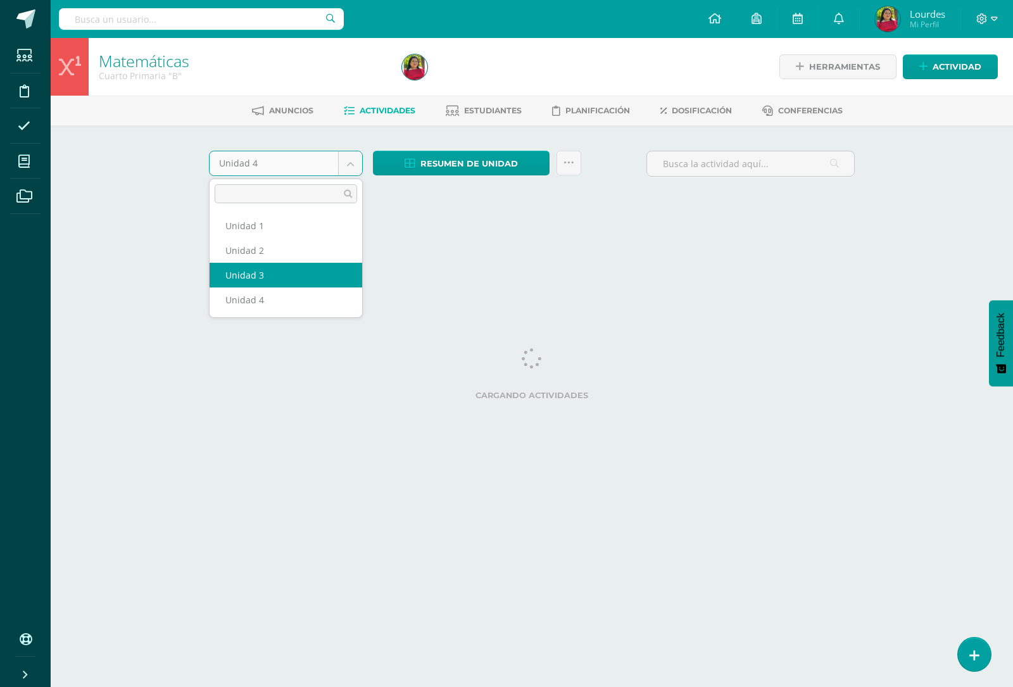
select select "Unidad 3"
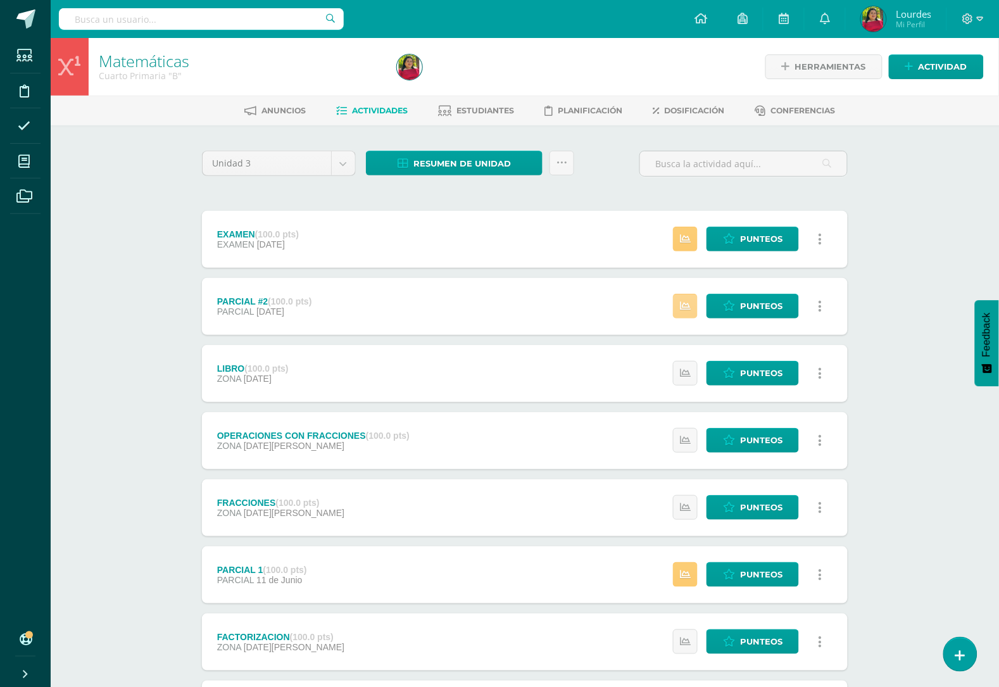
click at [675, 309] on link at bounding box center [685, 306] width 25 height 25
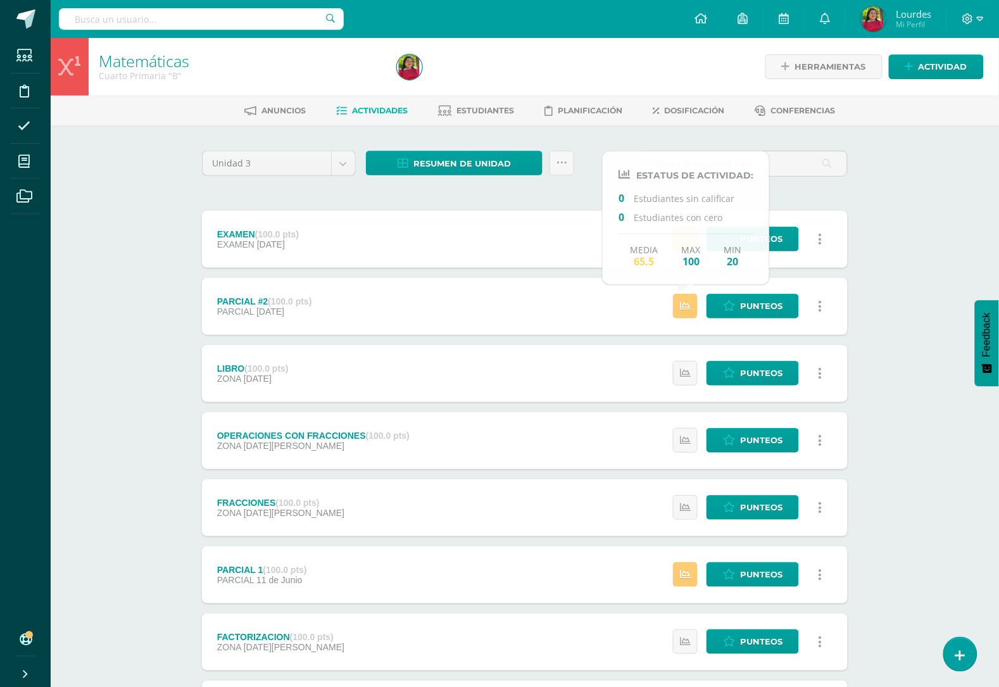
click at [605, 308] on div "PARCIAL #2 (100.0 pts) PARCIAL 18 de Julio Punteos Historial de actividad Histo…" at bounding box center [525, 306] width 646 height 57
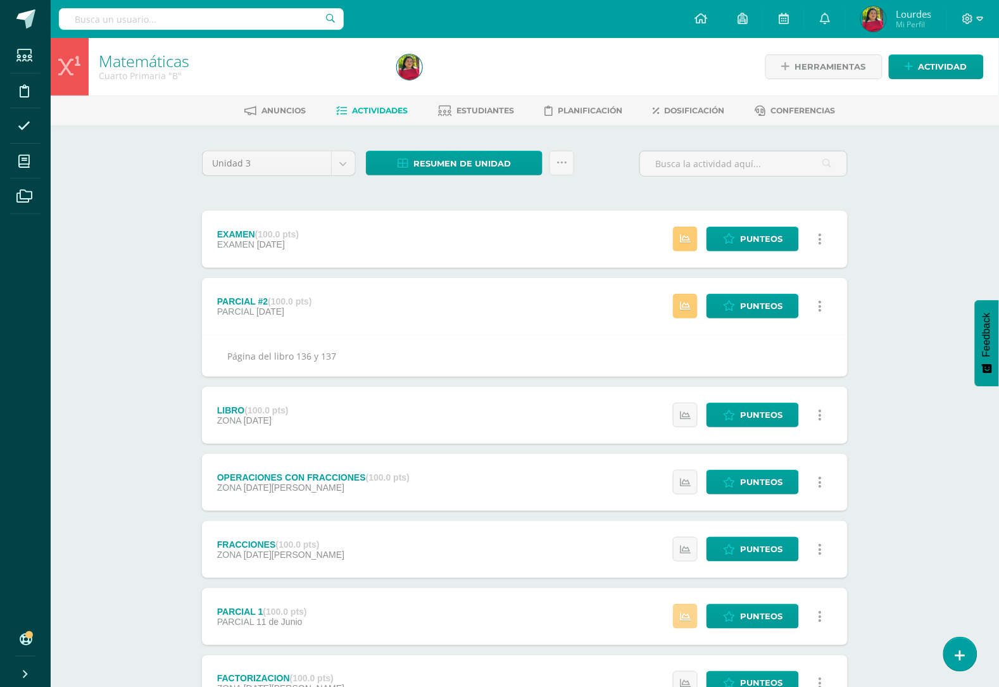
click at [684, 605] on link at bounding box center [685, 616] width 25 height 25
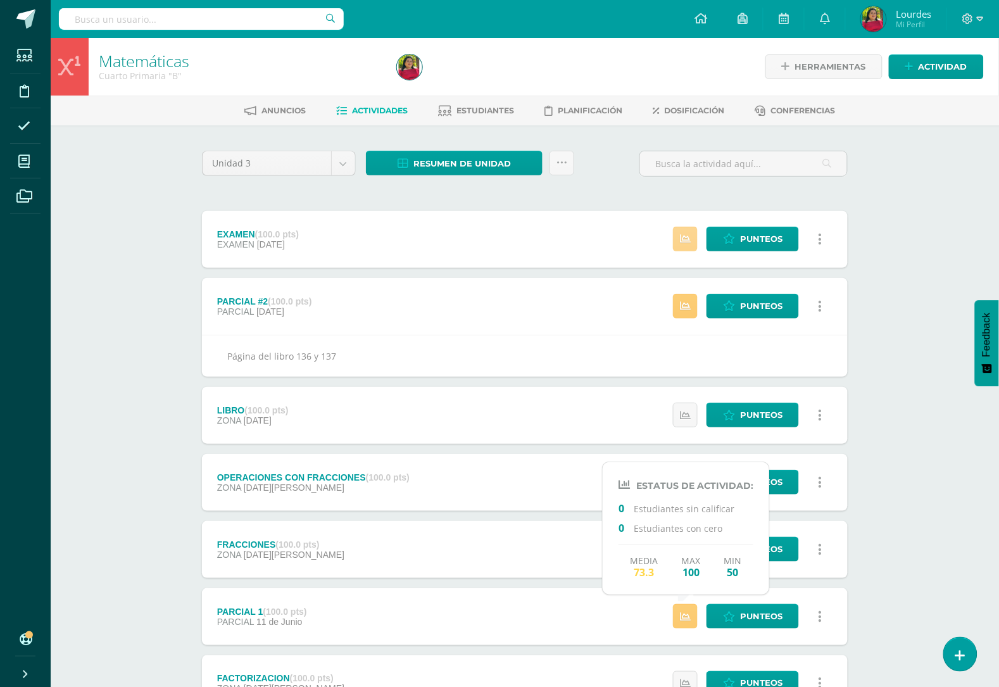
click at [684, 234] on icon at bounding box center [685, 239] width 11 height 11
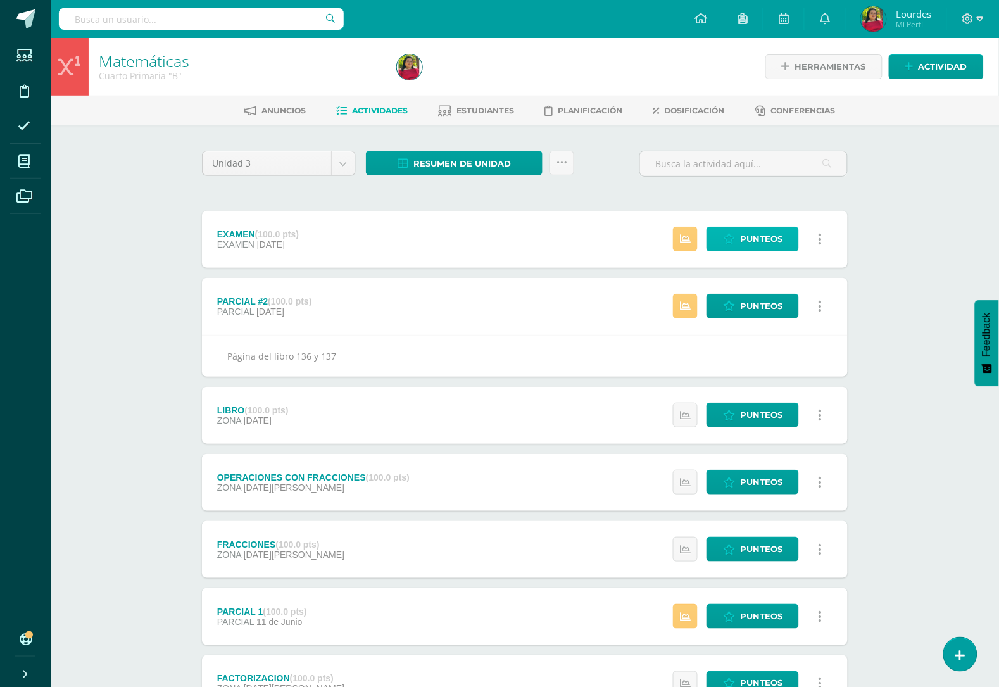
click at [780, 238] on span "Punteos" at bounding box center [761, 238] width 42 height 23
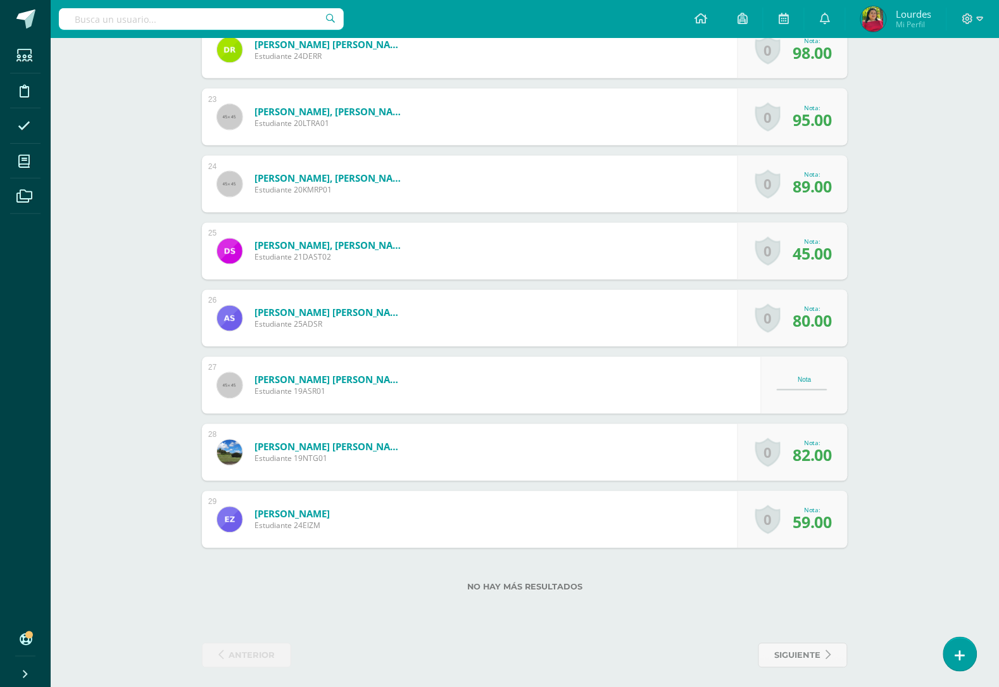
scroll to position [1833, 0]
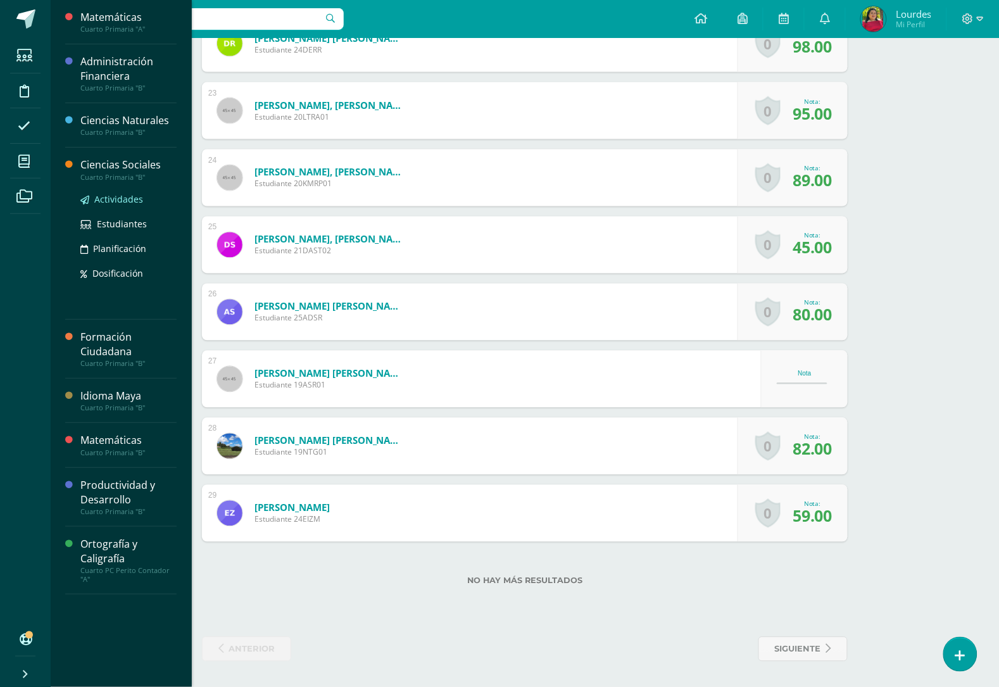
click at [104, 198] on span "Actividades" at bounding box center [118, 199] width 49 height 12
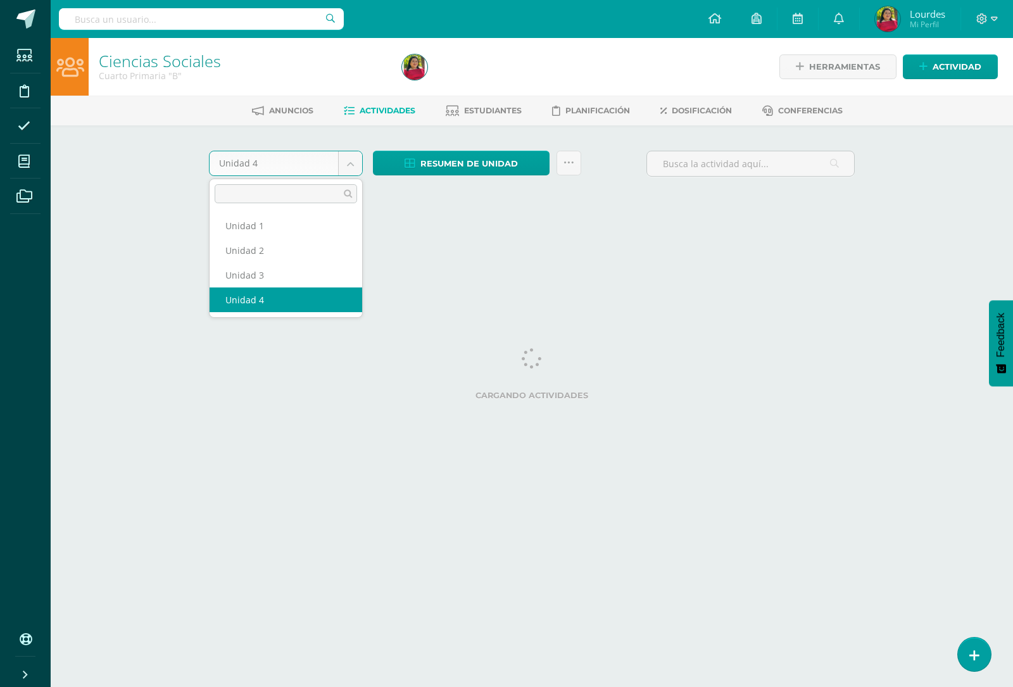
click at [347, 162] on body "Estudiantes Disciplina Asistencia Mis cursos Archivos Soporte Ayuda Reportar un…" at bounding box center [506, 118] width 1013 height 236
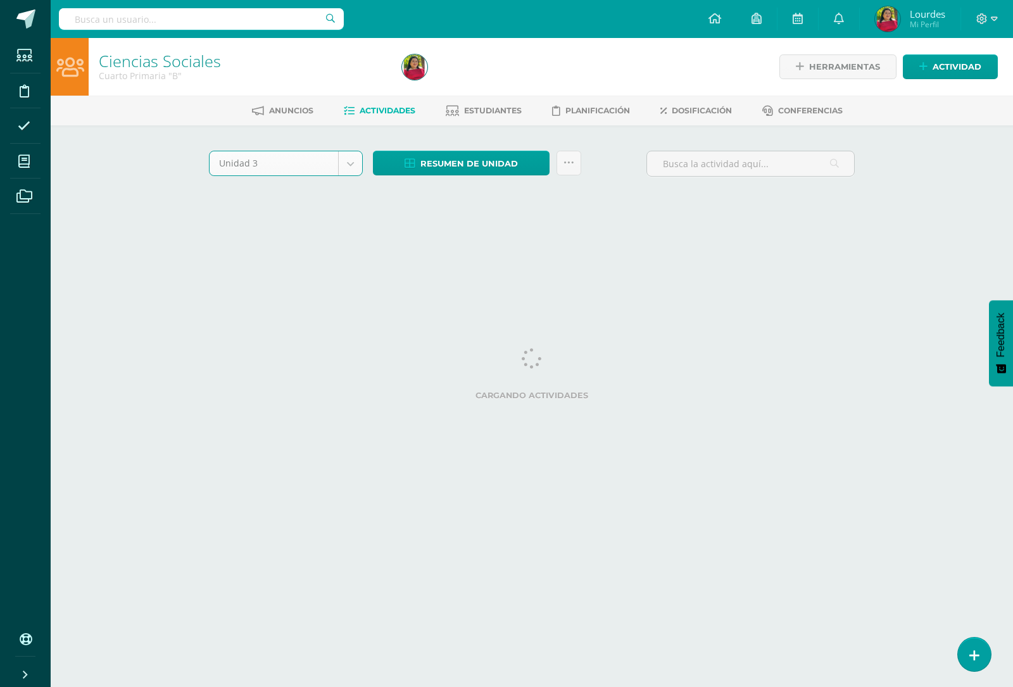
select select "Unidad 3"
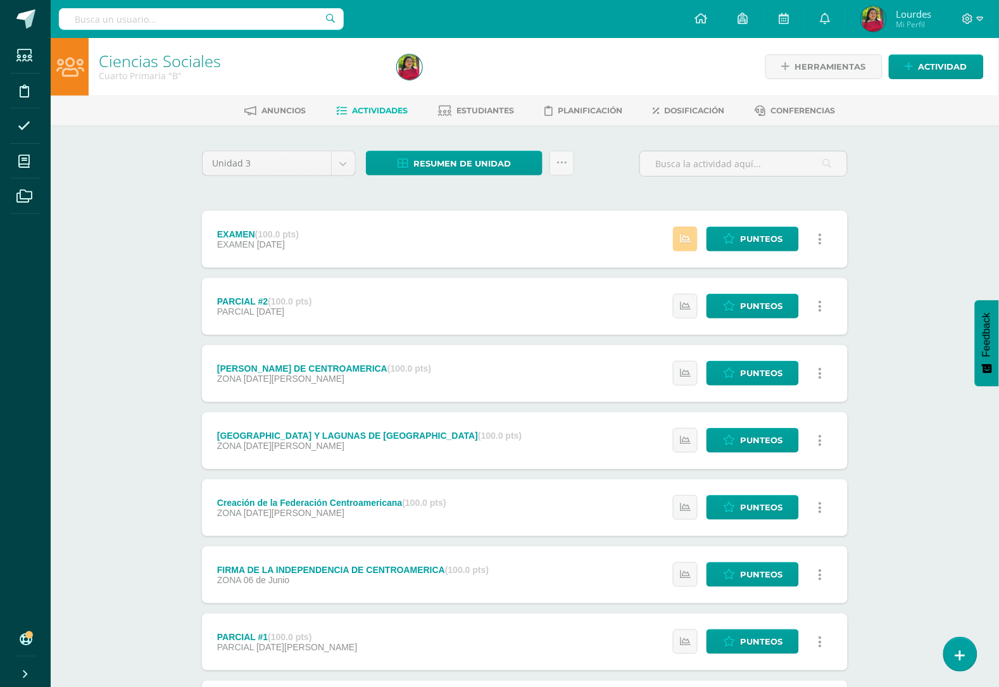
click at [679, 232] on link at bounding box center [685, 239] width 25 height 25
drag, startPoint x: 970, startPoint y: 7, endPoint x: 16, endPoint y: 56, distance: 955.3
click at [16, 56] on icon at bounding box center [24, 55] width 16 height 13
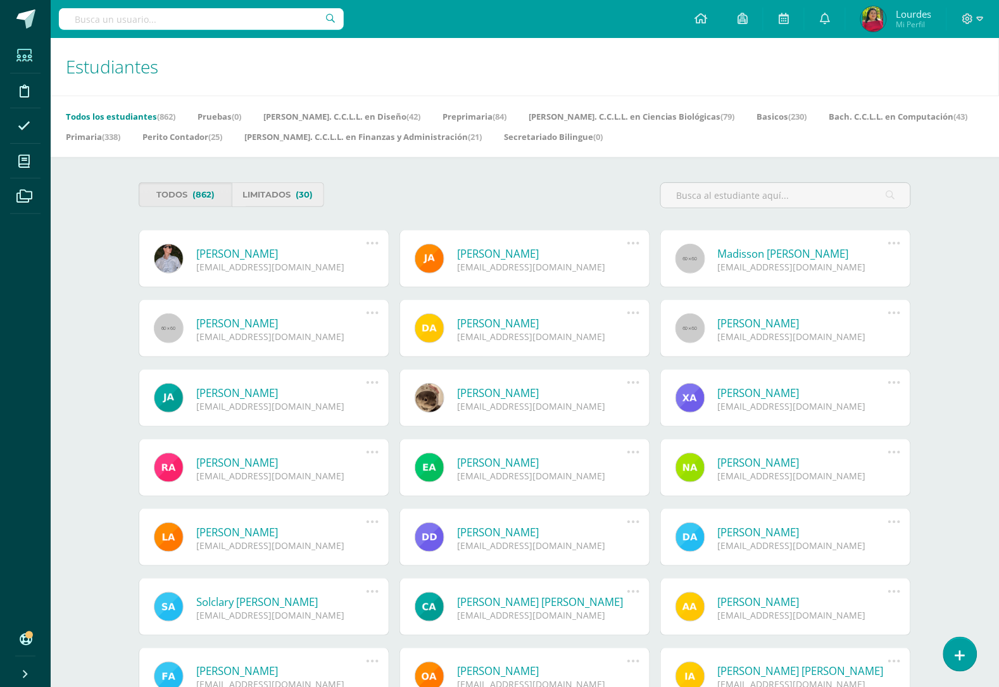
click at [261, 197] on link "Limitados (30)" at bounding box center [278, 194] width 93 height 25
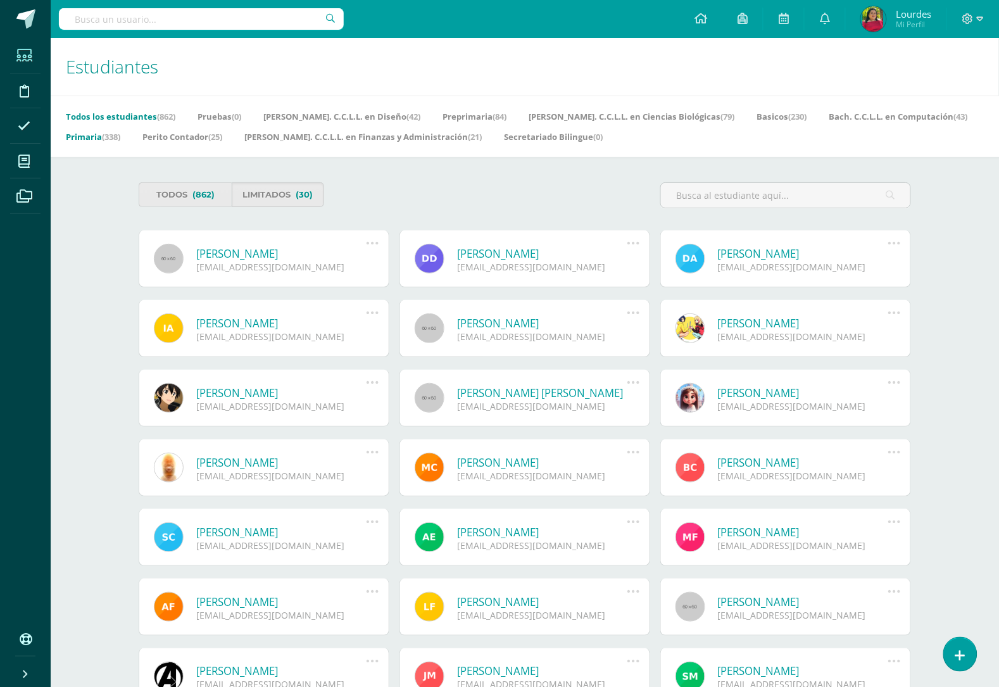
click at [120, 127] on link "Primaria (338)" at bounding box center [93, 137] width 54 height 20
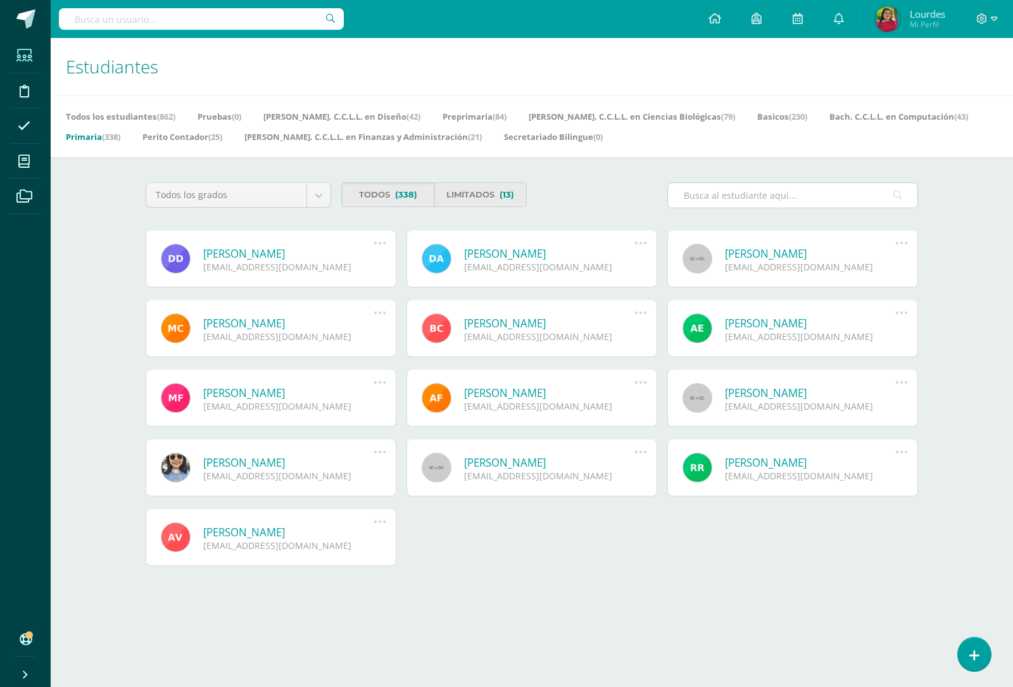
click at [717, 203] on input "text" at bounding box center [792, 195] width 249 height 25
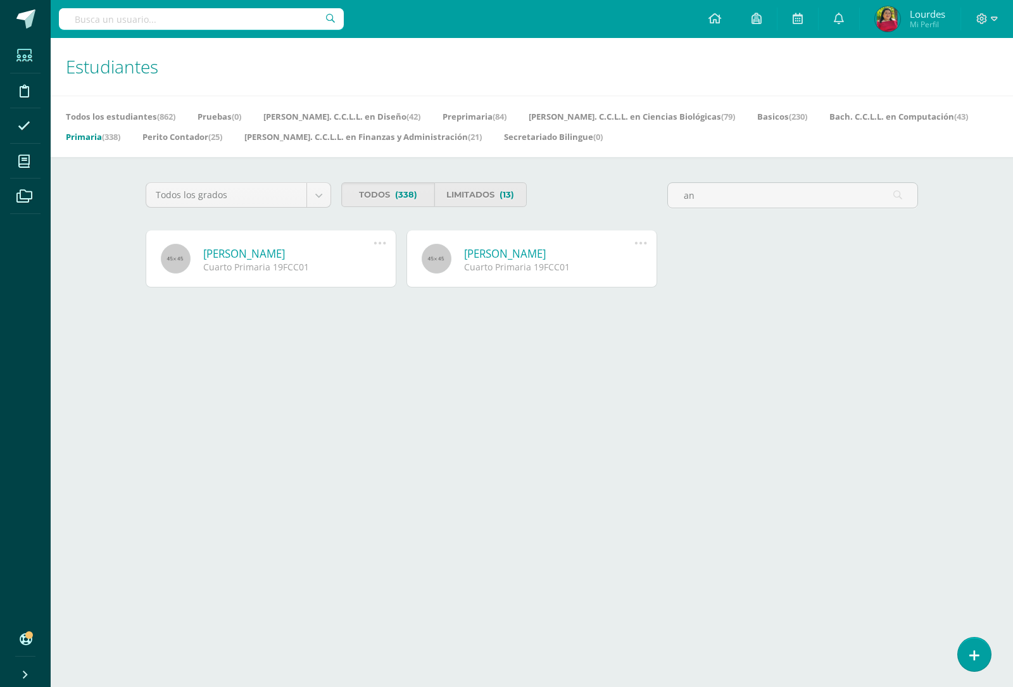
type input "a"
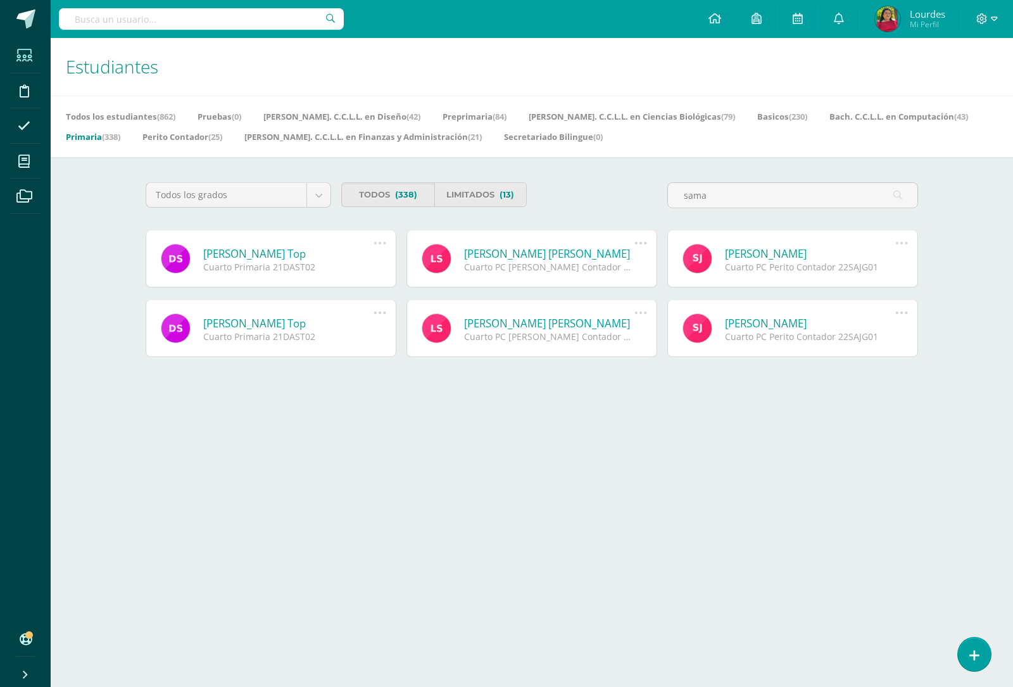
type input "sama"
click at [257, 250] on link "David Andrée Samayoa Top" at bounding box center [288, 253] width 170 height 15
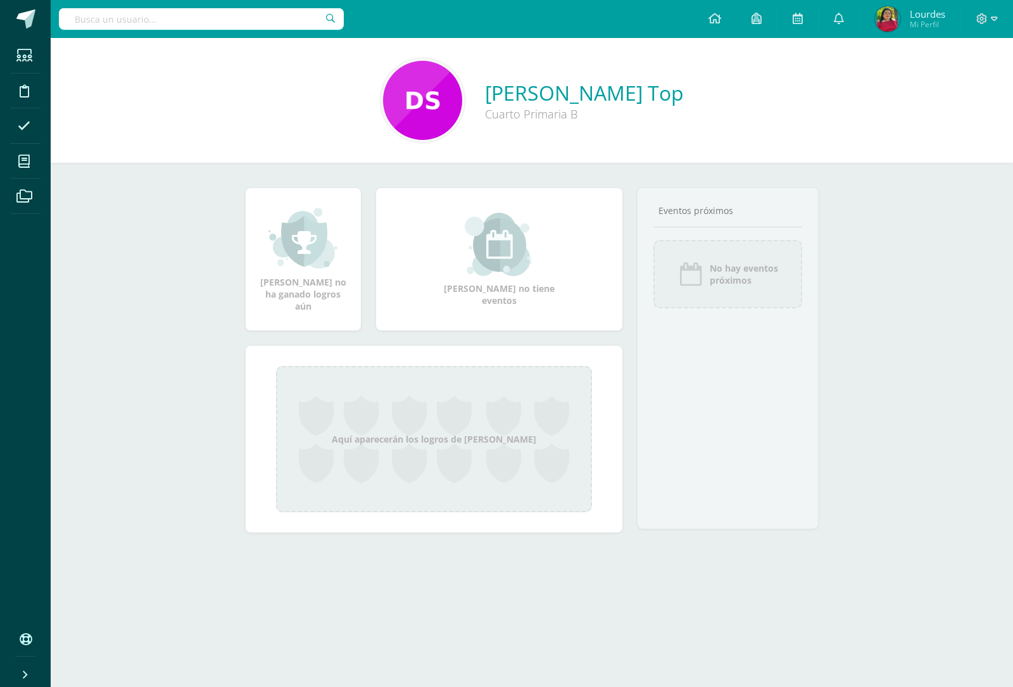
click at [603, 85] on link "[PERSON_NAME] Top" at bounding box center [584, 92] width 199 height 27
click at [217, 20] on input "text" at bounding box center [201, 19] width 285 height 22
type input "samayoa"
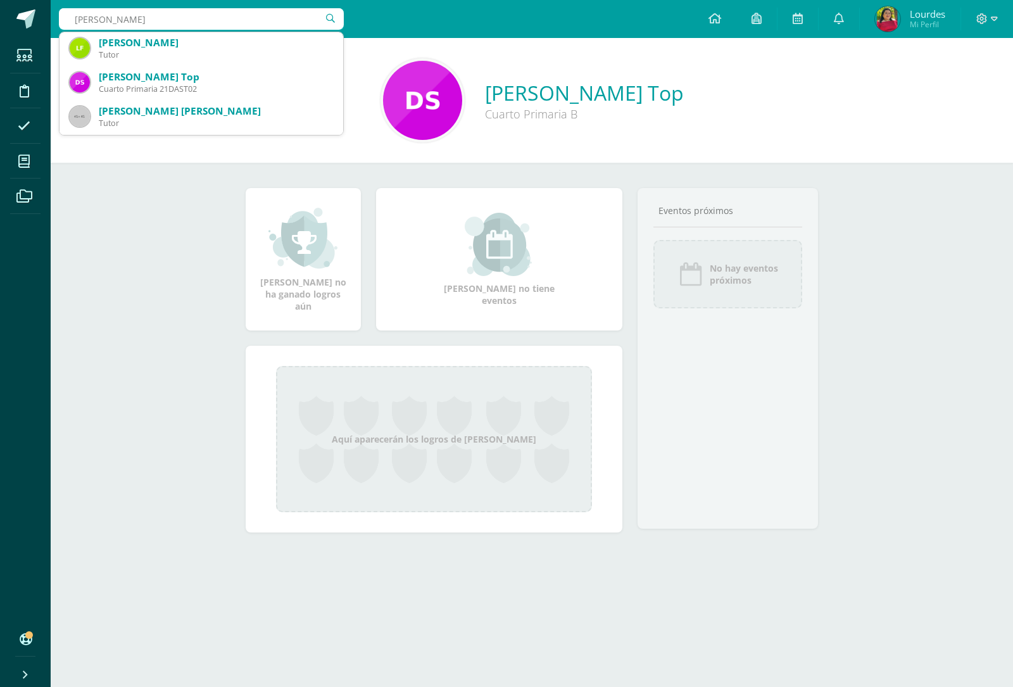
scroll to position [396, 0]
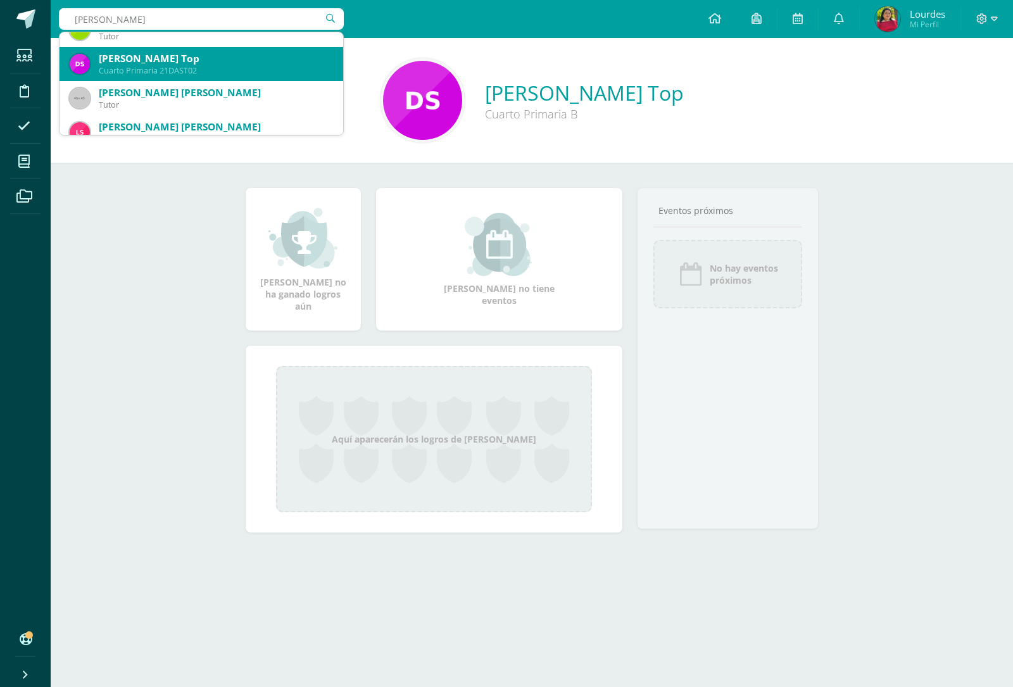
click at [179, 60] on div "[PERSON_NAME] Top" at bounding box center [216, 58] width 234 height 13
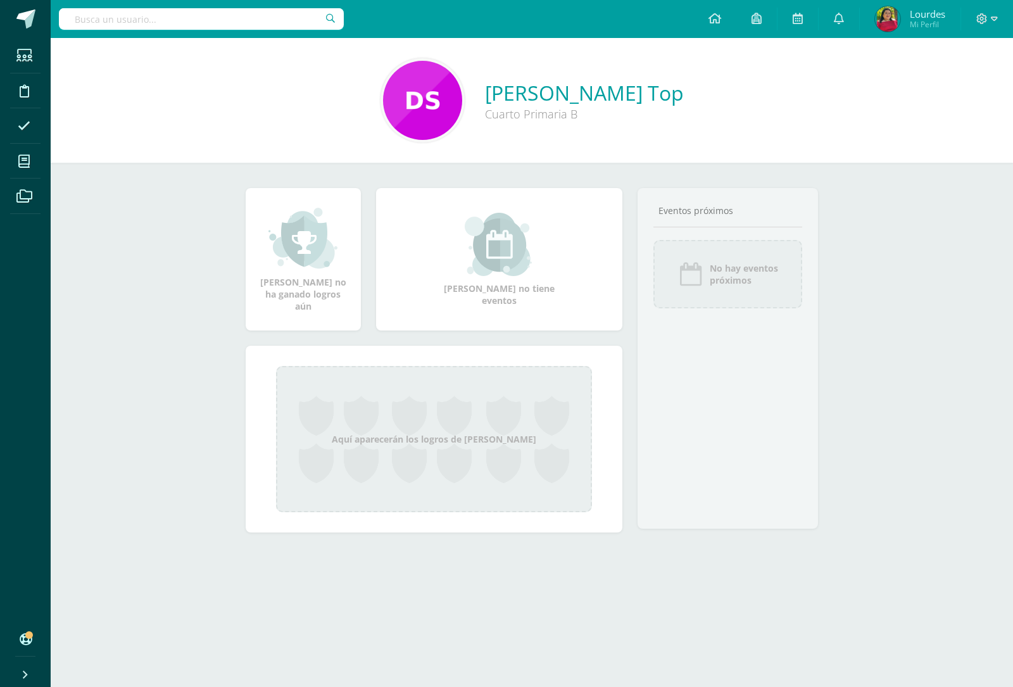
drag, startPoint x: 213, startPoint y: 9, endPoint x: 662, endPoint y: 32, distance: 449.4
click at [662, 32] on div "Configuración Cerrar sesión [GEOGRAPHIC_DATA] Mi Perfil Avisos 56 avisos sin le…" at bounding box center [532, 19] width 962 height 38
click at [752, 20] on icon at bounding box center [756, 18] width 10 height 11
click at [805, 23] on link at bounding box center [797, 19] width 41 height 38
